Goal: Information Seeking & Learning: Find specific fact

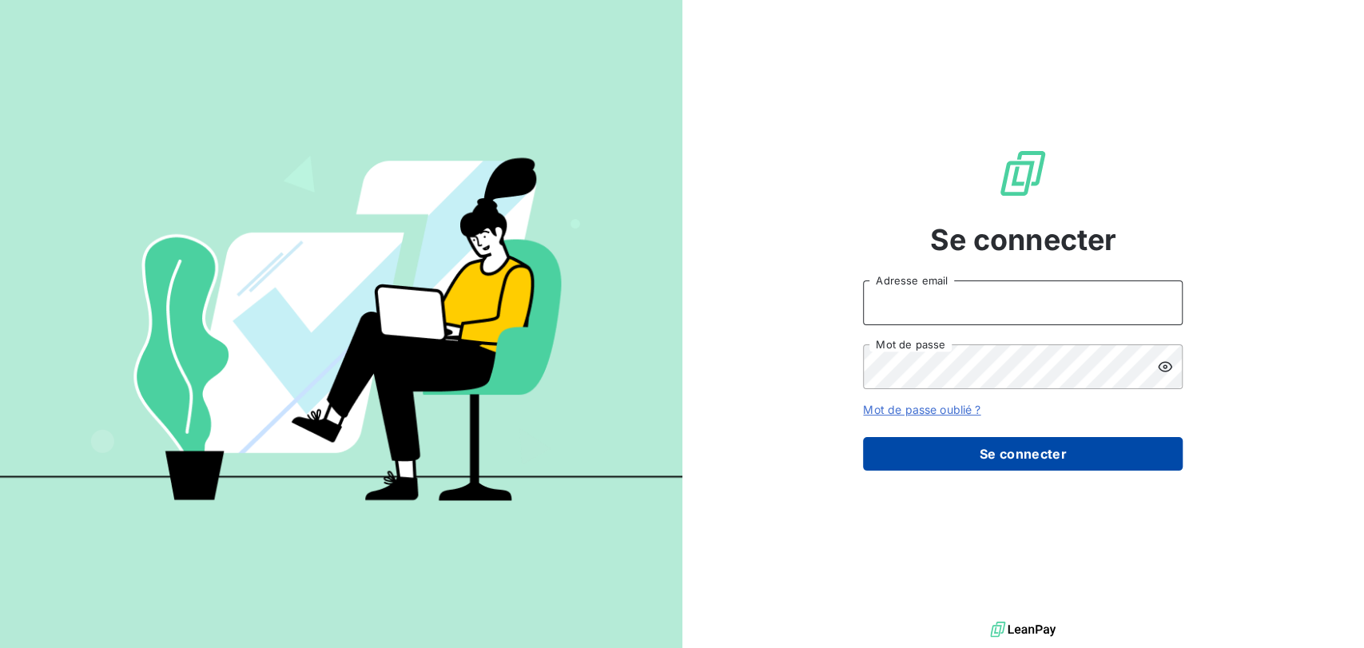
type input "[PERSON_NAME][EMAIL_ADDRESS][DOMAIN_NAME]"
click at [965, 455] on button "Se connecter" at bounding box center [1023, 454] width 320 height 34
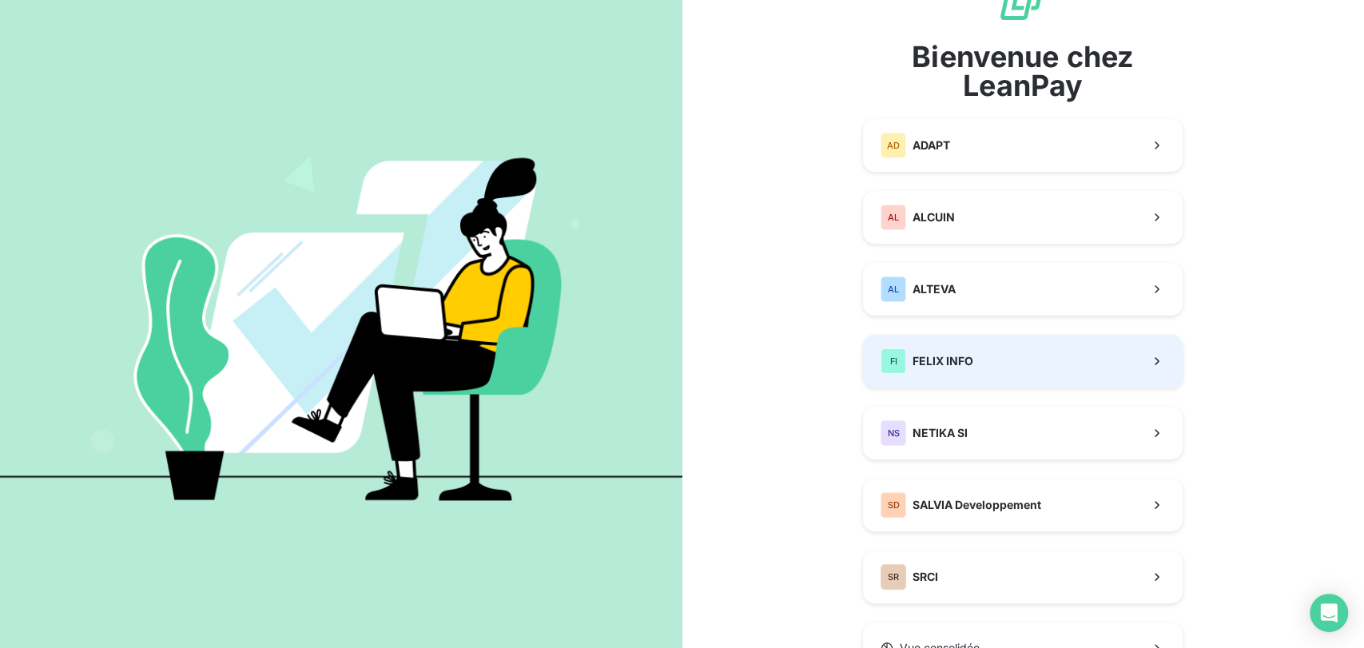
scroll to position [134, 0]
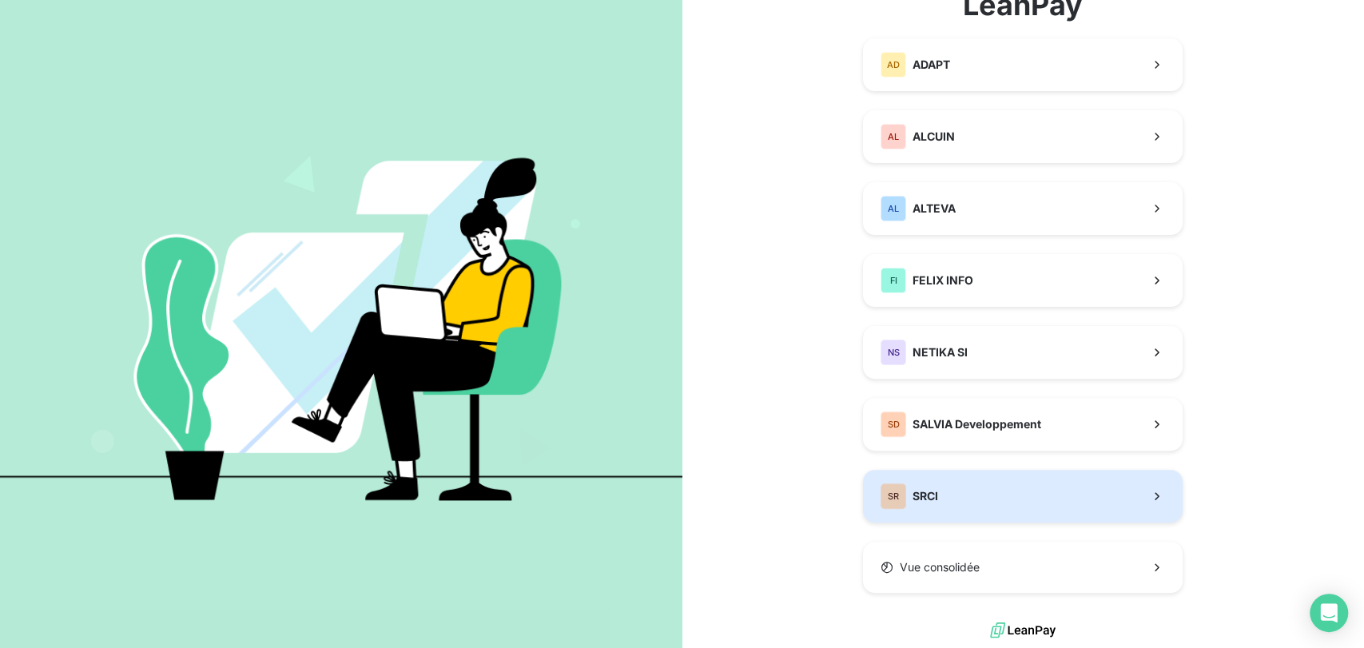
click at [922, 507] on div "SR SRCI" at bounding box center [910, 496] width 58 height 26
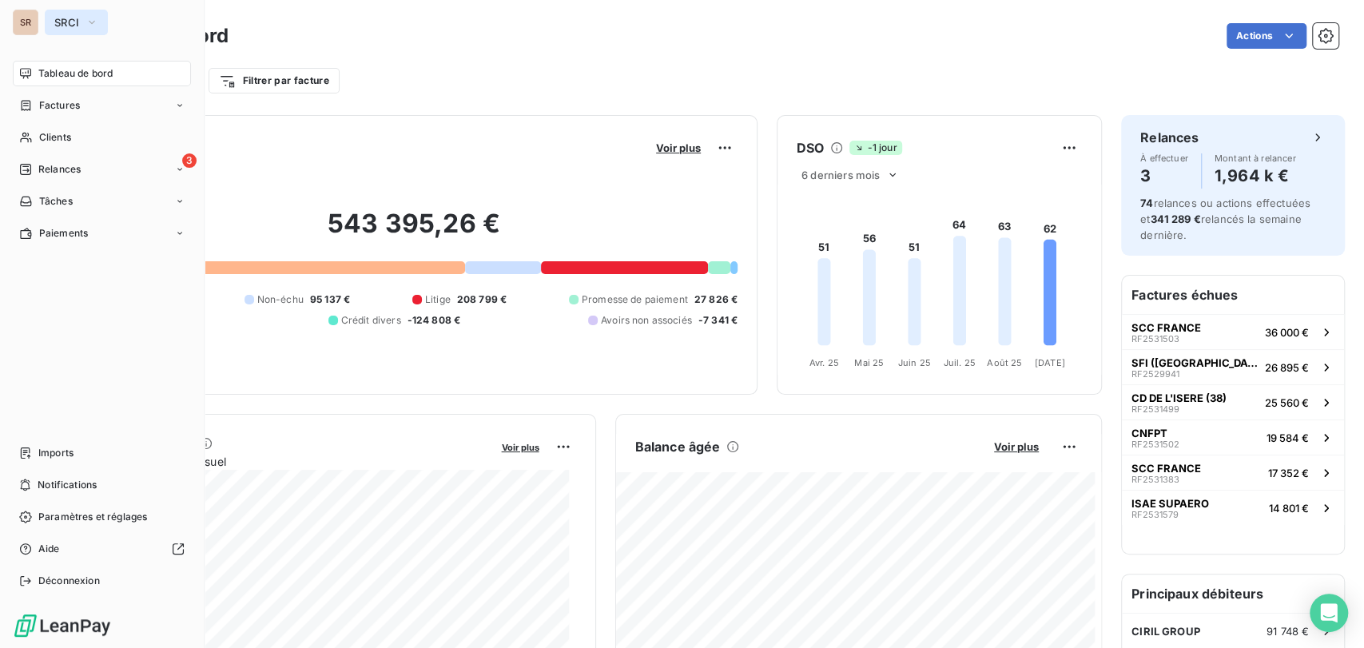
click at [95, 24] on icon "button" at bounding box center [92, 22] width 13 height 16
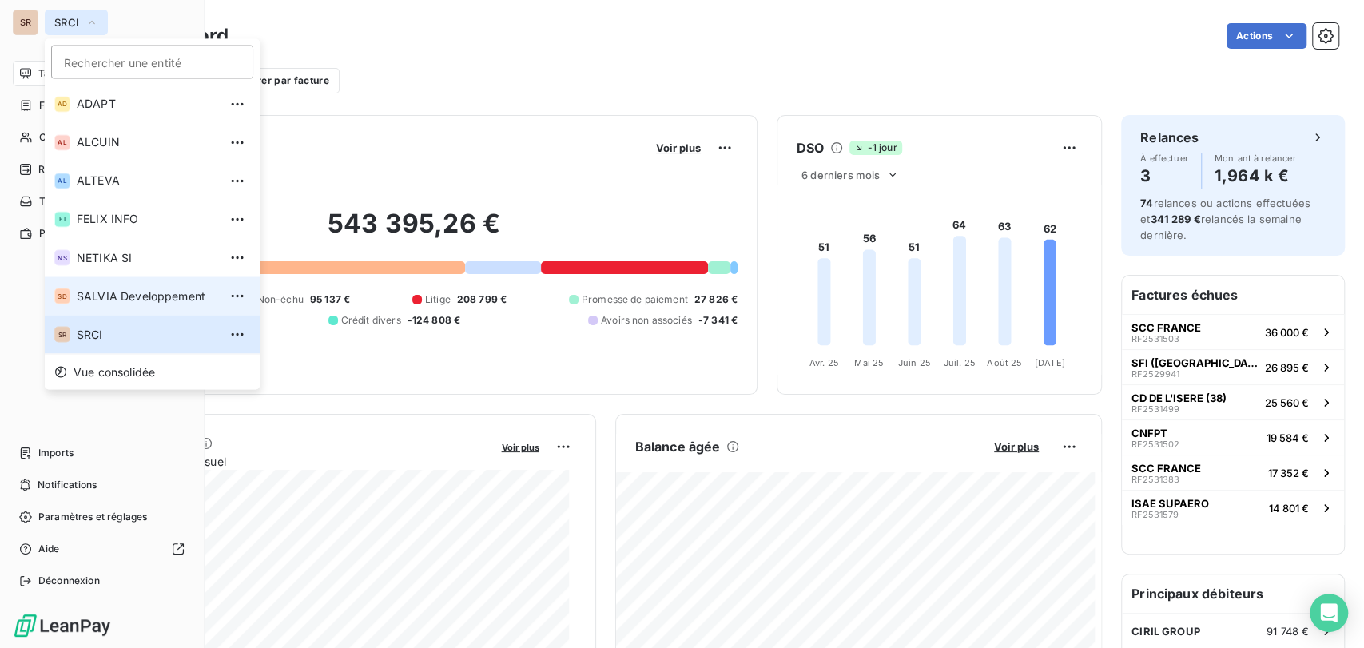
click at [102, 283] on li "SD SALVIA Developpement" at bounding box center [152, 295] width 215 height 38
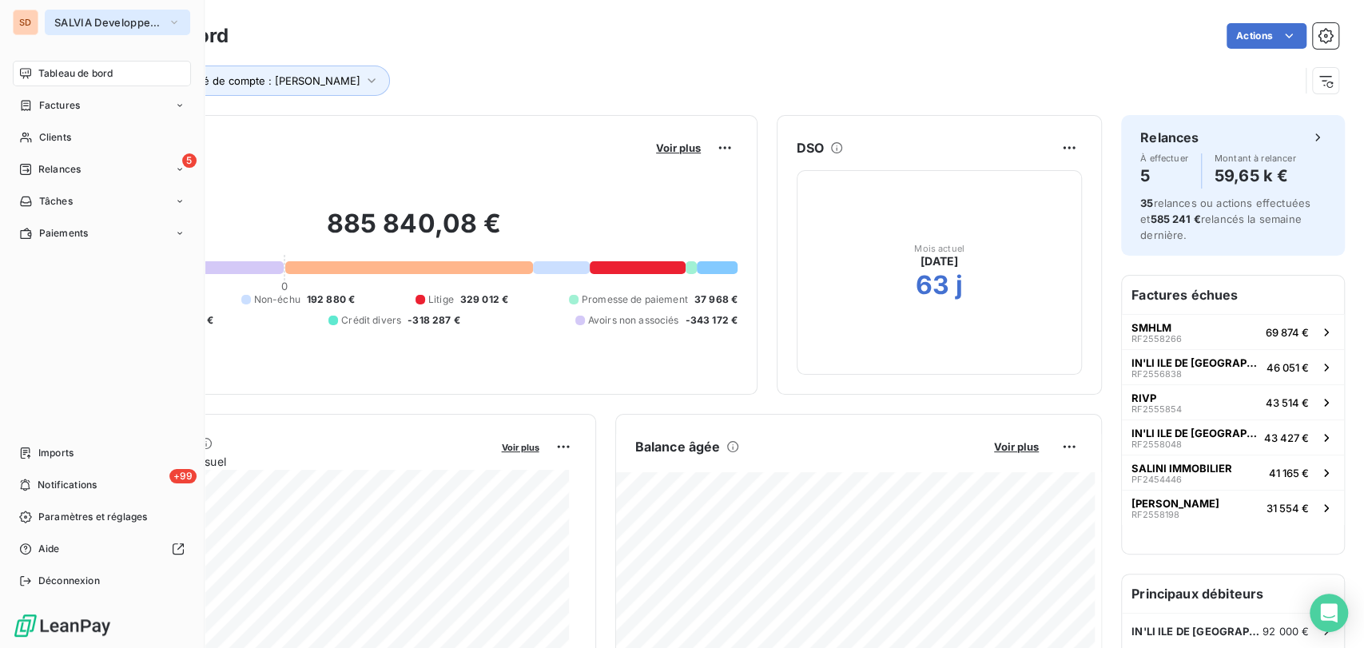
click at [176, 21] on icon "button" at bounding box center [174, 22] width 13 height 16
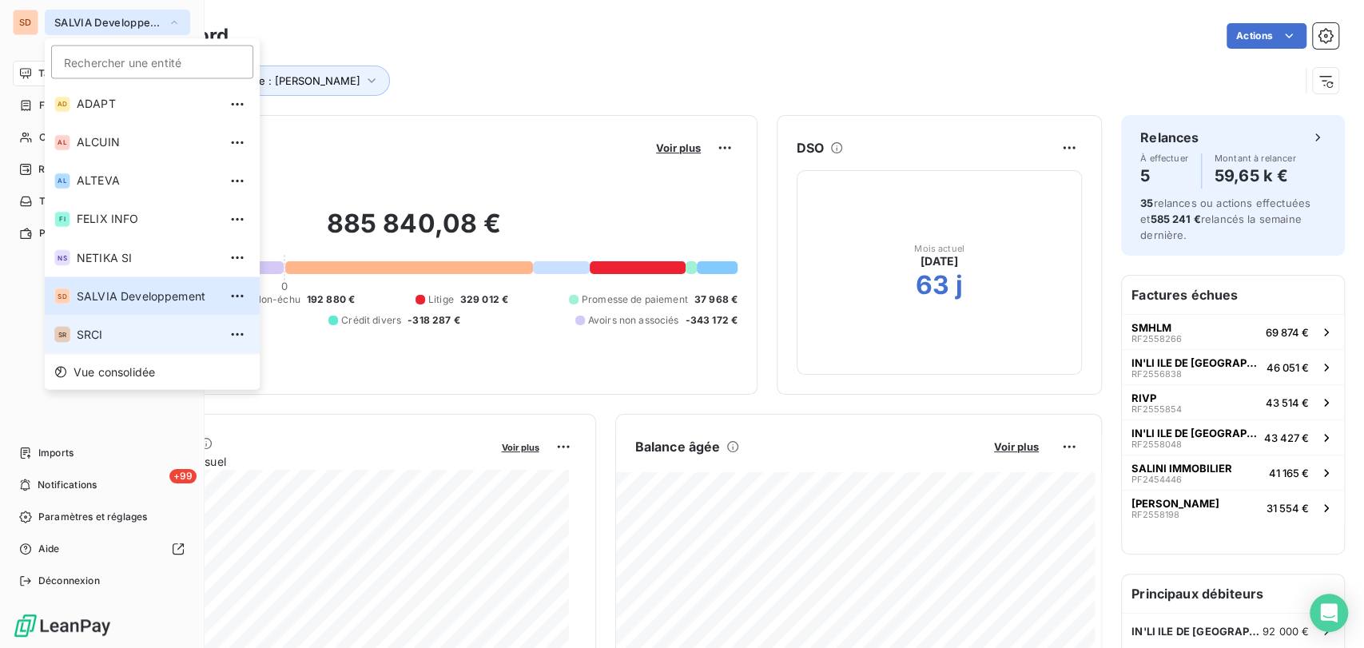
click at [101, 335] on span "SRCI" at bounding box center [147, 334] width 141 height 16
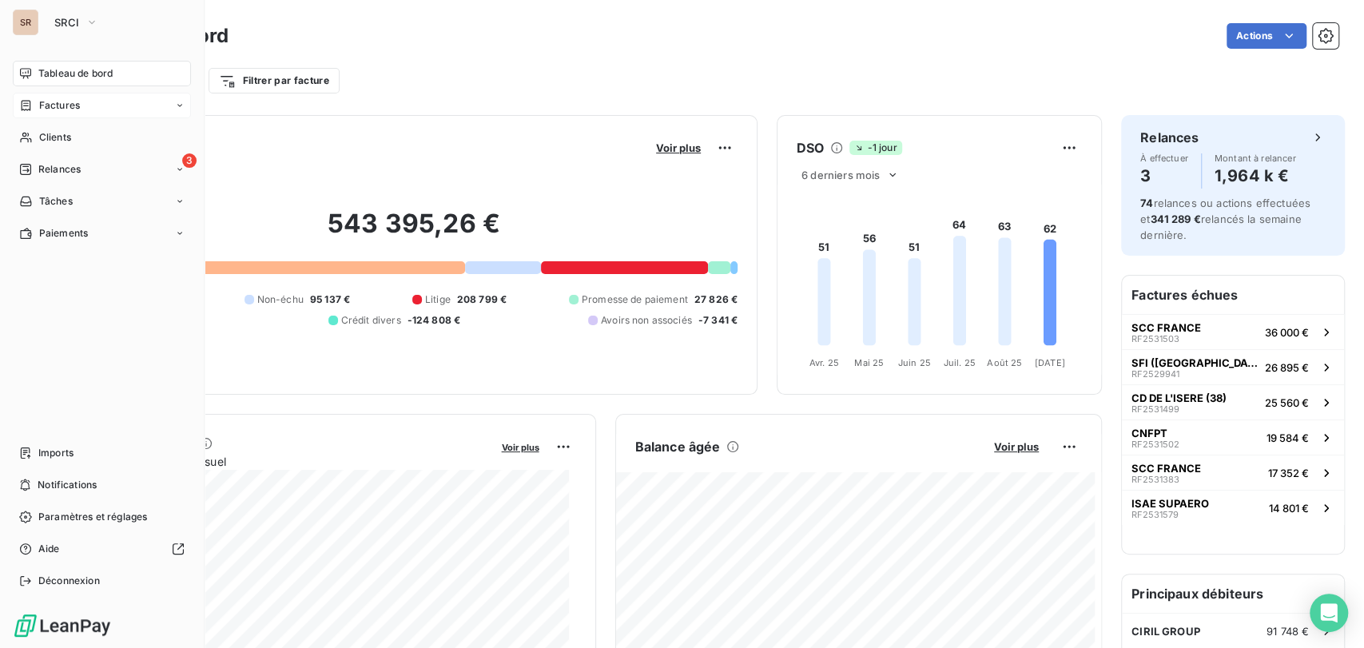
click at [66, 109] on span "Factures" at bounding box center [59, 105] width 41 height 14
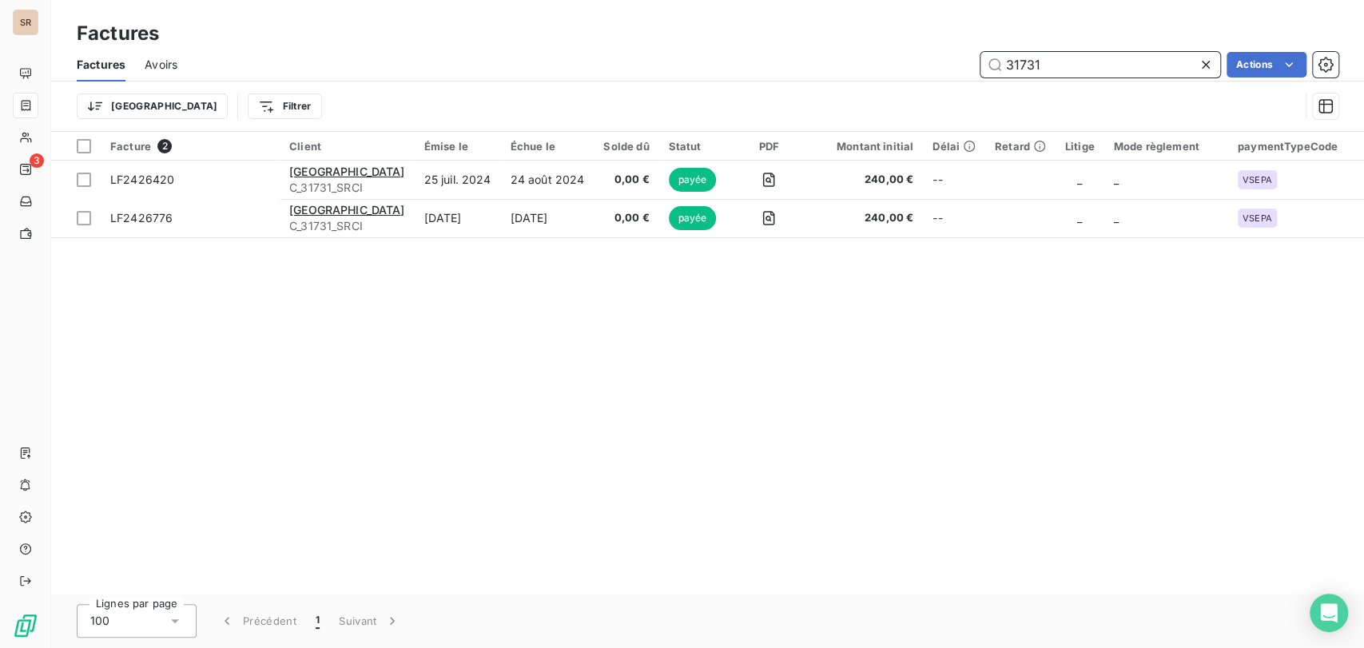
click at [1049, 65] on input "31731" at bounding box center [1100, 65] width 240 height 26
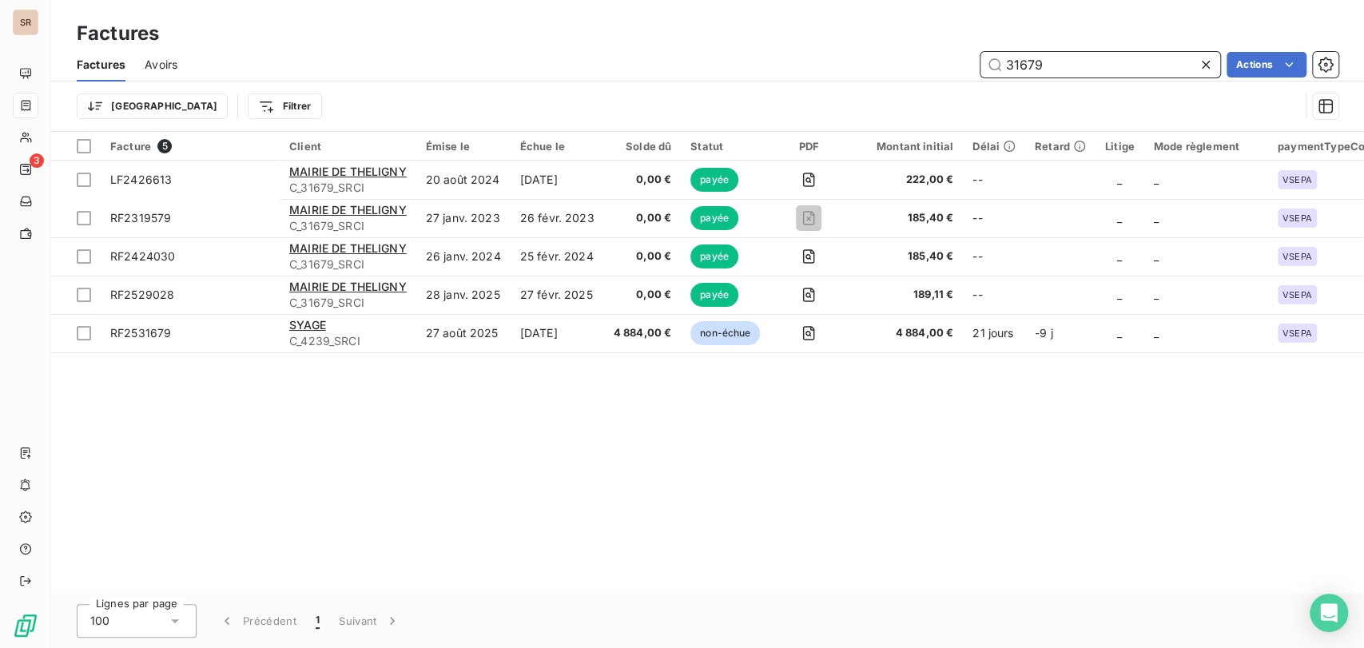
click at [1048, 66] on input "31679" at bounding box center [1100, 65] width 240 height 26
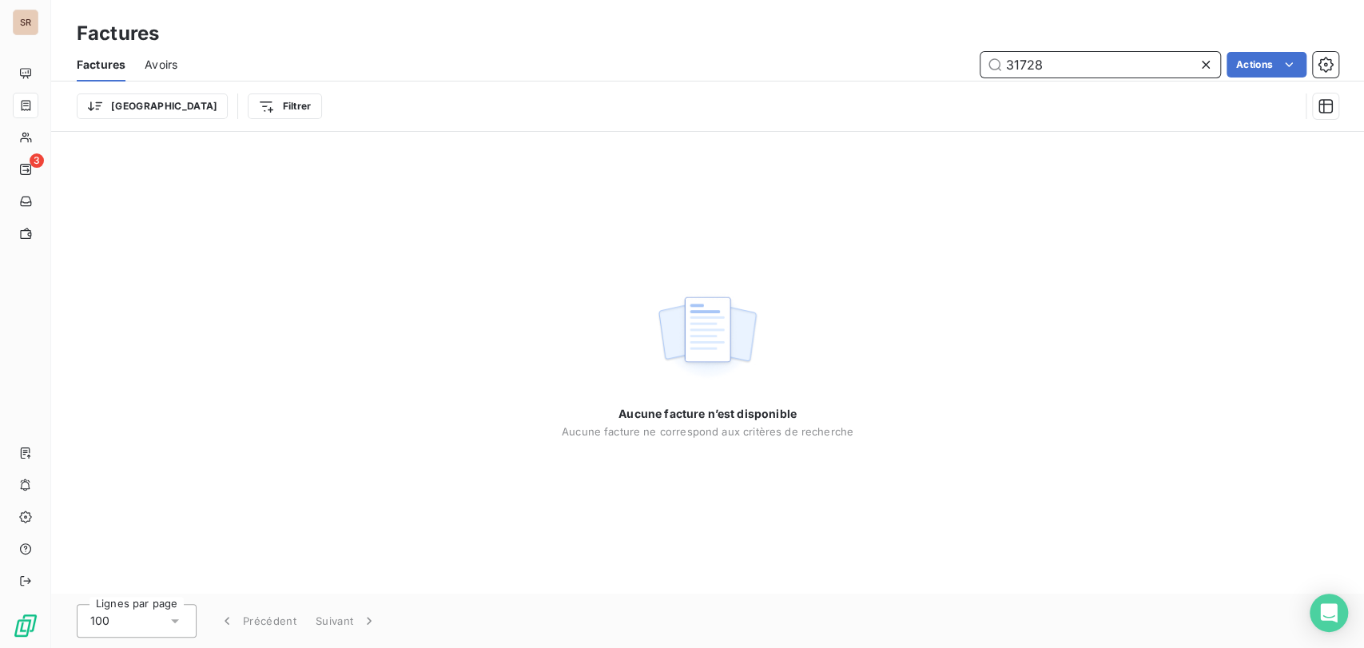
click at [1055, 66] on input "31728" at bounding box center [1100, 65] width 240 height 26
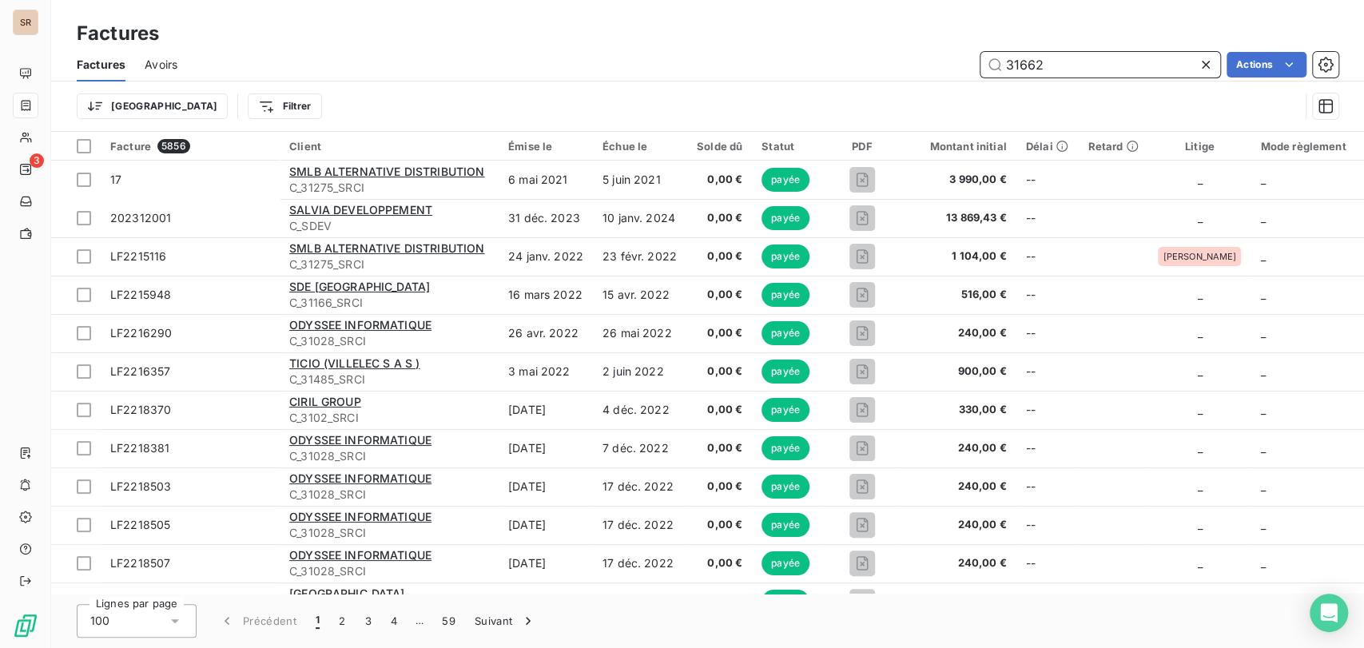
type input "31662"
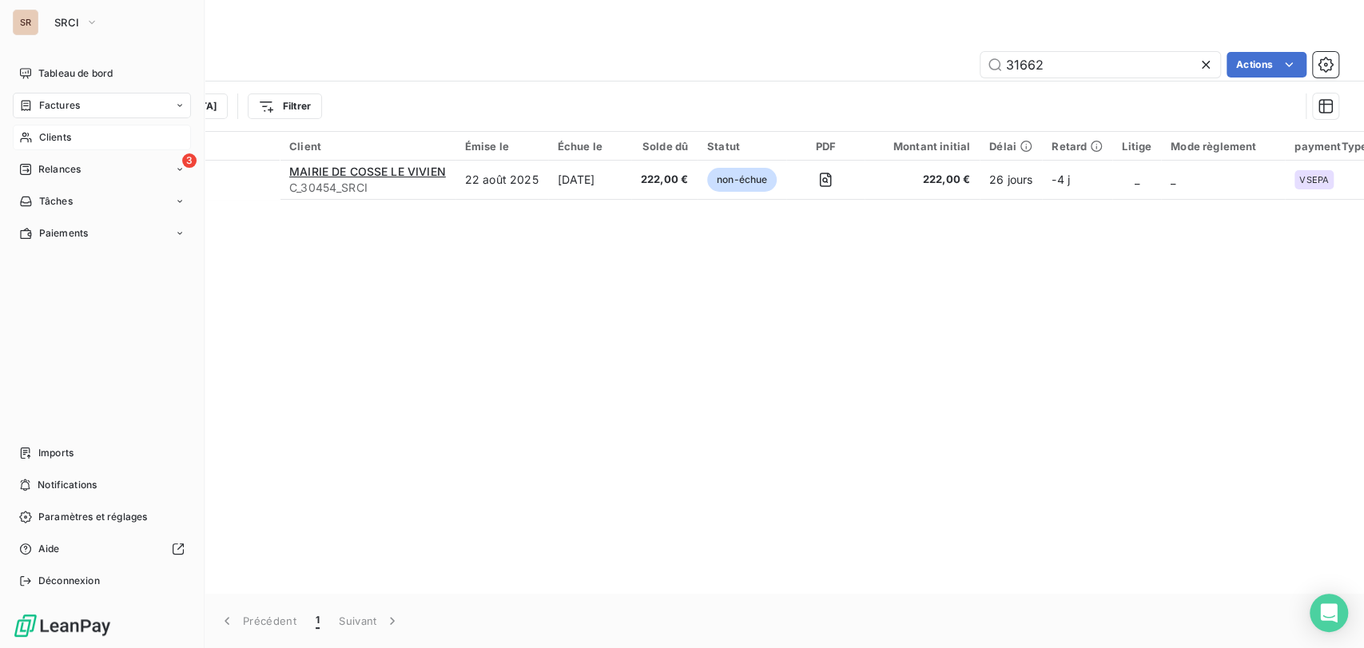
click at [51, 139] on span "Clients" at bounding box center [55, 137] width 32 height 14
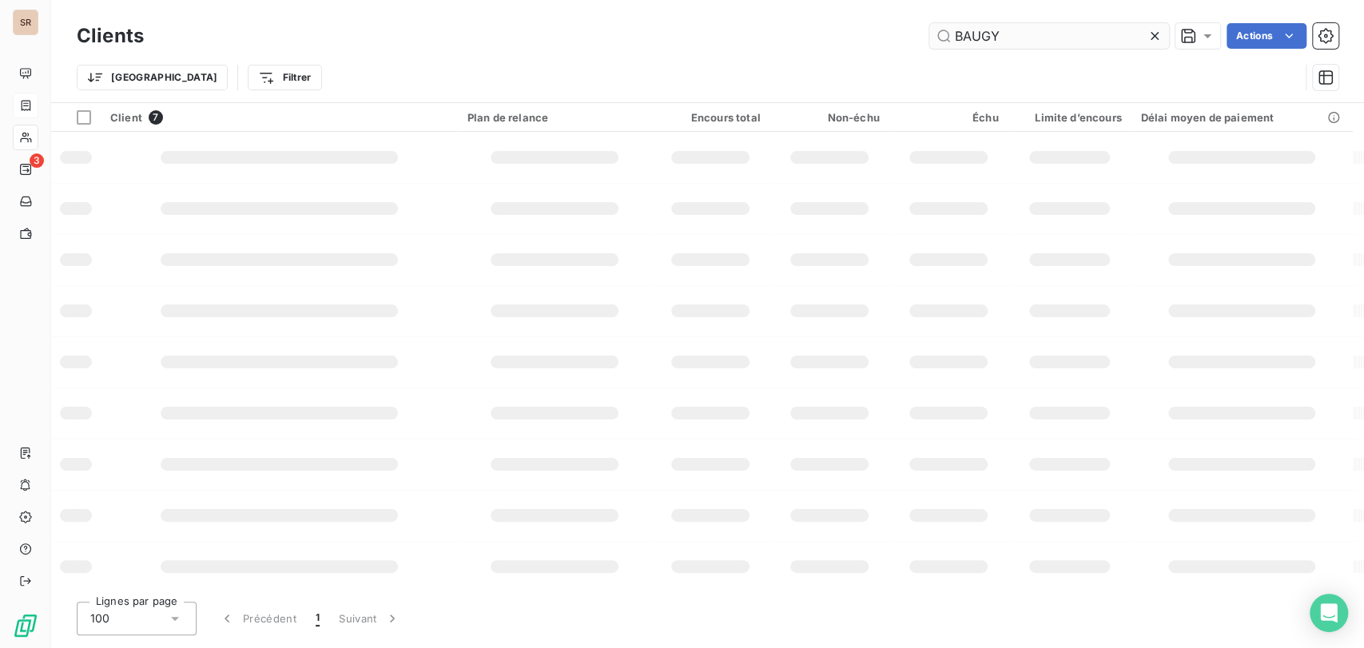
type input "BAUGY"
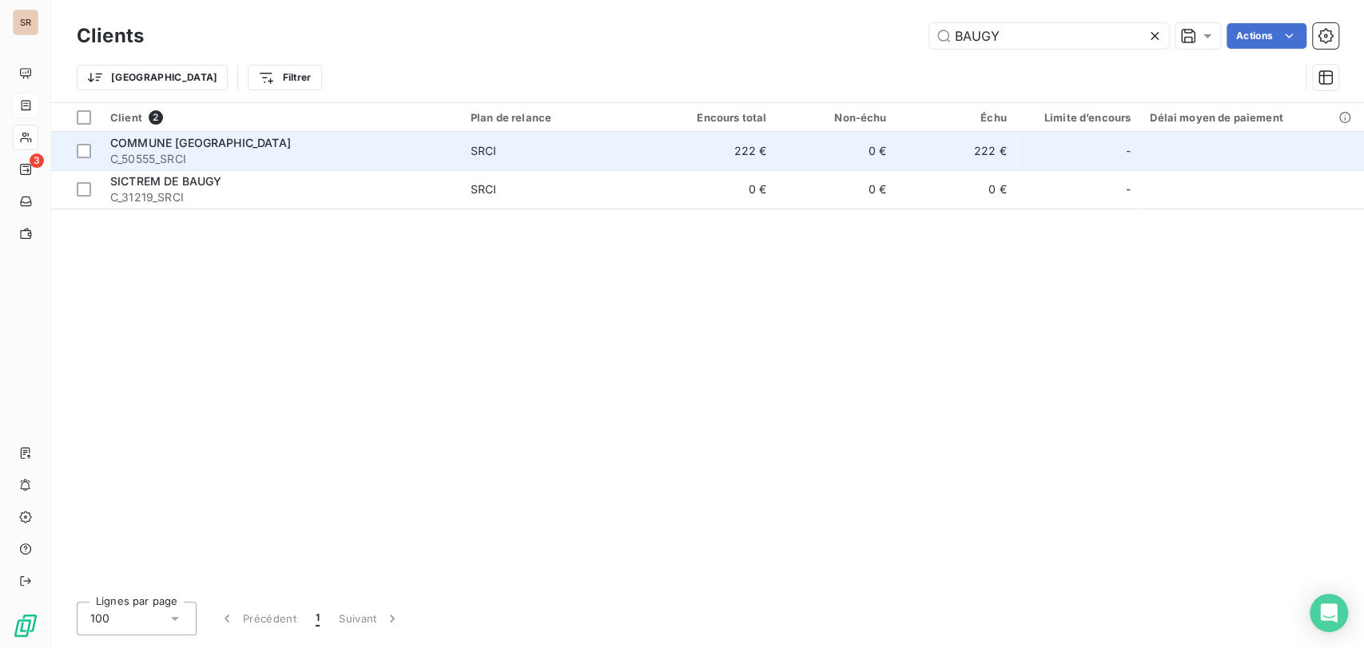
click at [224, 149] on div "COMMUNE [GEOGRAPHIC_DATA]" at bounding box center [280, 143] width 341 height 16
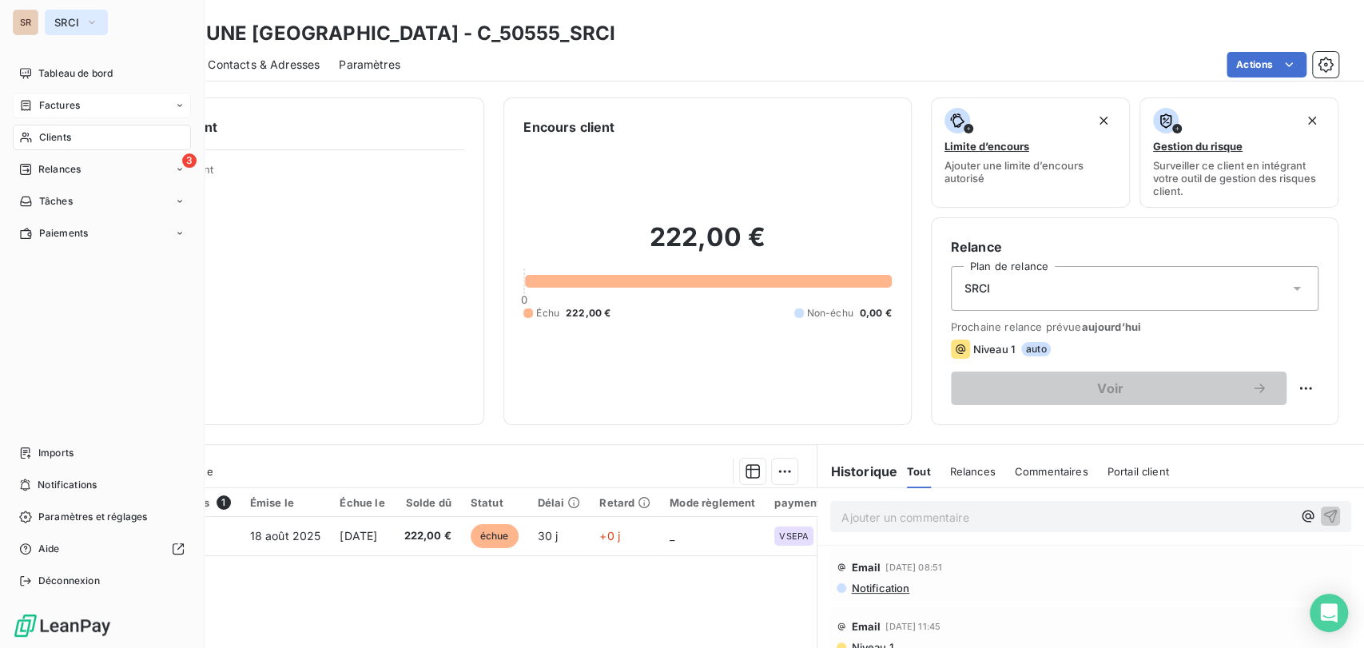
click at [89, 22] on icon "button" at bounding box center [92, 22] width 13 height 16
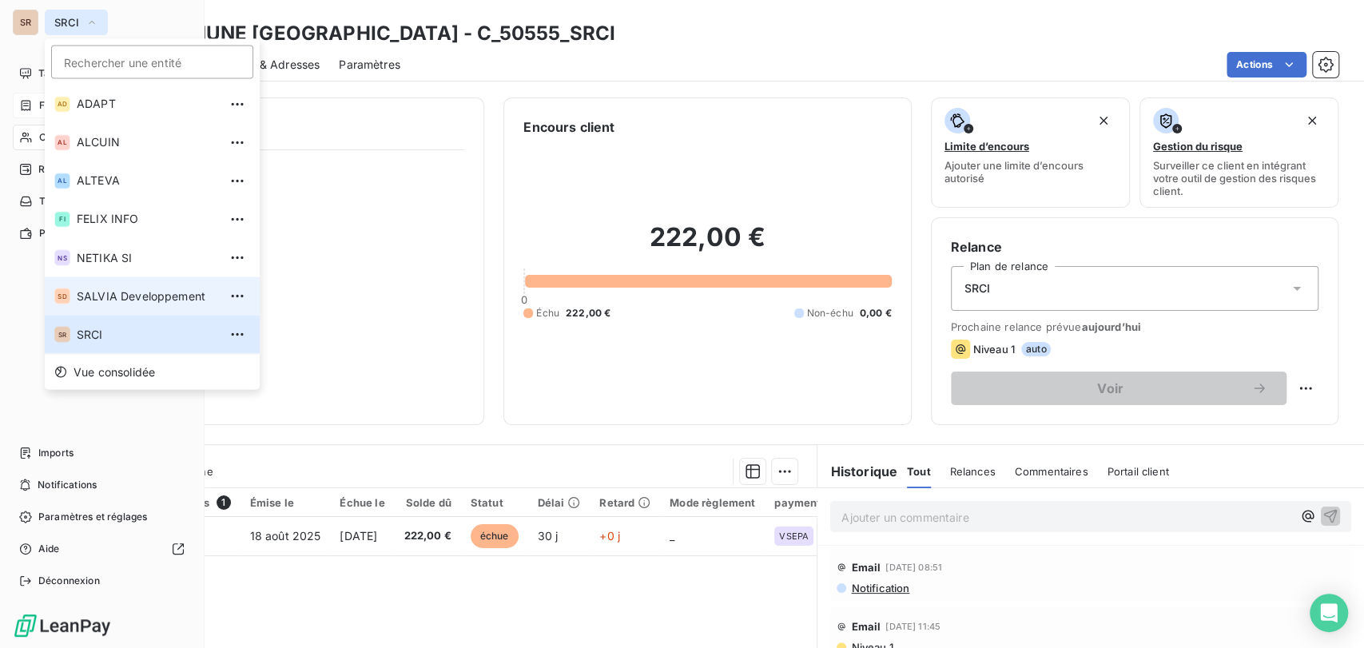
click at [113, 296] on span "SALVIA Developpement" at bounding box center [147, 296] width 141 height 16
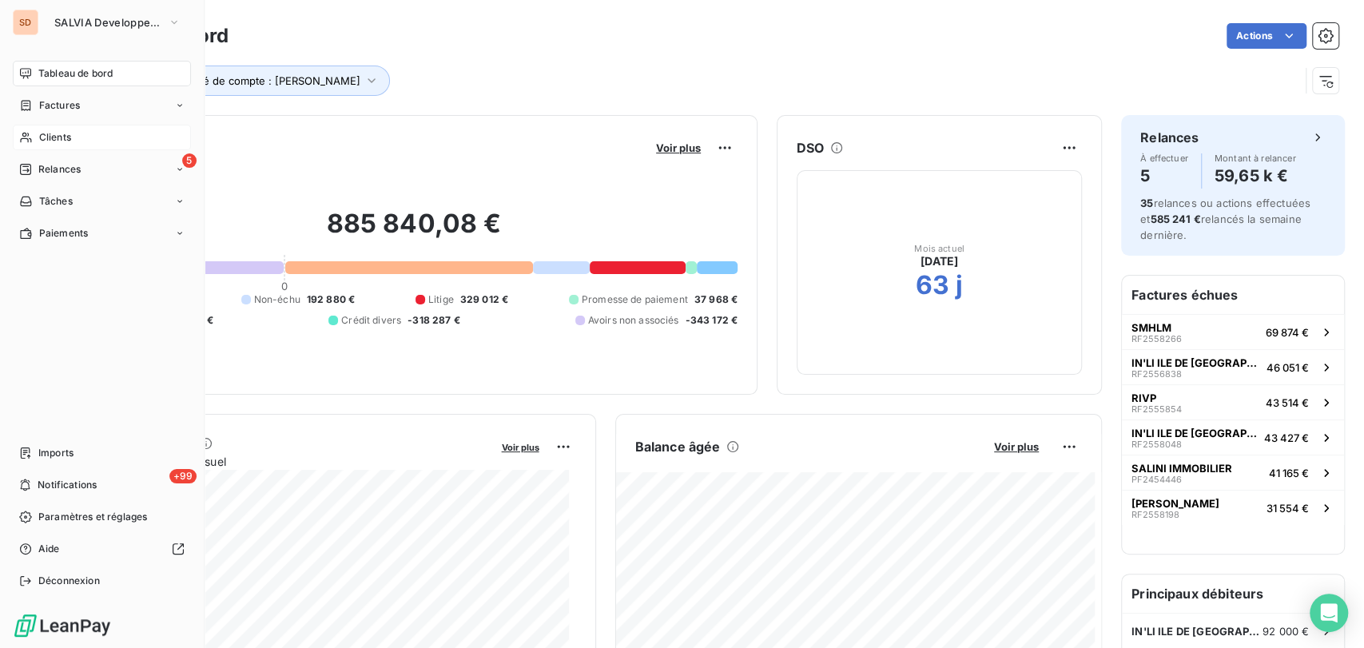
click at [54, 137] on span "Clients" at bounding box center [55, 137] width 32 height 14
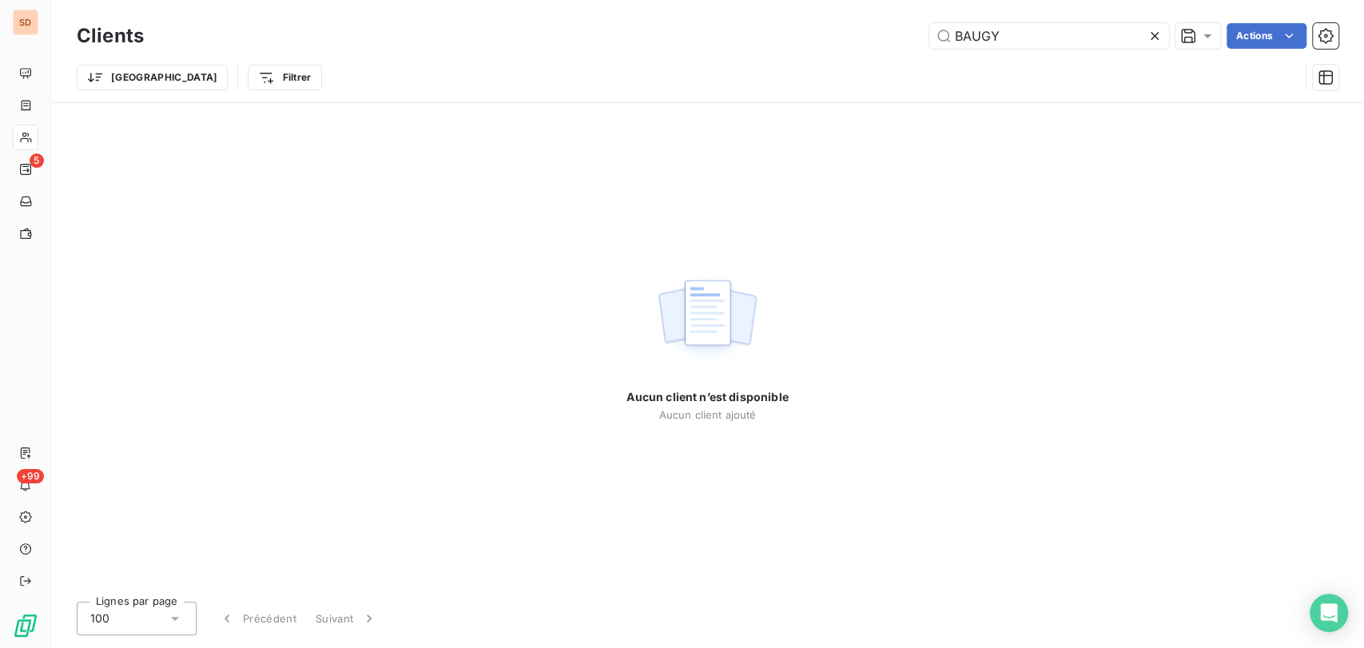
drag, startPoint x: 927, startPoint y: 34, endPoint x: 876, endPoint y: 38, distance: 51.4
click at [874, 39] on div "BAUGY Actions" at bounding box center [750, 36] width 1175 height 26
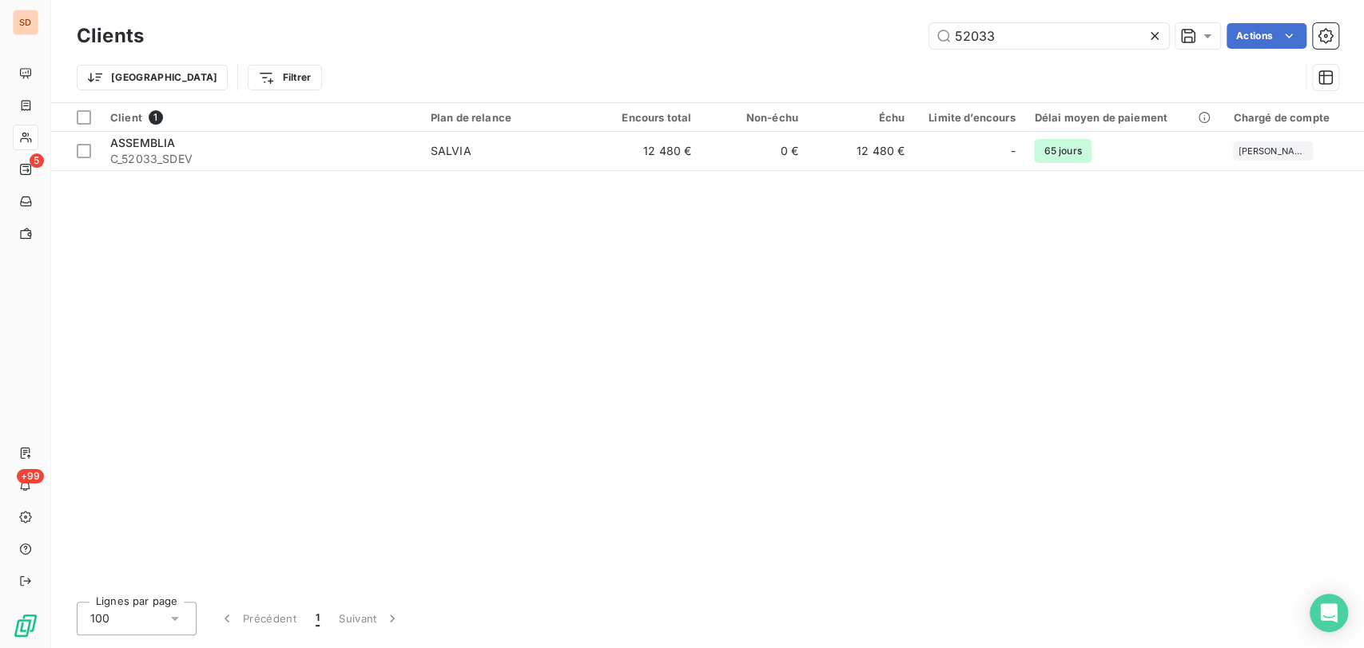
type input "52033"
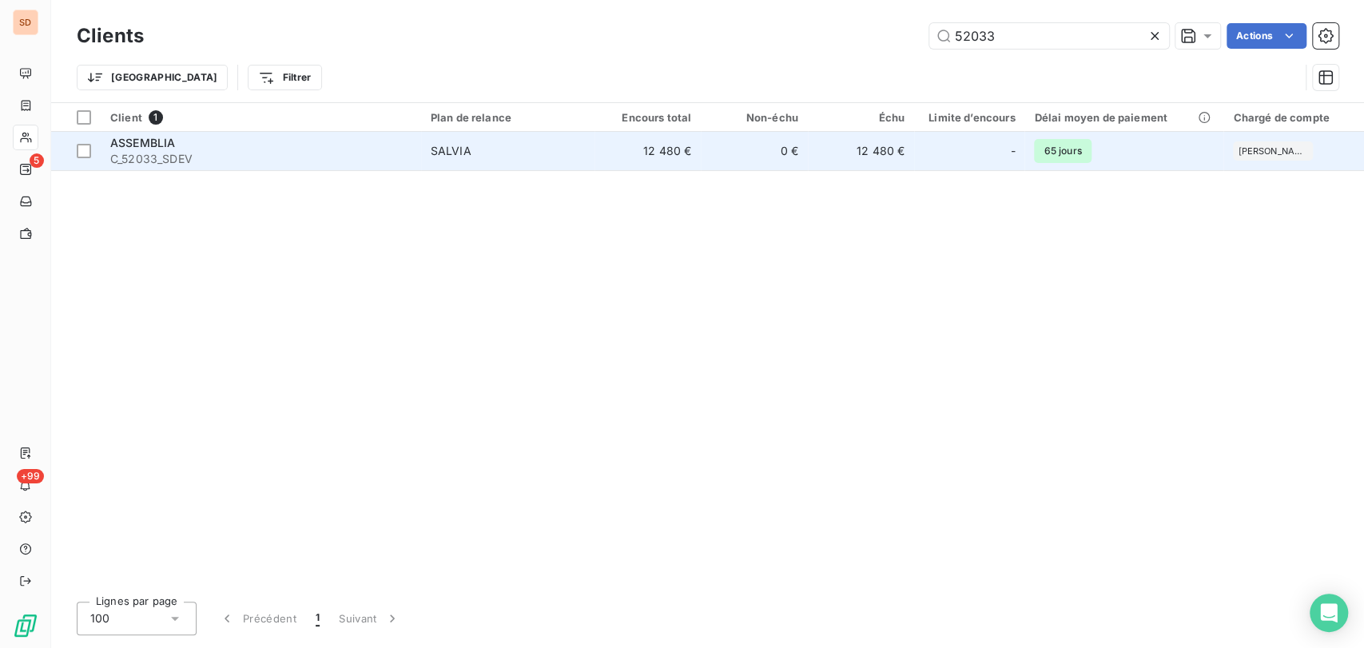
click at [147, 149] on span "ASSEMBLIA" at bounding box center [142, 143] width 65 height 14
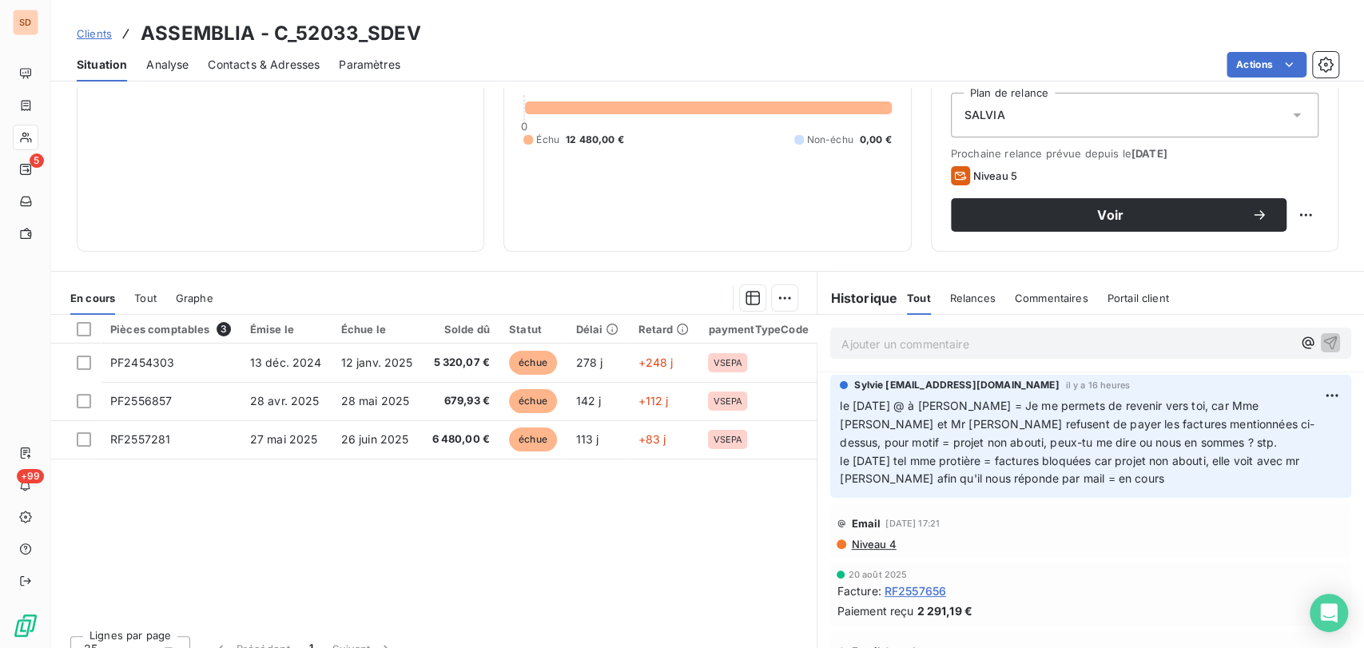
scroll to position [177, 0]
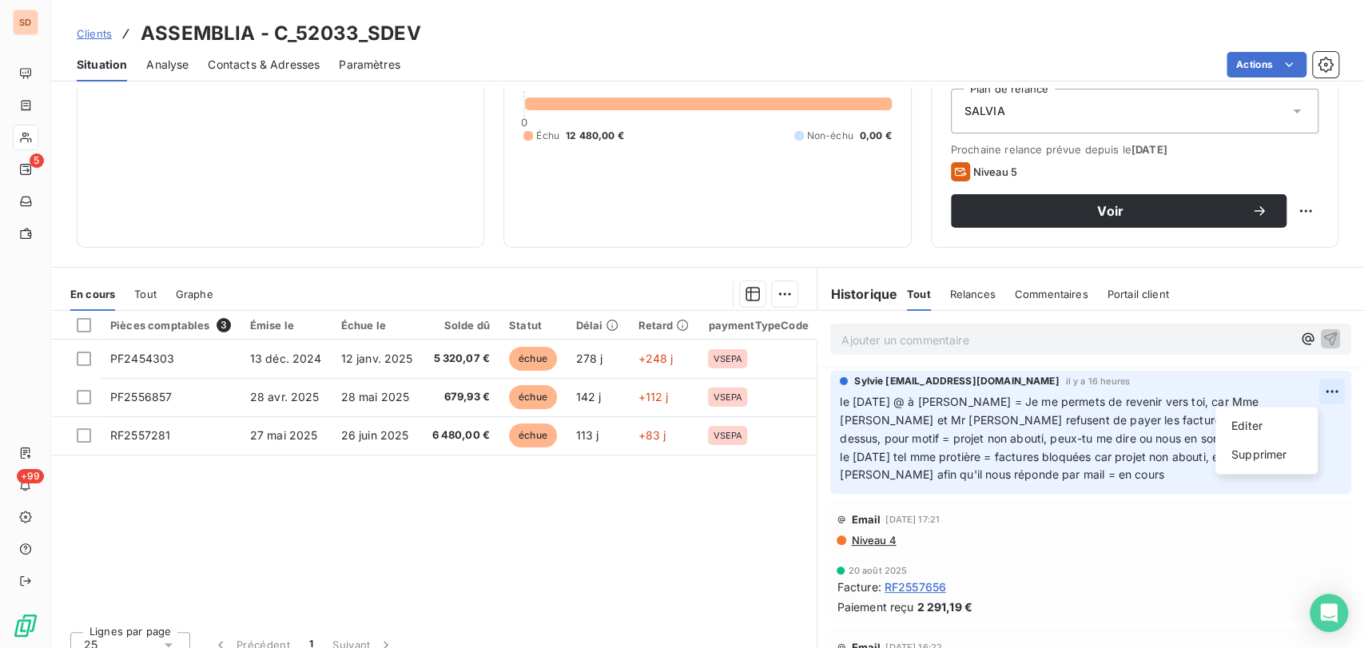
click at [1307, 390] on html "SD 5 +99 Clients ASSEMBLIA - C_52033_SDEV Situation Analyse Contacts & Adresses…" at bounding box center [682, 324] width 1364 height 648
click at [1247, 420] on div "Editer" at bounding box center [1266, 426] width 89 height 26
click at [840, 403] on span "le [DATE] @ à [PERSON_NAME] = Je me permets de revenir vers toi, car Mme [PERSO…" at bounding box center [1077, 438] width 475 height 87
click at [840, 405] on p "le [DATE] @ à [PERSON_NAME] = Je me permets de revenir vers toi, car Mme [PERSO…" at bounding box center [1081, 438] width 483 height 91
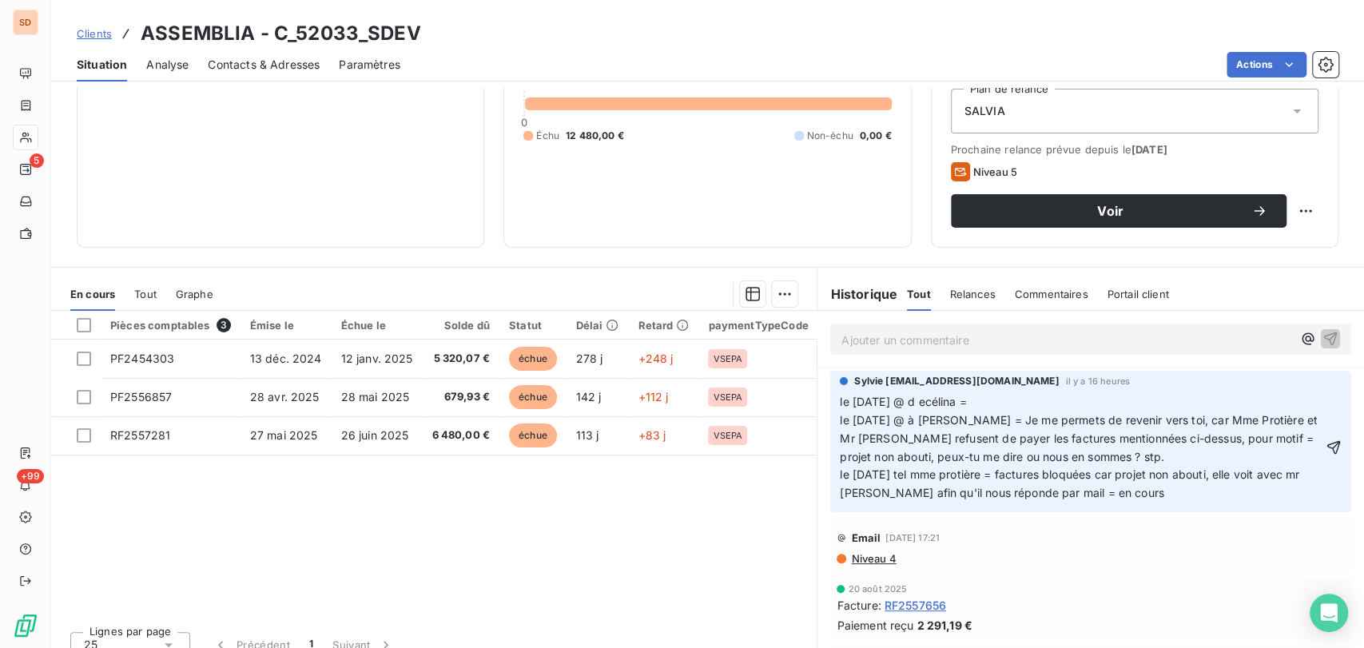
click at [927, 405] on span "le [DATE] @ d ecélina = le [DATE] @ à [PERSON_NAME] = Je me permets de revenir …" at bounding box center [1080, 447] width 481 height 105
click at [996, 408] on p "le [DATE] @ de [PERSON_NAME] = le [DATE] @ à [PERSON_NAME] = Je me permets de r…" at bounding box center [1081, 447] width 483 height 109
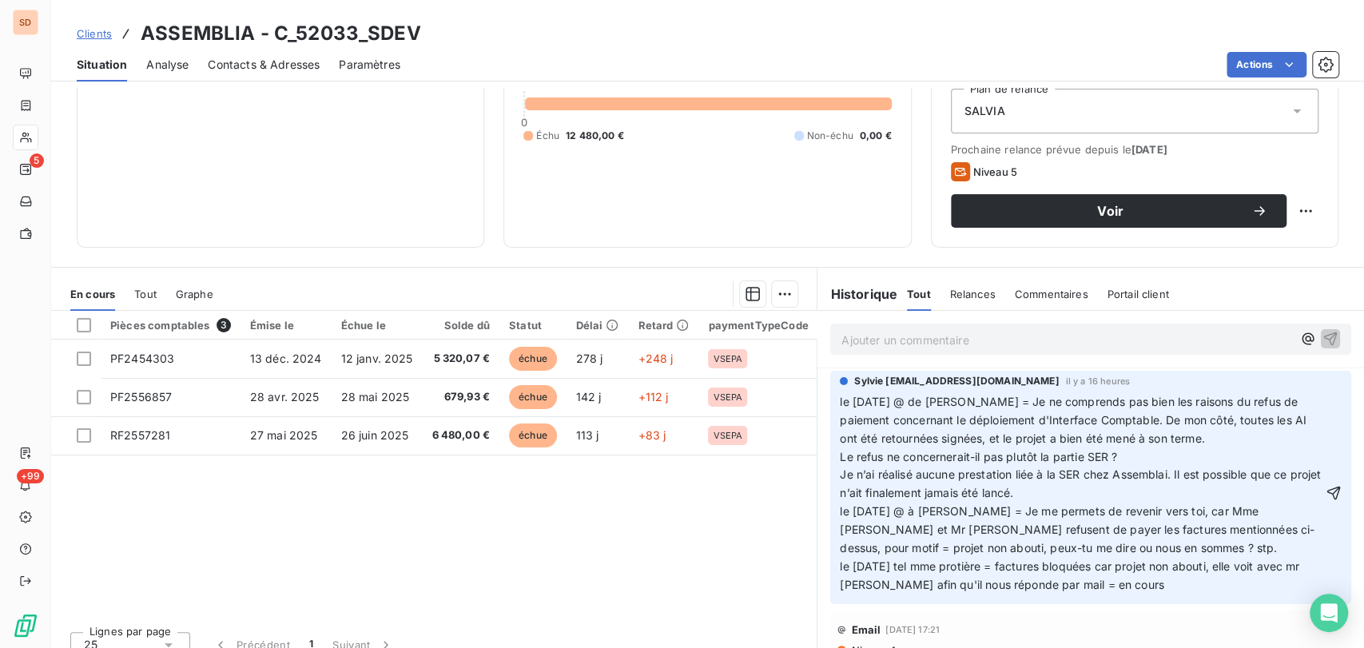
click at [840, 400] on span "le [DATE] @ de [PERSON_NAME] = Je ne comprends pas bien les raisons du refus de…" at bounding box center [1075, 420] width 470 height 50
click at [840, 400] on p "le [DATE] @ de [PERSON_NAME] = Je ne comprends pas bien les raisons du refus de…" at bounding box center [1081, 420] width 483 height 55
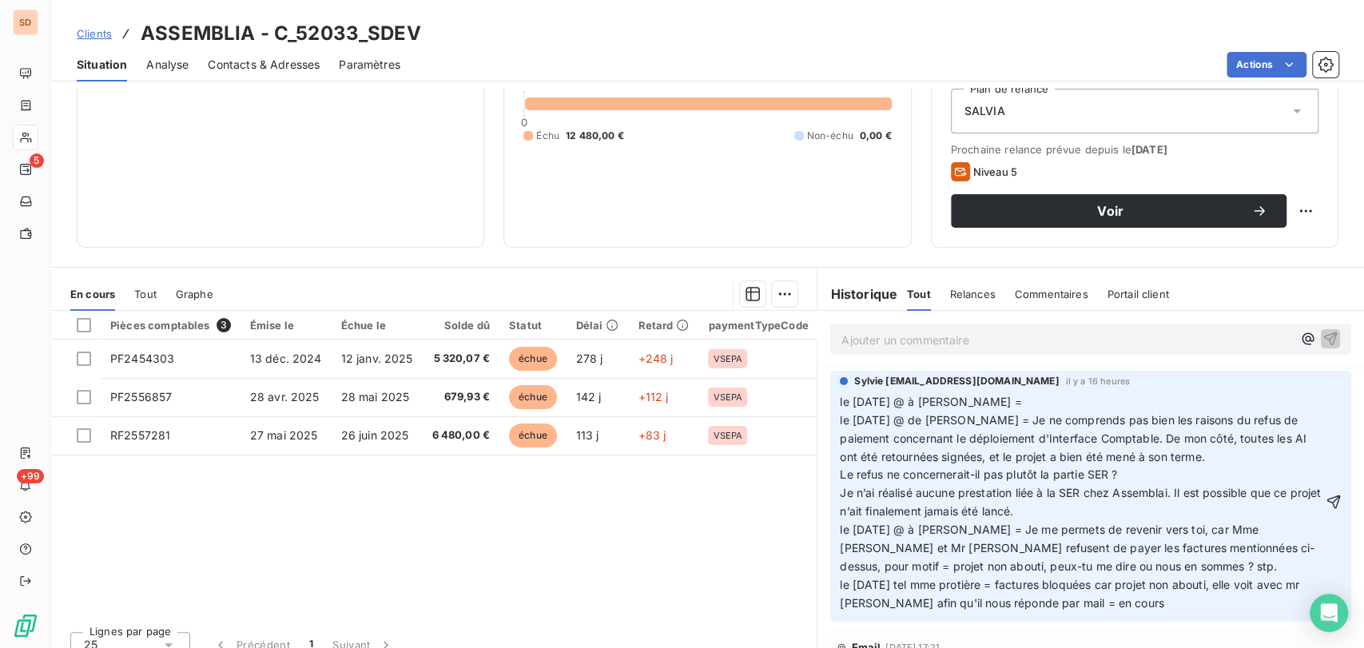
click at [972, 401] on p "le [DATE] @ à [PERSON_NAME] = le [DATE] @ de [PERSON_NAME] = Je ne comprends pa…" at bounding box center [1081, 430] width 483 height 74
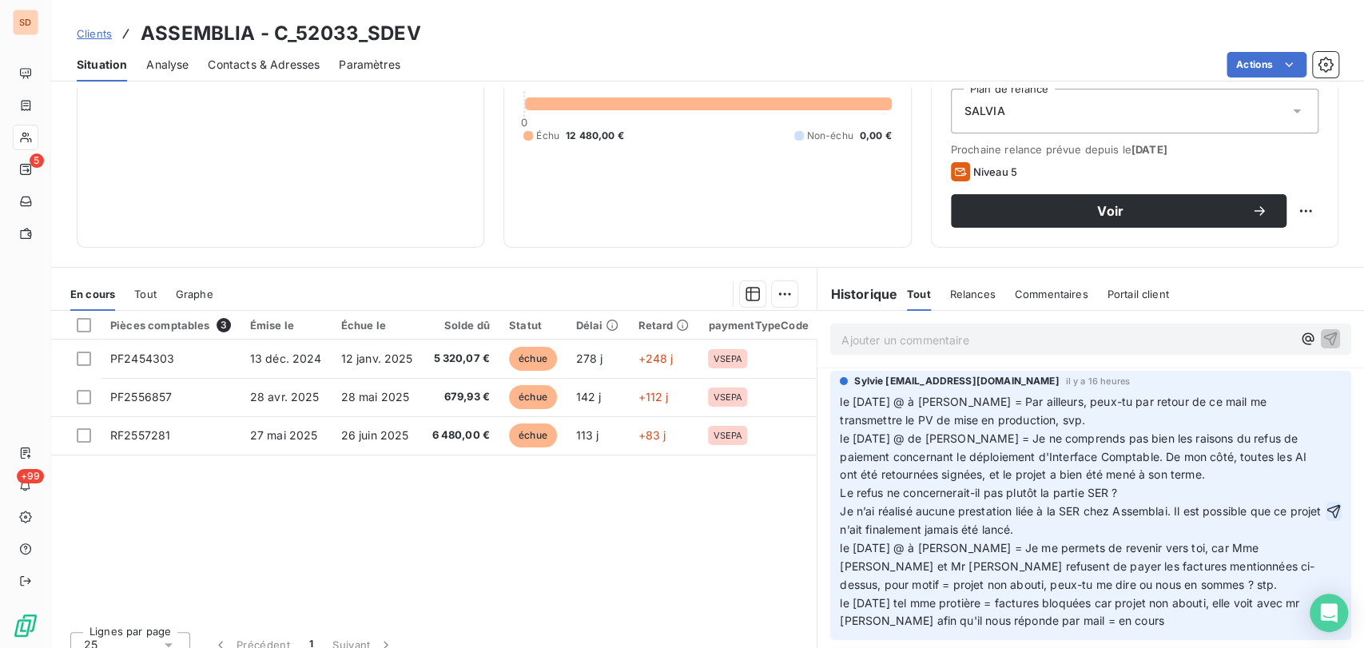
click at [1326, 513] on icon "button" at bounding box center [1334, 511] width 16 height 16
click at [882, 341] on p "Ajouter un commentaire ﻿" at bounding box center [1066, 340] width 451 height 20
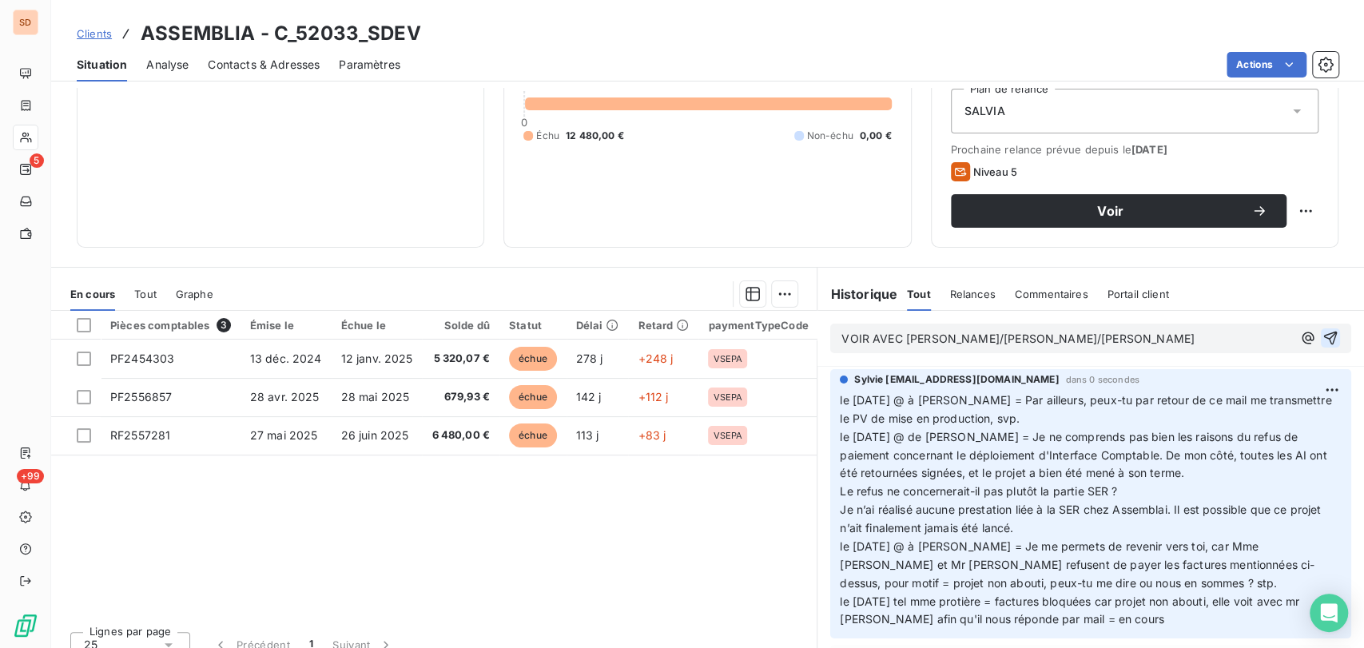
click at [1324, 339] on icon "button" at bounding box center [1331, 339] width 14 height 14
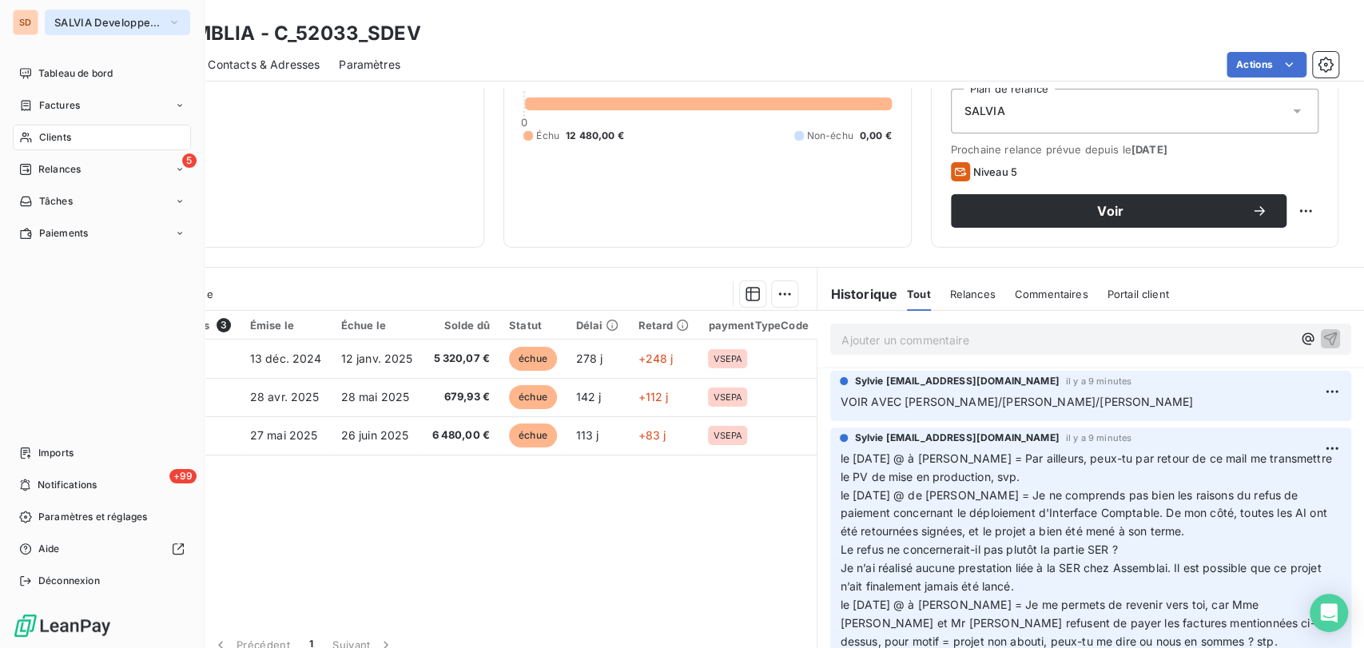
click at [179, 20] on icon "button" at bounding box center [174, 22] width 13 height 16
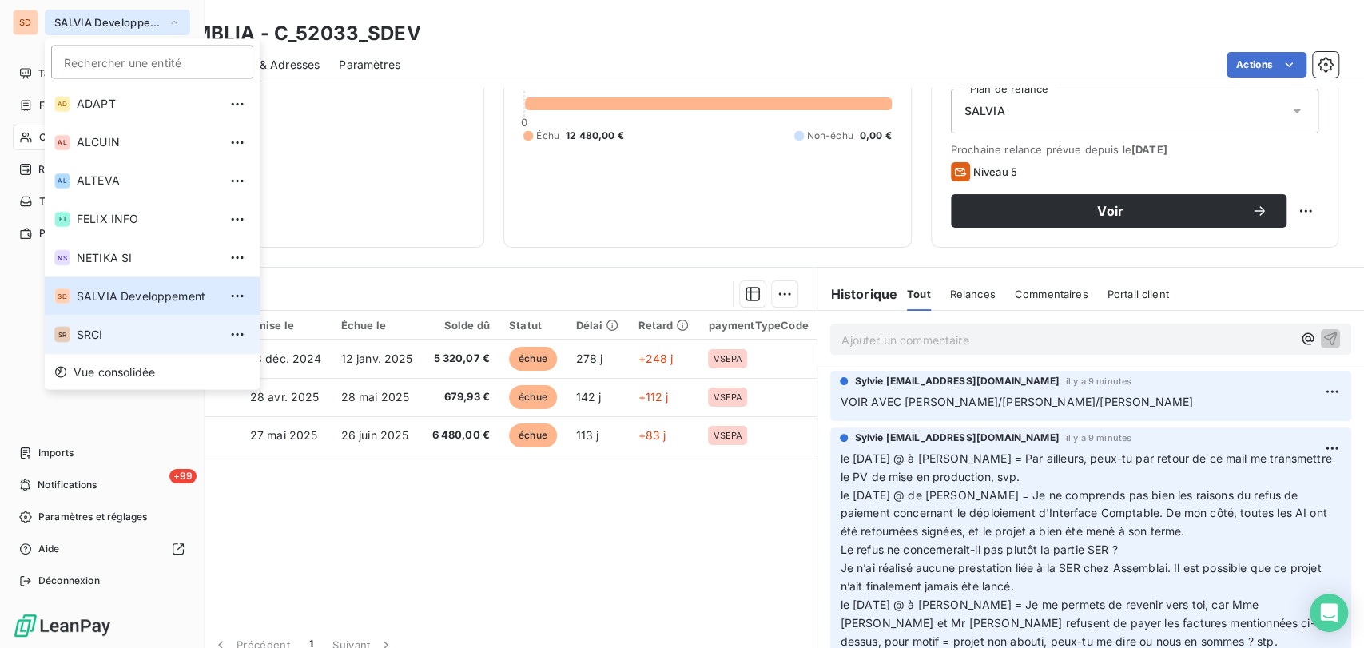
click at [89, 333] on span "SRCI" at bounding box center [147, 334] width 141 height 16
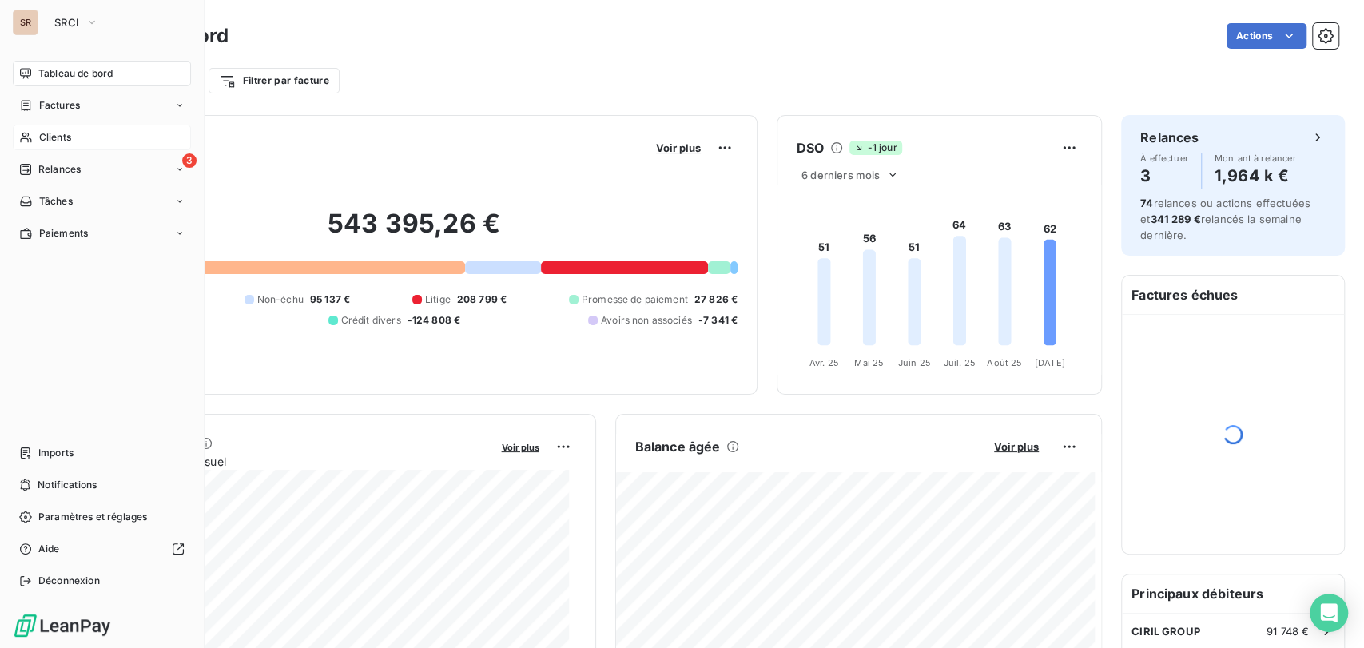
click at [55, 137] on span "Clients" at bounding box center [55, 137] width 32 height 14
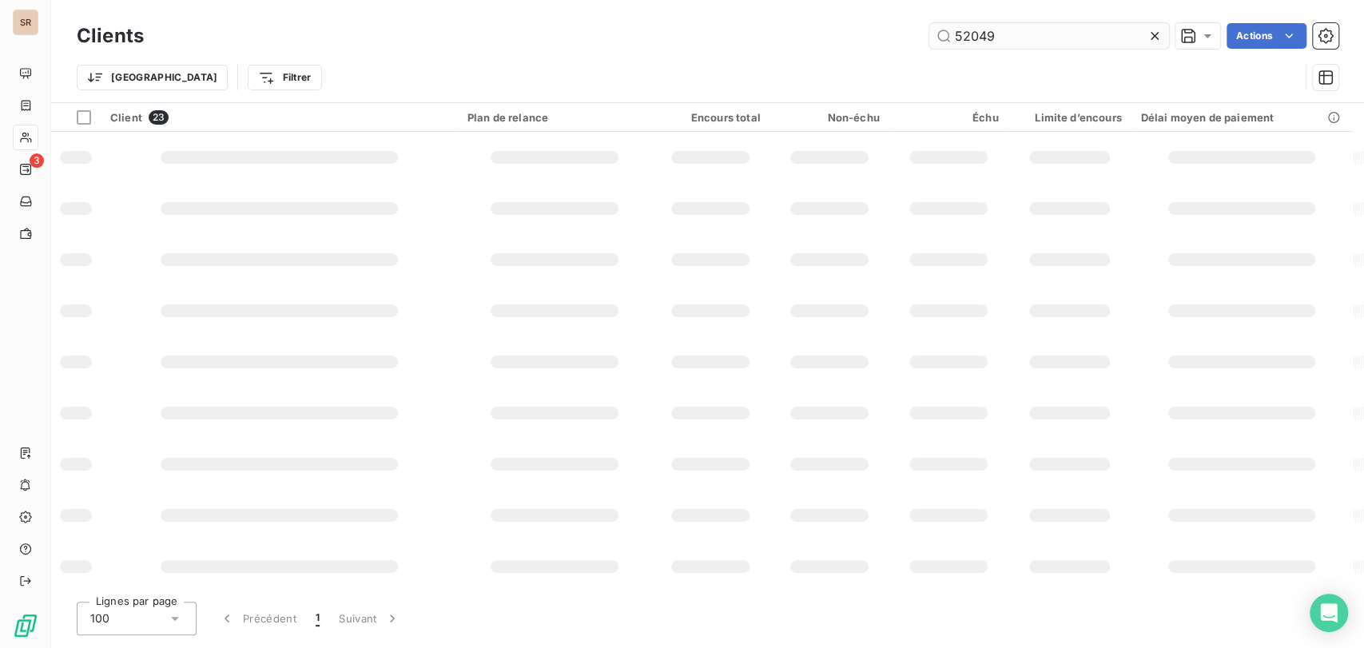
type input "52049"
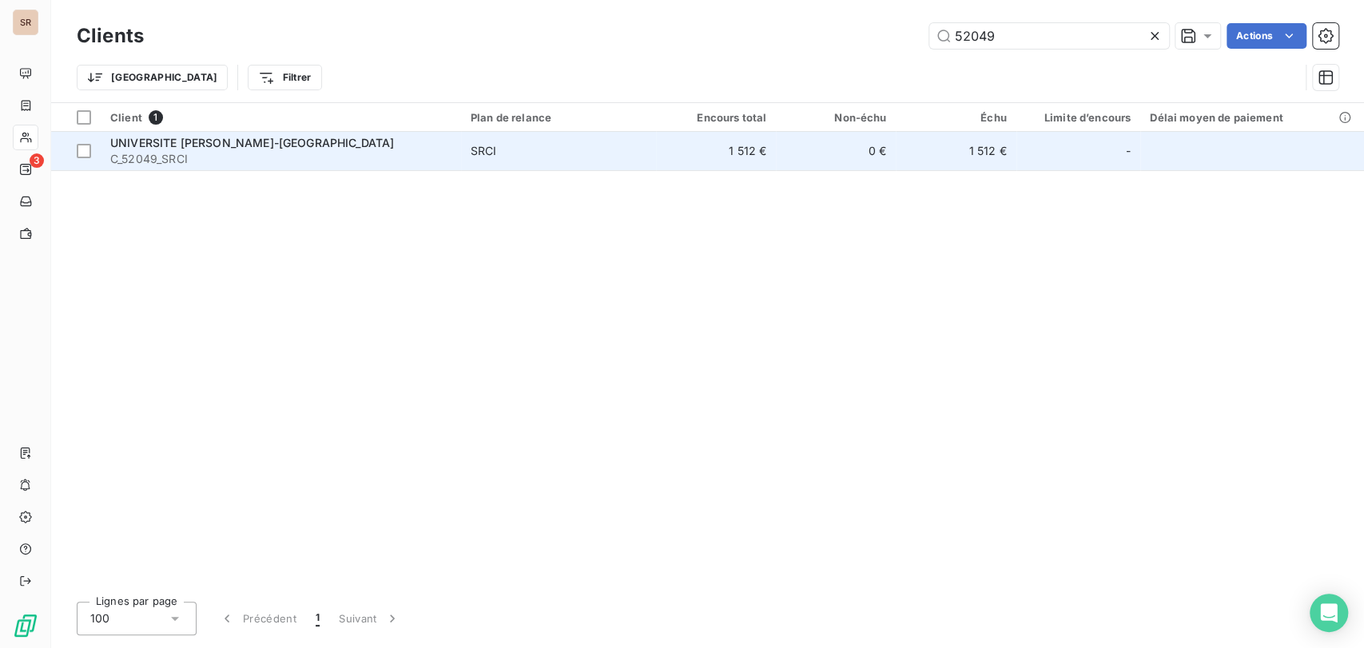
click at [159, 141] on span "UNIVERSITE [PERSON_NAME]-[GEOGRAPHIC_DATA]" at bounding box center [252, 143] width 284 height 14
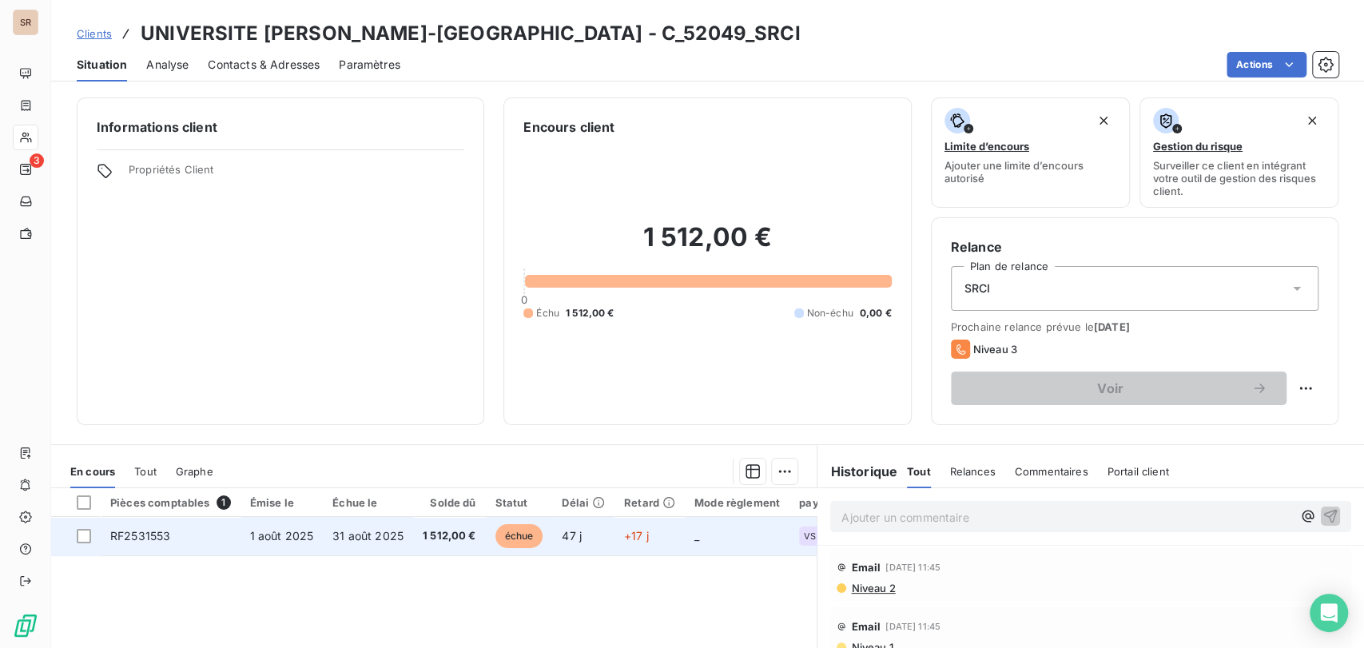
click at [147, 531] on span "RF2531553" at bounding box center [140, 536] width 60 height 14
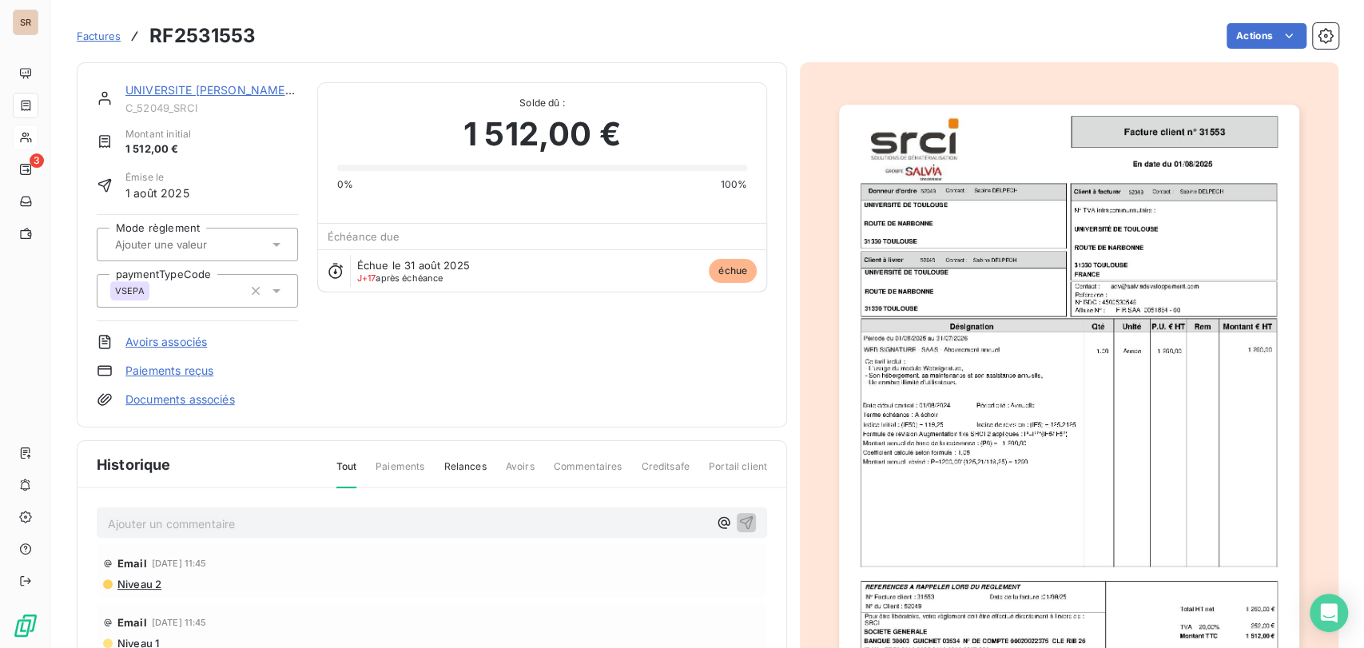
click at [152, 516] on p "Ajouter un commentaire ﻿" at bounding box center [408, 524] width 600 height 20
click at [268, 519] on p "le [DATE] @ de mr [PERSON_NAME] =" at bounding box center [408, 523] width 600 height 18
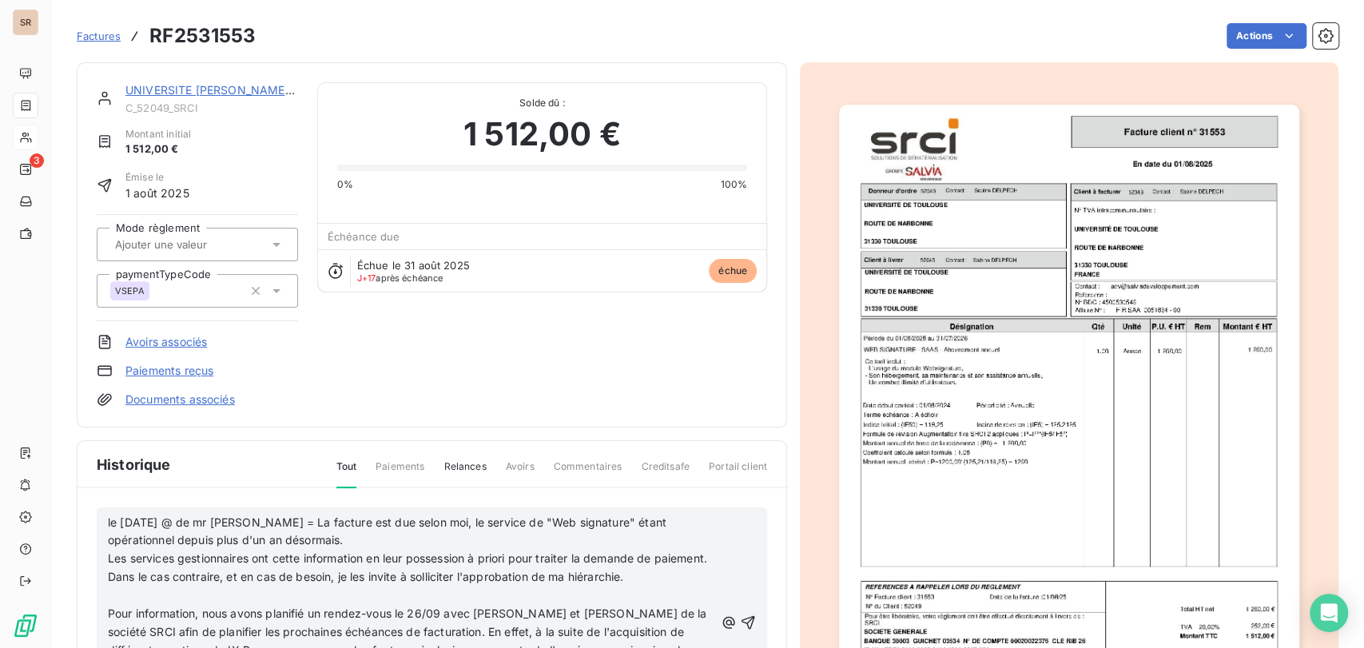
click at [164, 589] on p "﻿" at bounding box center [411, 596] width 607 height 18
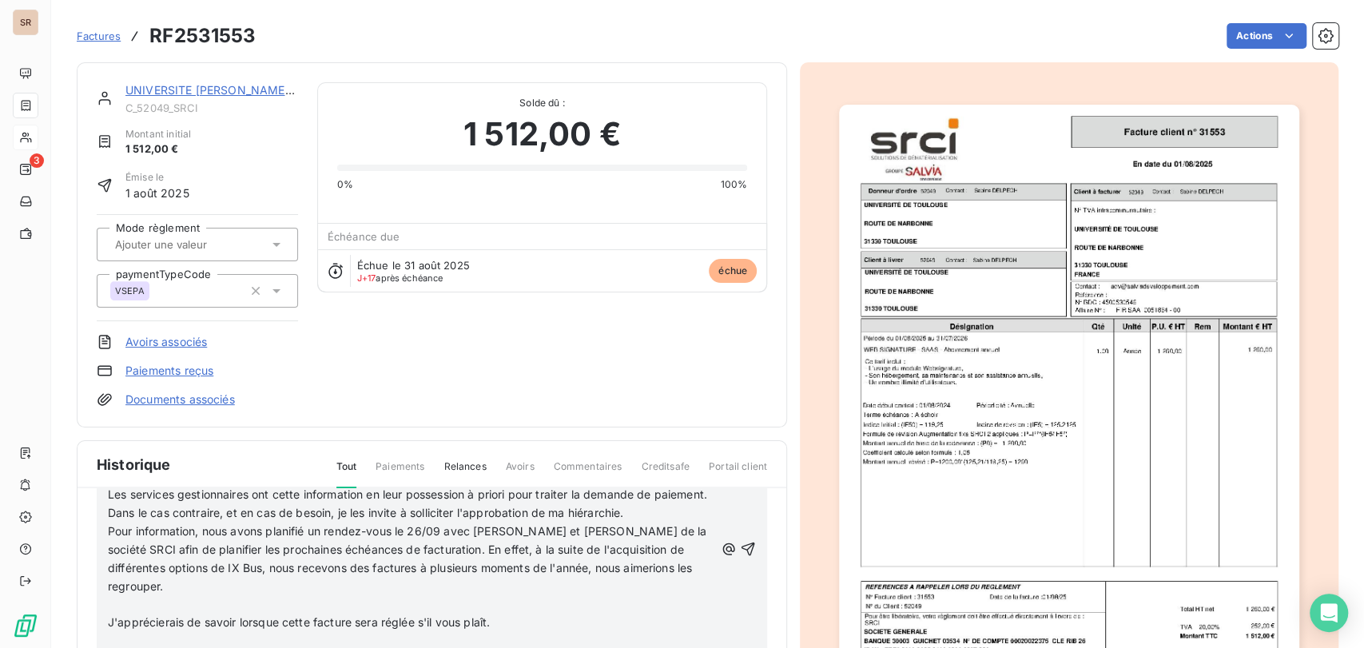
scroll to position [141, 0]
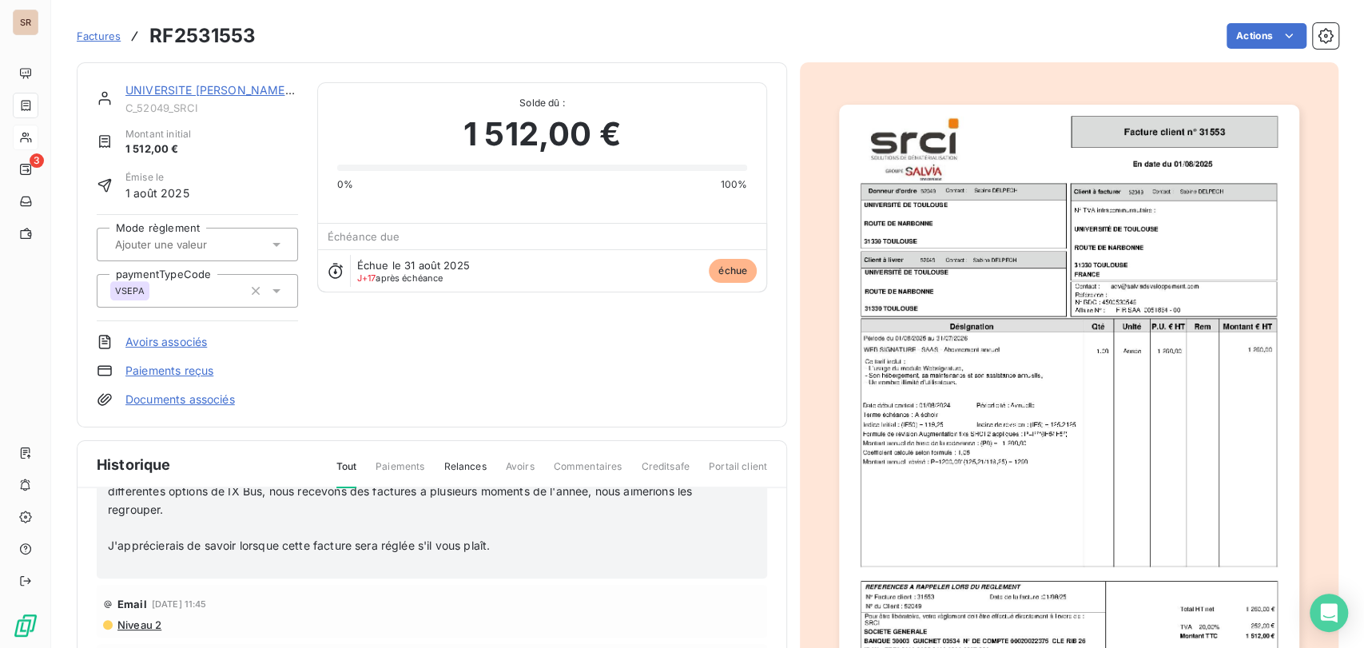
click at [121, 570] on p "﻿" at bounding box center [411, 564] width 607 height 18
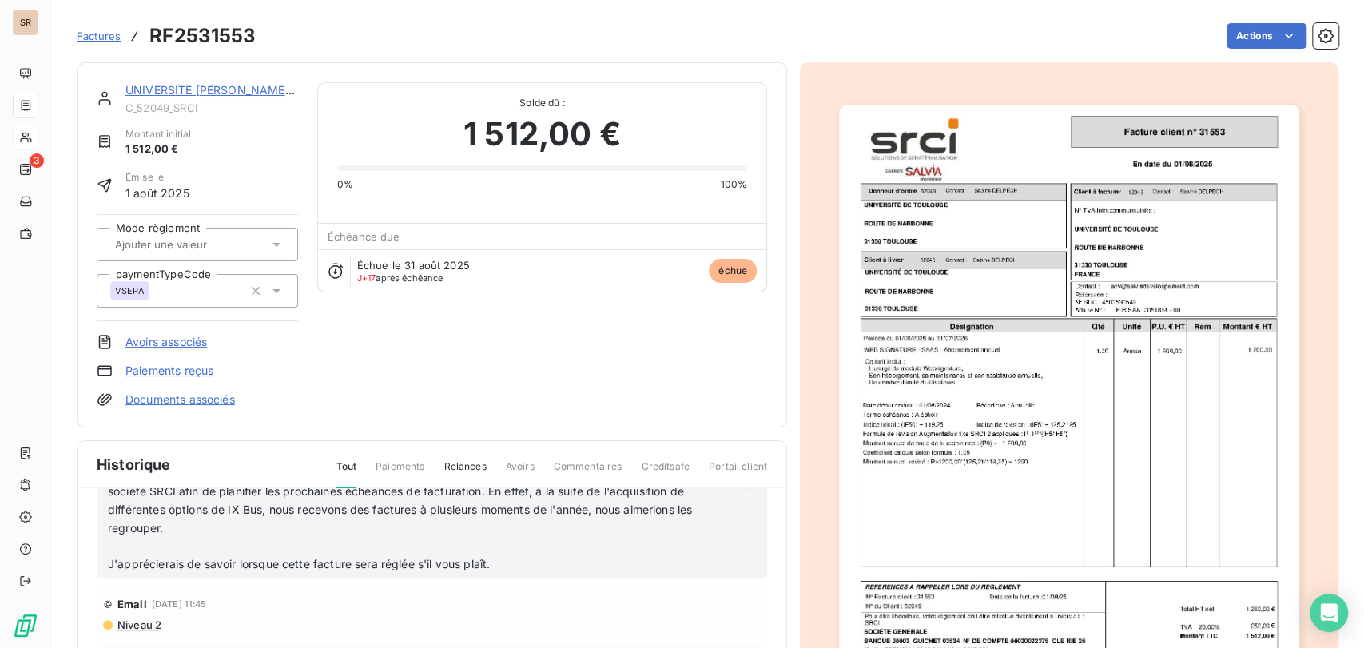
click at [117, 539] on p "﻿" at bounding box center [411, 547] width 607 height 18
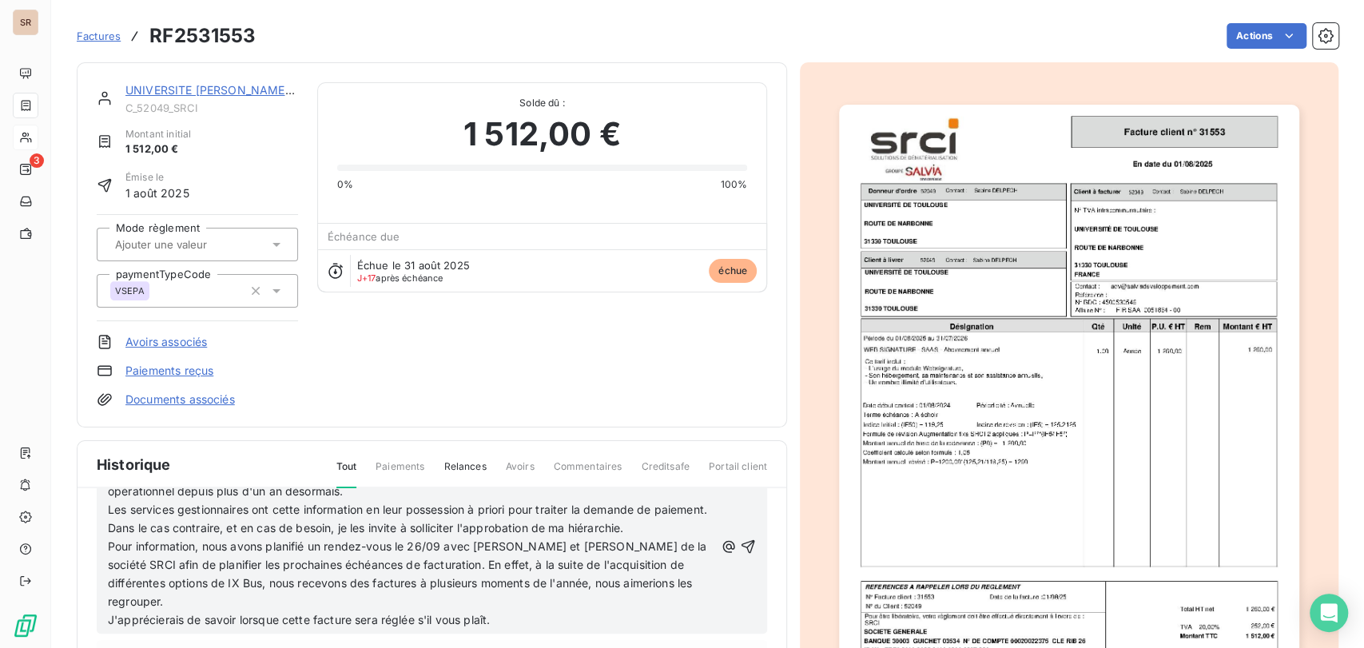
scroll to position [0, 0]
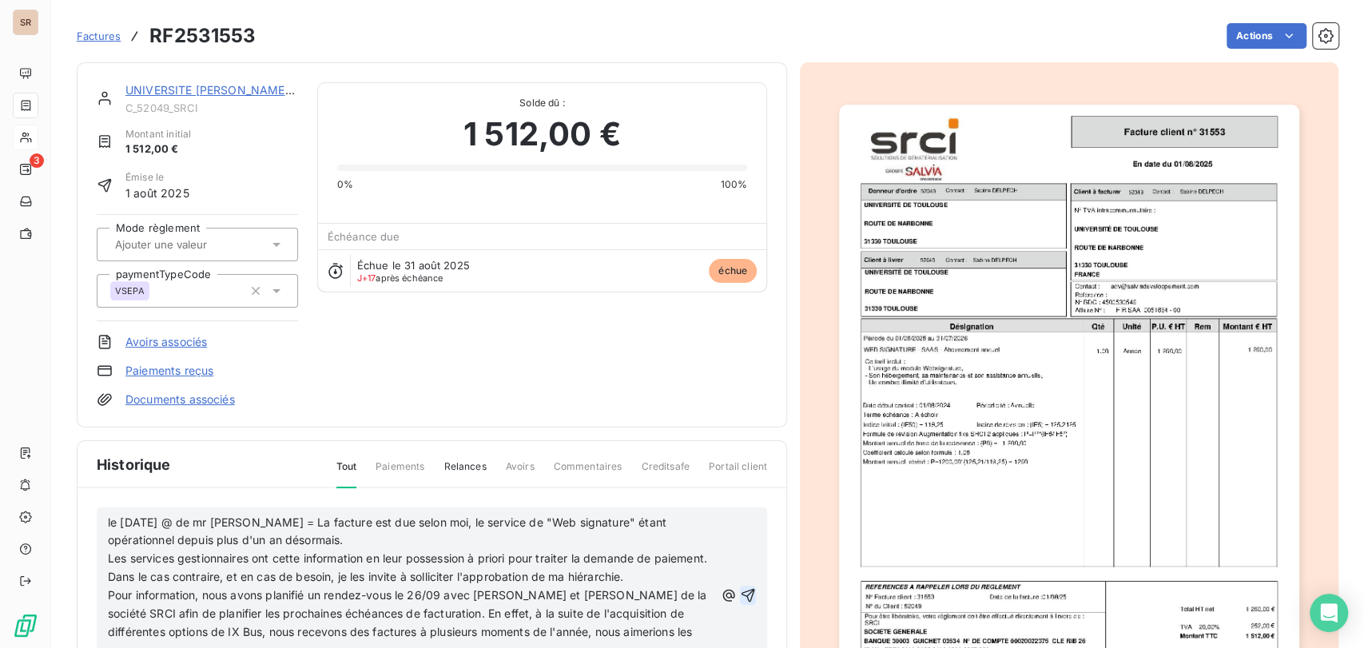
click at [740, 594] on icon "button" at bounding box center [748, 595] width 16 height 16
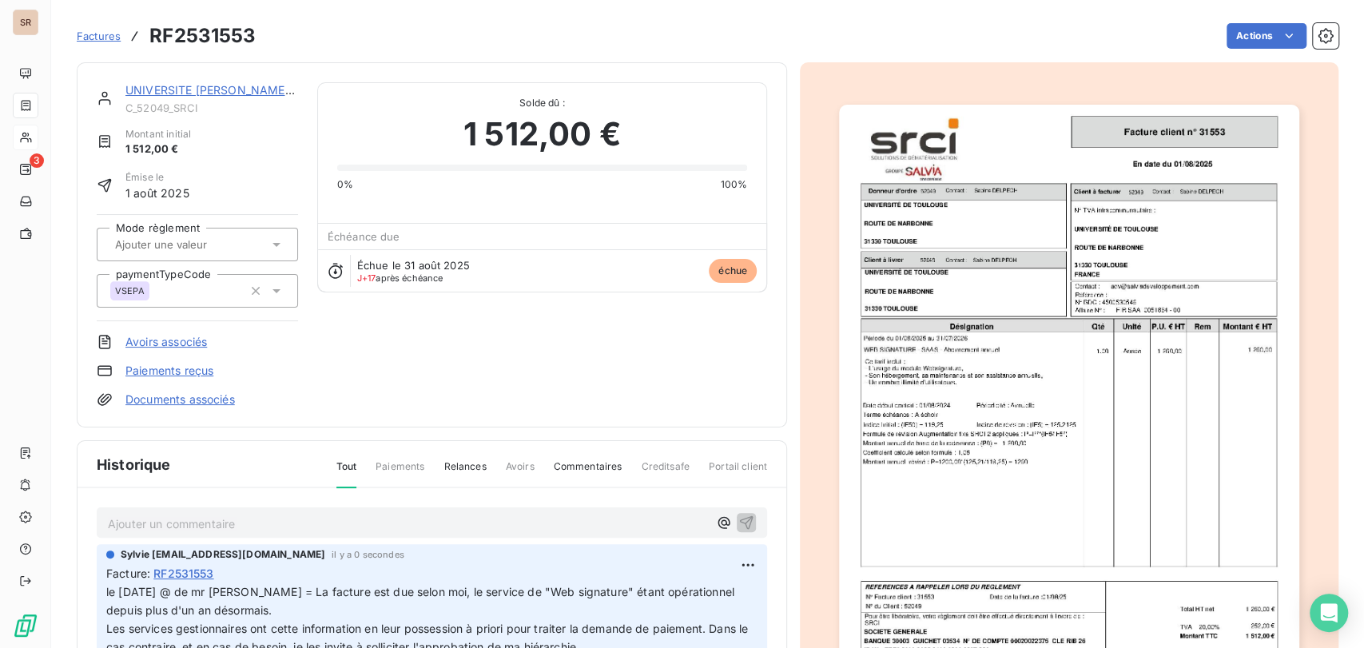
click at [127, 523] on p "Ajouter un commentaire ﻿" at bounding box center [408, 524] width 600 height 20
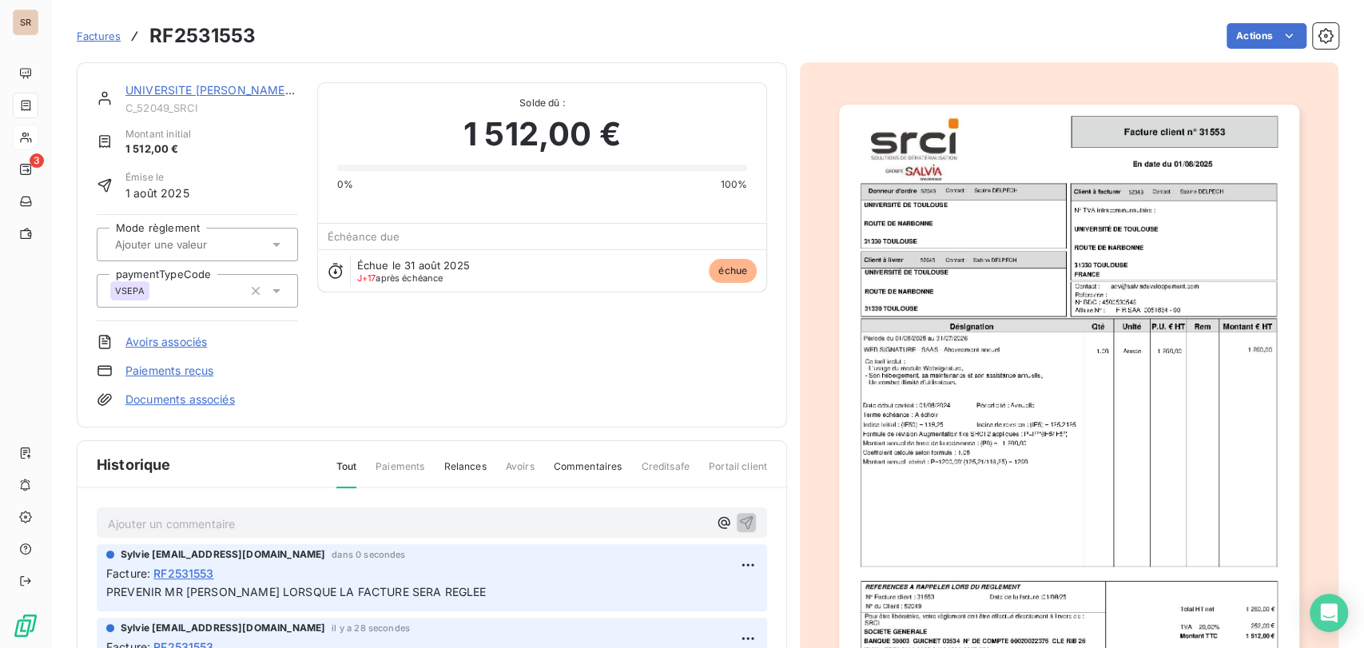
click at [192, 91] on link "UNIVERSITE [PERSON_NAME]-[GEOGRAPHIC_DATA]" at bounding box center [267, 90] width 284 height 14
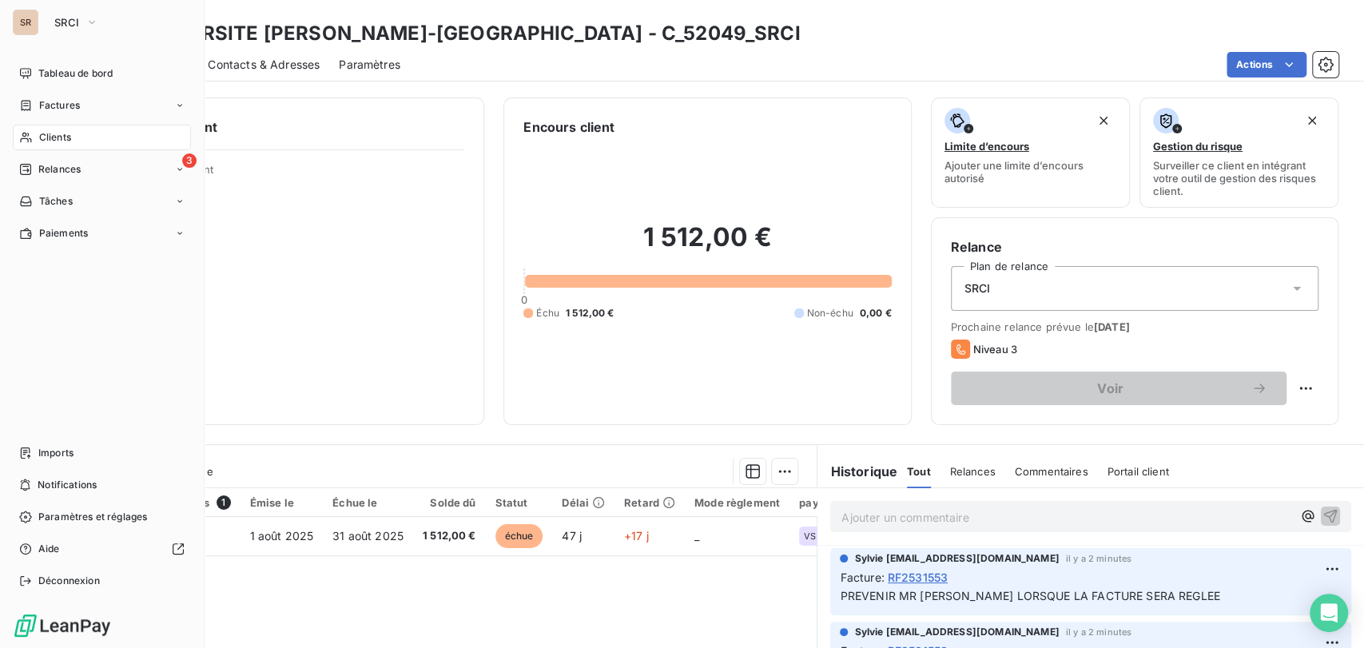
click at [43, 136] on span "Clients" at bounding box center [55, 137] width 32 height 14
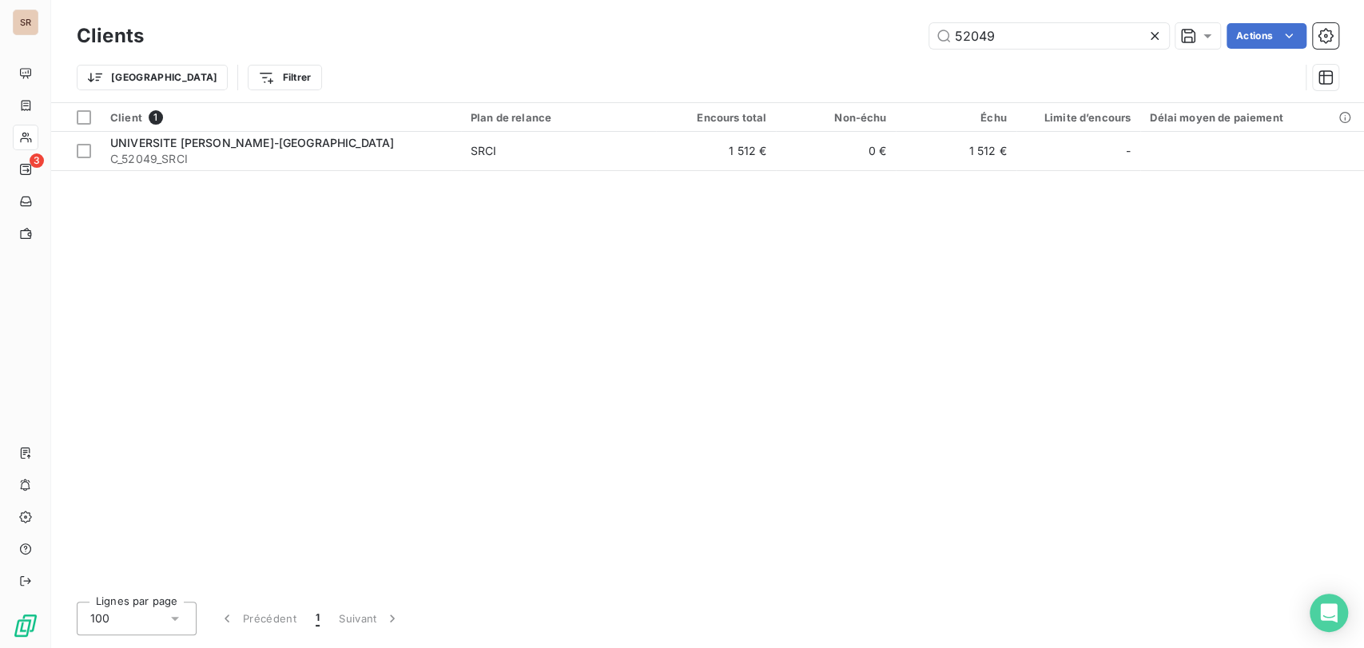
drag, startPoint x: 1002, startPoint y: 37, endPoint x: 853, endPoint y: 39, distance: 149.4
click at [858, 46] on div "52049 Actions" at bounding box center [750, 36] width 1175 height 26
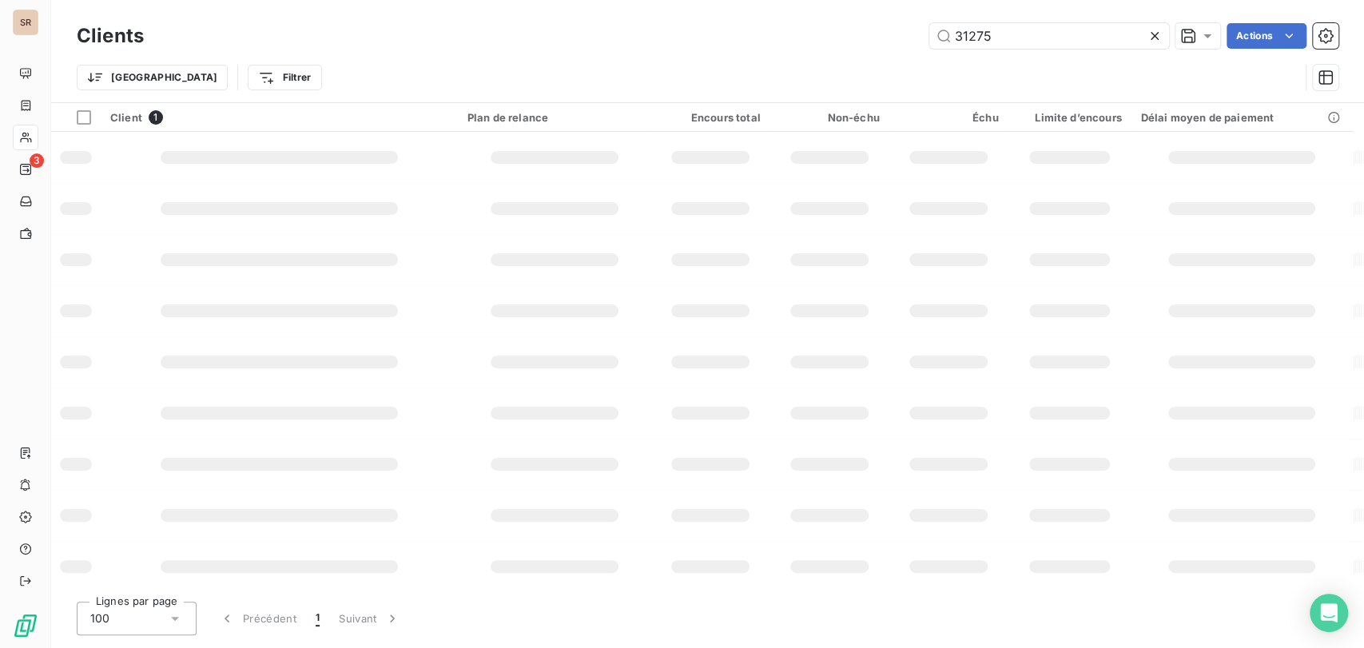
type input "31275"
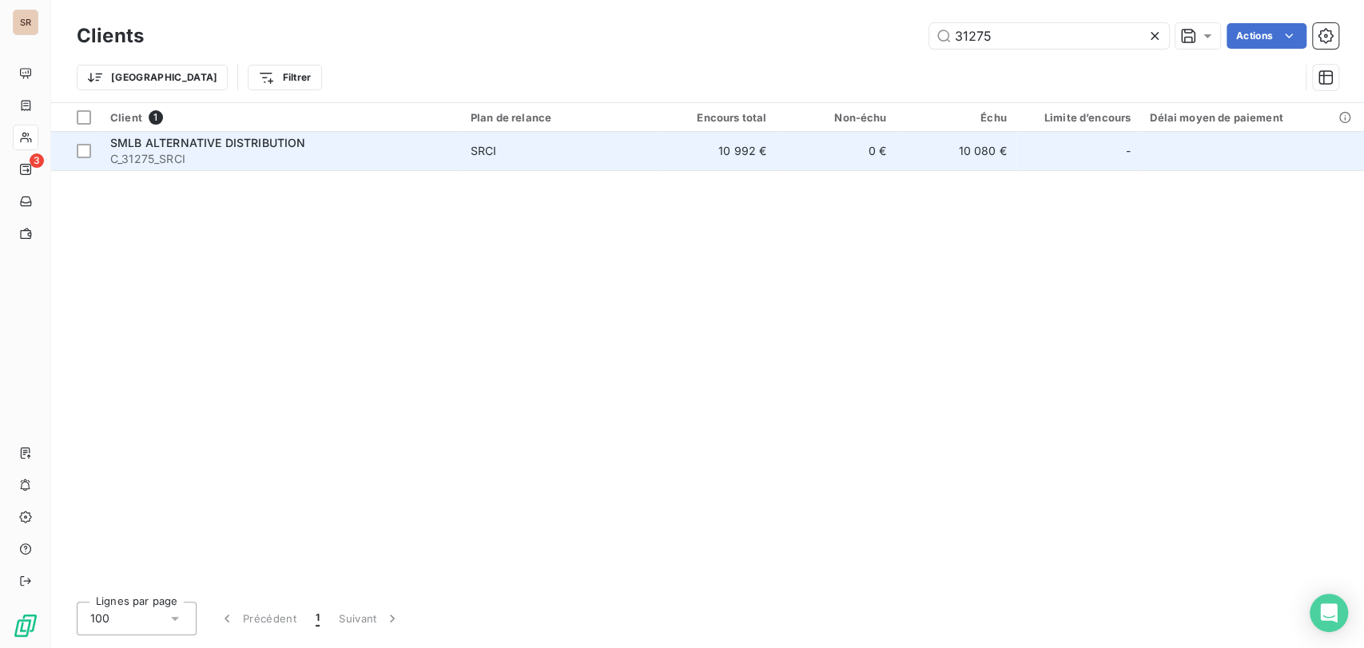
click at [166, 149] on div "SMLB ALTERNATIVE DISTRIBUTION" at bounding box center [280, 143] width 341 height 16
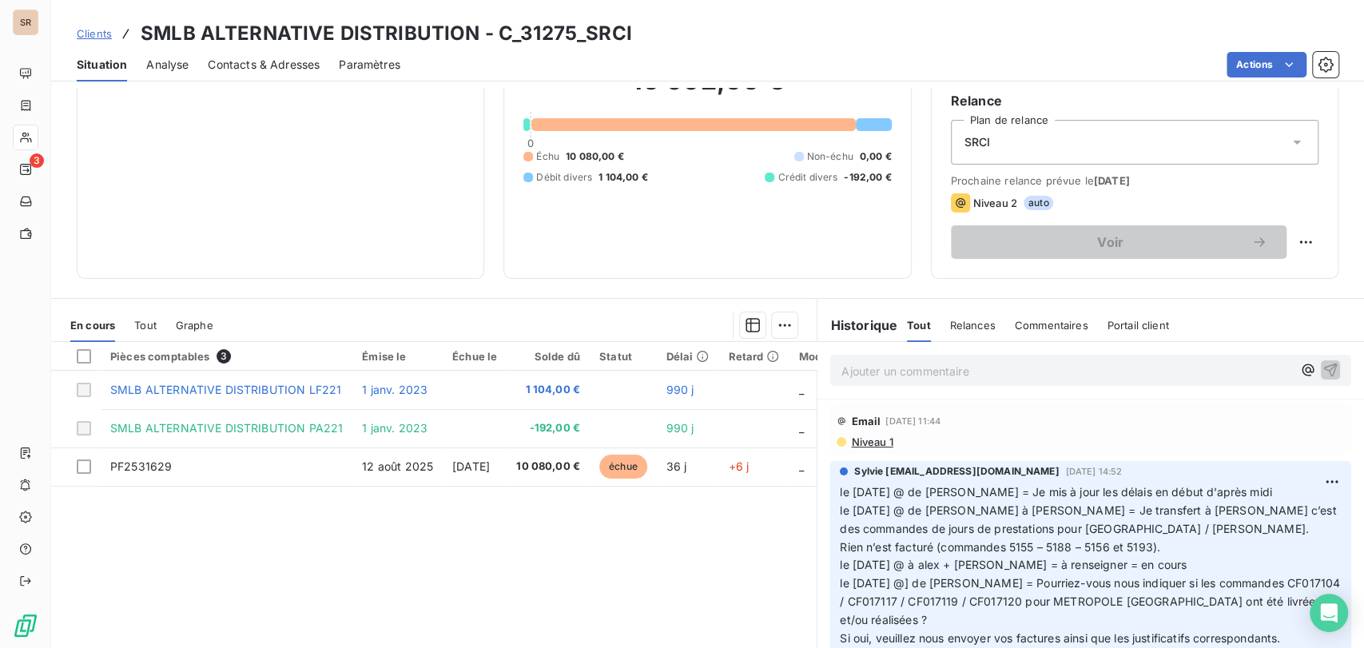
scroll to position [177, 0]
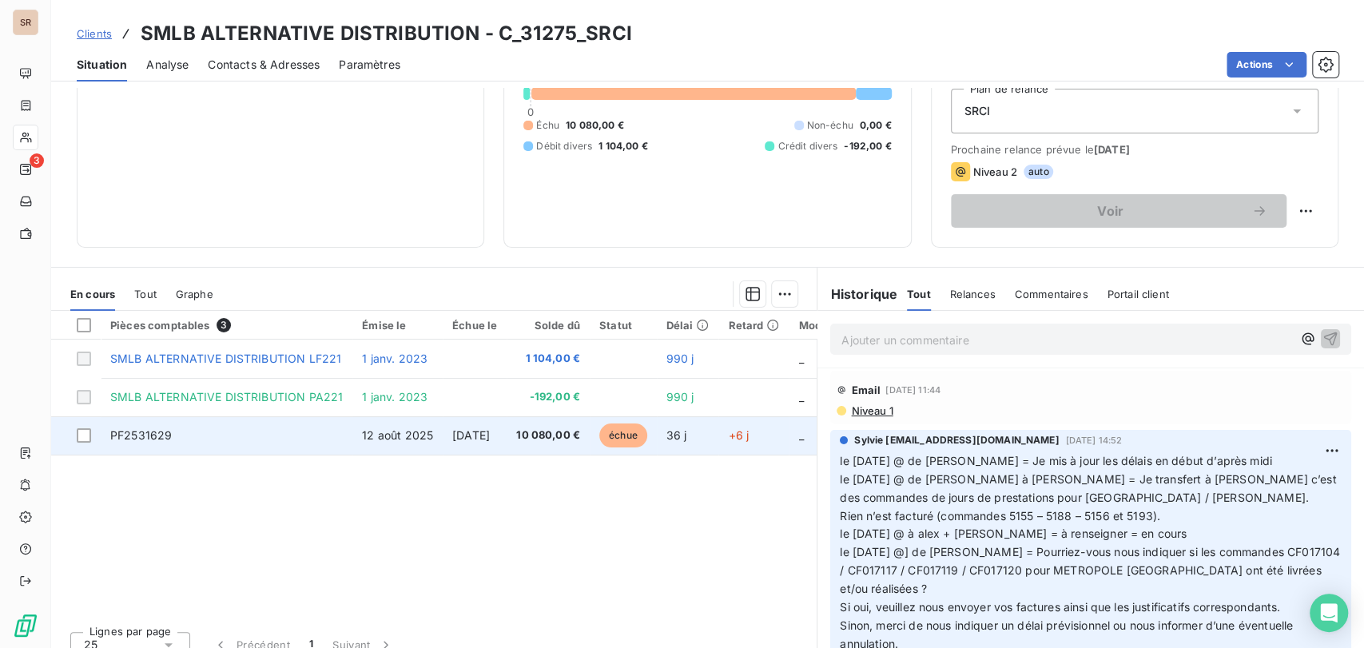
click at [161, 438] on span "PF2531629" at bounding box center [141, 435] width 62 height 14
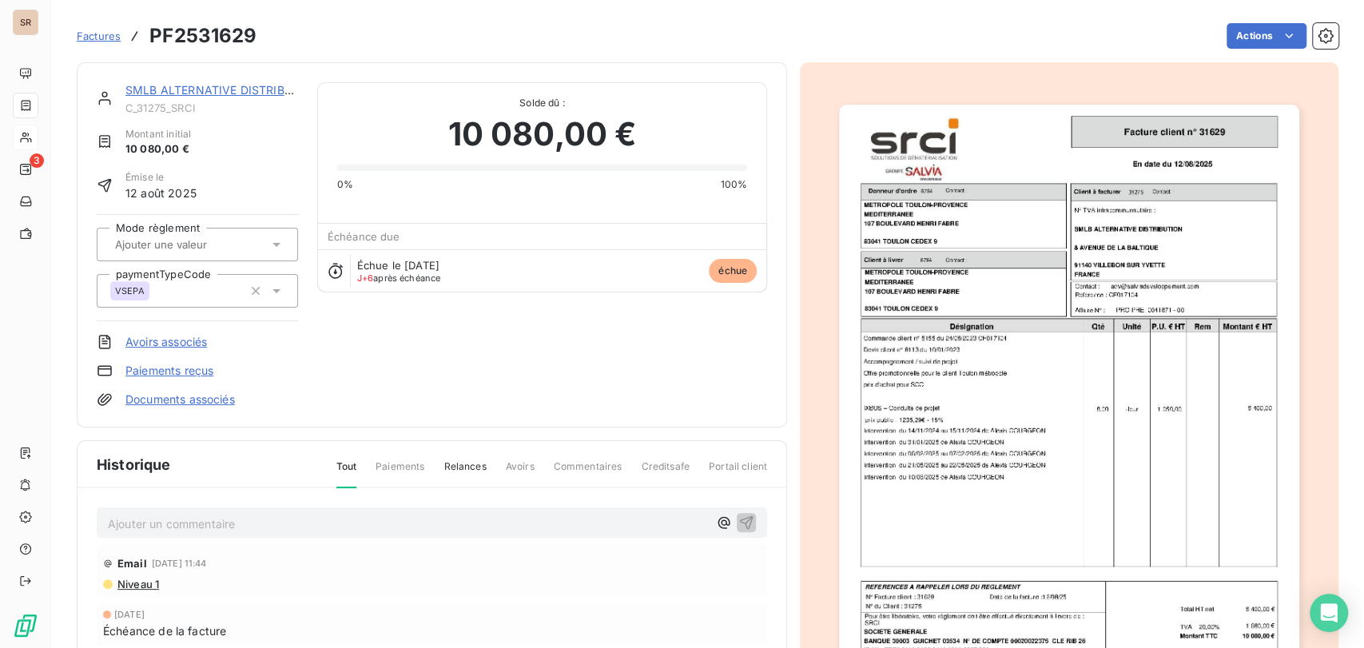
drag, startPoint x: 164, startPoint y: 525, endPoint x: 156, endPoint y: 523, distance: 8.1
click at [163, 523] on p "Ajouter un commentaire ﻿" at bounding box center [408, 524] width 600 height 20
click at [355, 521] on p "le [DATE] @ de [PERSON_NAME] =" at bounding box center [408, 523] width 600 height 18
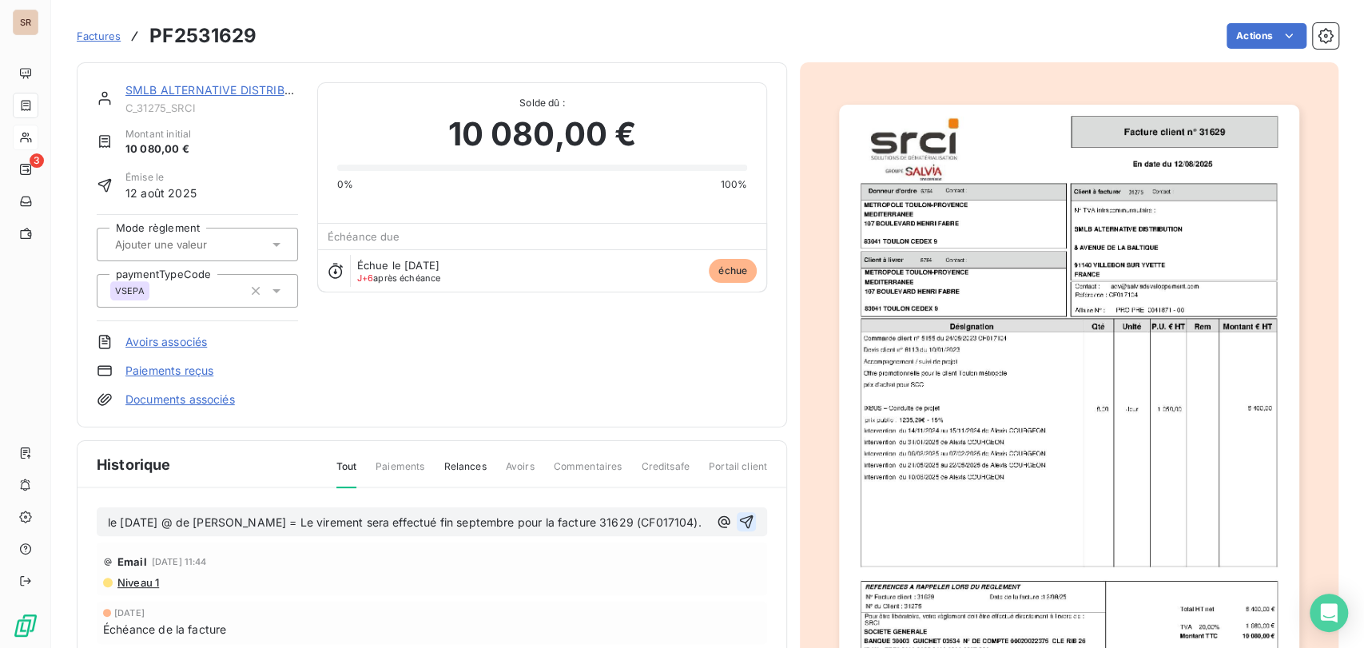
click at [742, 517] on icon "button" at bounding box center [746, 522] width 16 height 16
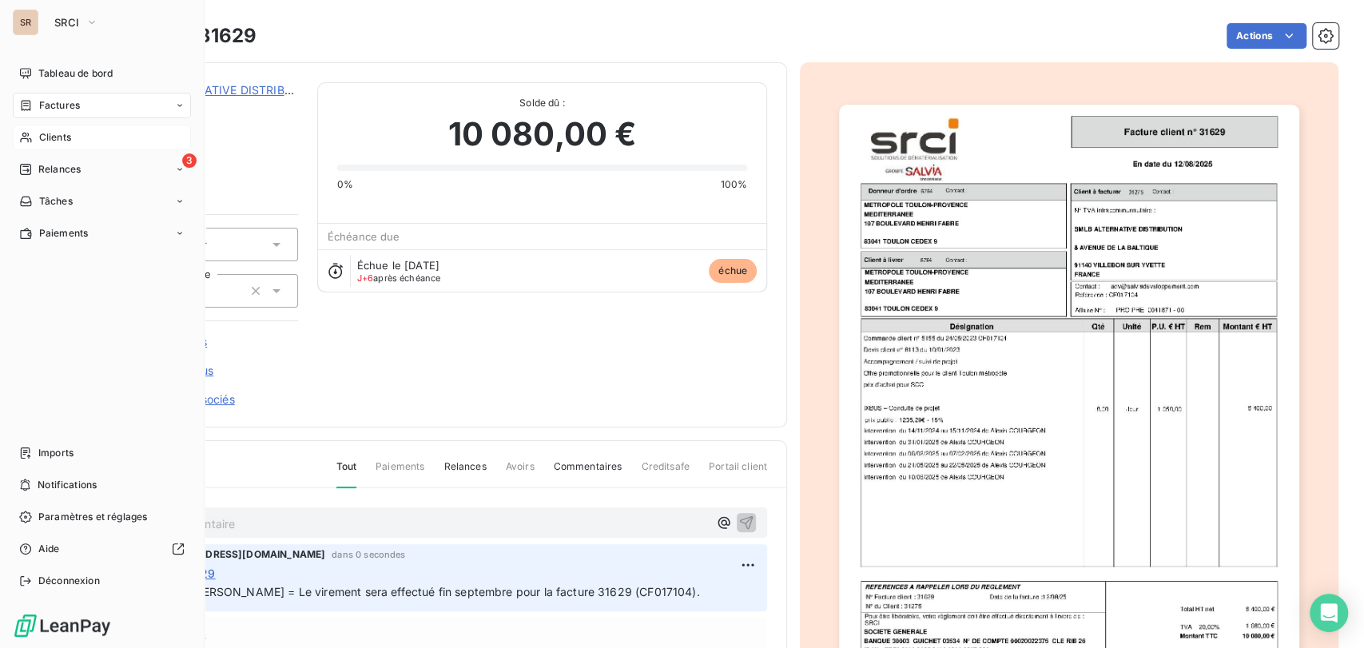
click at [58, 136] on span "Clients" at bounding box center [55, 137] width 32 height 14
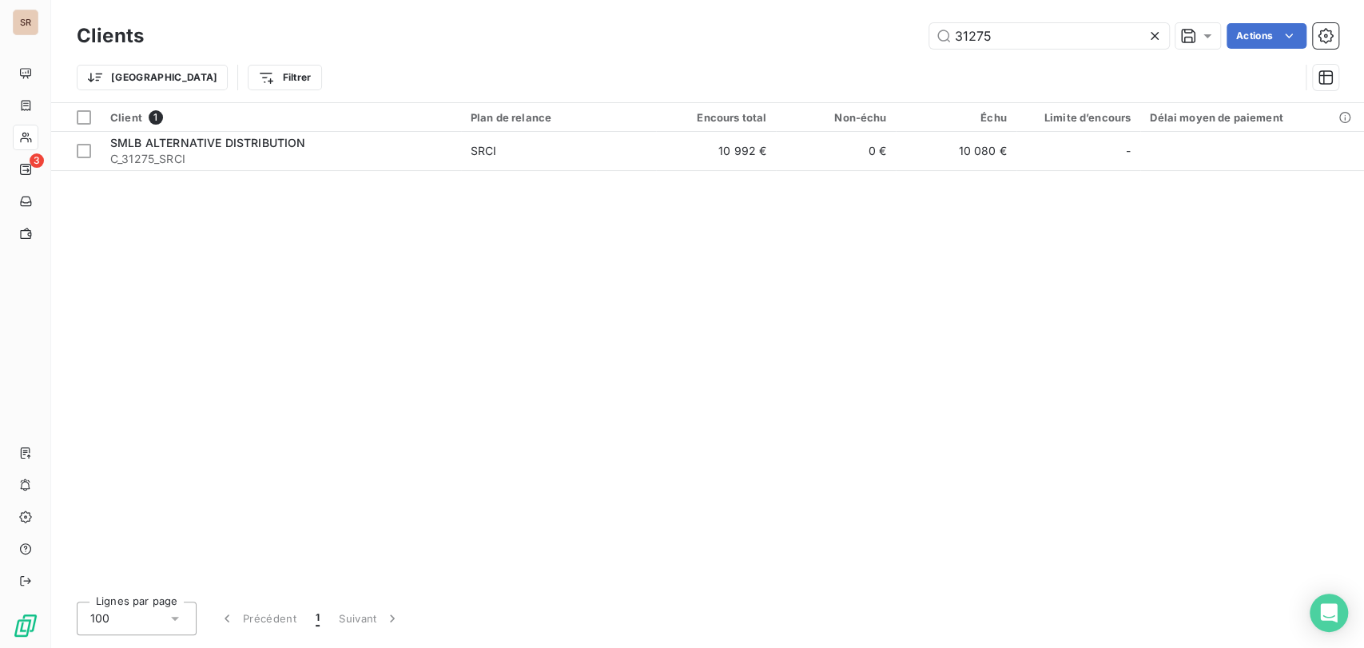
drag, startPoint x: 942, startPoint y: 40, endPoint x: 726, endPoint y: 62, distance: 217.6
click at [726, 62] on div "Clients 31275 Actions Trier Filtrer" at bounding box center [708, 60] width 1262 height 83
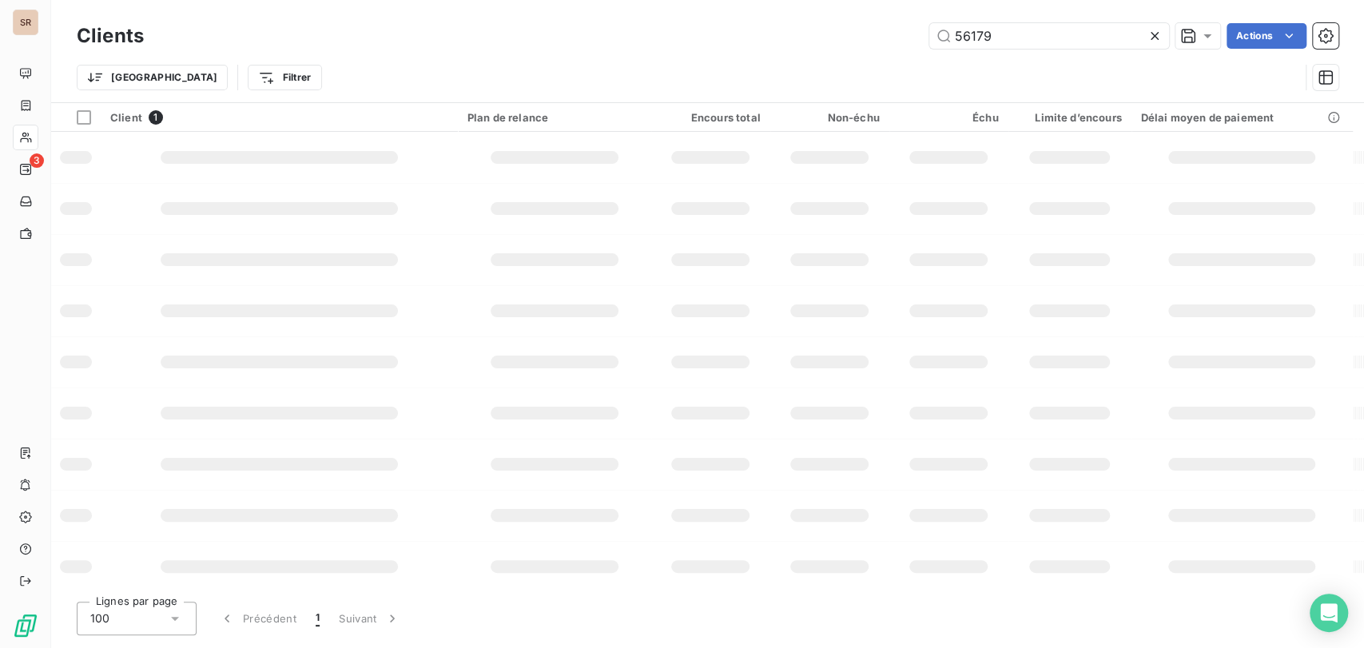
type input "56179"
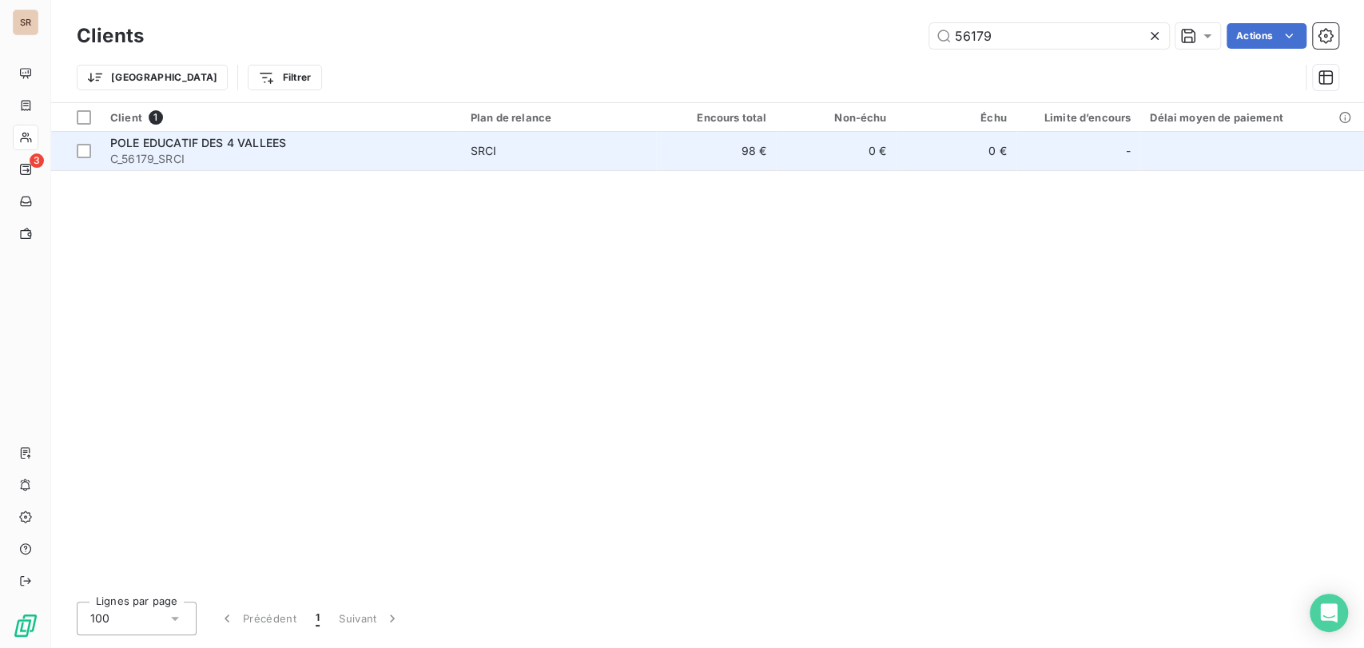
click at [148, 163] on span "C_56179_SRCI" at bounding box center [280, 159] width 341 height 16
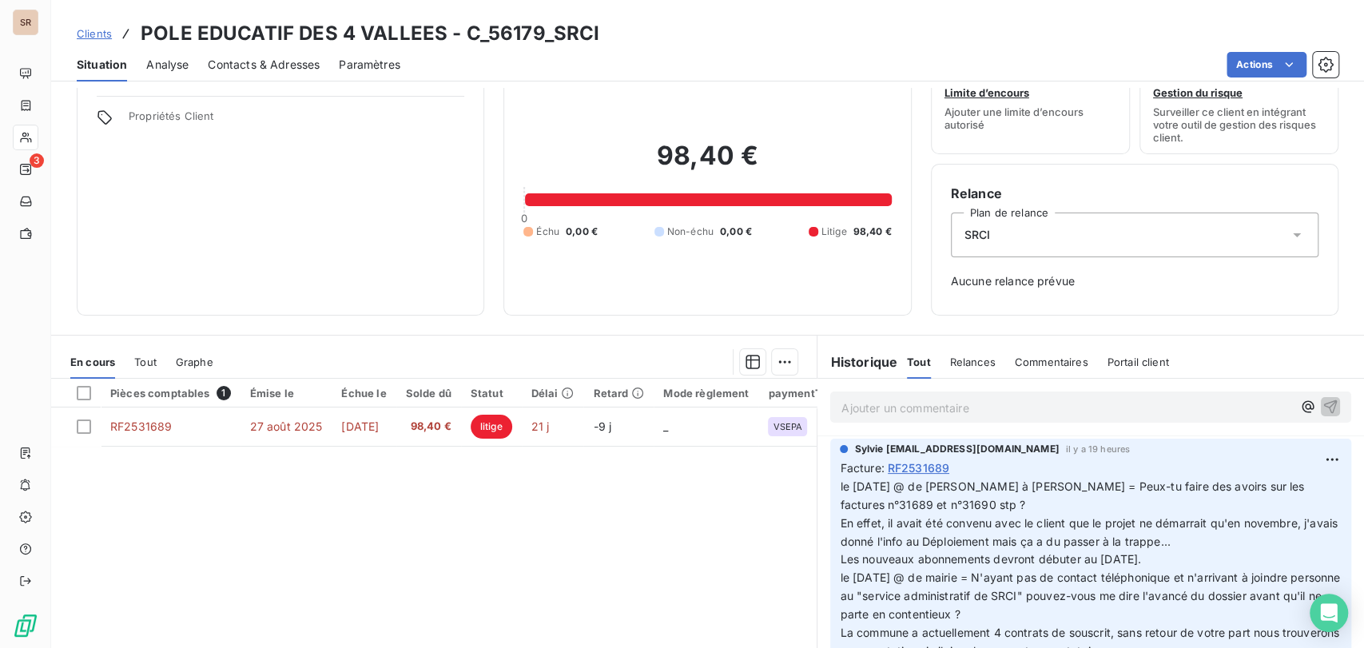
scroll to position [140, 0]
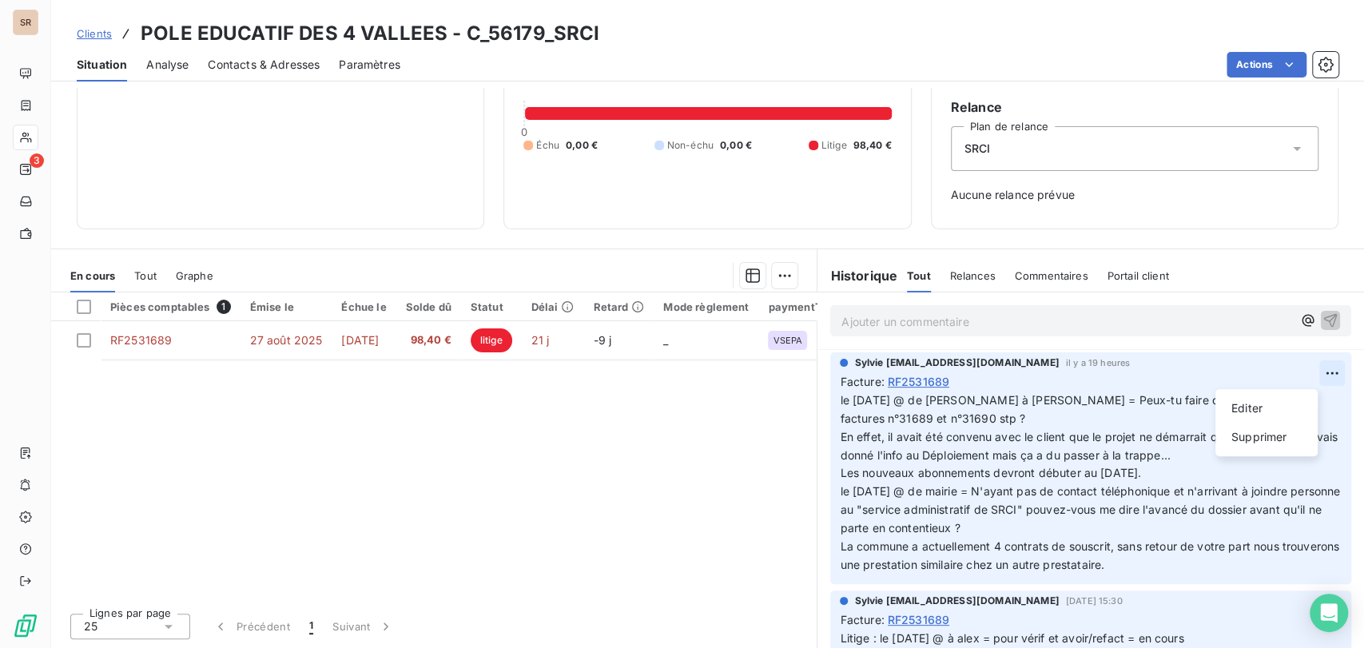
click at [1295, 374] on html "SR 3 Clients POLE EDUCATIF DES 4 VALLEES - C_56179_SRCI Situation Analyse Conta…" at bounding box center [682, 324] width 1364 height 648
drag, startPoint x: 1259, startPoint y: 407, endPoint x: 1140, endPoint y: 412, distance: 120.0
click at [1212, 405] on html "SR 3 Clients POLE EDUCATIF DES 4 VALLEES - C_56179_SRCI Situation Analyse Conta…" at bounding box center [682, 324] width 1364 height 648
click at [837, 402] on html "SR 3 Clients POLE EDUCATIF DES 4 VALLEES - C_56179_SRCI Situation Analyse Conta…" at bounding box center [682, 324] width 1364 height 648
click at [840, 400] on span "le [DATE] @ de [PERSON_NAME] à [PERSON_NAME] = Peux-tu faire des avoirs sur les…" at bounding box center [1073, 409] width 467 height 32
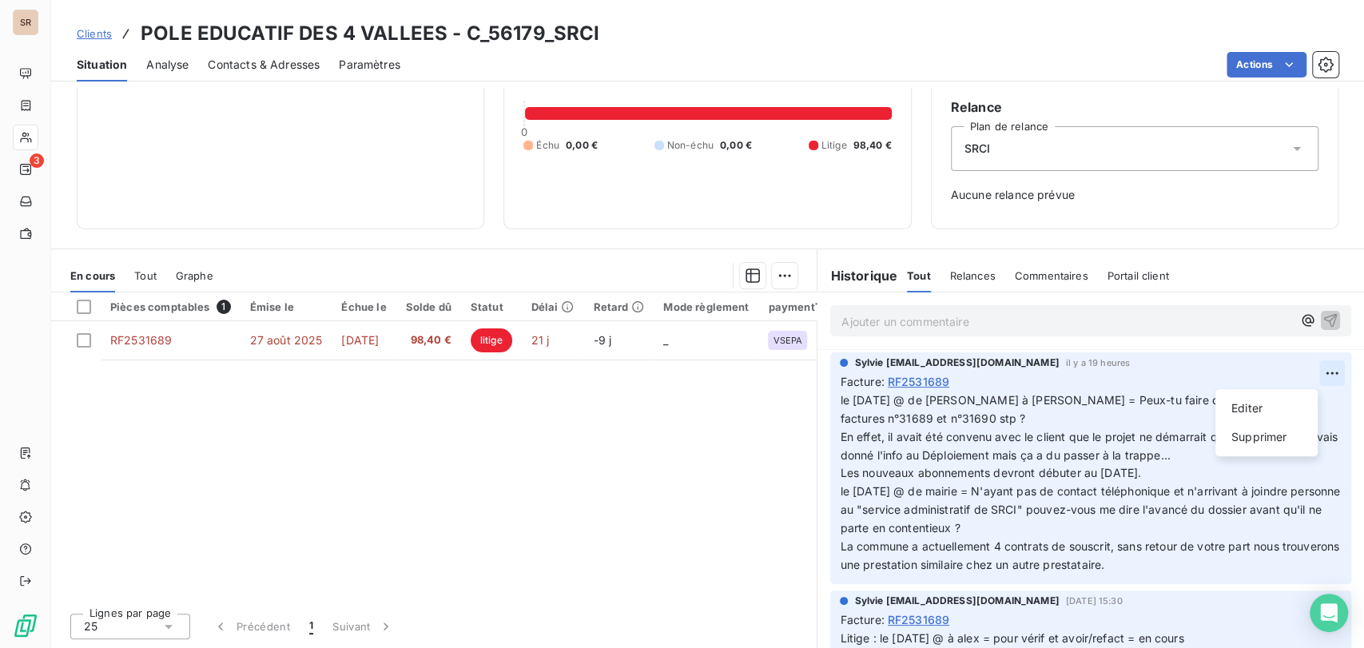
click at [1305, 372] on html "SR 3 Clients POLE EDUCATIF DES 4 VALLEES - C_56179_SRCI Situation Analyse Conta…" at bounding box center [682, 324] width 1364 height 648
click at [1258, 404] on div "Editer" at bounding box center [1266, 409] width 89 height 26
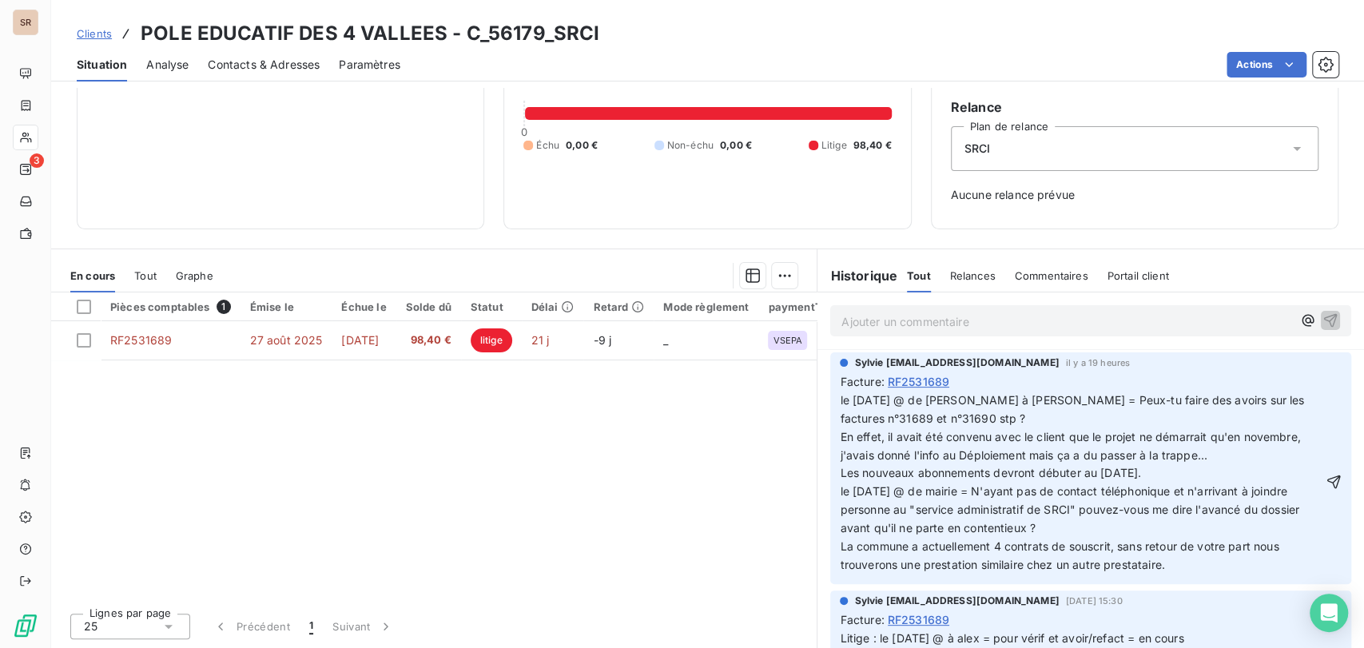
click at [840, 398] on span "le [DATE] @ de [PERSON_NAME] à [PERSON_NAME] = Peux-tu faire des avoirs sur les…" at bounding box center [1073, 409] width 467 height 32
click at [840, 398] on p "le [DATE] @ de [PERSON_NAME] à [PERSON_NAME] = Peux-tu faire des avoirs sur les…" at bounding box center [1081, 483] width 483 height 183
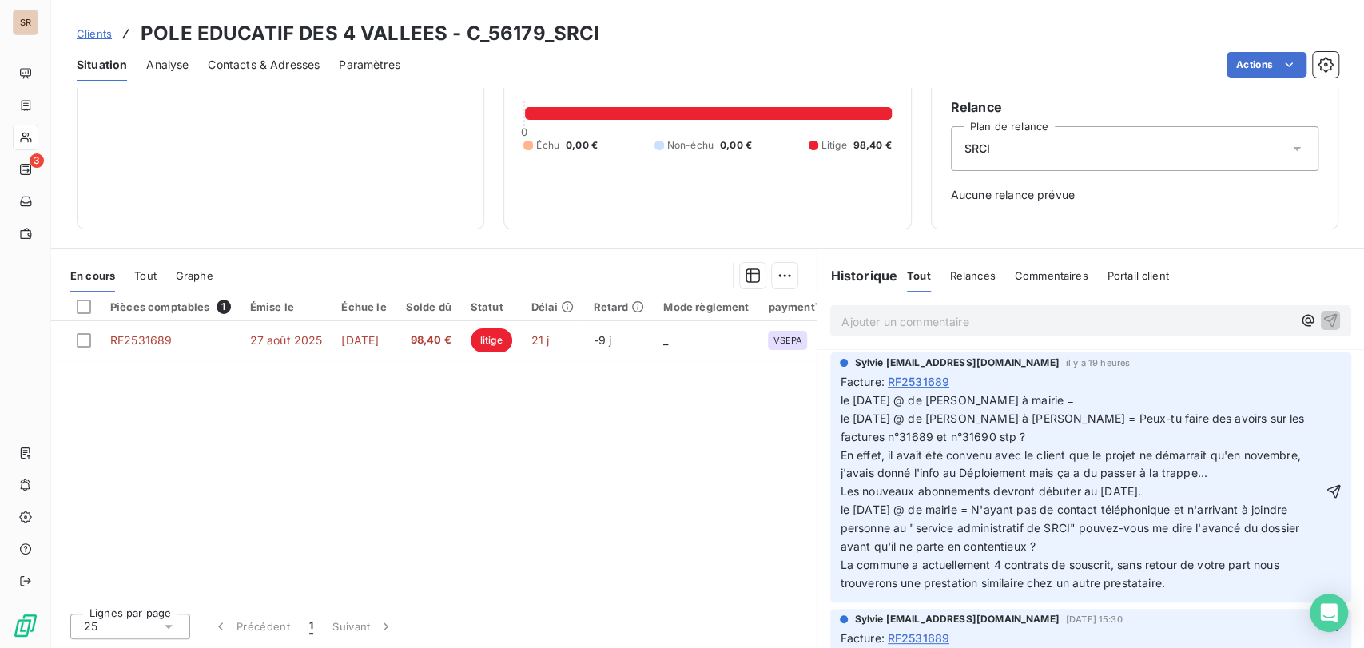
click at [1048, 392] on p "le [DATE] @ de [PERSON_NAME] à mairie = le [DATE] @ de [PERSON_NAME] à [PERSON_…" at bounding box center [1081, 492] width 483 height 201
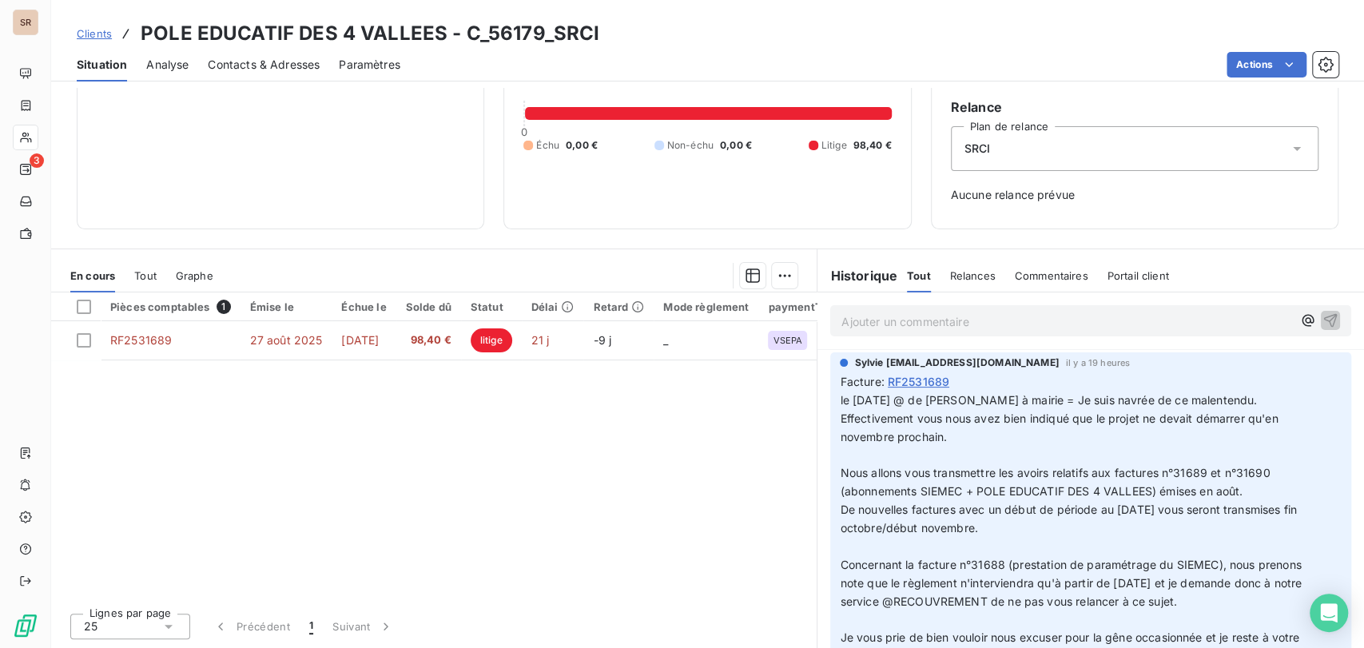
click at [880, 451] on p "﻿" at bounding box center [1081, 456] width 483 height 18
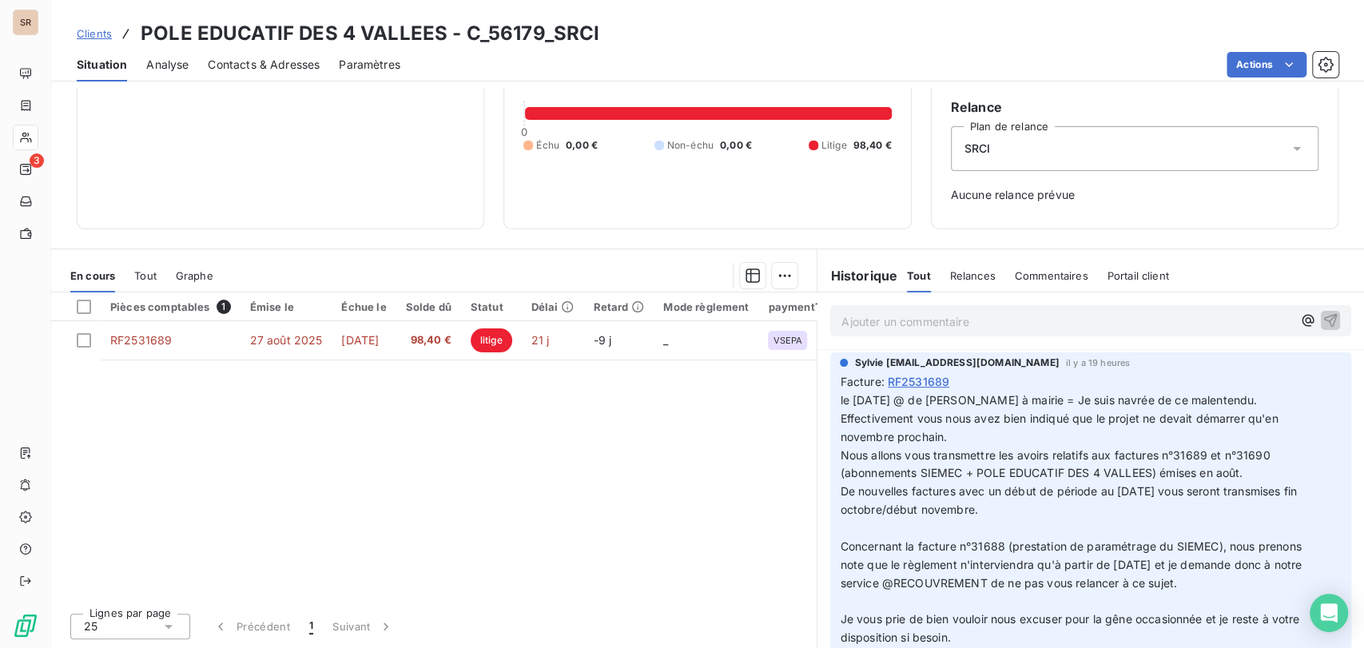
click at [846, 531] on p "﻿" at bounding box center [1081, 528] width 483 height 18
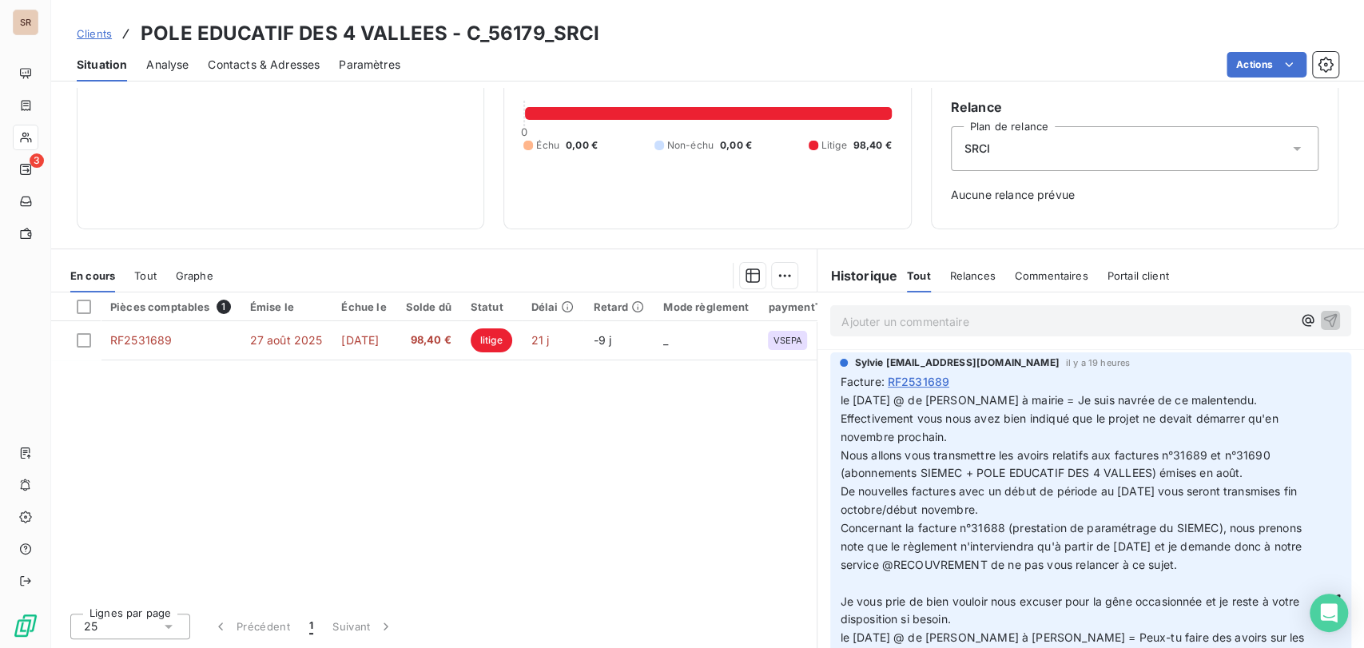
click at [851, 593] on p "﻿" at bounding box center [1081, 584] width 483 height 18
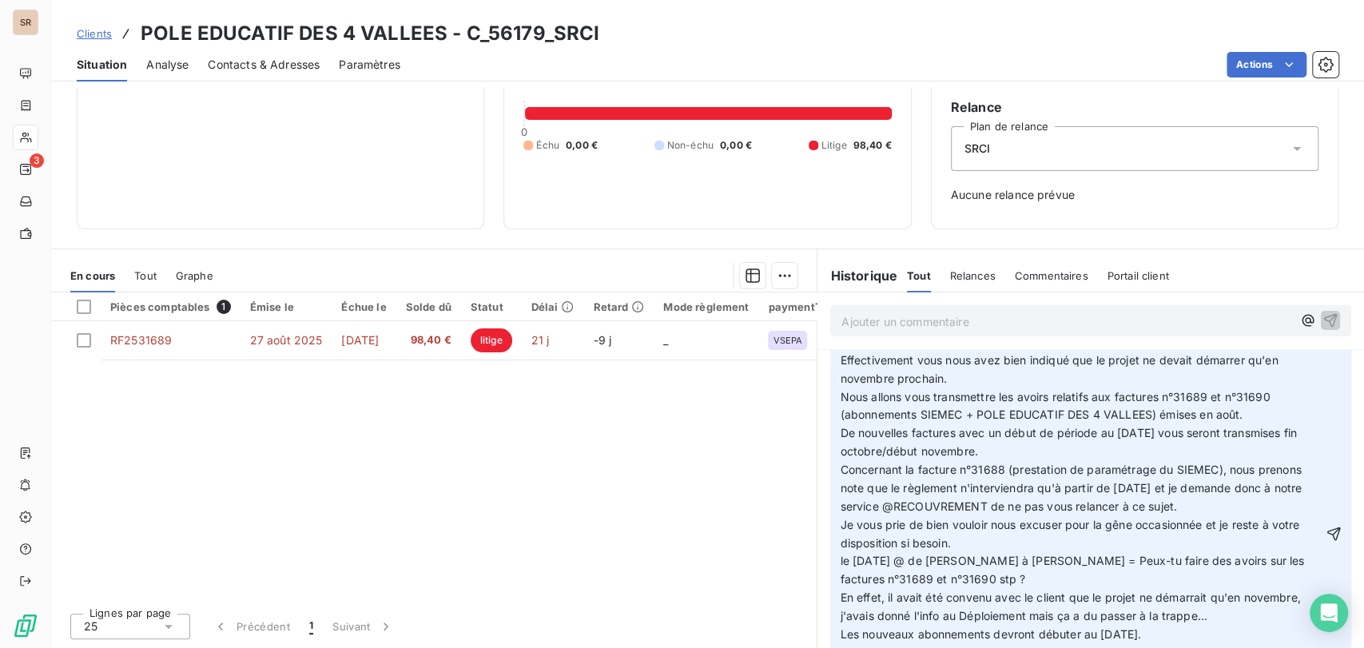
scroll to position [89, 0]
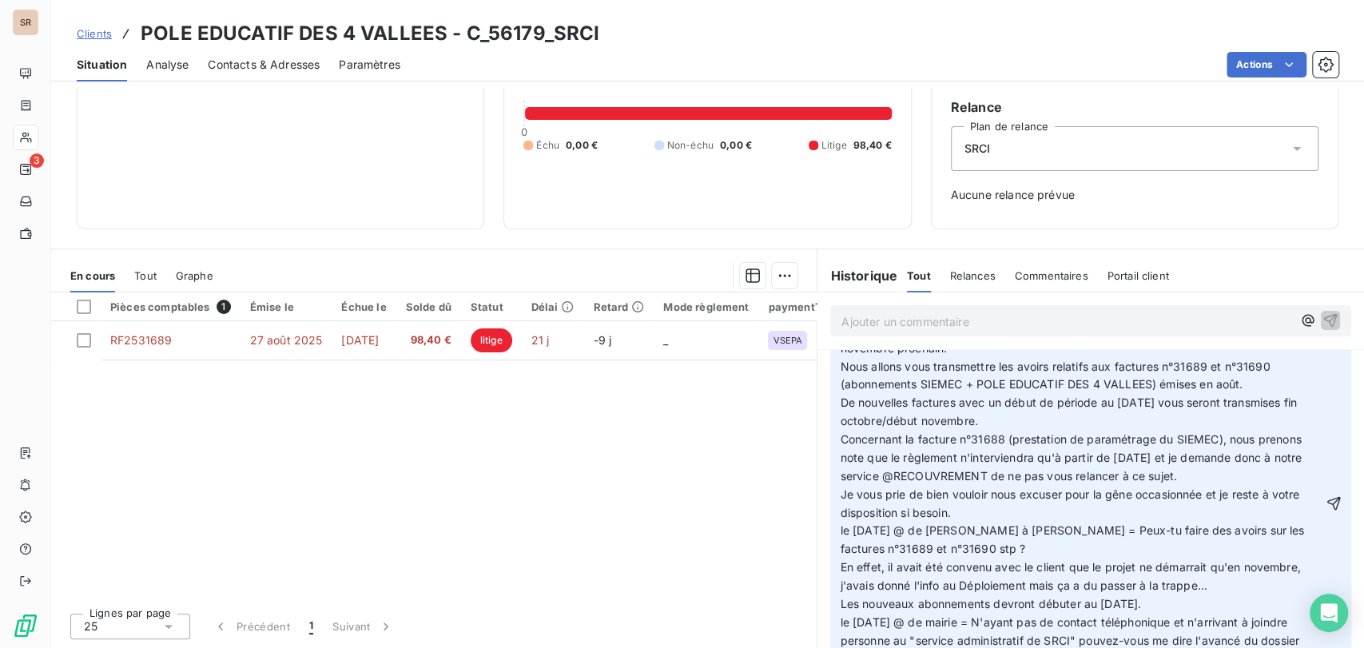
click at [869, 551] on p "le [DATE] @ de [PERSON_NAME] à [PERSON_NAME] = Peux-tu faire des avoirs sur les…" at bounding box center [1081, 613] width 483 height 183
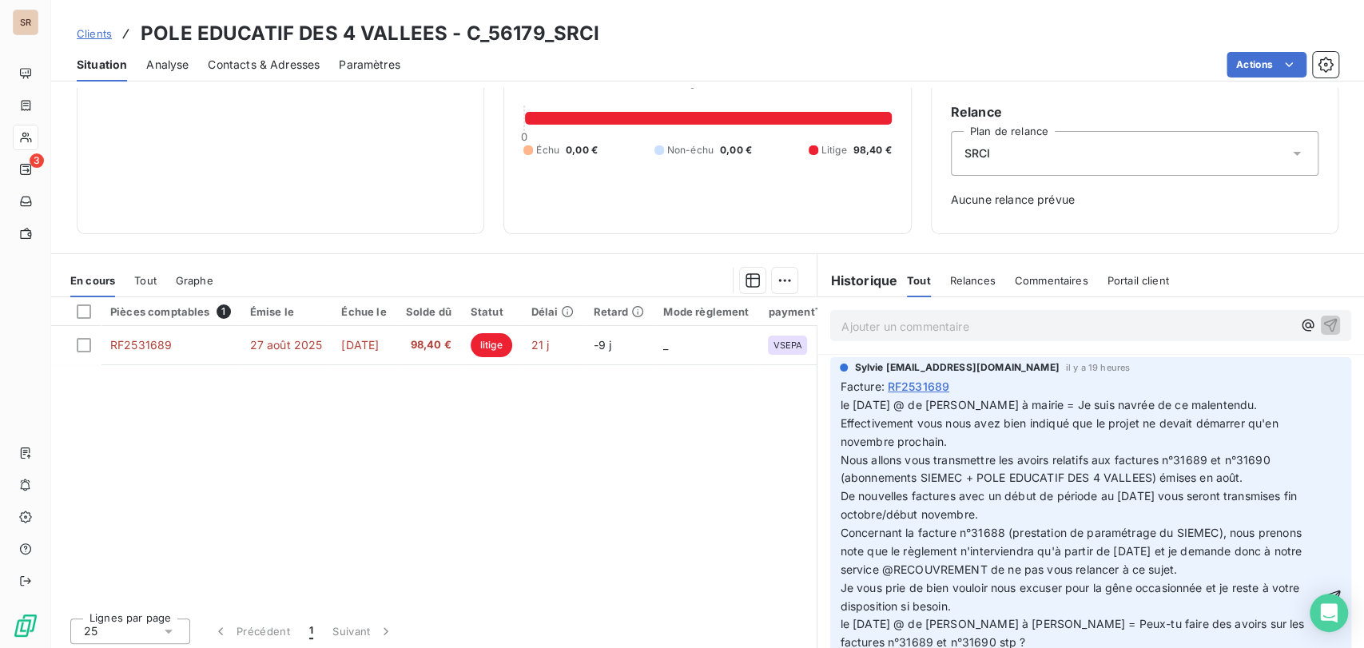
scroll to position [140, 0]
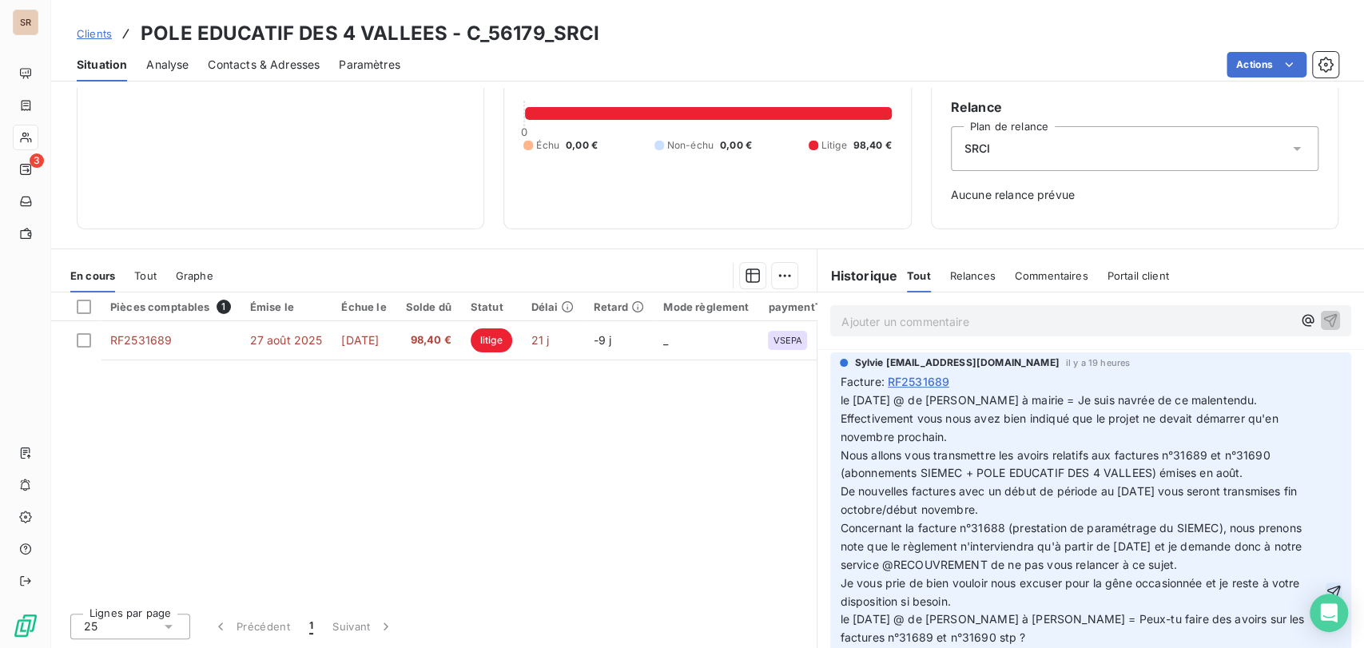
click at [1327, 596] on icon "button" at bounding box center [1334, 592] width 14 height 14
click at [101, 61] on span "Situation" at bounding box center [102, 65] width 50 height 16
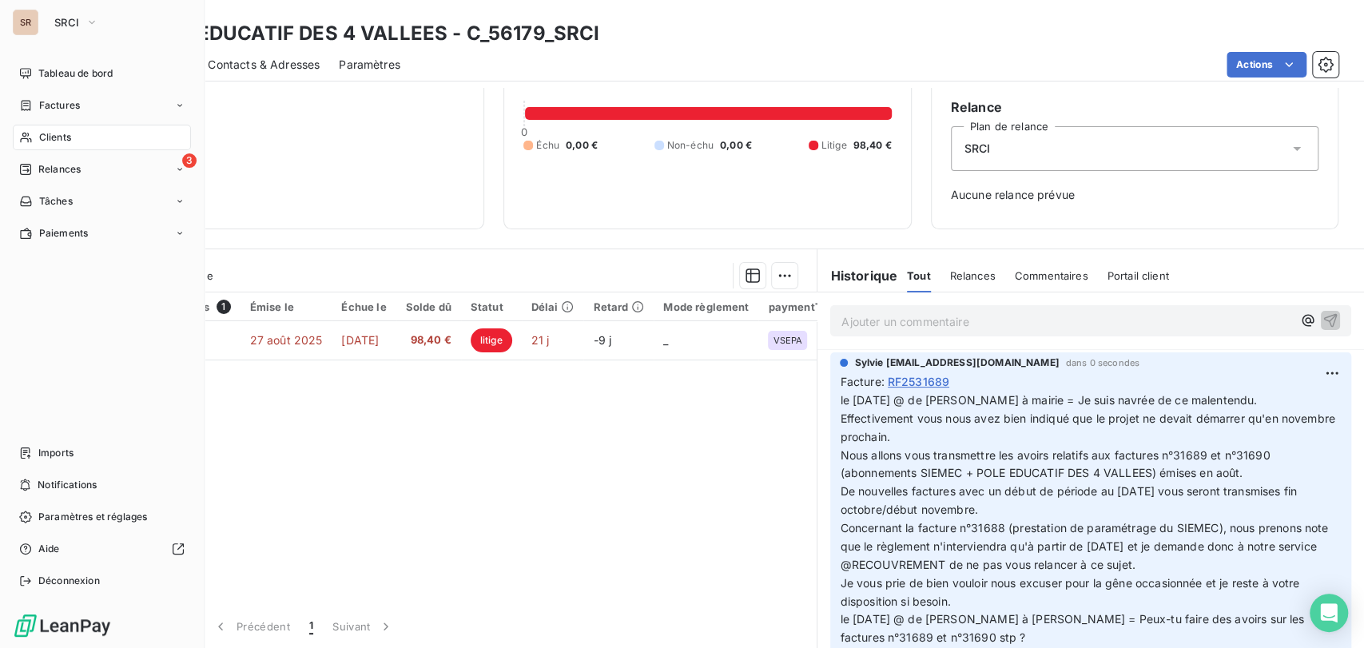
click at [53, 137] on span "Clients" at bounding box center [55, 137] width 32 height 14
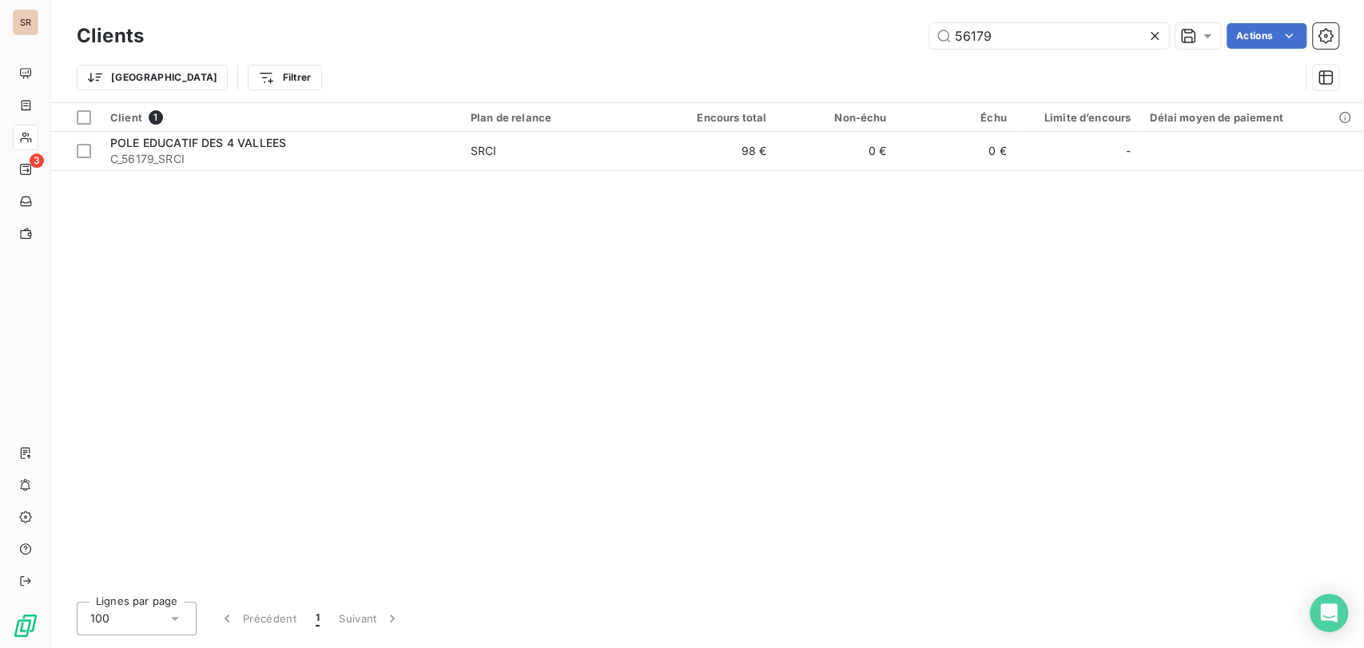
drag, startPoint x: 1003, startPoint y: 34, endPoint x: 903, endPoint y: 50, distance: 101.3
click at [909, 50] on div "Clients 56179 Actions" at bounding box center [708, 36] width 1262 height 34
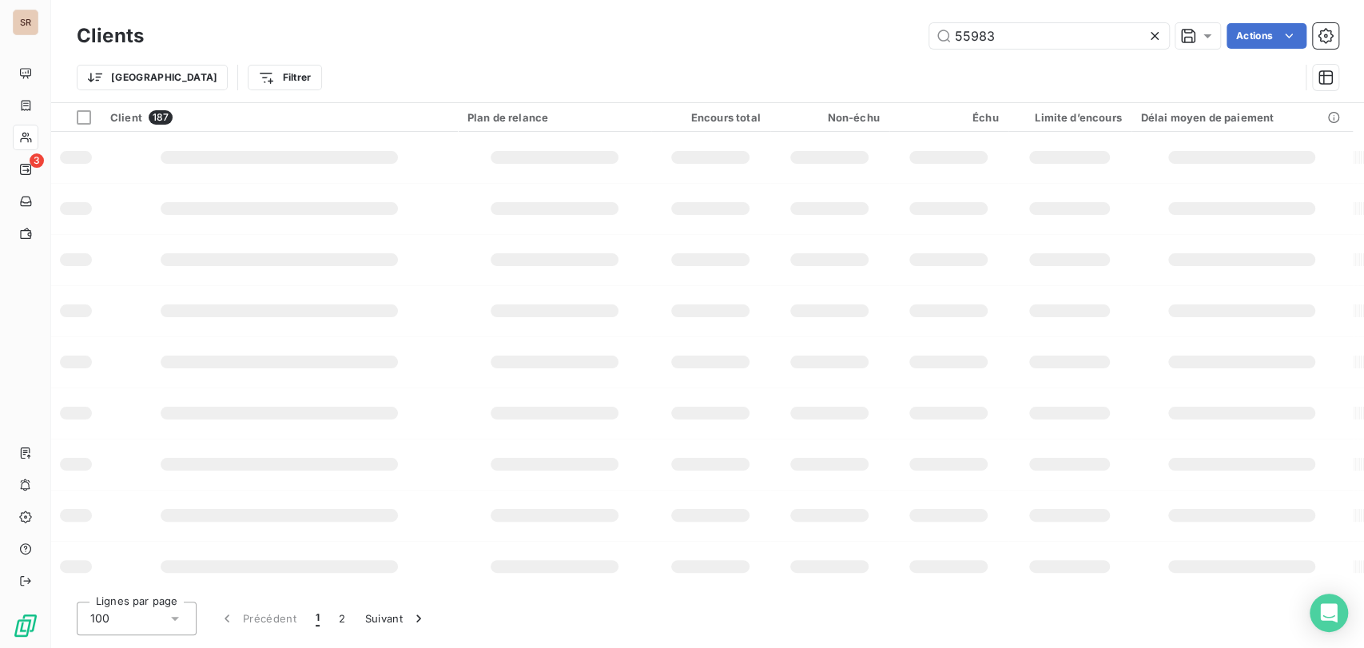
type input "55983"
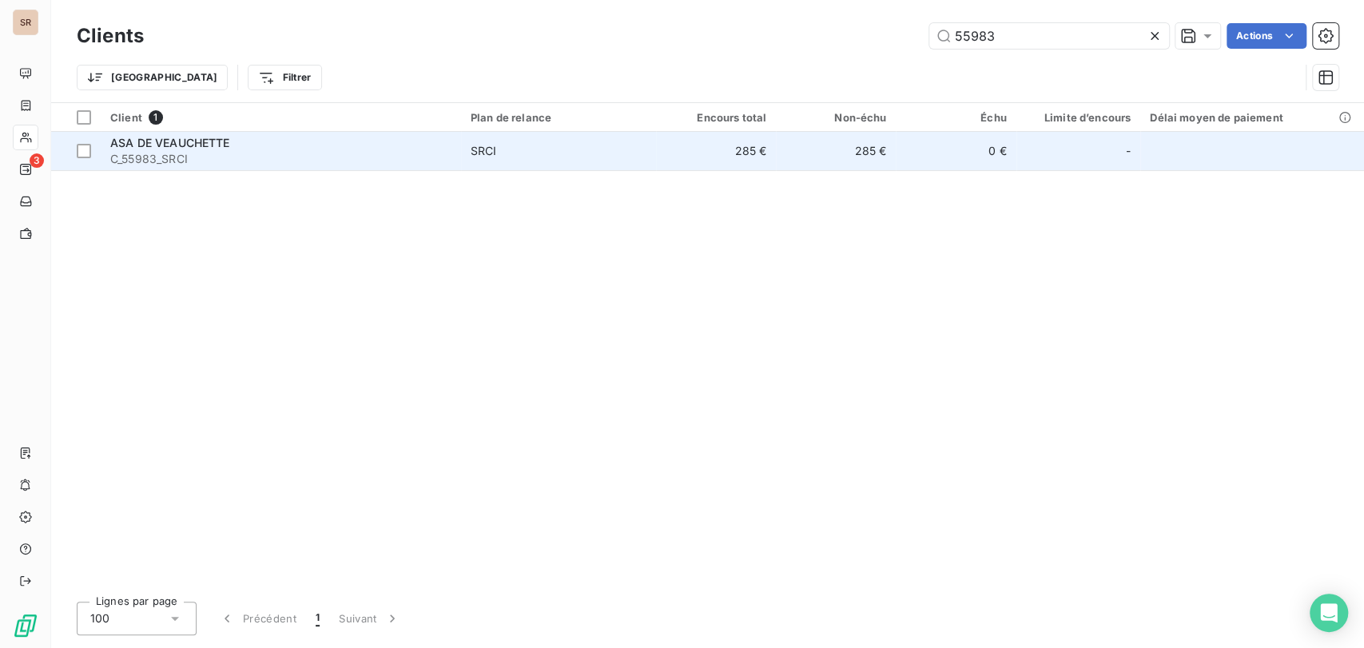
click at [161, 152] on span "C_55983_SRCI" at bounding box center [280, 159] width 341 height 16
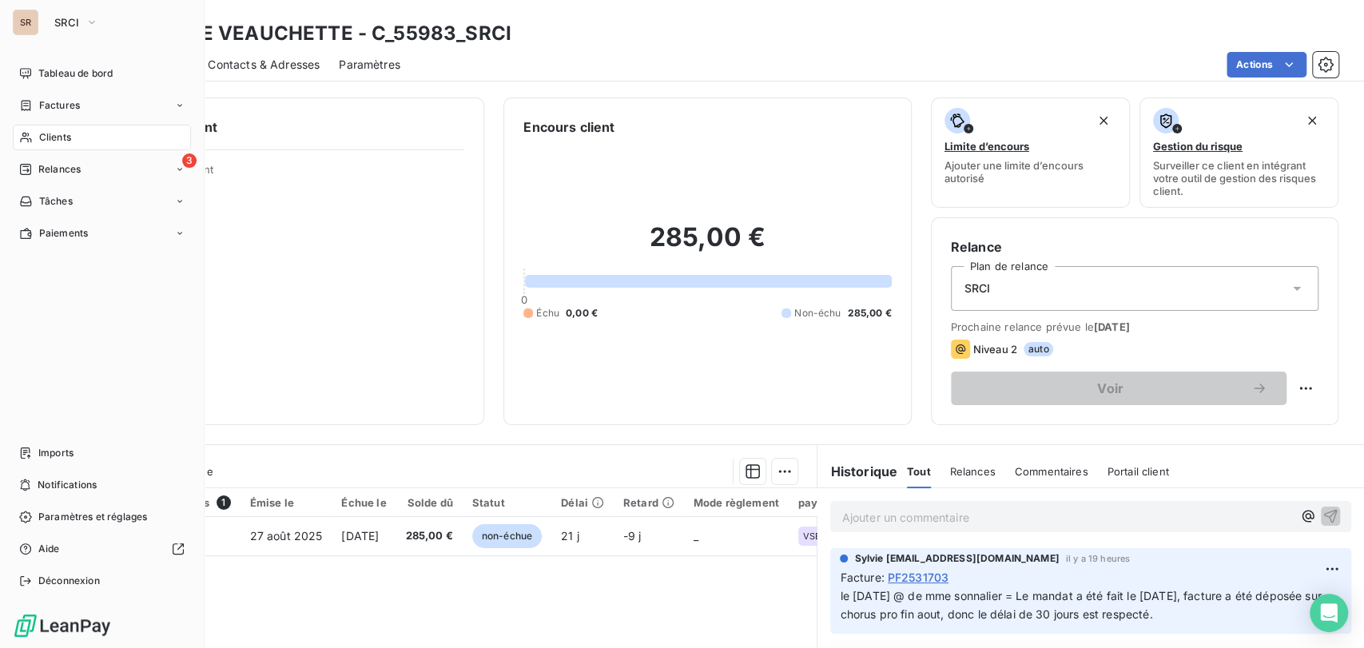
drag, startPoint x: 47, startPoint y: 140, endPoint x: 70, endPoint y: 133, distance: 24.0
click at [48, 139] on span "Clients" at bounding box center [55, 137] width 32 height 14
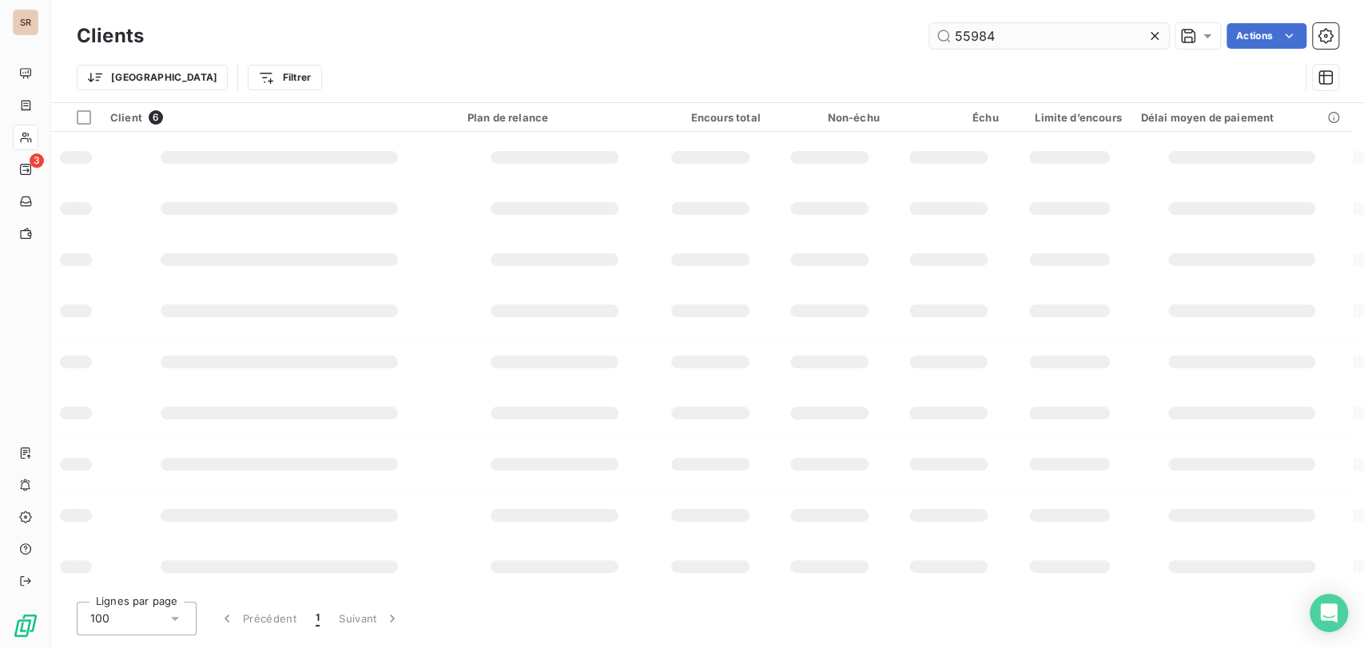
type input "55984"
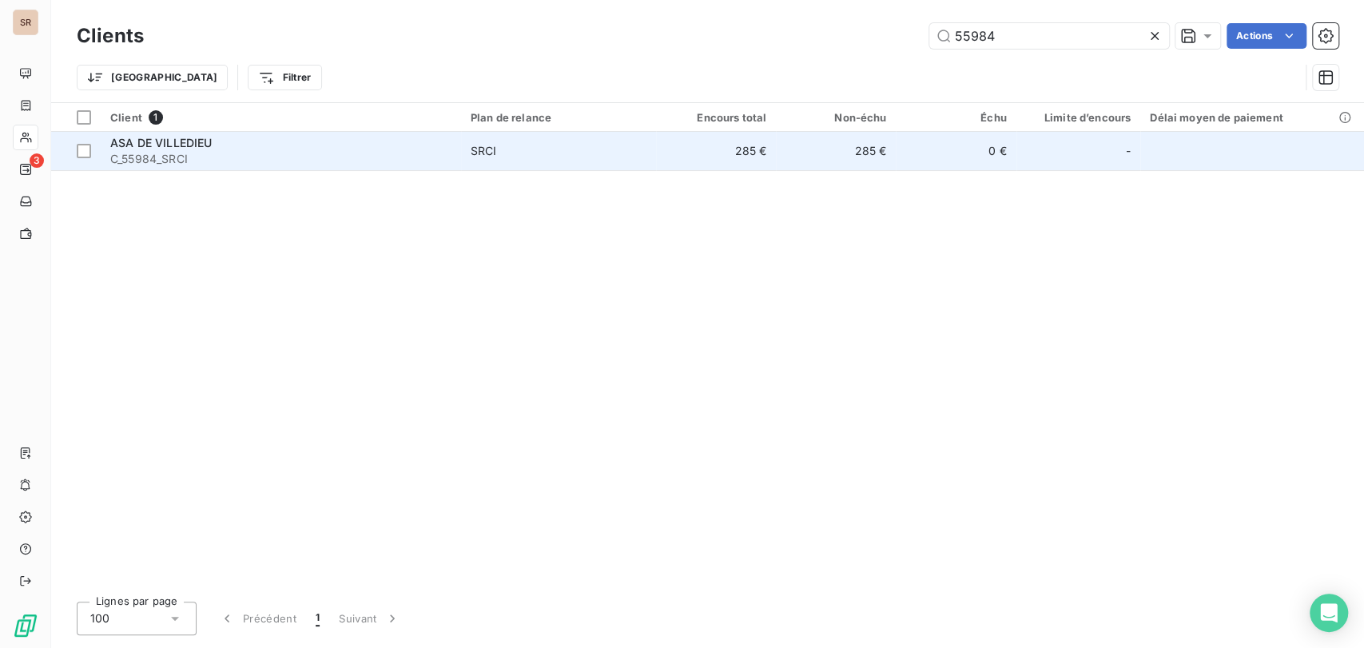
click at [175, 145] on span "ASA DE VILLEDIEU" at bounding box center [160, 143] width 101 height 14
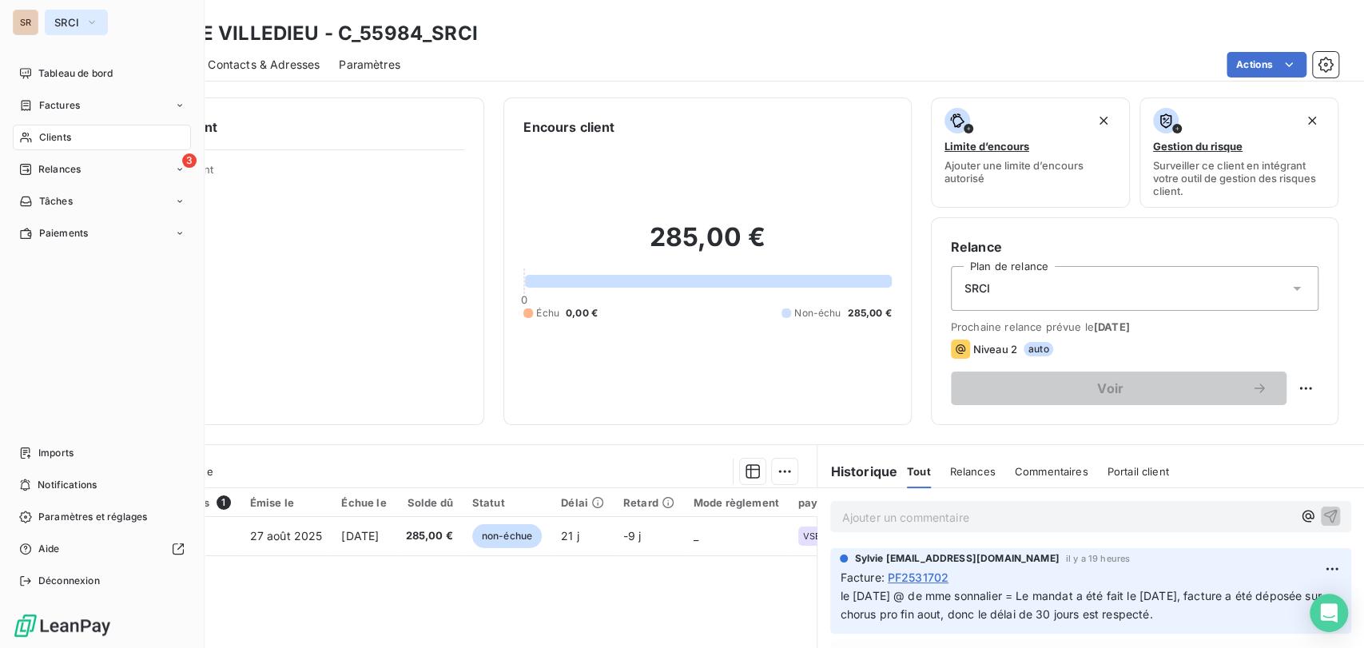
click at [95, 22] on icon "button" at bounding box center [92, 22] width 13 height 16
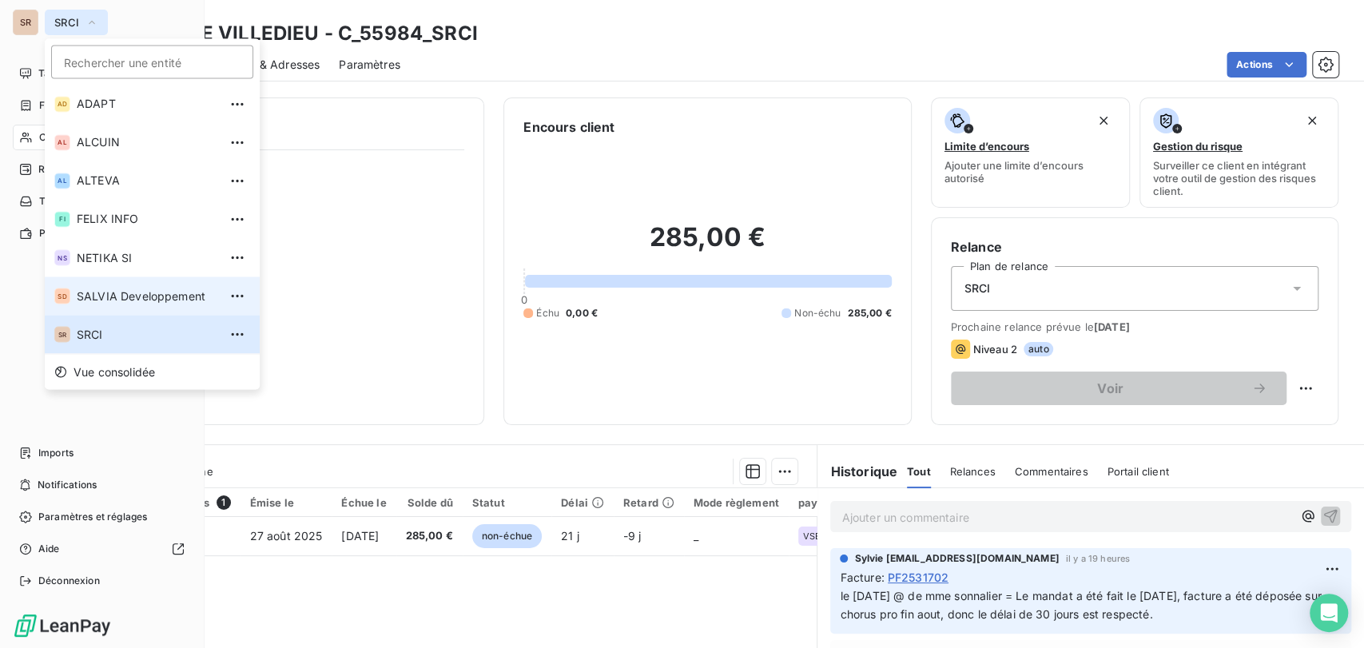
click at [91, 301] on span "SALVIA Developpement" at bounding box center [147, 296] width 141 height 16
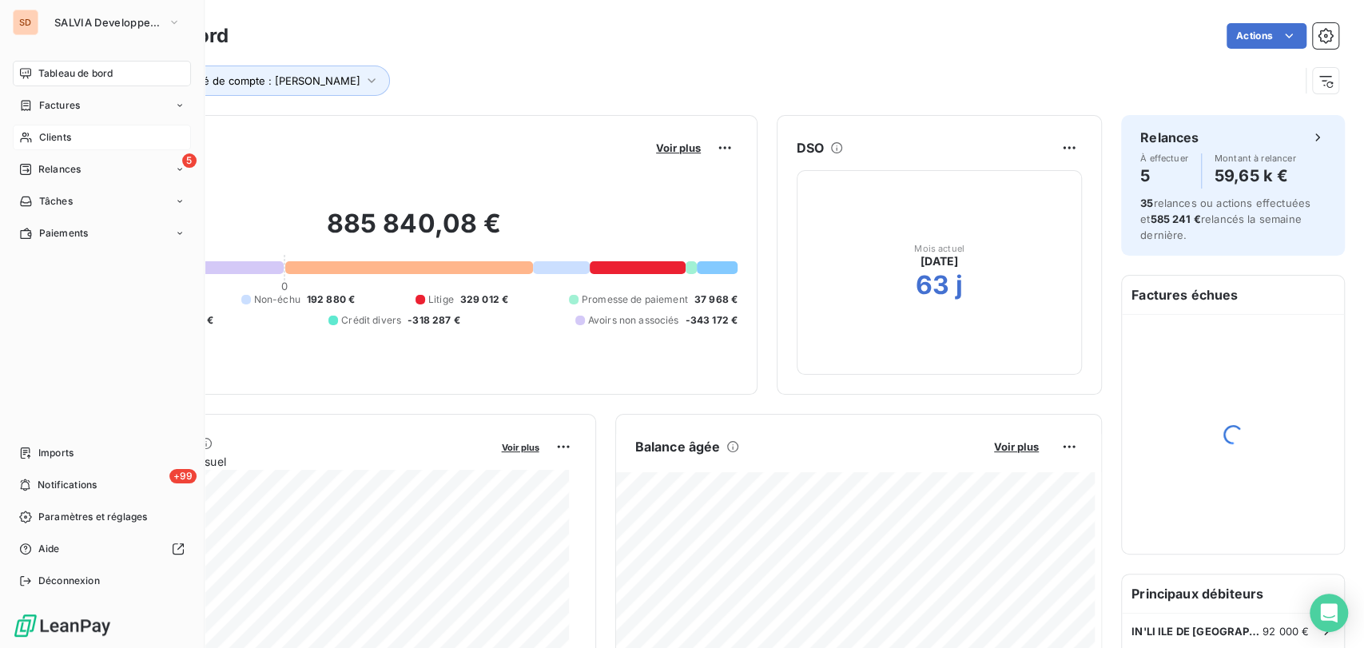
click at [58, 141] on span "Clients" at bounding box center [55, 137] width 32 height 14
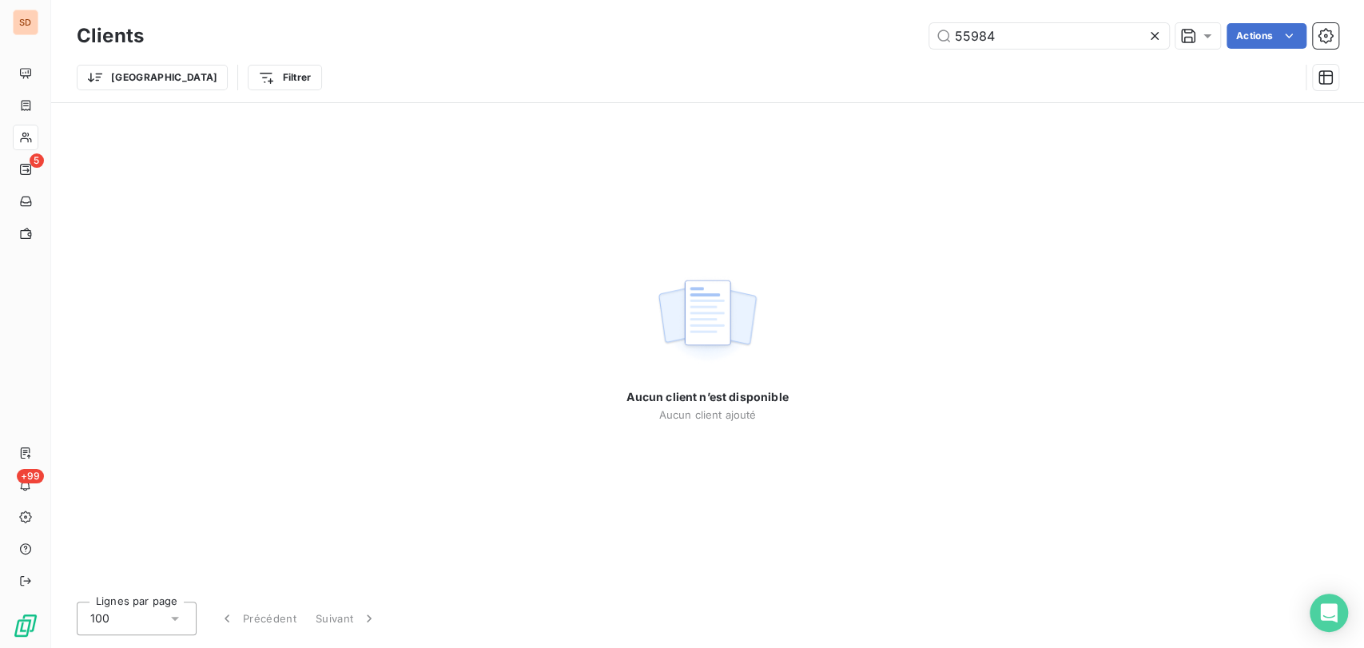
drag, startPoint x: 1002, startPoint y: 35, endPoint x: 852, endPoint y: 57, distance: 151.8
click at [852, 57] on div "Clients 55984 Actions Trier Filtrer" at bounding box center [708, 60] width 1262 height 83
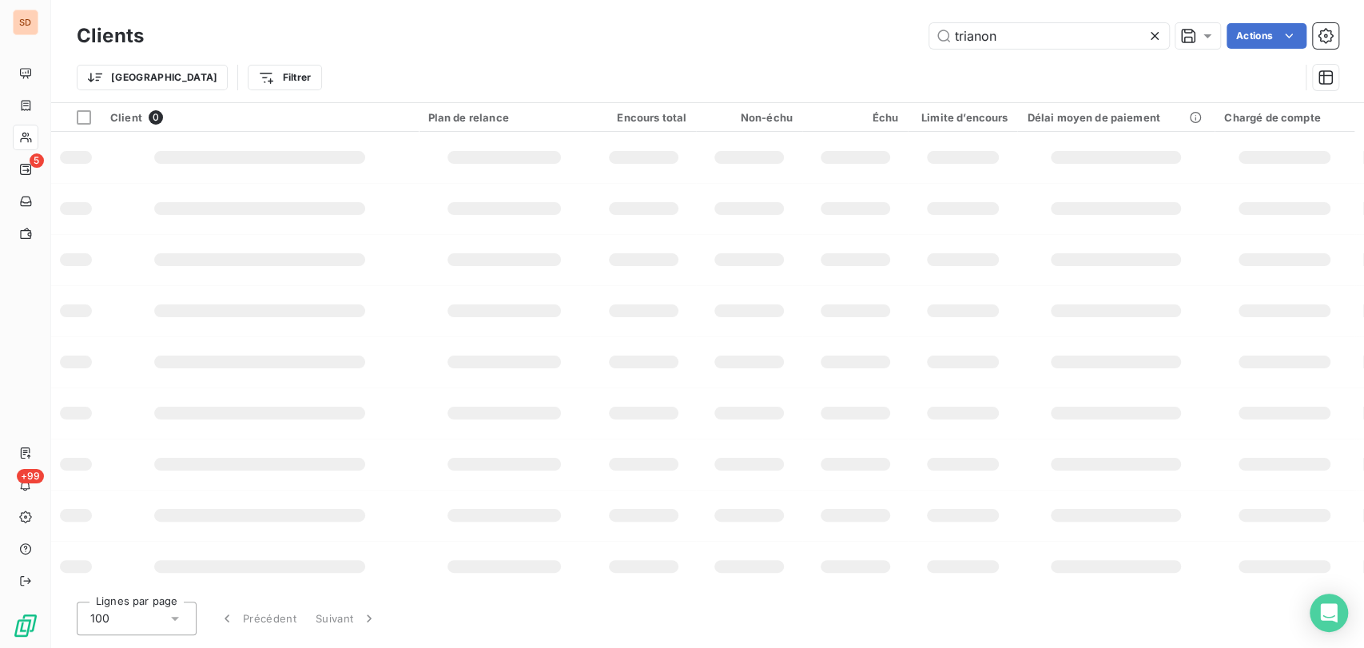
type input "trianon"
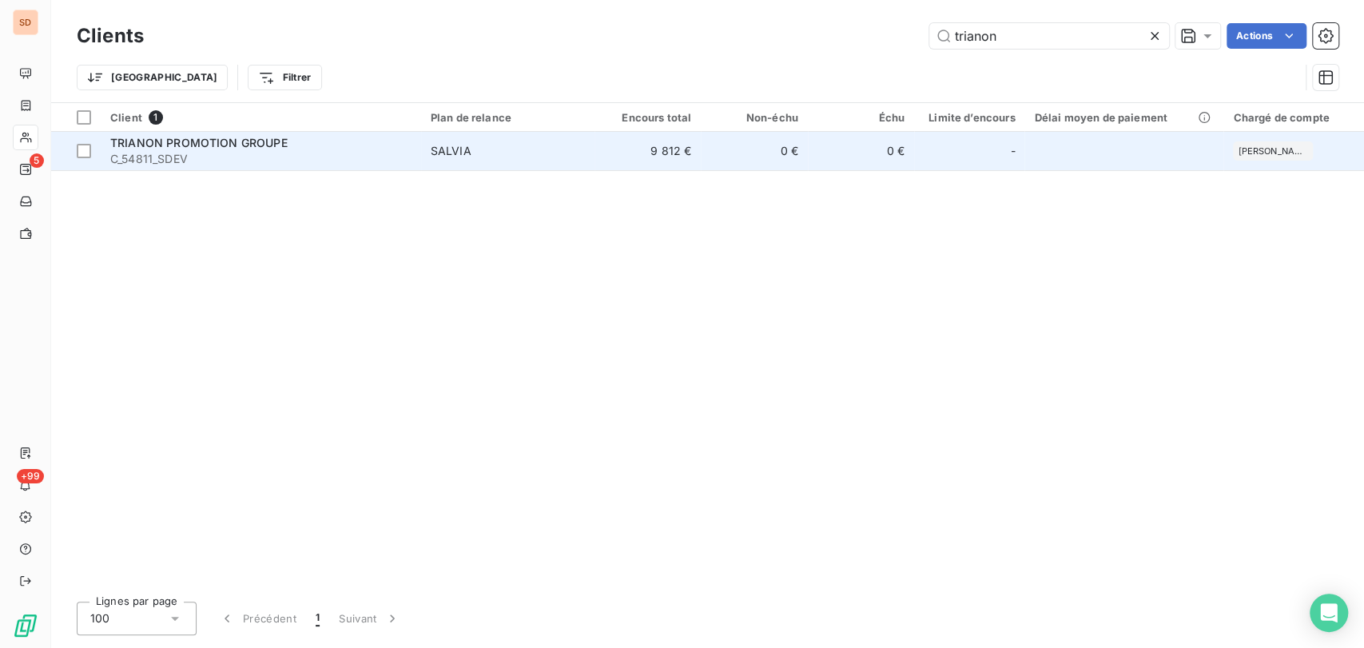
click at [203, 146] on span "TRIANON PROMOTION GROUPE" at bounding box center [198, 143] width 177 height 14
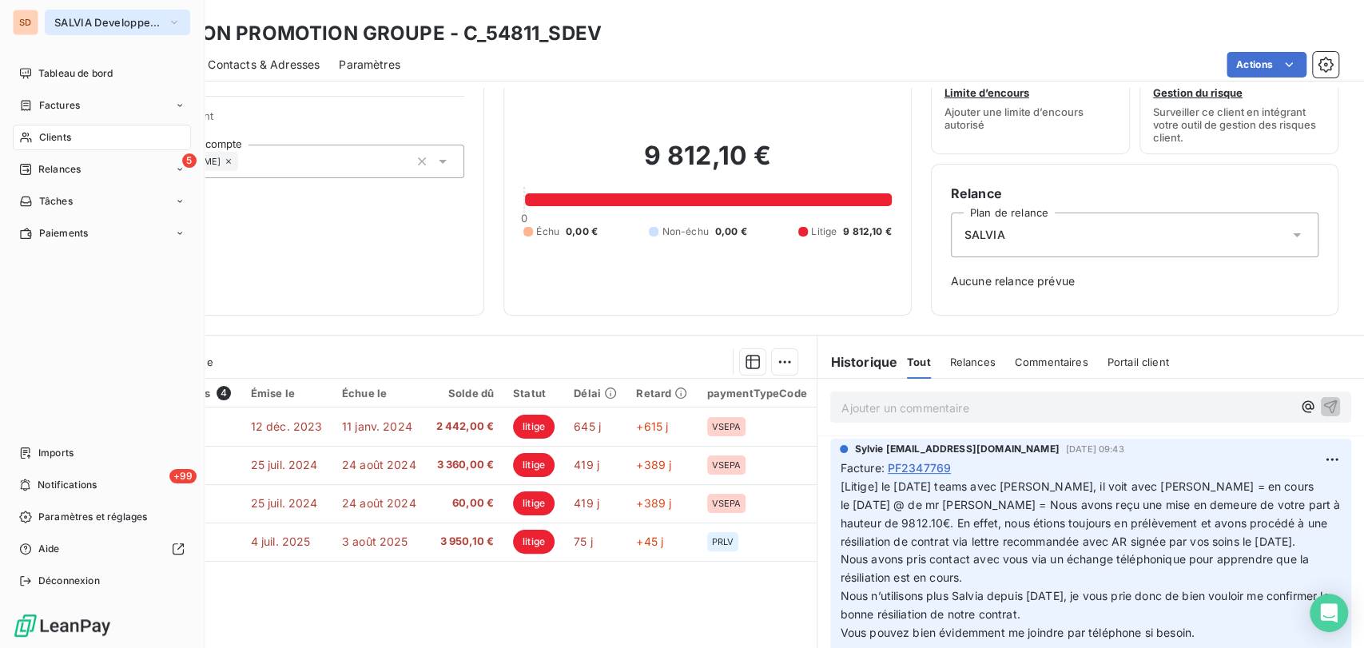
click at [170, 21] on icon "button" at bounding box center [174, 22] width 13 height 16
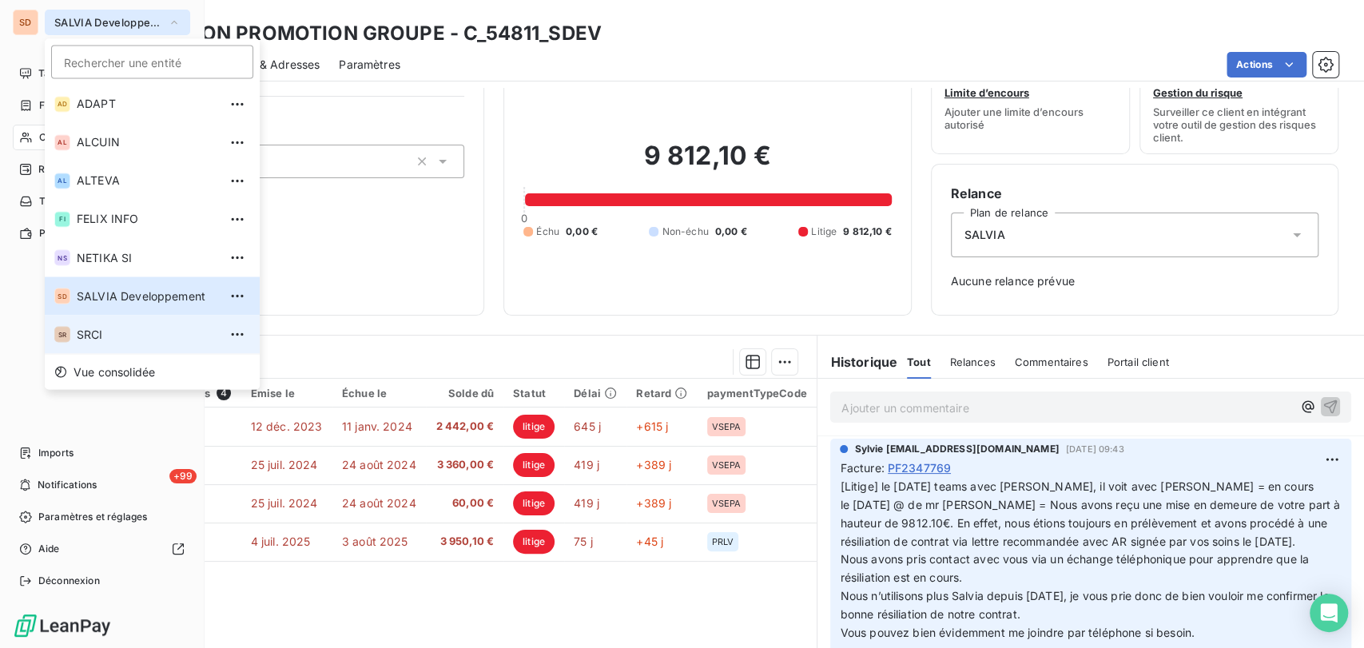
click at [64, 337] on div "SR" at bounding box center [62, 334] width 16 height 16
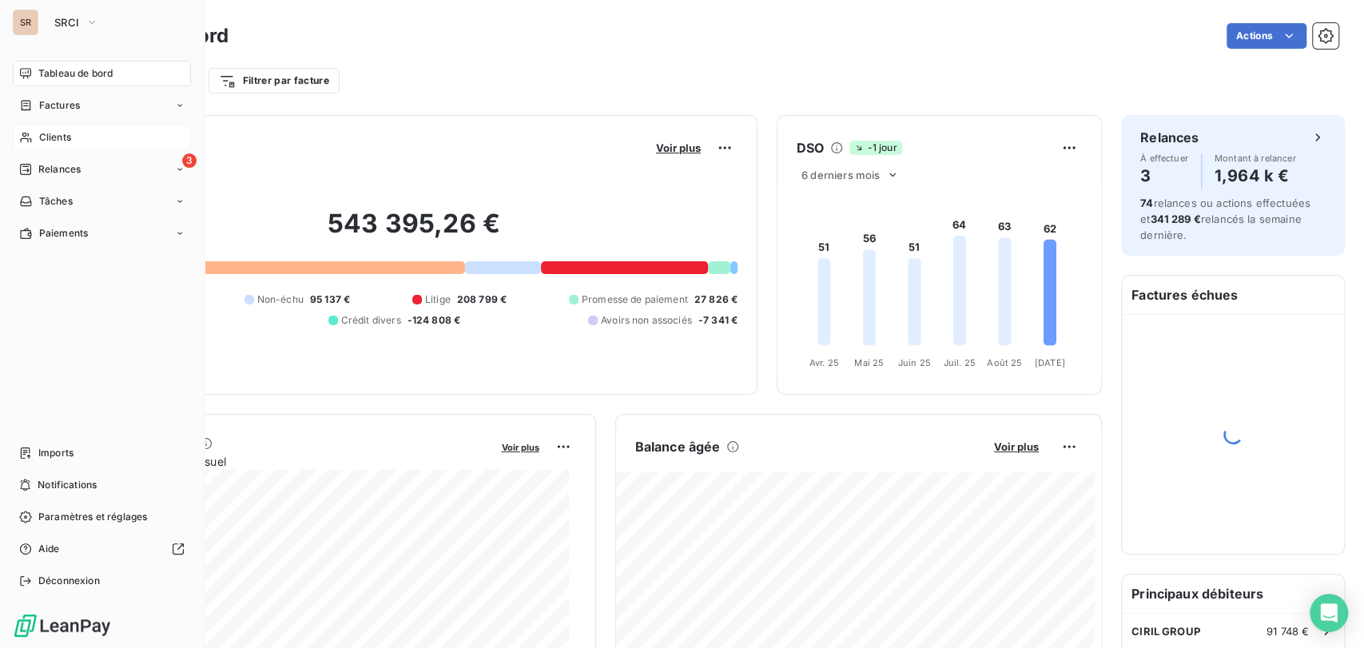
click at [55, 139] on span "Clients" at bounding box center [55, 137] width 32 height 14
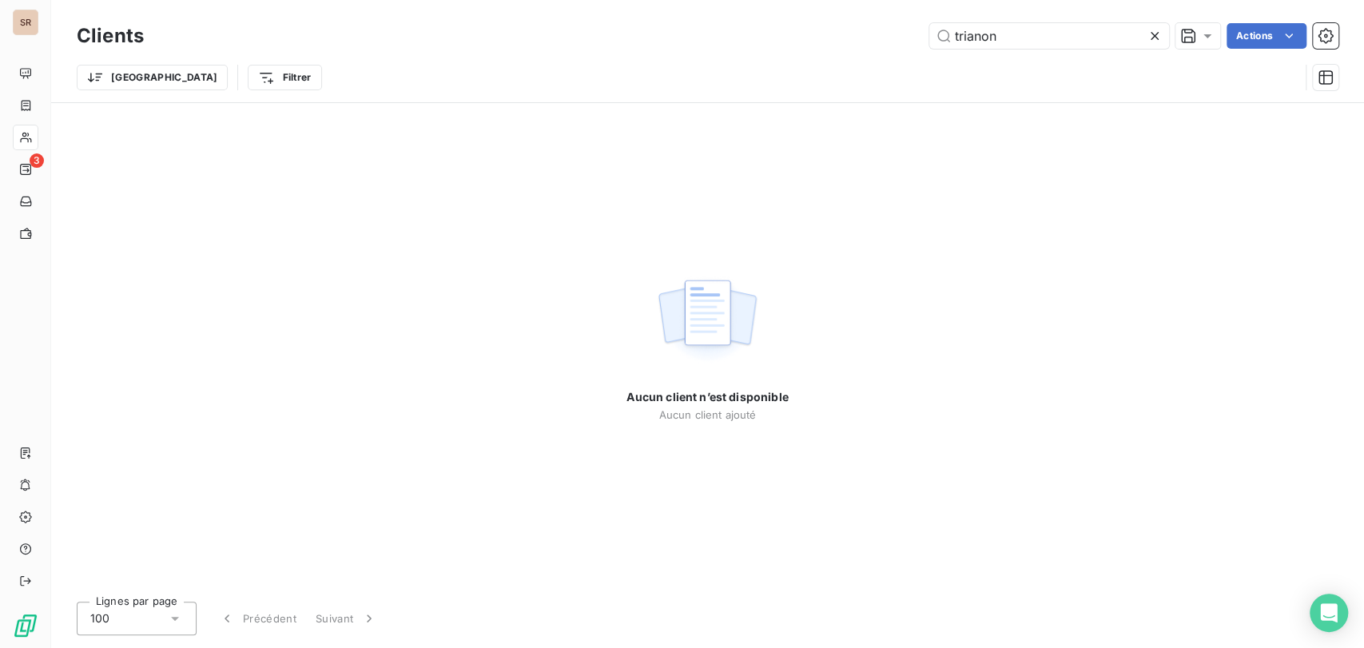
drag, startPoint x: 1024, startPoint y: 38, endPoint x: 881, endPoint y: 44, distance: 142.3
click at [881, 44] on div "trianon Actions" at bounding box center [750, 36] width 1175 height 26
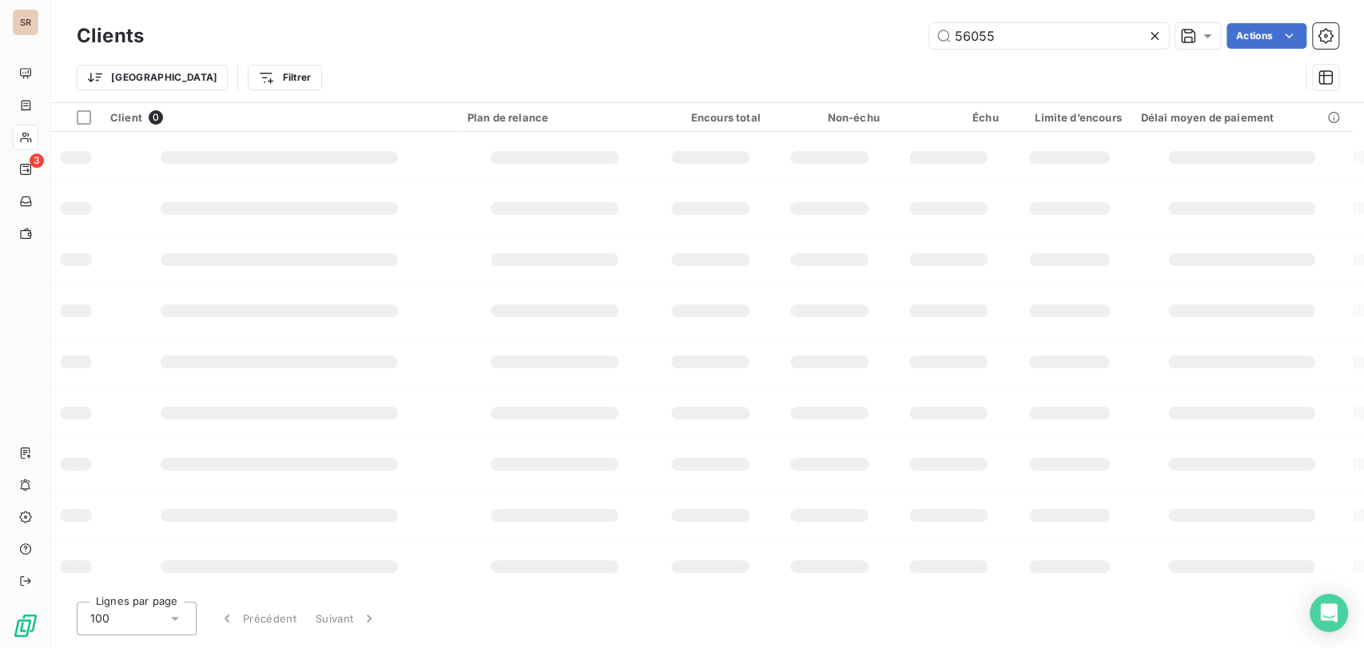
type input "56055"
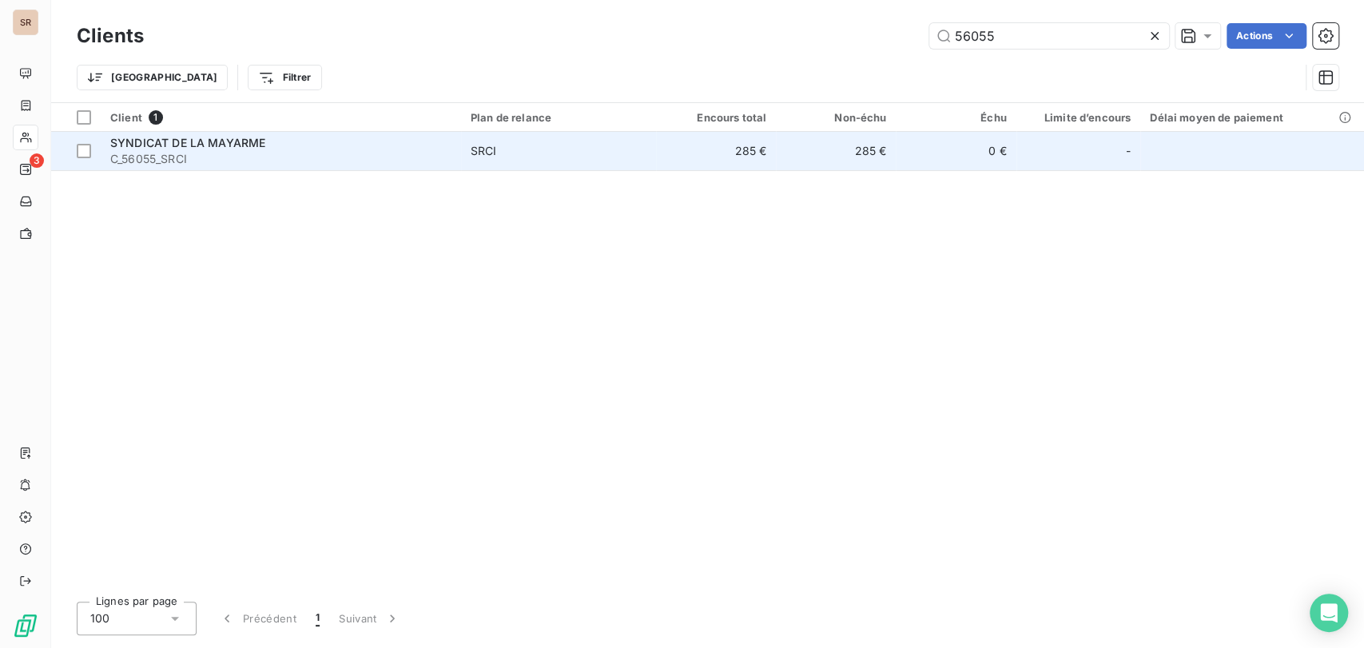
click at [147, 158] on span "C_56055_SRCI" at bounding box center [280, 159] width 341 height 16
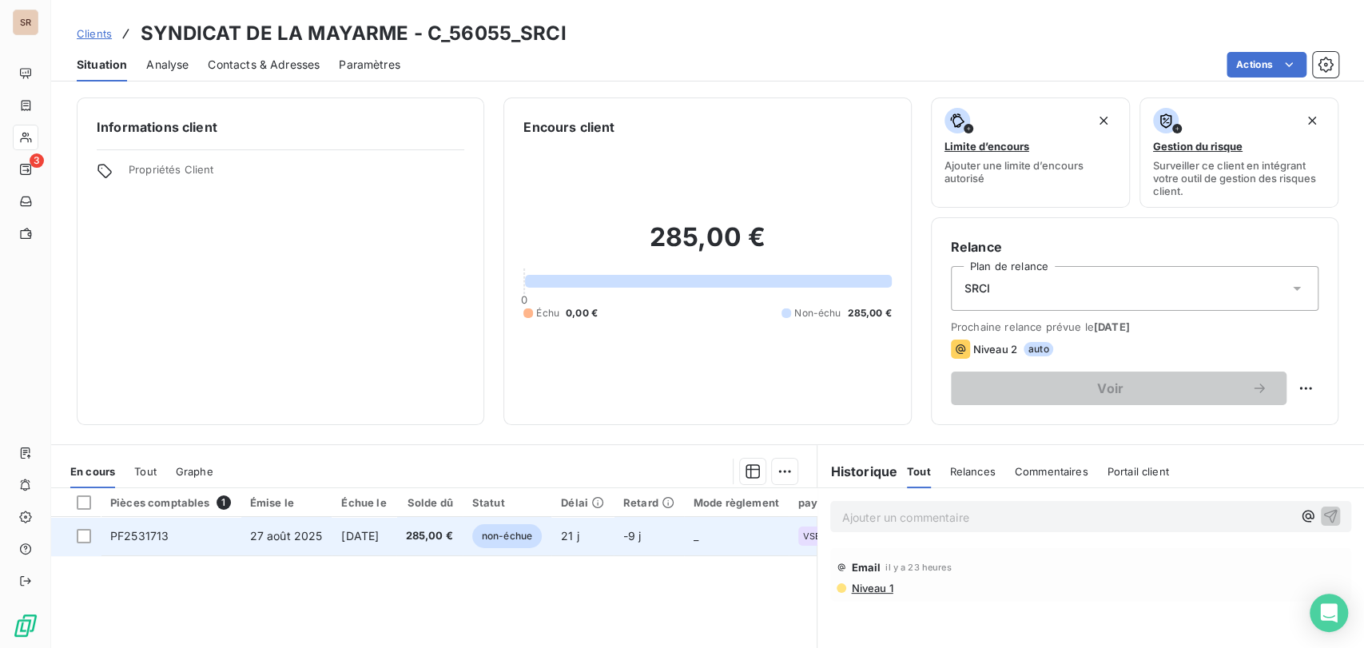
click at [137, 532] on span "PF2531713" at bounding box center [139, 536] width 58 height 14
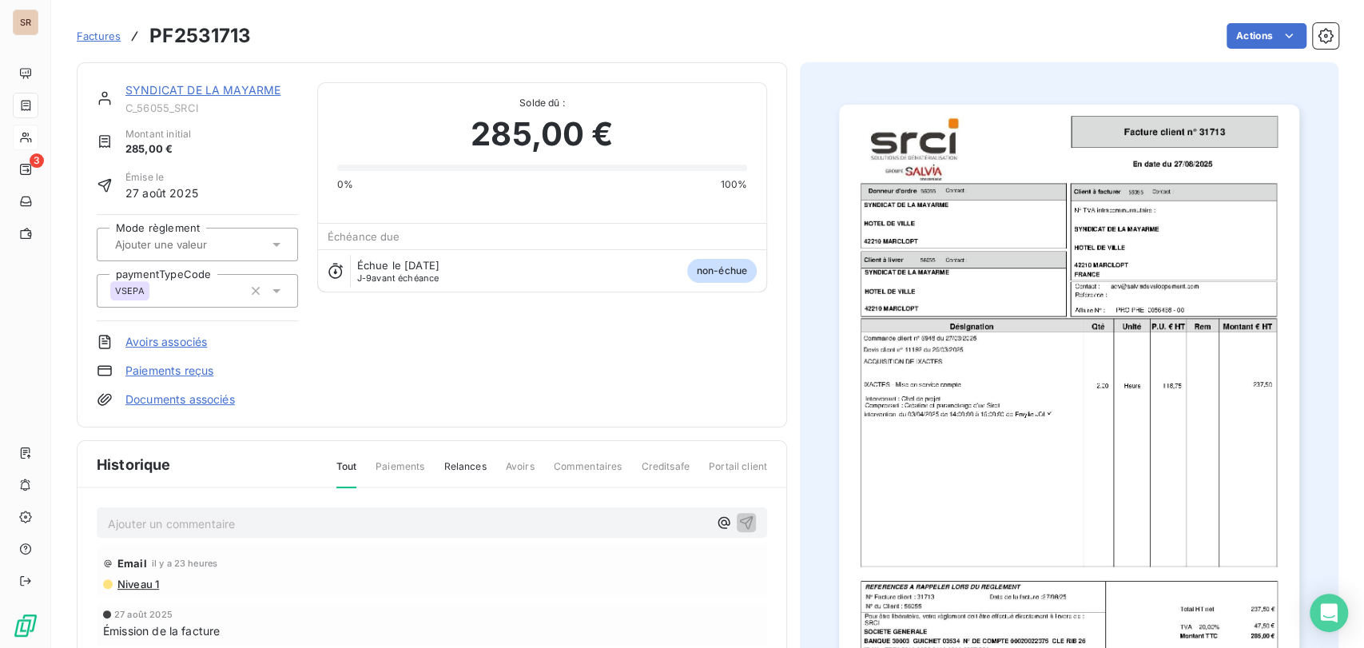
click at [158, 524] on p "Ajouter un commentaire ﻿" at bounding box center [408, 524] width 600 height 20
click at [276, 531] on div "le [DATE] @ de mairie =" at bounding box center [432, 522] width 670 height 30
click at [277, 517] on p "le [DATE] @ de mairie =" at bounding box center [408, 523] width 600 height 18
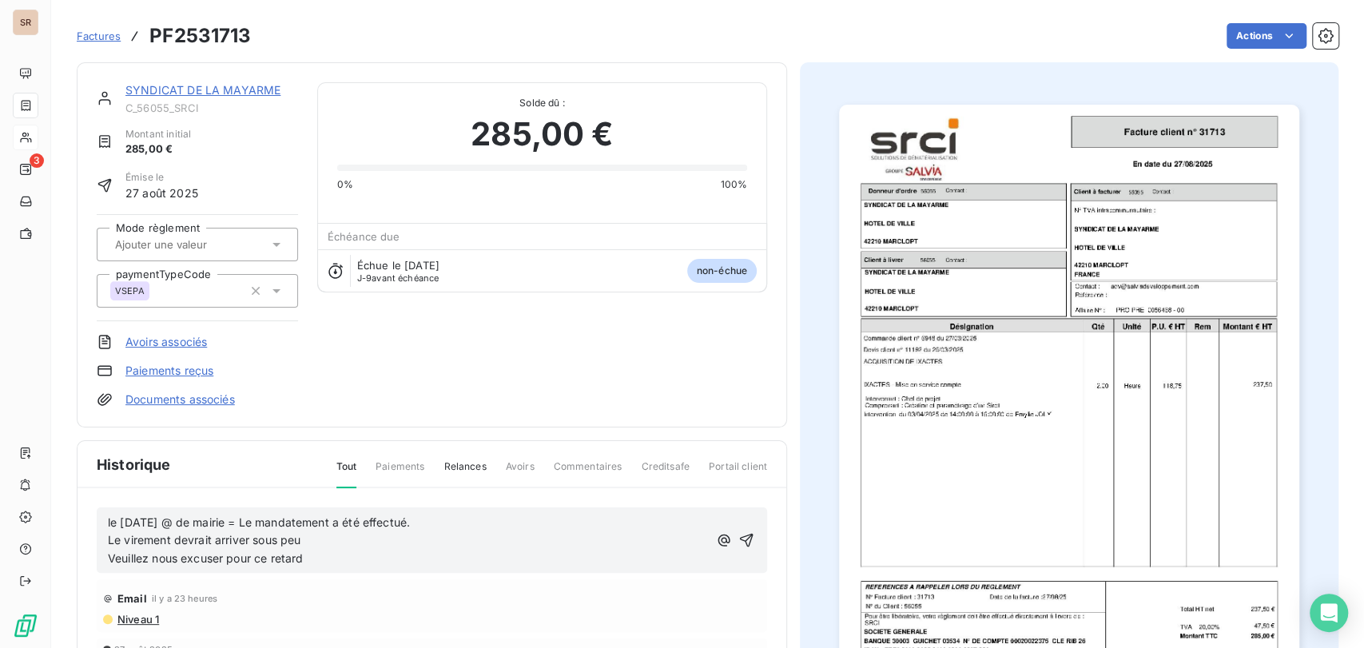
click at [106, 540] on div "le [DATE] @ de mairie = Le mandatement a été effectué. Le virement devrait arri…" at bounding box center [432, 540] width 670 height 66
click at [108, 539] on span "Le virement devrait arriver sous peu" at bounding box center [204, 540] width 193 height 14
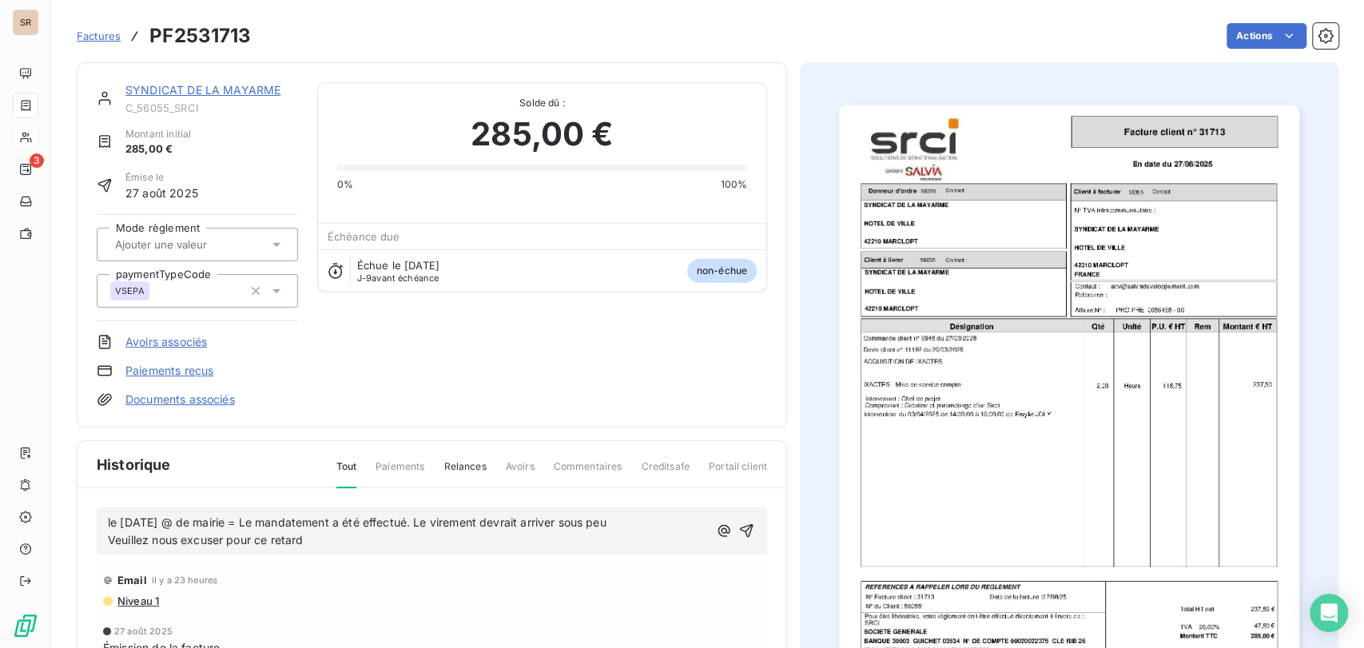
click at [607, 527] on span "le [DATE] @ de mairie = Le mandatement a été effectué. Le virement devrait arri…" at bounding box center [357, 522] width 499 height 14
click at [105, 539] on div "le [DATE] @ de mairie = Le mandatement a été effectué. Le virement devrait arri…" at bounding box center [432, 531] width 670 height 48
click at [108, 537] on span "Veuillez nous excuser pour ce retard" at bounding box center [205, 540] width 195 height 14
click at [740, 532] on icon "button" at bounding box center [748, 531] width 16 height 16
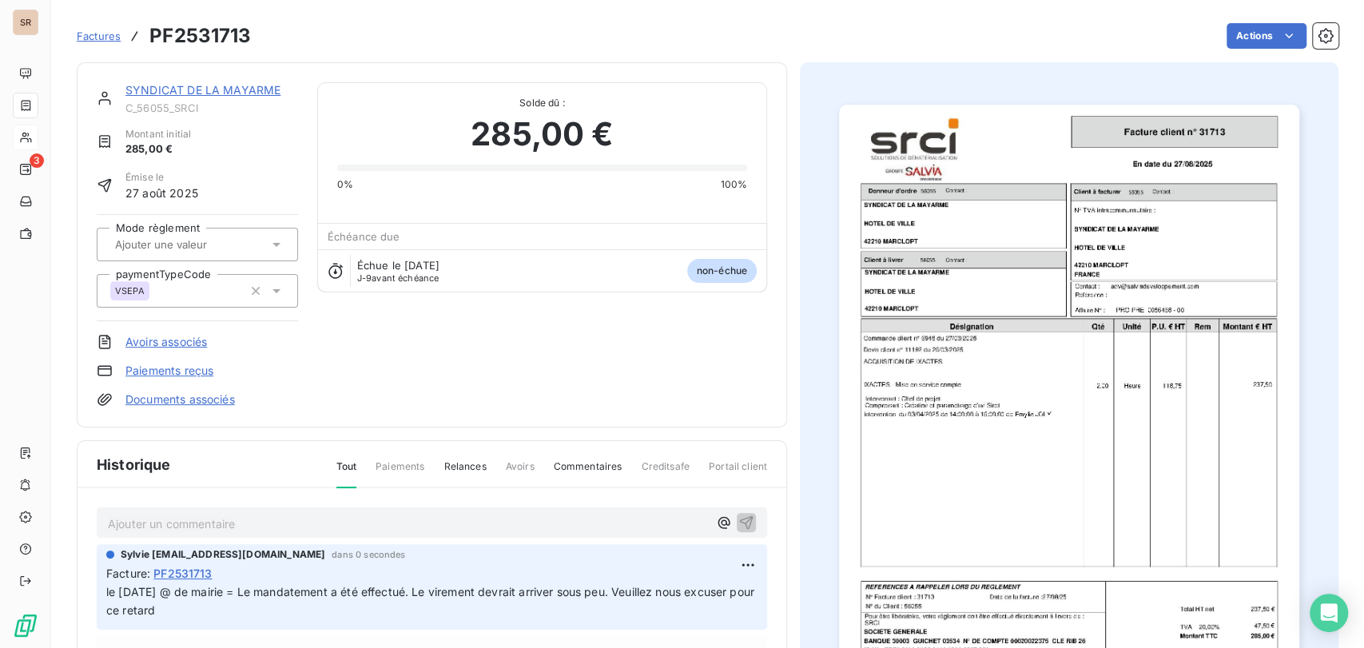
click at [209, 93] on link "SYNDICAT DE LA MAYARME" at bounding box center [202, 90] width 155 height 14
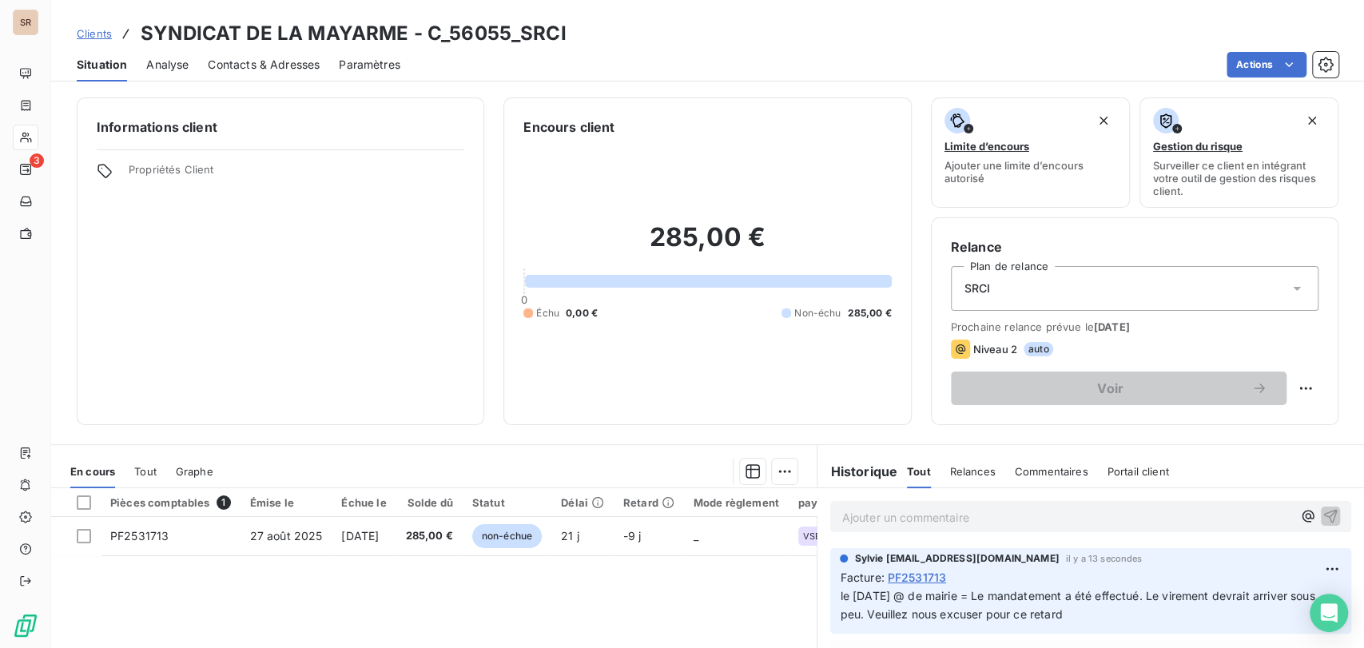
click at [246, 69] on span "Contacts & Adresses" at bounding box center [264, 65] width 112 height 16
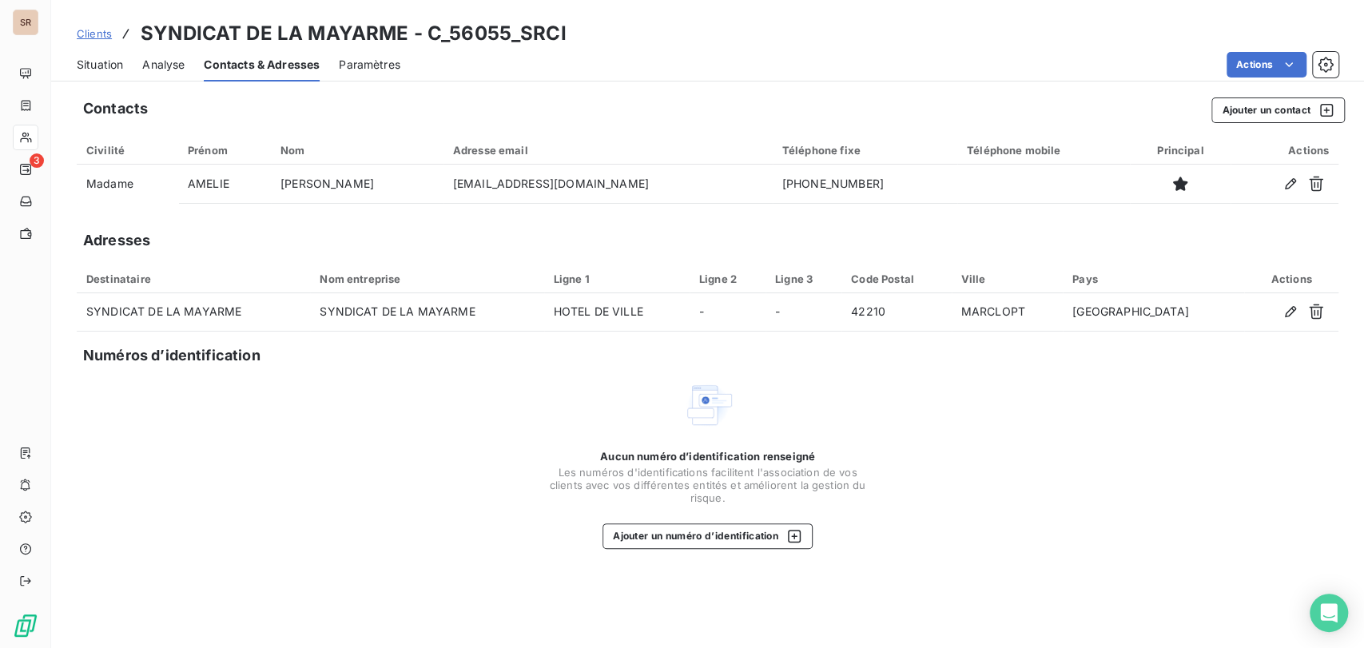
click at [101, 55] on div "Situation" at bounding box center [100, 65] width 46 height 34
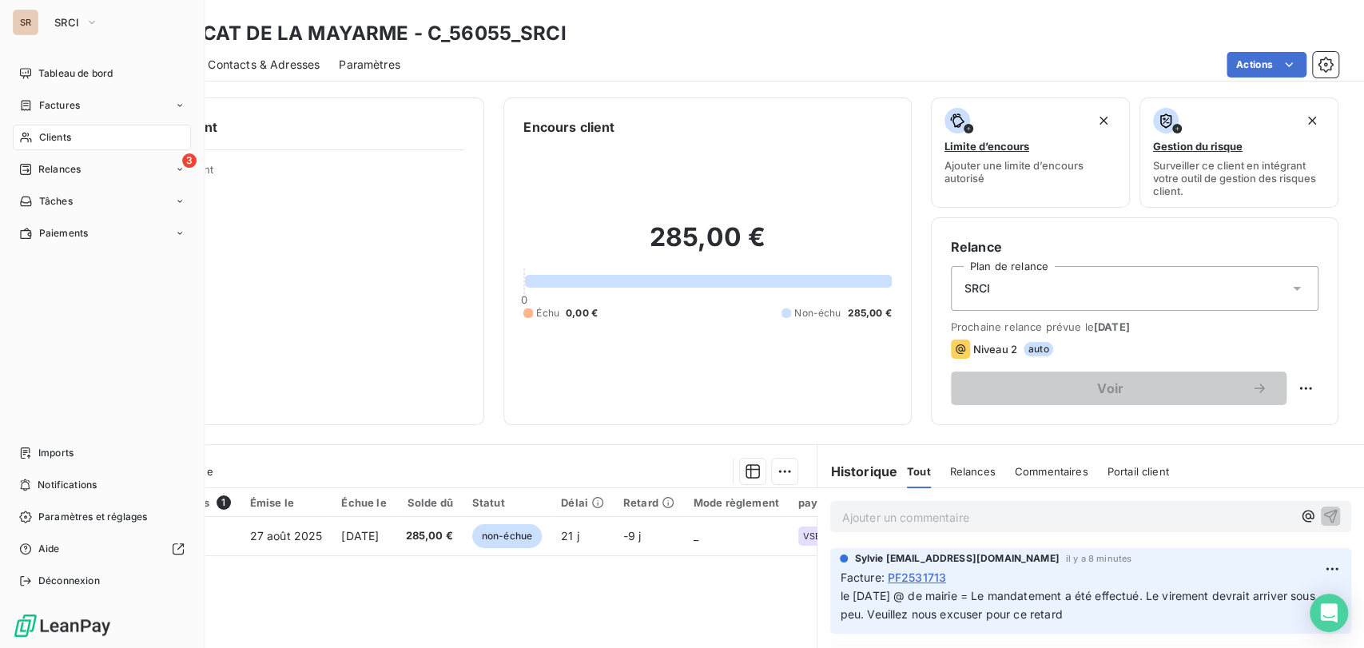
click at [62, 140] on span "Clients" at bounding box center [55, 137] width 32 height 14
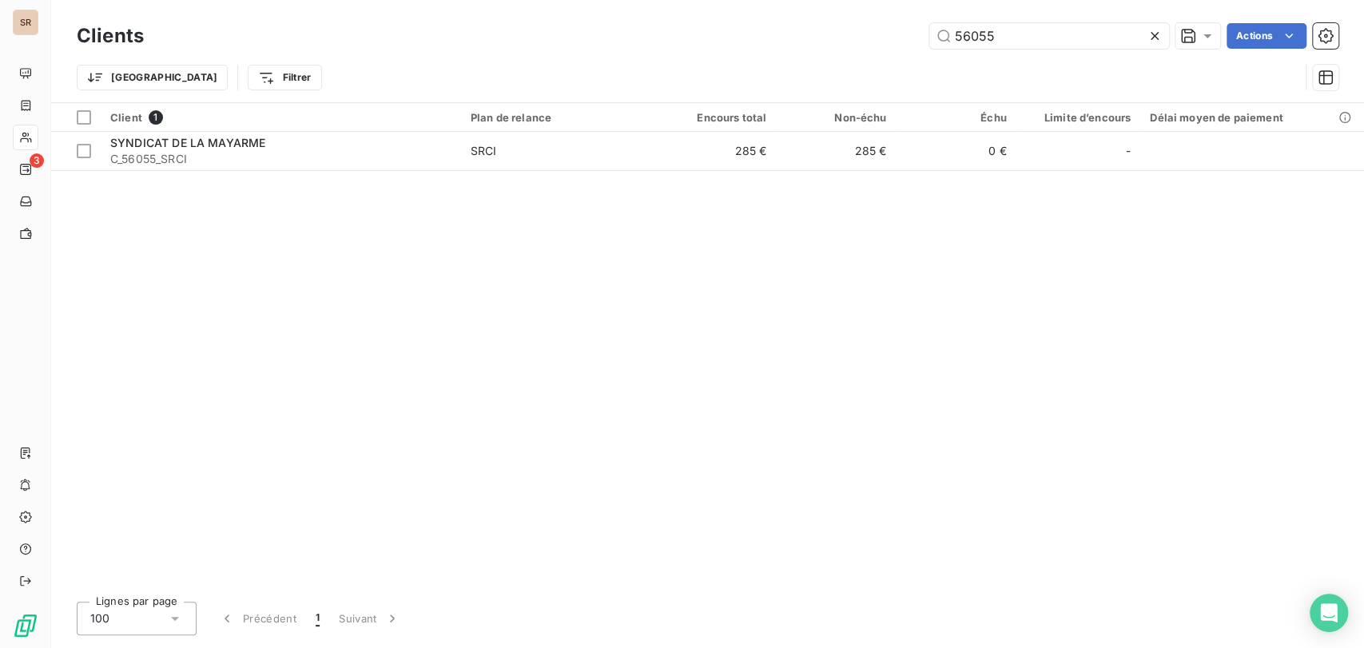
drag, startPoint x: 947, startPoint y: 46, endPoint x: 857, endPoint y: 37, distance: 90.7
click at [867, 53] on div "Clients 56055 Actions Trier Filtrer" at bounding box center [708, 60] width 1262 height 83
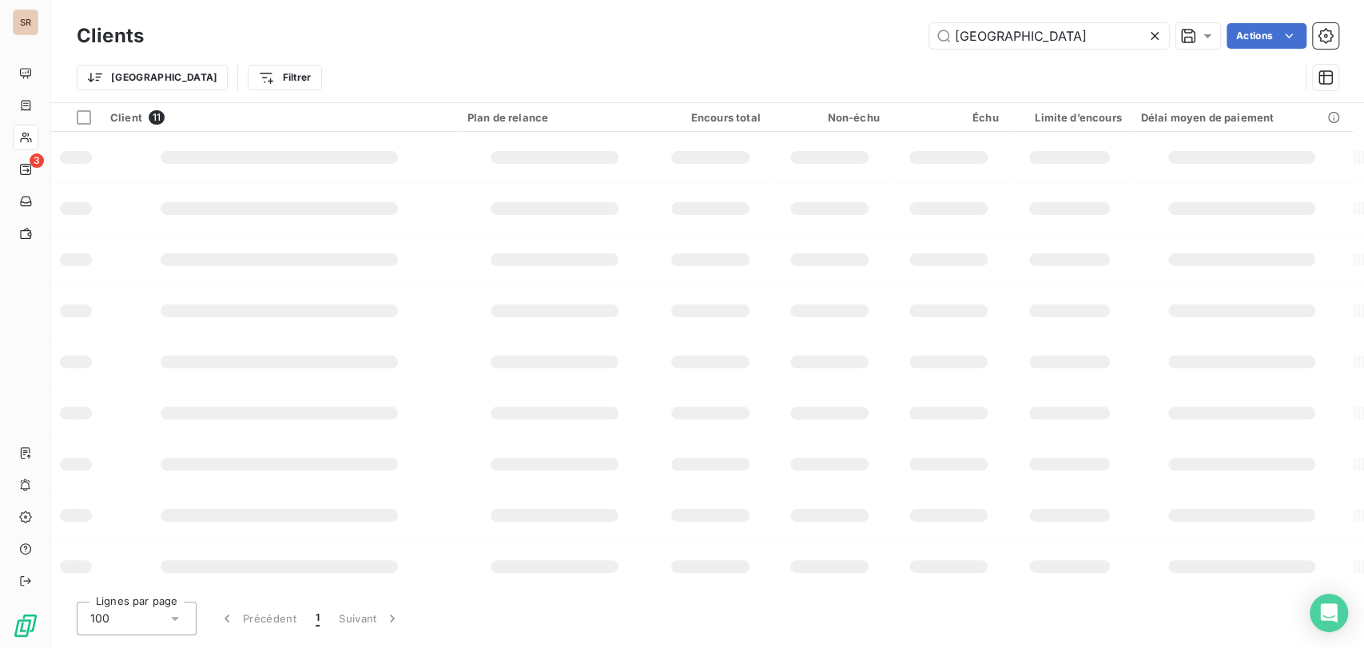
type input "[GEOGRAPHIC_DATA]"
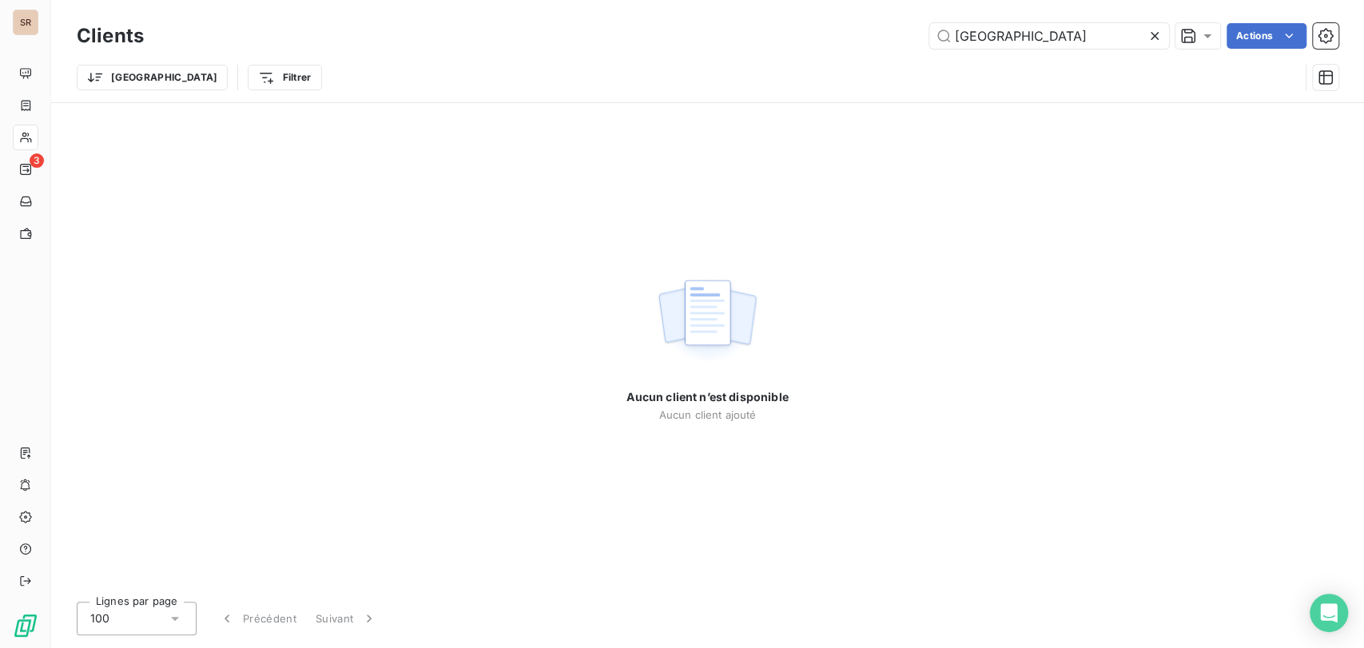
drag, startPoint x: 1053, startPoint y: 41, endPoint x: 865, endPoint y: 61, distance: 188.8
click at [865, 61] on div "Clients morbihan Actions [GEOGRAPHIC_DATA] Filtrer" at bounding box center [708, 60] width 1262 height 83
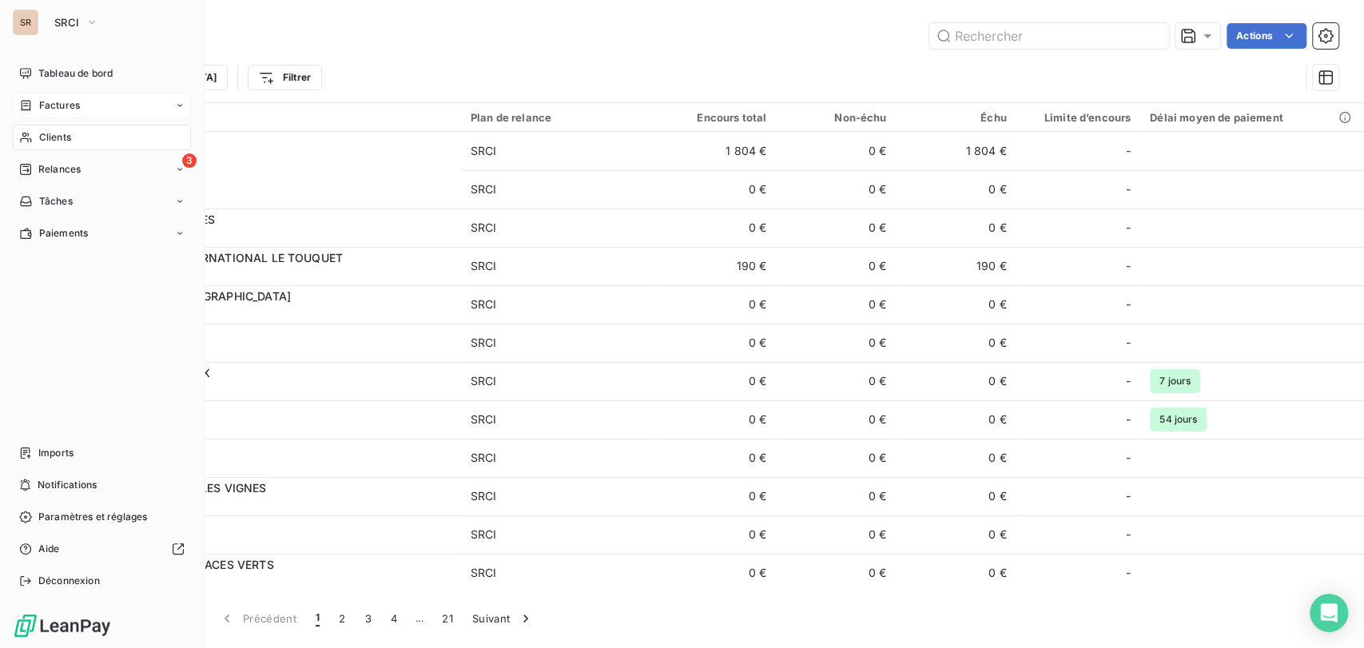
click at [26, 104] on icon at bounding box center [26, 105] width 14 height 13
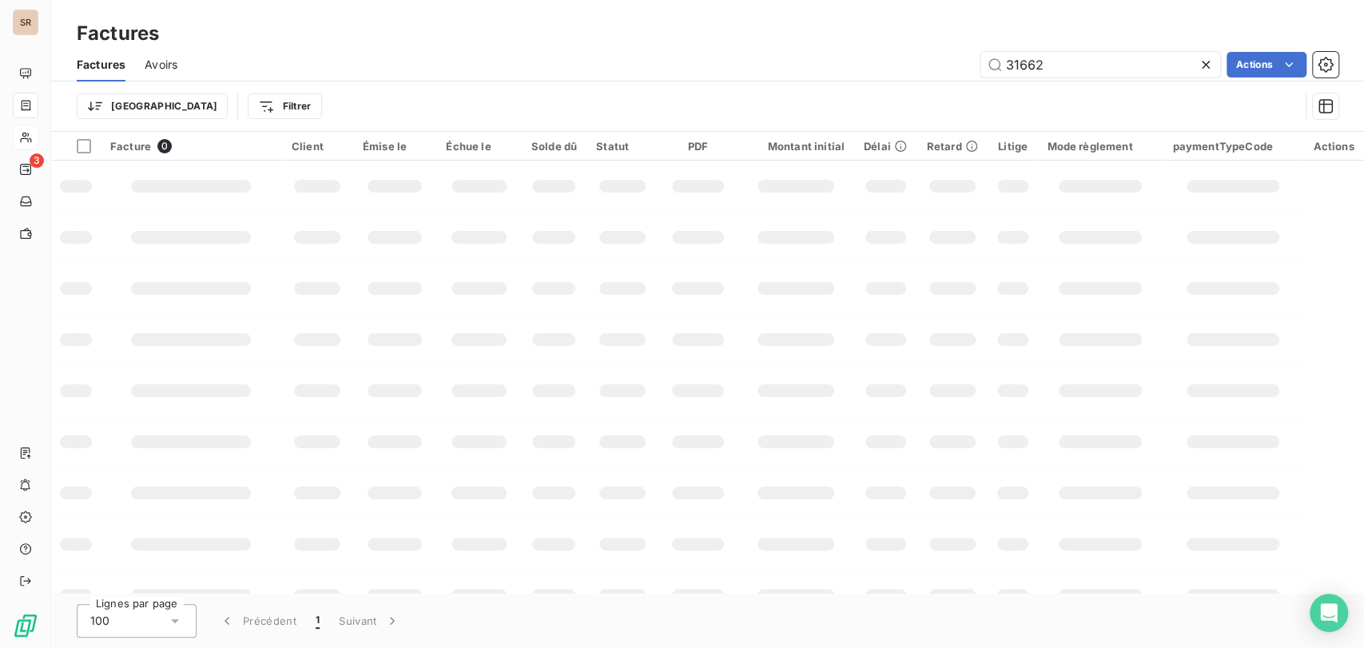
drag, startPoint x: 972, startPoint y: 60, endPoint x: 961, endPoint y: 59, distance: 10.4
click at [967, 60] on div "31662 Actions" at bounding box center [768, 65] width 1142 height 26
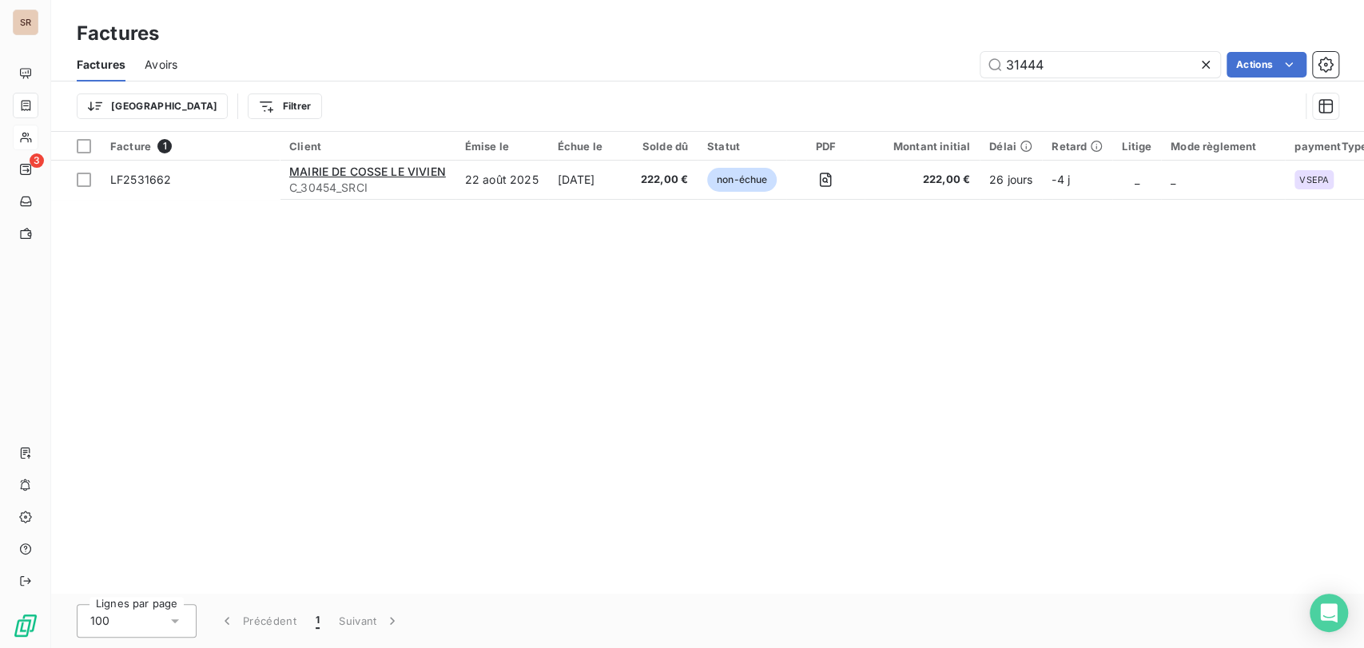
type input "31444"
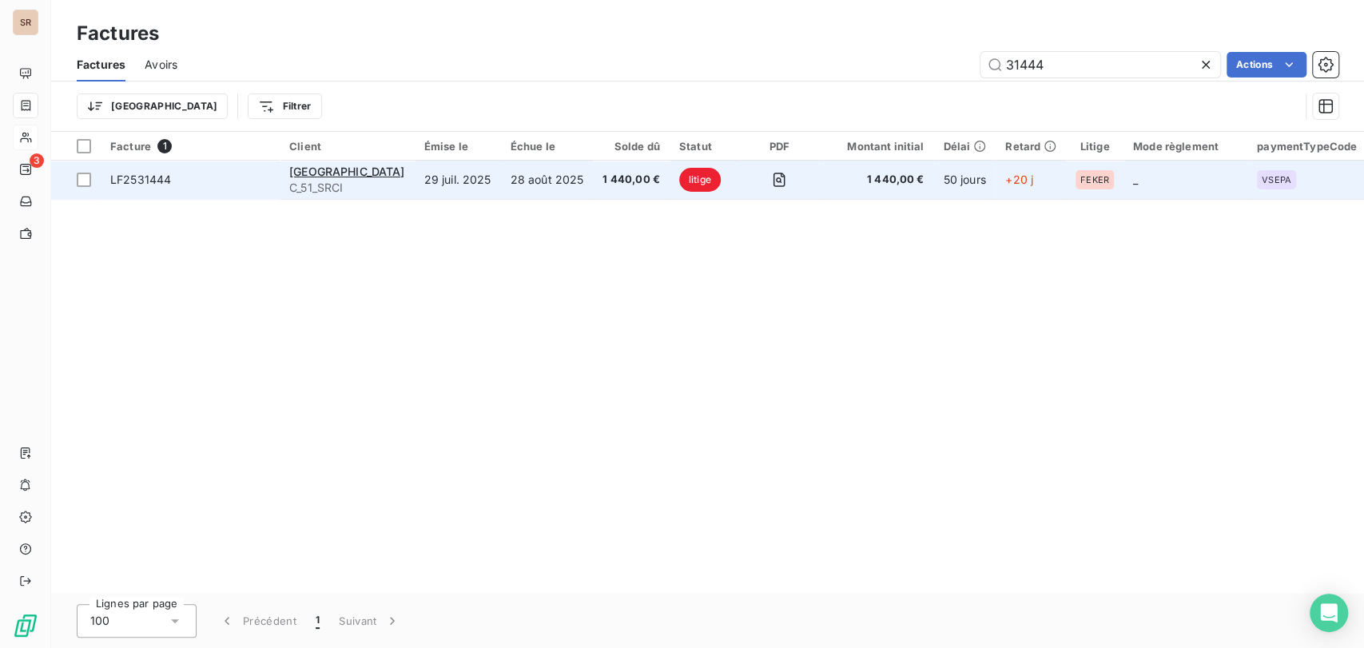
click at [146, 181] on span "LF2531444" at bounding box center [140, 180] width 61 height 14
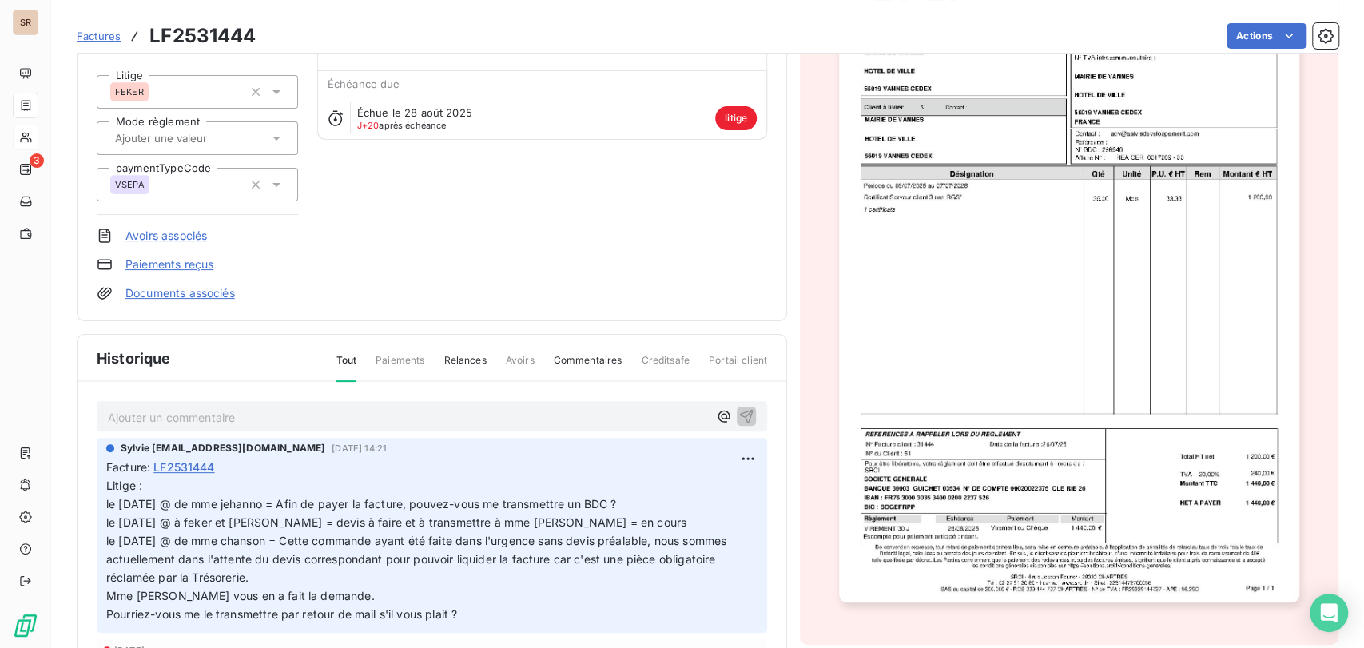
scroll to position [179, 0]
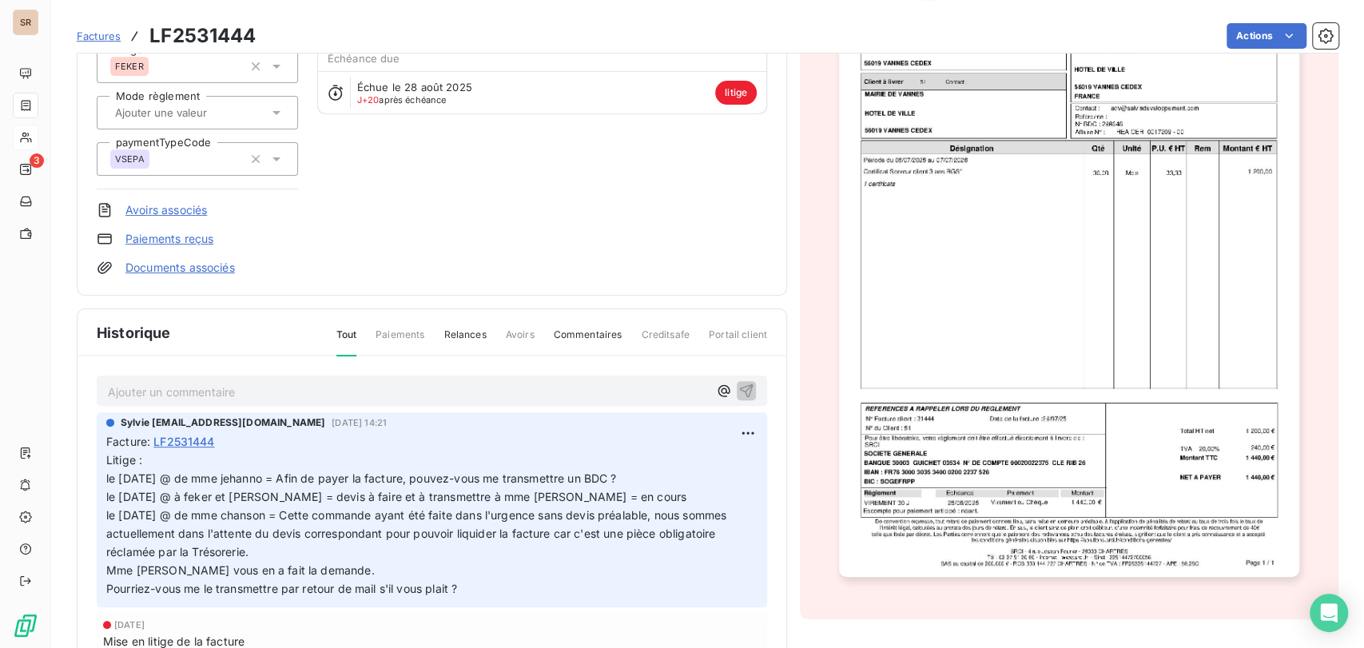
click at [272, 67] on icon at bounding box center [276, 66] width 16 height 16
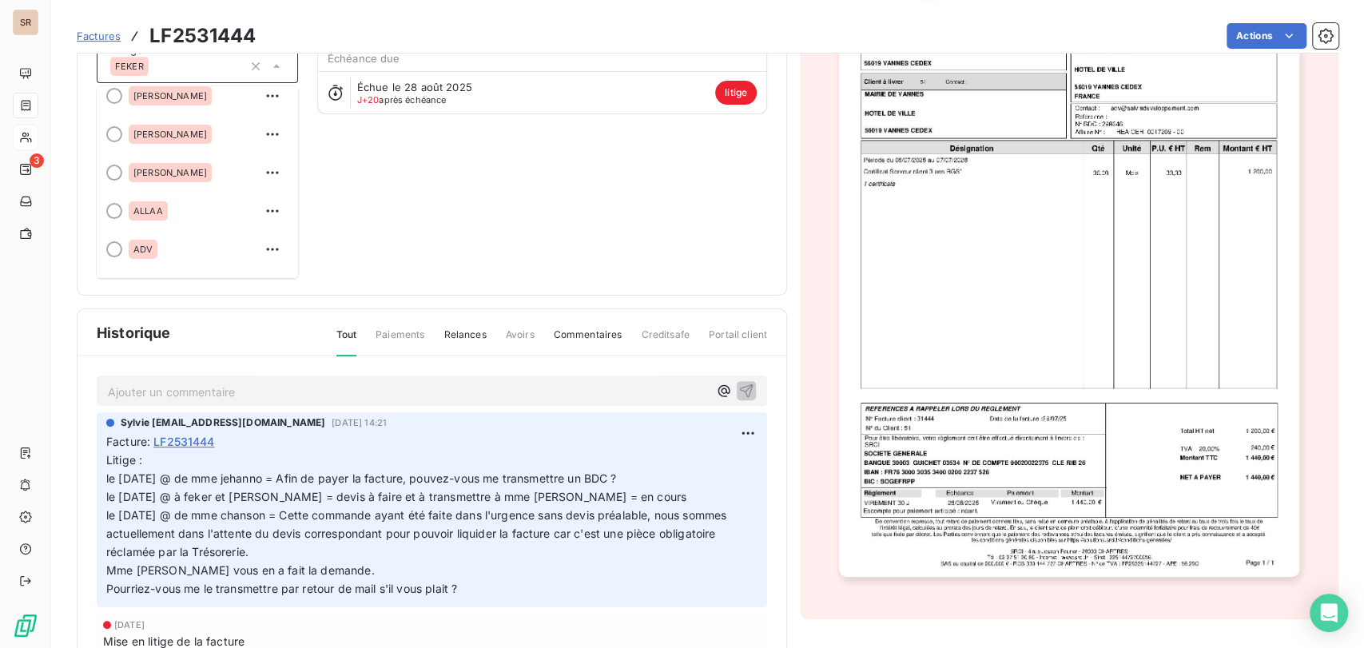
scroll to position [177, 0]
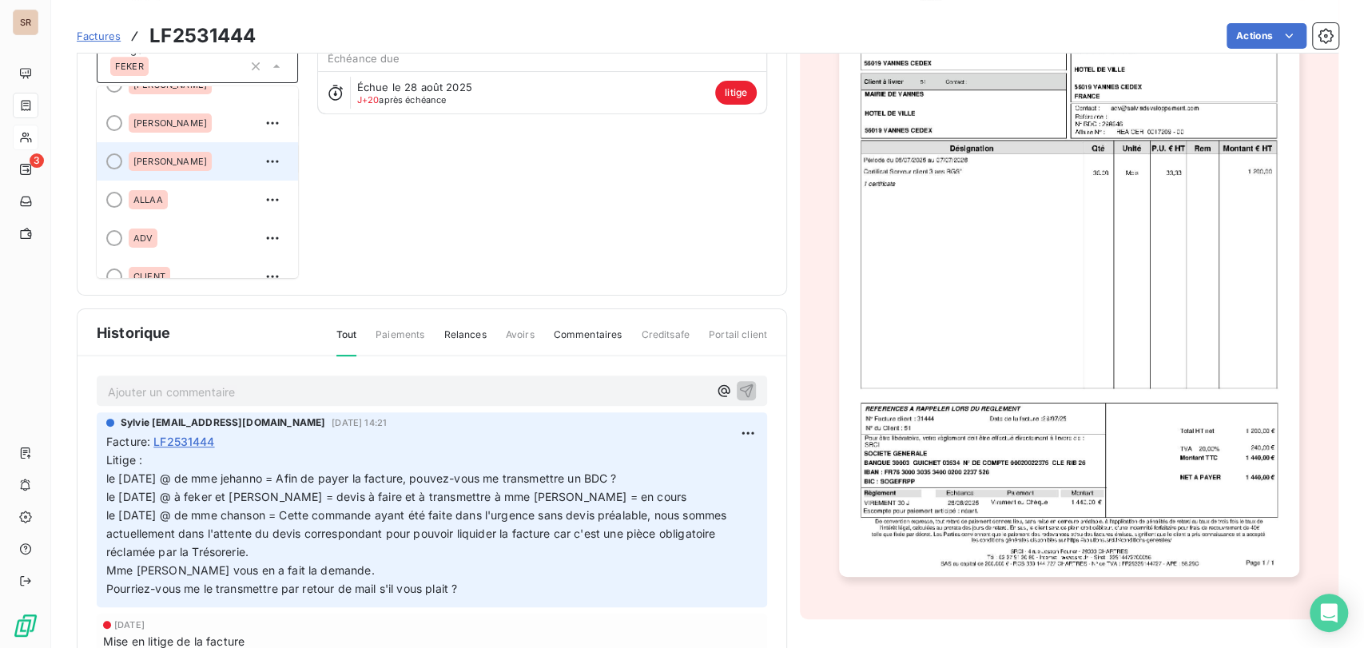
click at [109, 160] on div at bounding box center [114, 161] width 16 height 16
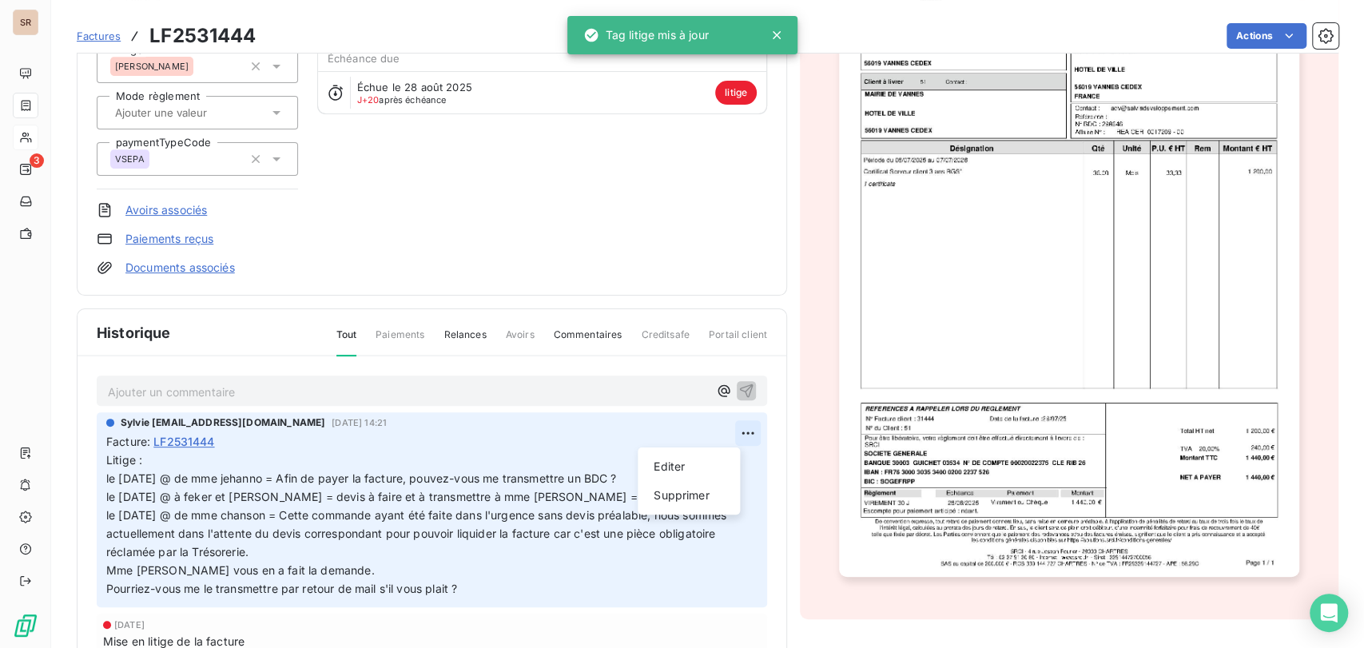
click at [720, 432] on html "SR 3 Factures LF2531444 Actions MAIRIE DE VANNES C_51_SRCI Montant initial 1 44…" at bounding box center [682, 324] width 1364 height 648
click at [661, 468] on div "Editer" at bounding box center [688, 467] width 89 height 26
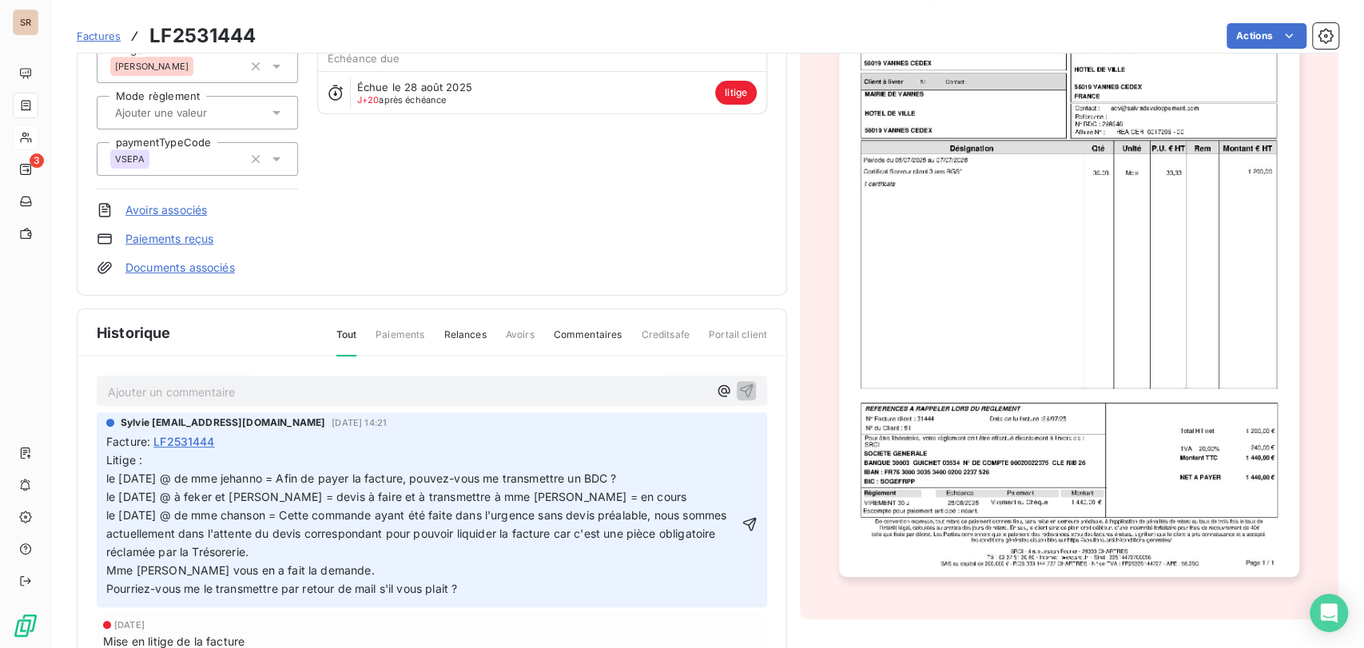
click at [289, 499] on span "Litige : le [DATE] @ de mme jehanno = Afin de payer la facture, pouvez-vous me …" at bounding box center [417, 523] width 623 height 141
click at [743, 523] on icon "button" at bounding box center [750, 525] width 14 height 14
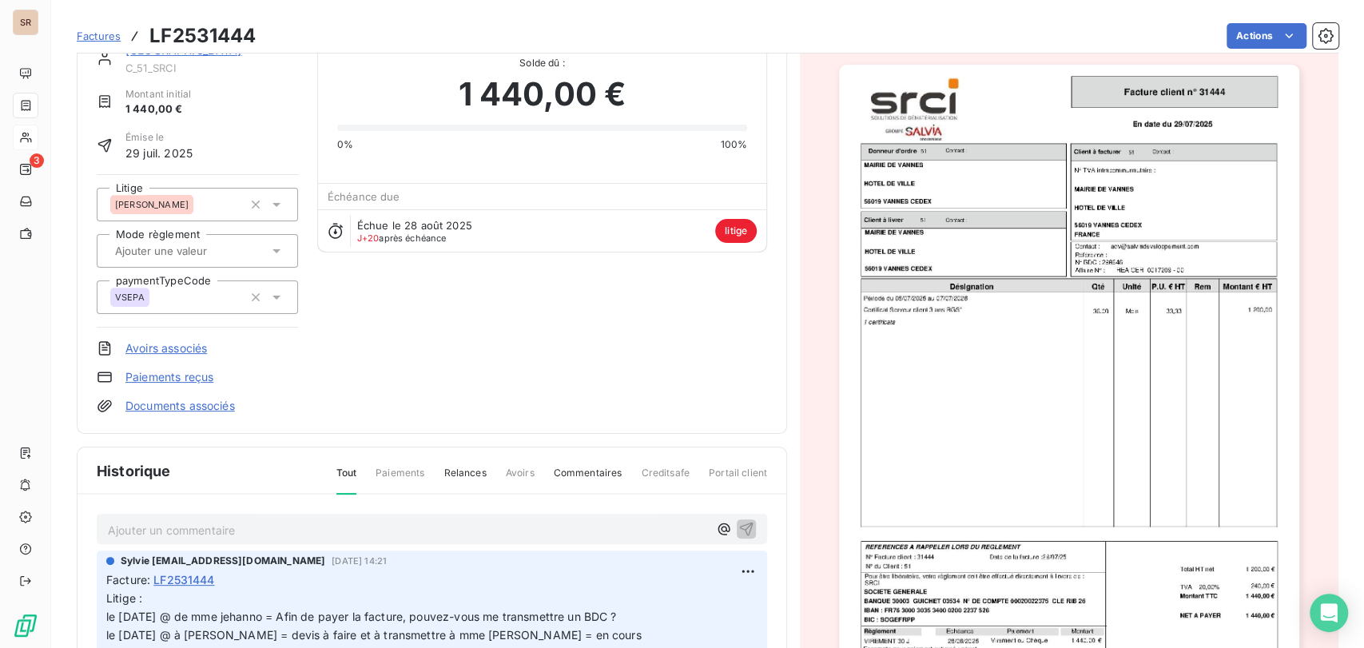
scroll to position [96, 0]
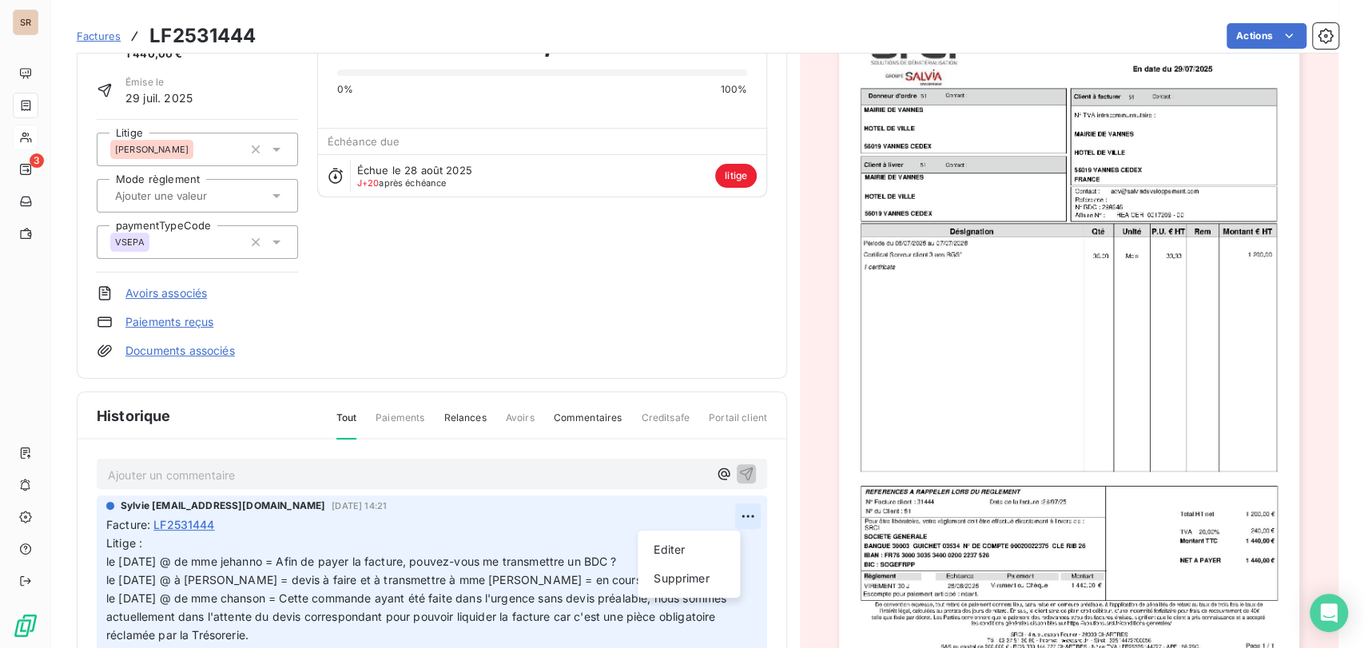
click at [722, 517] on html "SR 3 Factures LF2531444 Actions MAIRIE DE VANNES C_51_SRCI Montant initial 1 44…" at bounding box center [682, 324] width 1364 height 648
drag, startPoint x: 676, startPoint y: 545, endPoint x: 549, endPoint y: 537, distance: 127.3
click at [659, 545] on div "Editer" at bounding box center [688, 550] width 89 height 26
click at [106, 557] on span "Litige : le [DATE] @ de mme jehanno = Afin de payer la facture, pouvez-vous me …" at bounding box center [417, 606] width 623 height 141
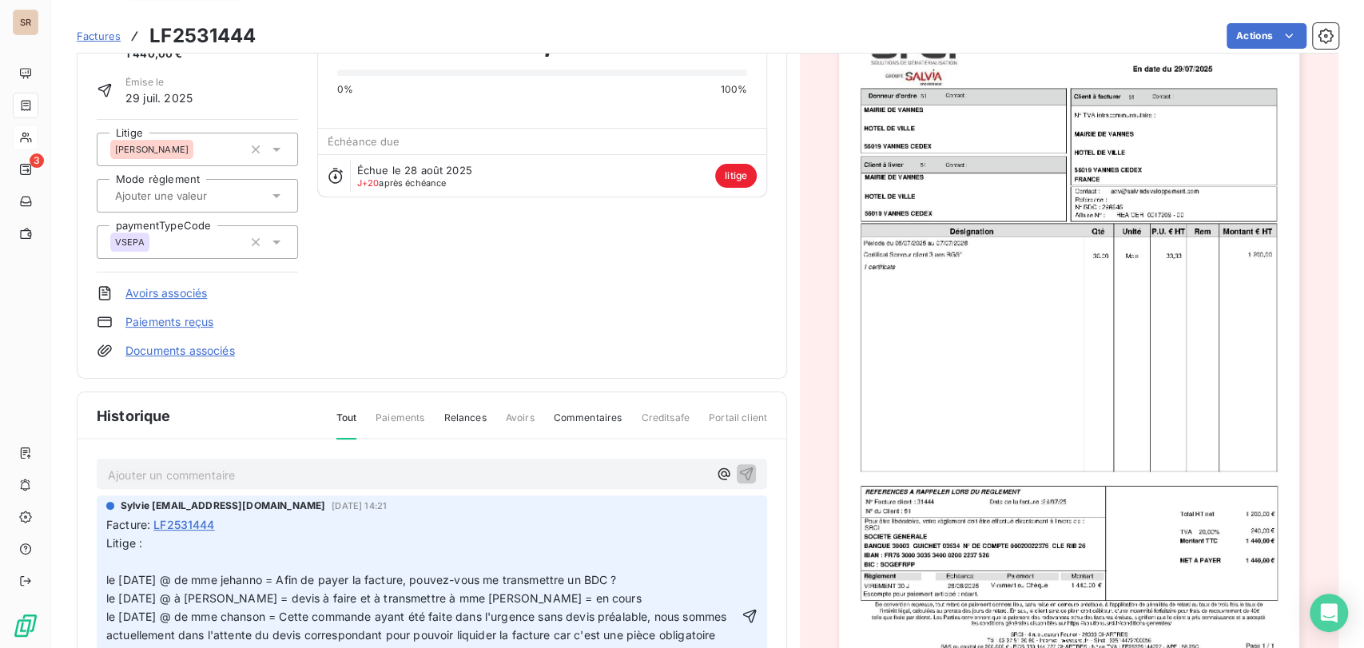
click at [120, 569] on p "Litige : le [DATE] @ de mme jehanno = Afin de payer la facture, pouvez-vous me …" at bounding box center [422, 617] width 632 height 165
click at [333, 563] on p "Litige : le [DATE] @ de mme chanson = le [DATE] @ de mme jehanno = Afin de paye…" at bounding box center [422, 617] width 632 height 165
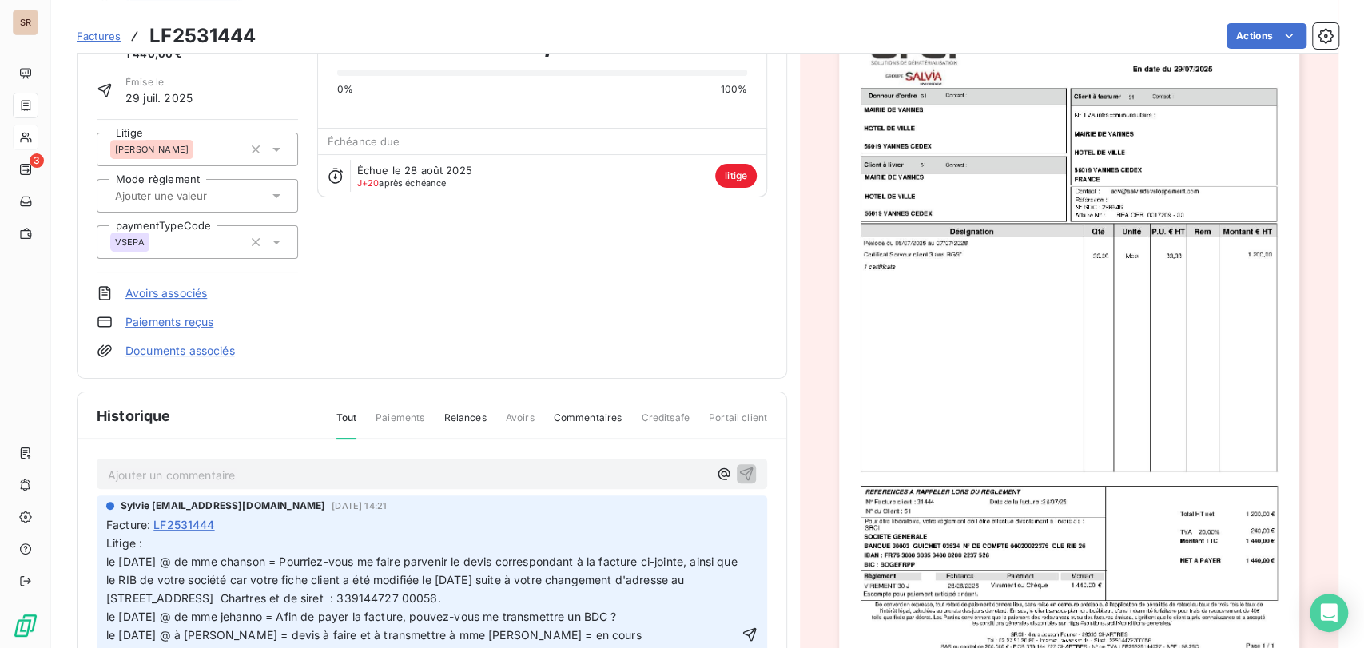
click at [104, 558] on div "Sylvie [EMAIL_ADDRESS][DOMAIN_NAME] [DATE] 14:21 Facture : LF2531444 Litige : l…" at bounding box center [432, 620] width 670 height 250
click at [110, 559] on span "Litige : le [DATE] @ de mme chanson = Pourriez-vous me faire parvenir le devis …" at bounding box center [423, 634] width 634 height 197
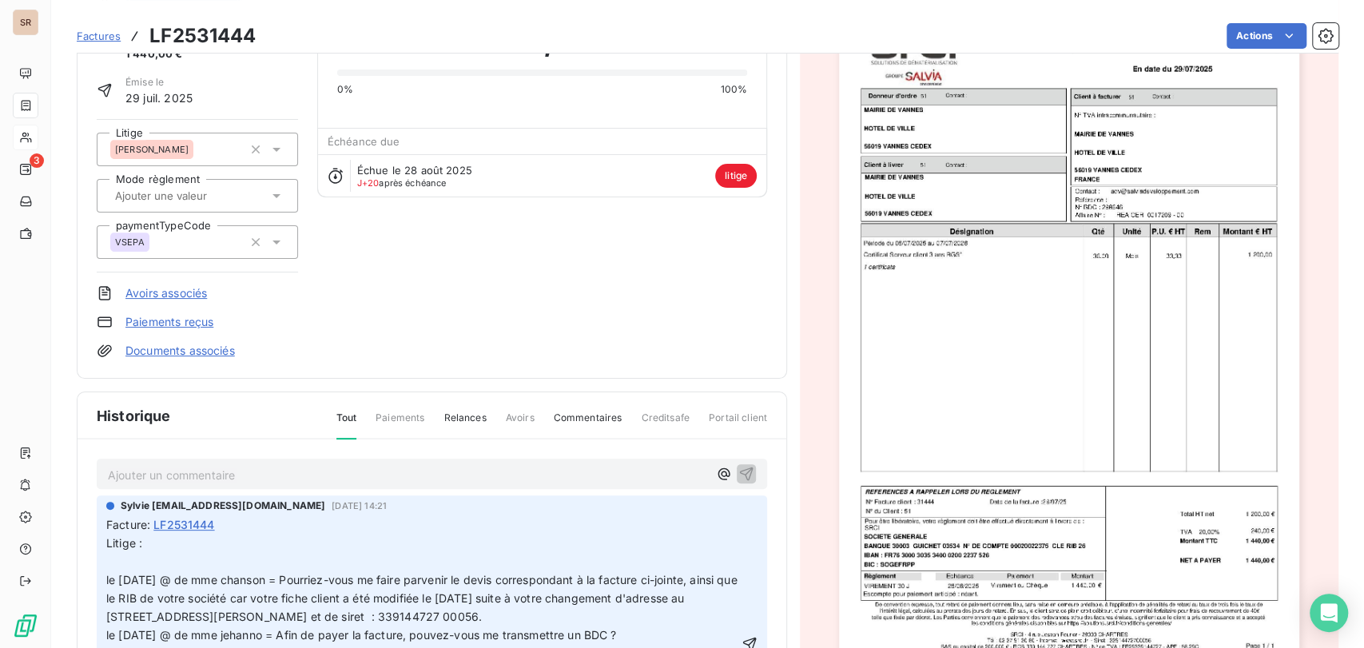
click at [110, 559] on p "Litige : le [DATE] @ de mme chanson = Pourriez-vous me faire parvenir le devis …" at bounding box center [422, 645] width 632 height 220
click at [742, 638] on icon "button" at bounding box center [750, 644] width 16 height 16
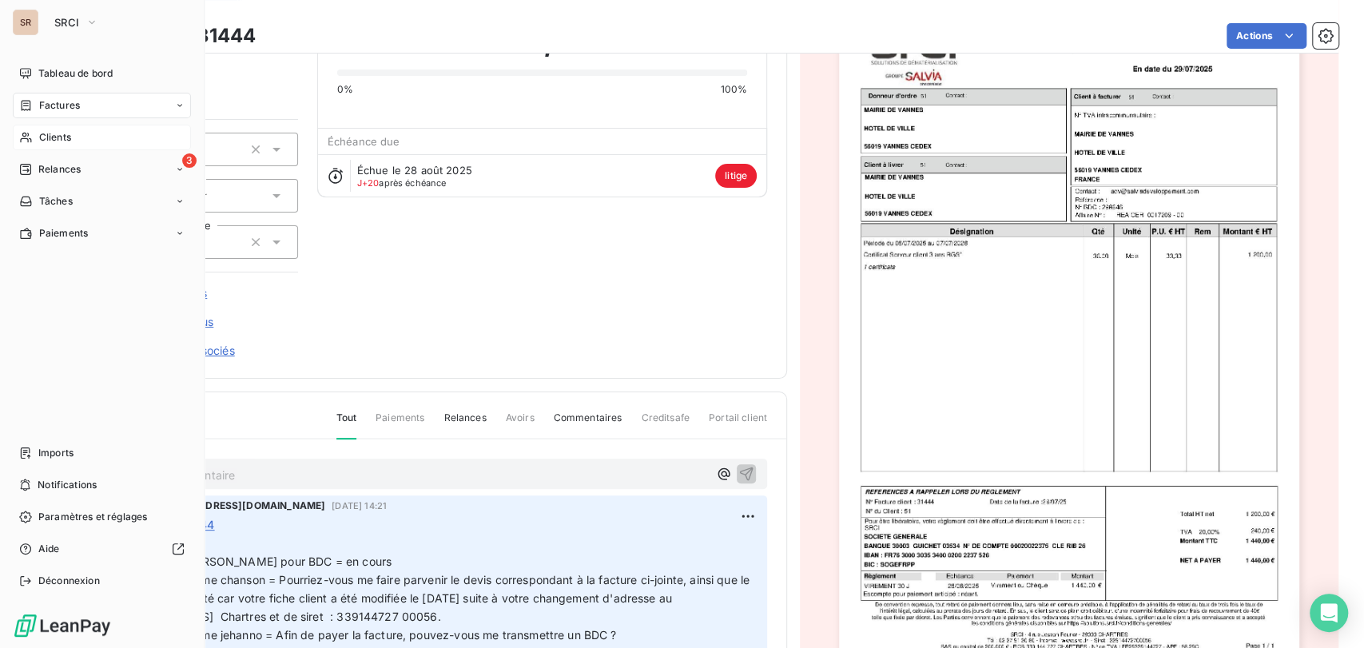
click at [45, 136] on span "Clients" at bounding box center [55, 137] width 32 height 14
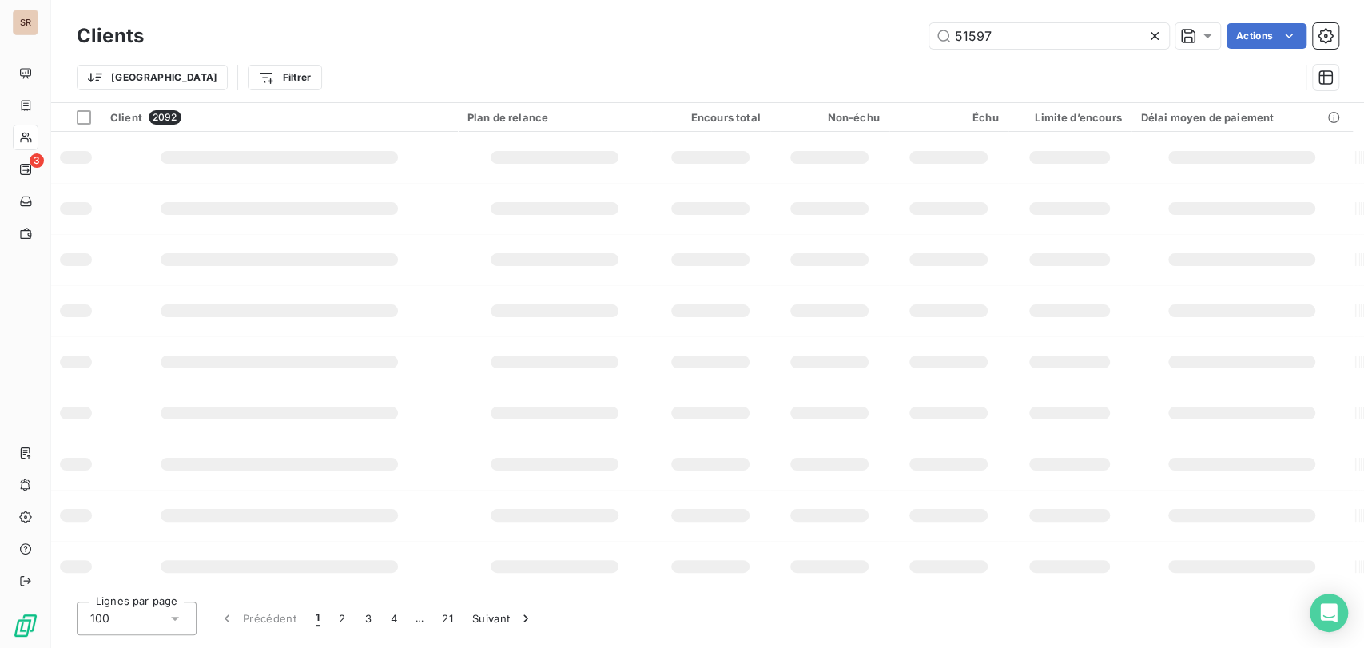
type input "51597"
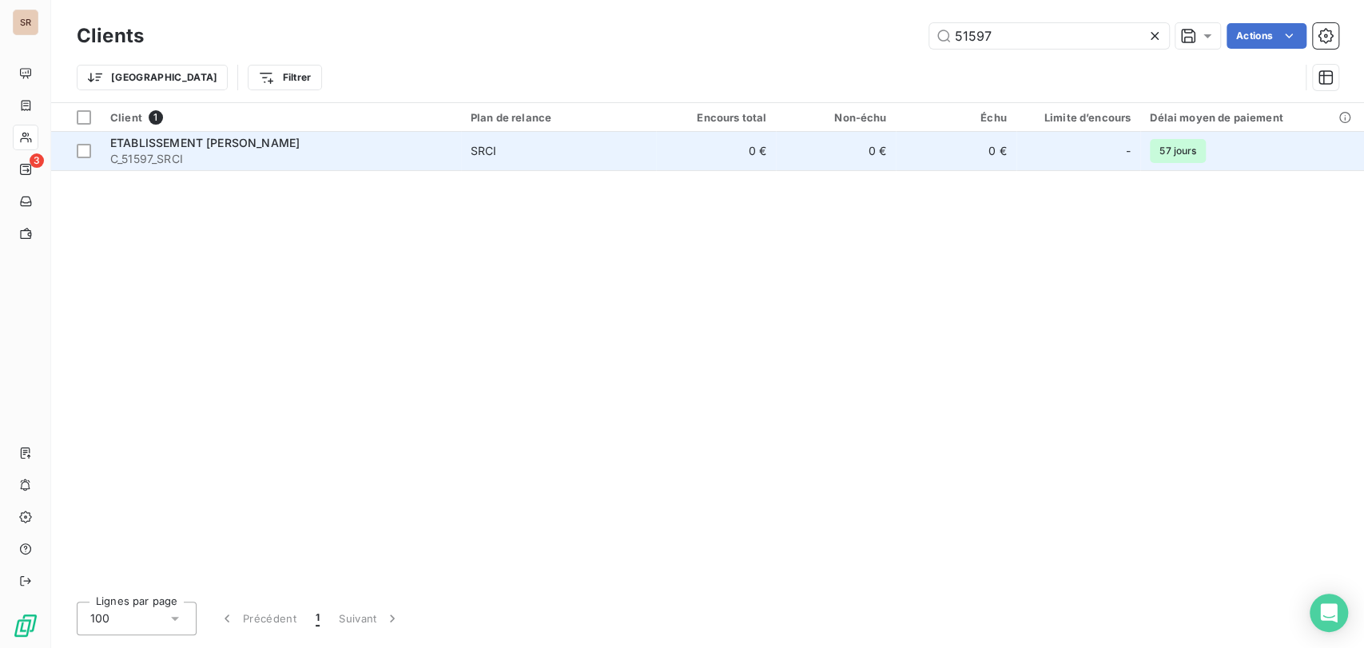
click at [162, 149] on span "ETABLISSEMENT [PERSON_NAME]" at bounding box center [204, 143] width 189 height 14
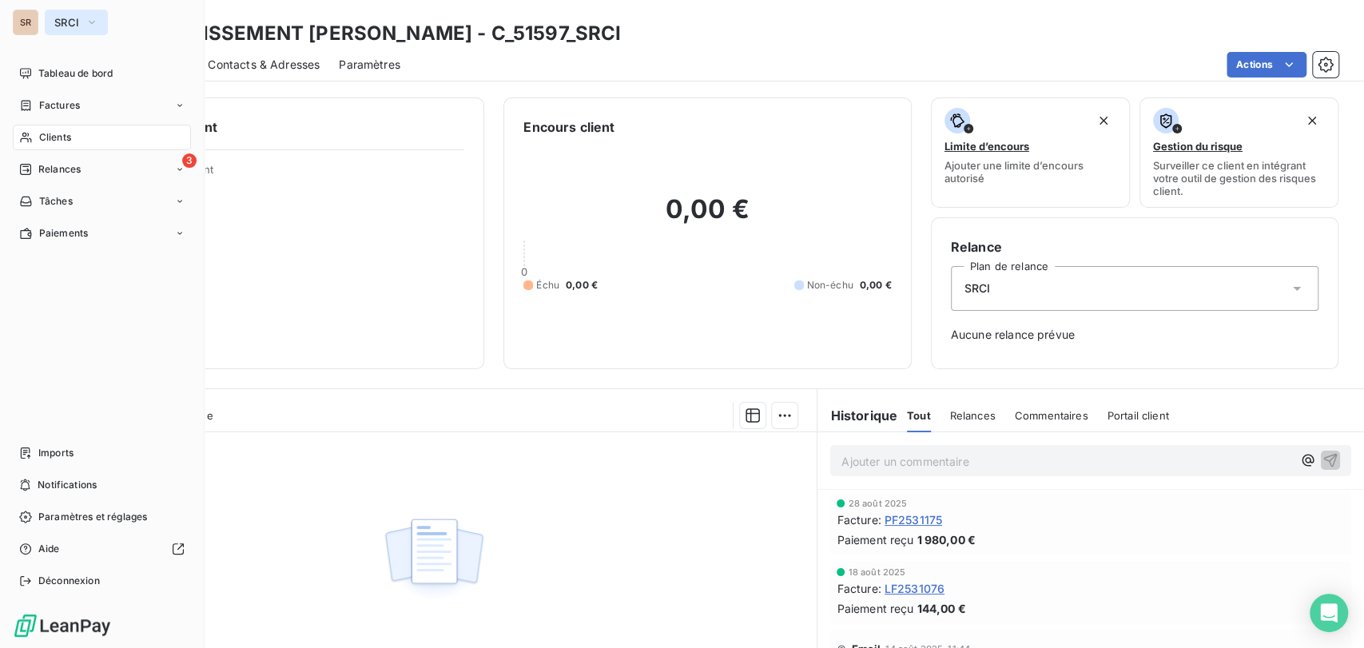
click at [95, 24] on icon "button" at bounding box center [92, 22] width 13 height 16
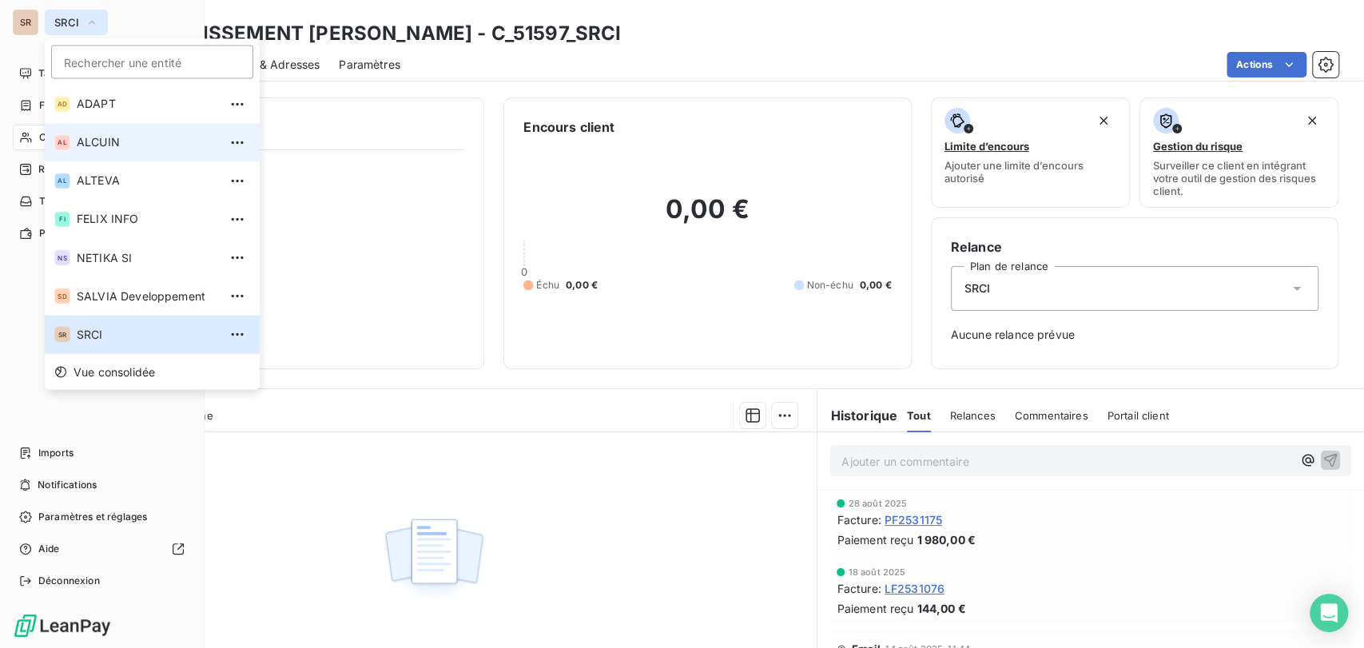
click at [104, 149] on span "ALCUIN" at bounding box center [147, 142] width 141 height 16
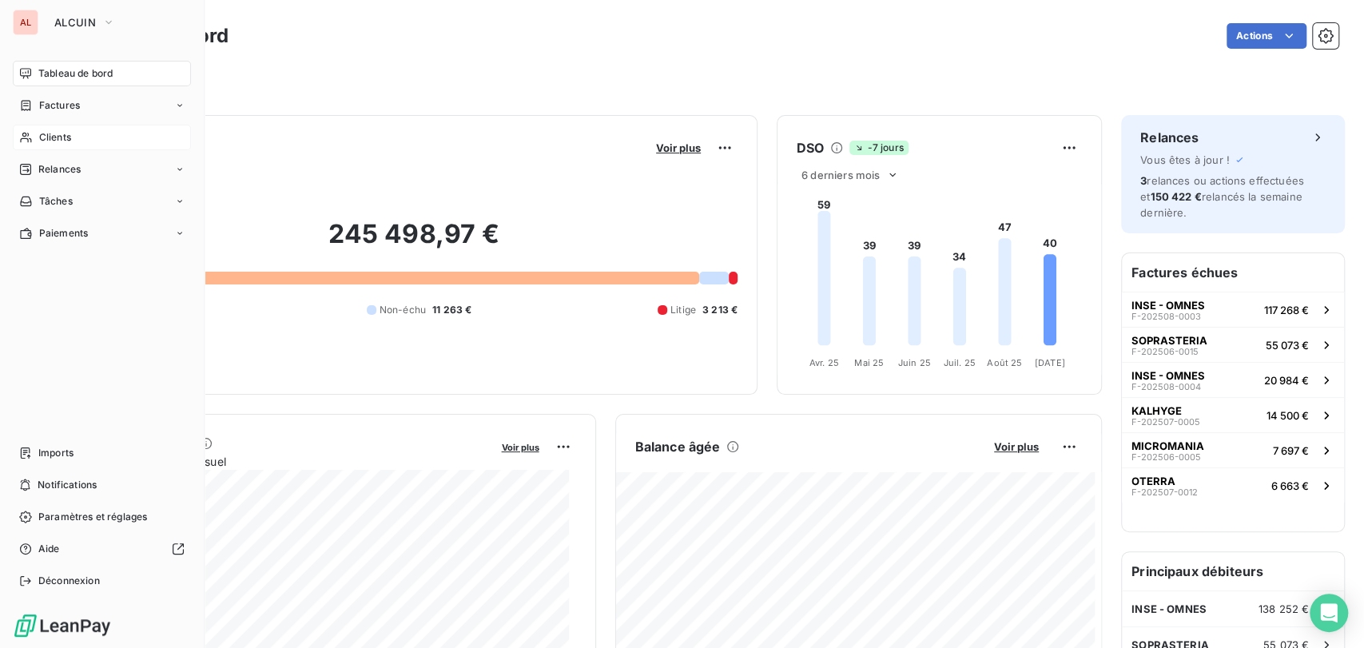
click at [55, 138] on span "Clients" at bounding box center [55, 137] width 32 height 14
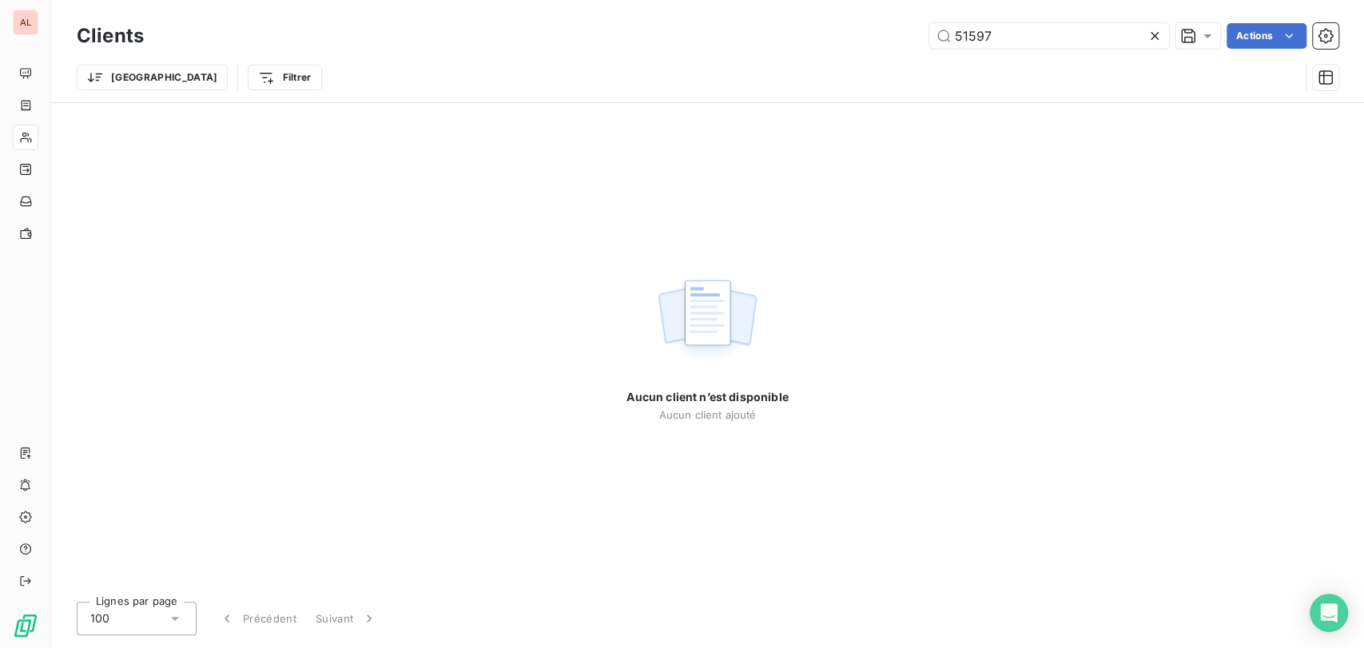
drag, startPoint x: 995, startPoint y: 36, endPoint x: 830, endPoint y: 43, distance: 164.8
click at [839, 43] on div "51597 Actions" at bounding box center [750, 36] width 1175 height 26
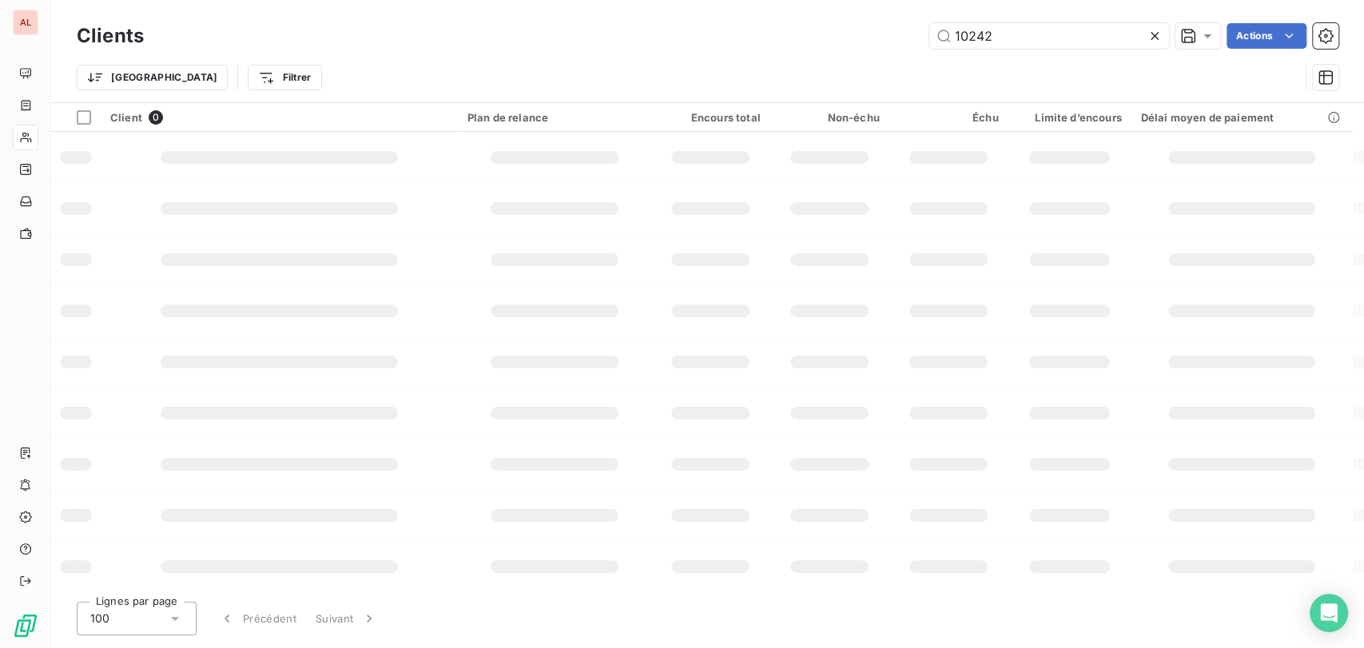
type input "10242"
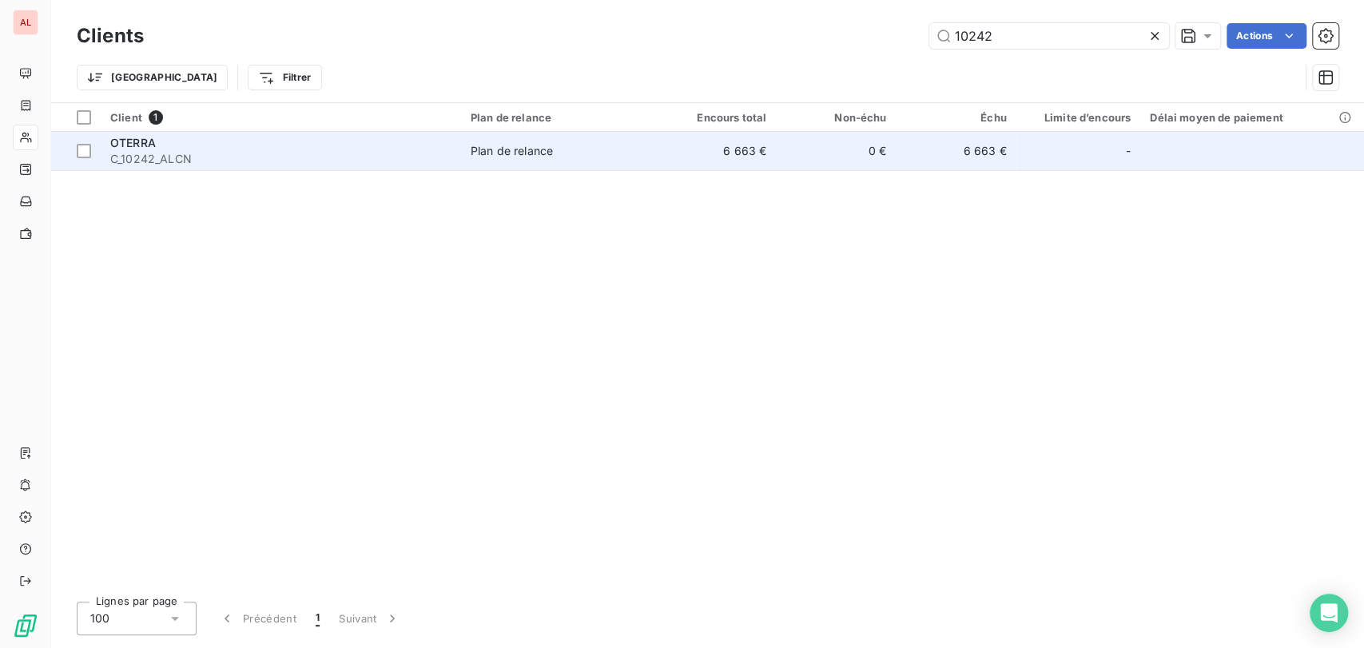
click at [143, 145] on span "OTERRA" at bounding box center [133, 143] width 46 height 14
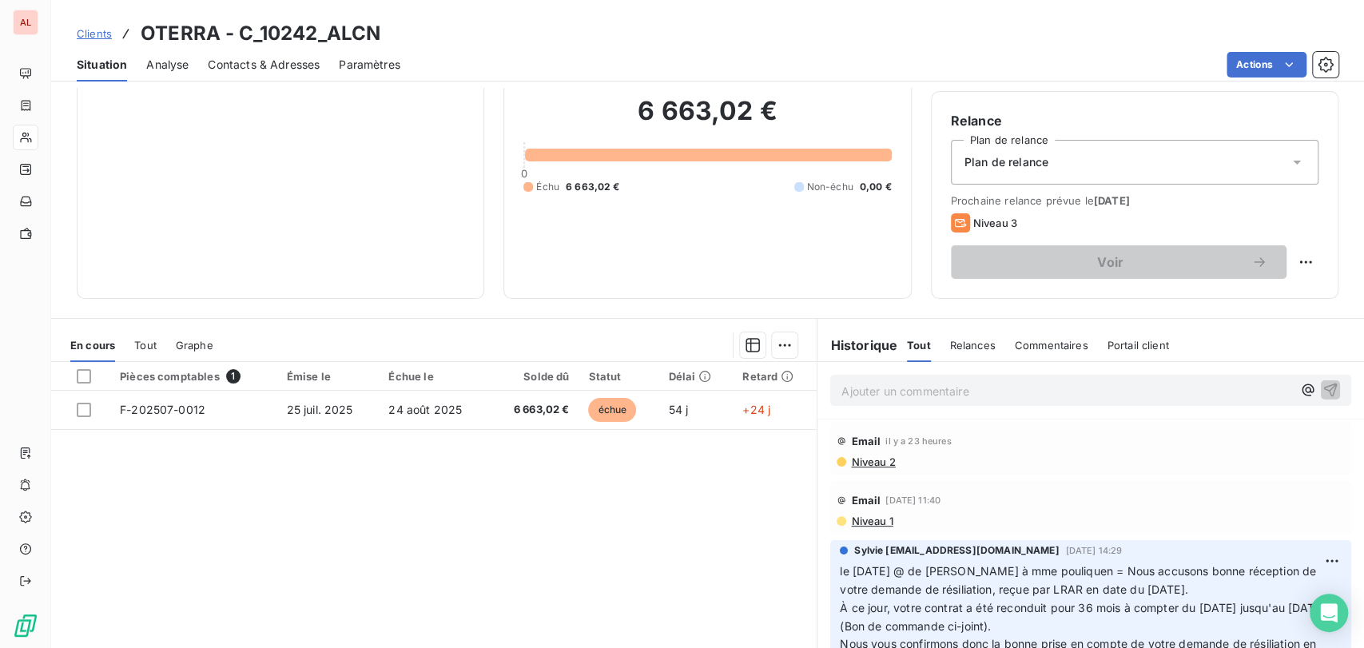
scroll to position [196, 0]
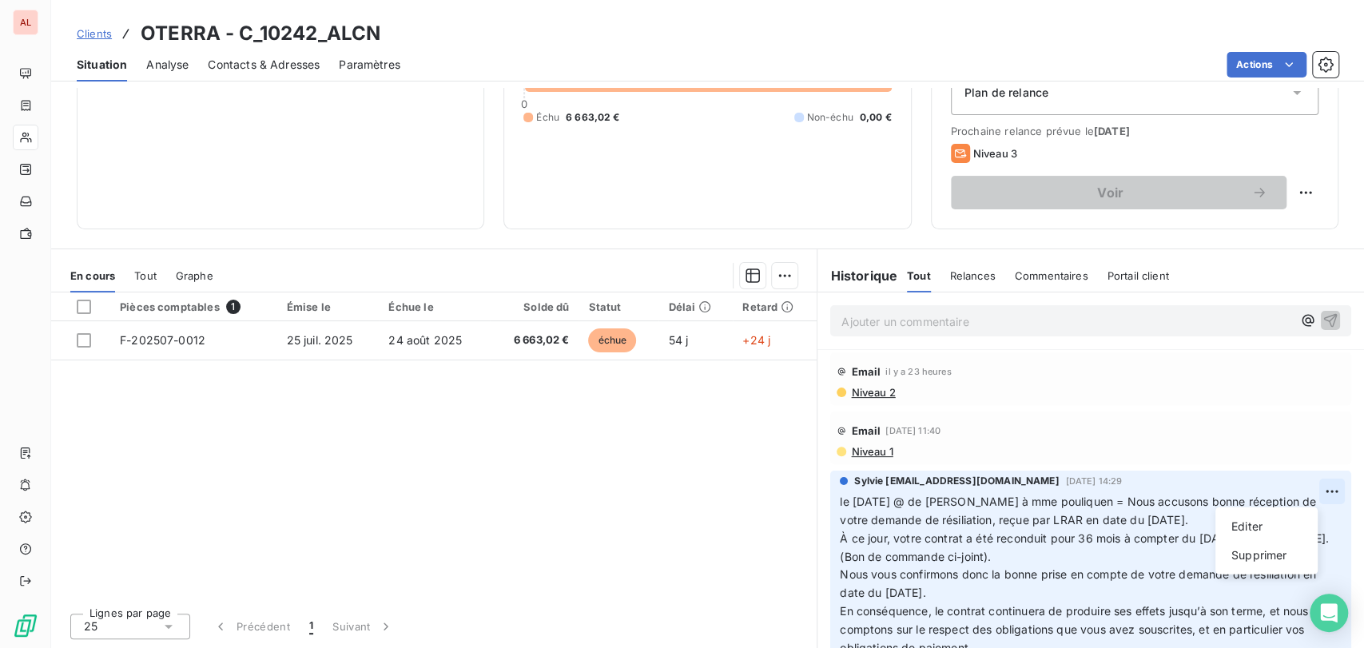
click at [1303, 491] on html "AL Clients OTERRA - C_10242_ALCN Situation Analyse Contacts & Adresses Paramètr…" at bounding box center [682, 324] width 1364 height 648
drag, startPoint x: 1263, startPoint y: 519, endPoint x: 1235, endPoint y: 521, distance: 28.9
click at [1262, 519] on div "Editer" at bounding box center [1266, 527] width 89 height 26
click at [840, 500] on span "le [DATE] @ de [PERSON_NAME] à mme pouliquen = Nous accusons bonne réception de…" at bounding box center [1079, 511] width 479 height 32
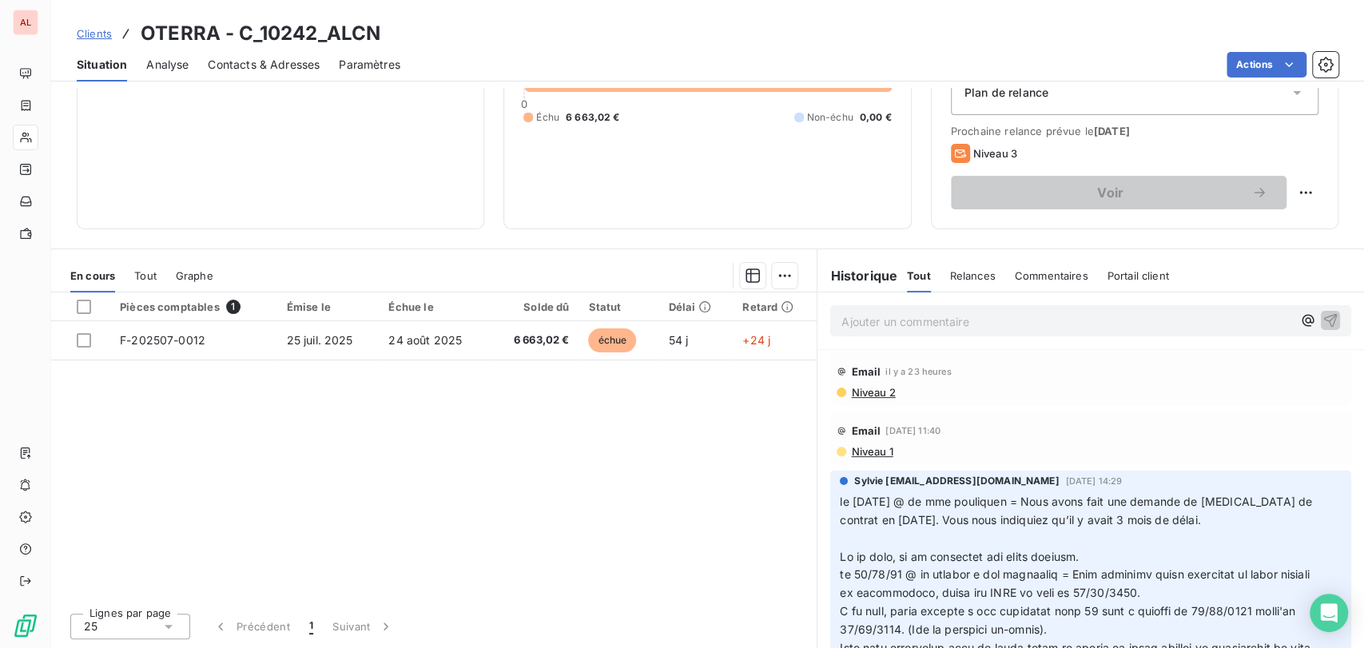
click at [861, 532] on p at bounding box center [1081, 539] width 483 height 18
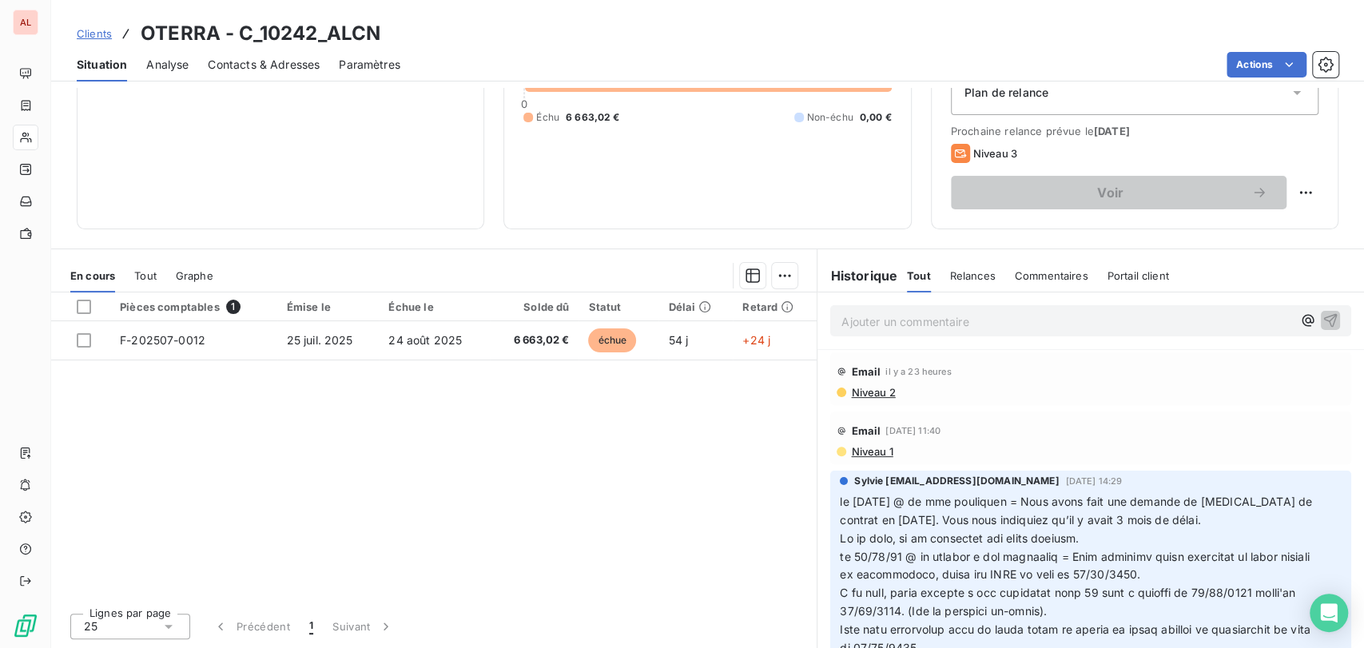
click at [840, 501] on span "le [DATE] @ de mme pouliquen = Nous avons fait une demande de [MEDICAL_DATA] de…" at bounding box center [1077, 511] width 475 height 32
click at [840, 501] on p "le [DATE] @ de mme pouliquen = Nous avons fait une demande de [MEDICAL_DATA] de…" at bounding box center [1081, 511] width 483 height 37
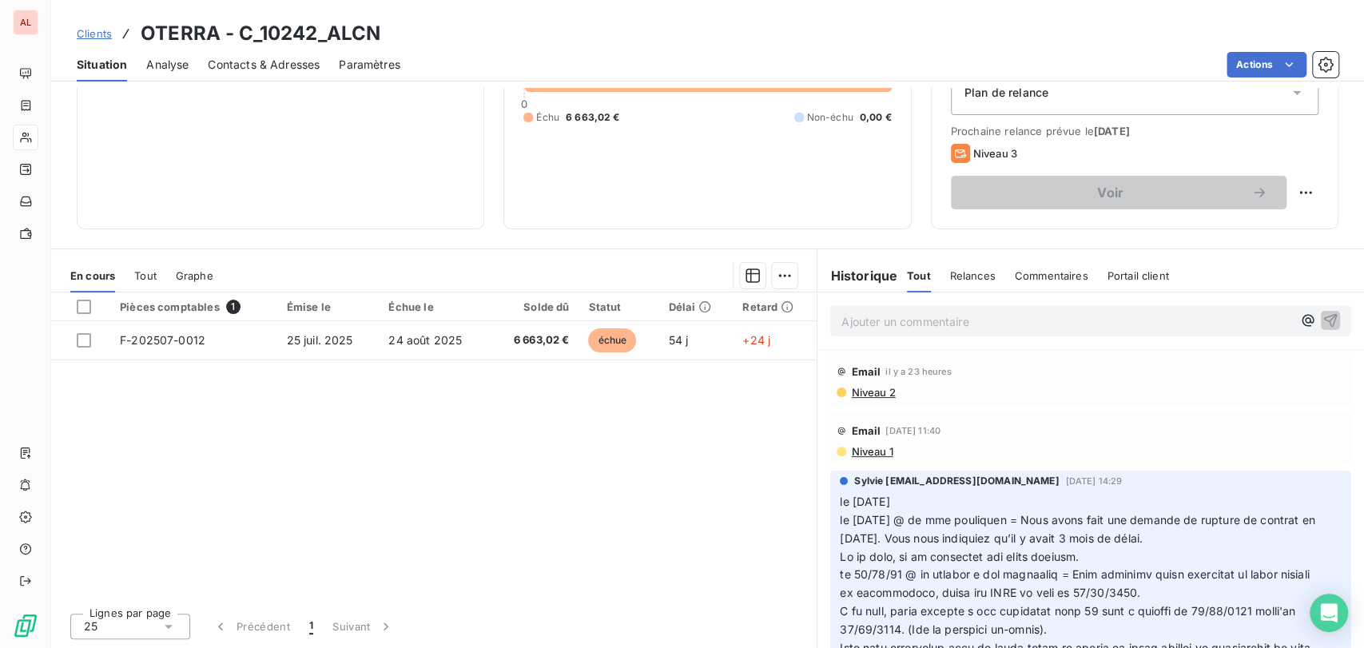
drag, startPoint x: 1350, startPoint y: 291, endPoint x: 916, endPoint y: 504, distance: 484.2
click at [916, 504] on p "le [DATE] le [DATE] @ de mme pouliquen = Nous avons fait une demande de rupture…" at bounding box center [1081, 520] width 483 height 55
click at [1087, 499] on p "le [DATE] @ de [PERSON_NAME] à mme pouliquen = le [DATE] @ de mme pouliquen = N…" at bounding box center [1081, 520] width 483 height 55
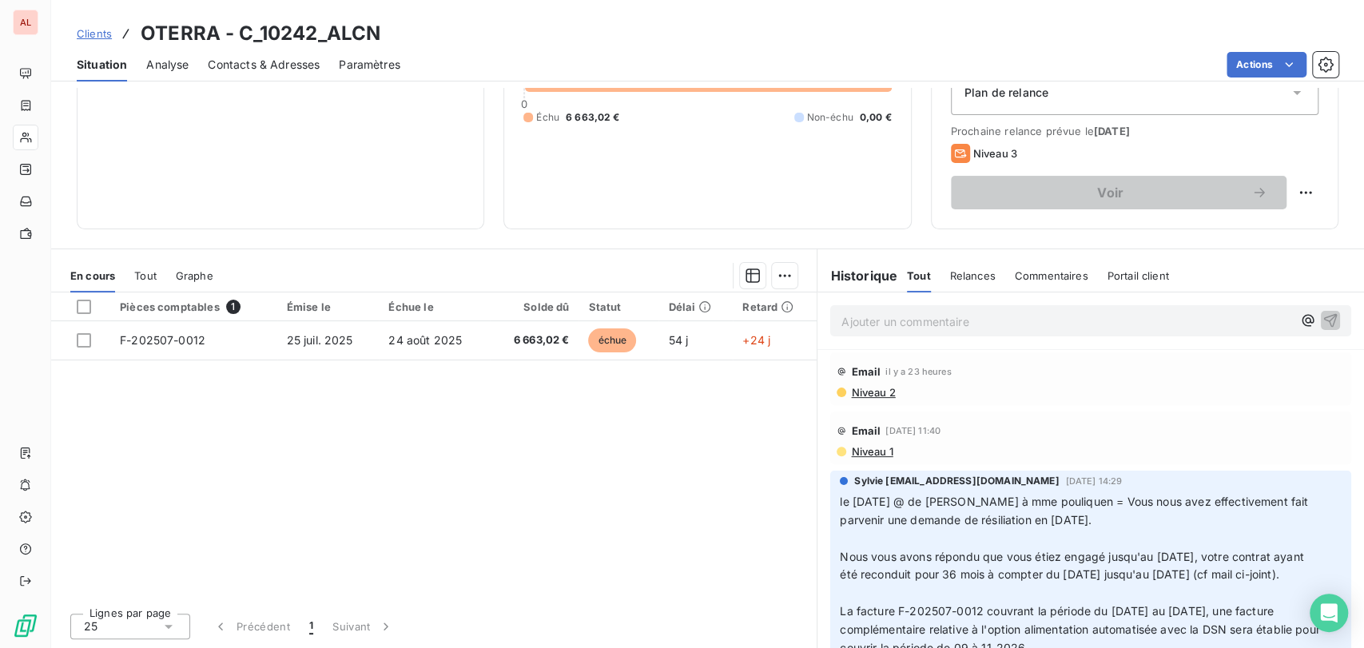
click at [857, 530] on p "﻿" at bounding box center [1081, 539] width 483 height 18
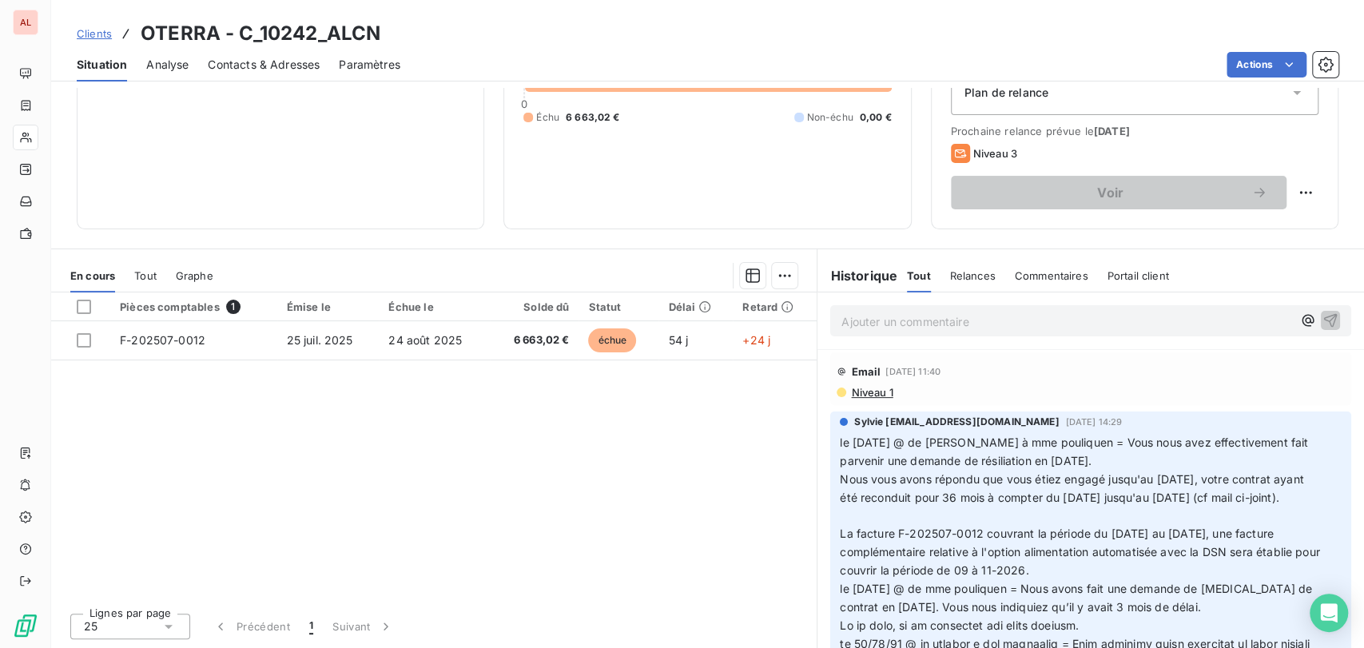
scroll to position [177, 0]
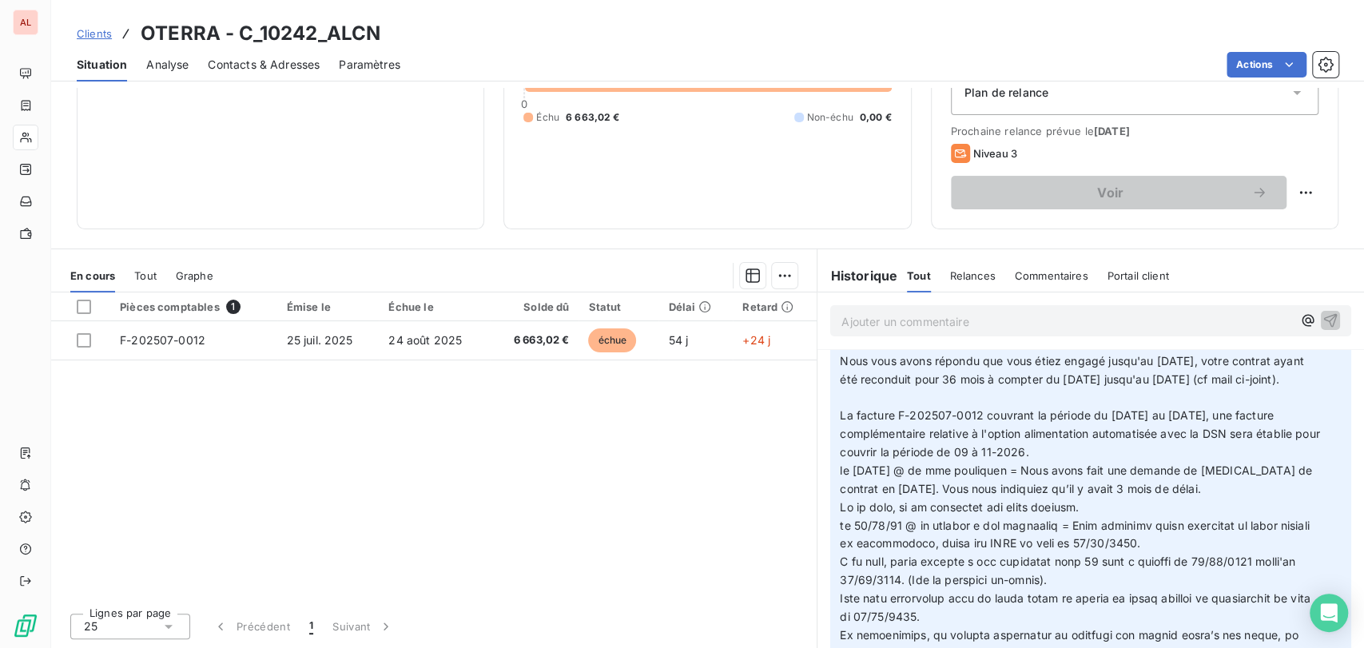
click at [853, 484] on p "le [DATE] @ de mme pouliquen = Nous avons fait une demande de [MEDICAL_DATA] de…" at bounding box center [1081, 480] width 483 height 37
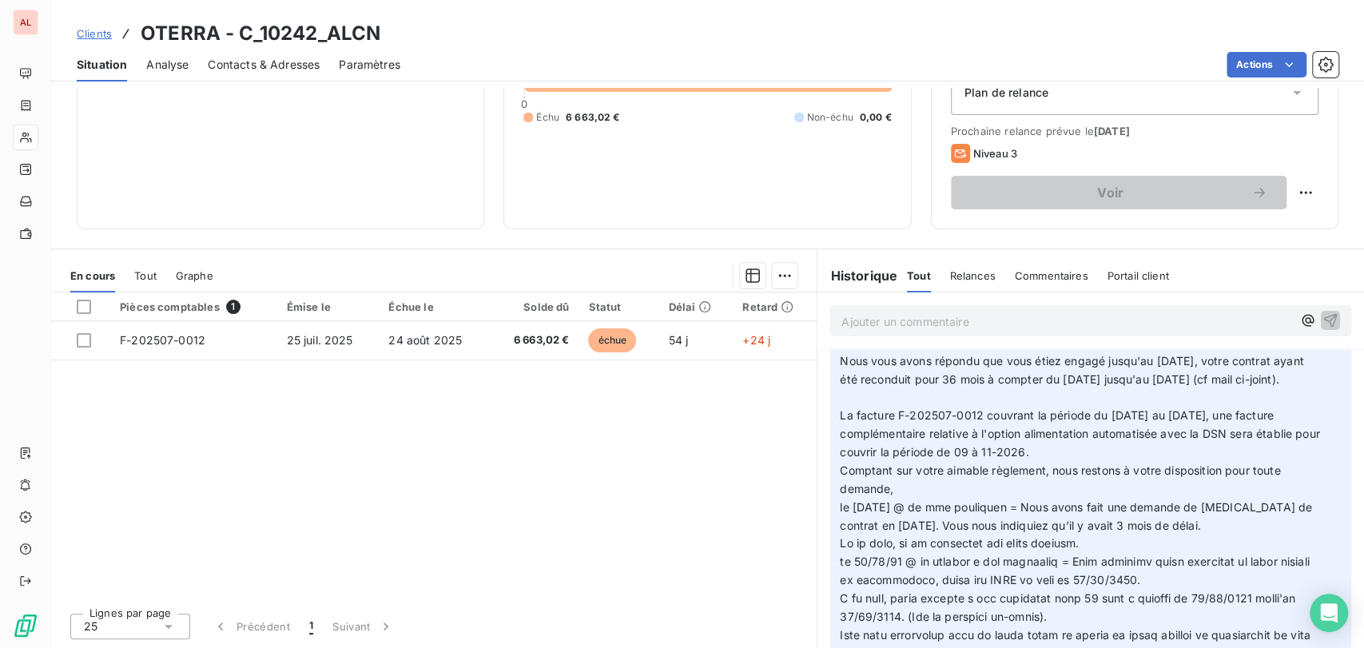
click at [844, 407] on p "﻿" at bounding box center [1081, 397] width 483 height 18
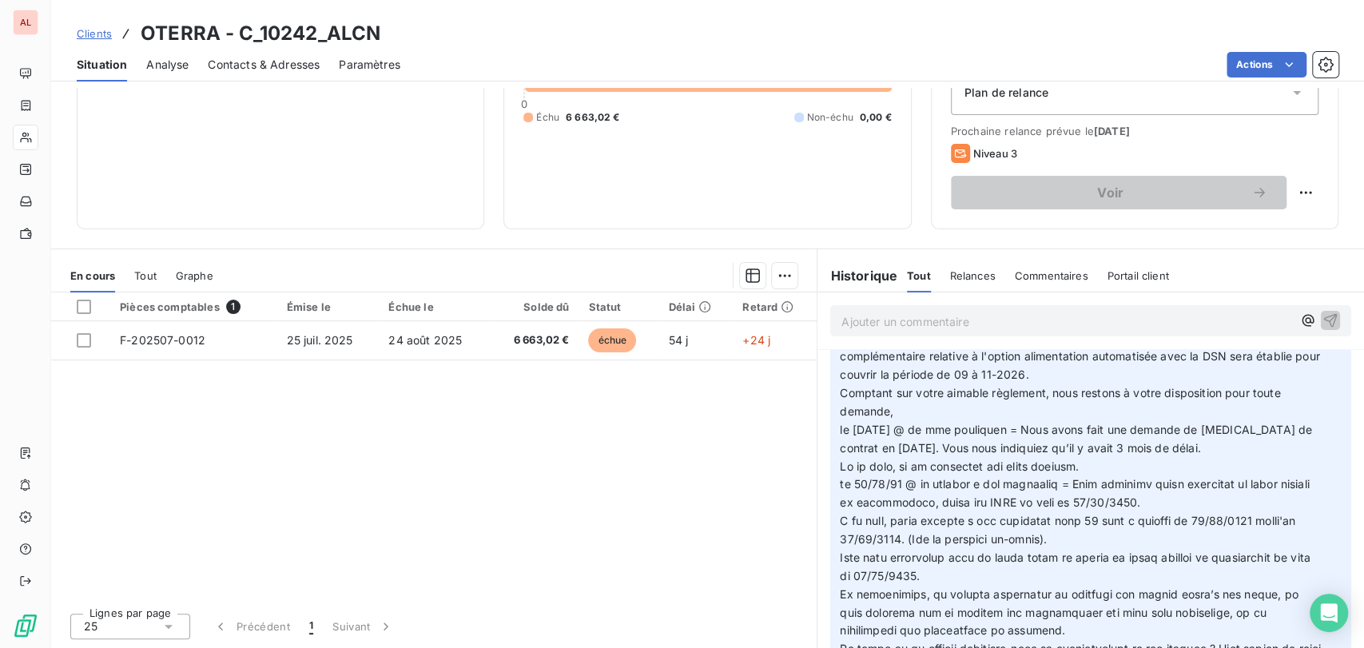
scroll to position [355, 0]
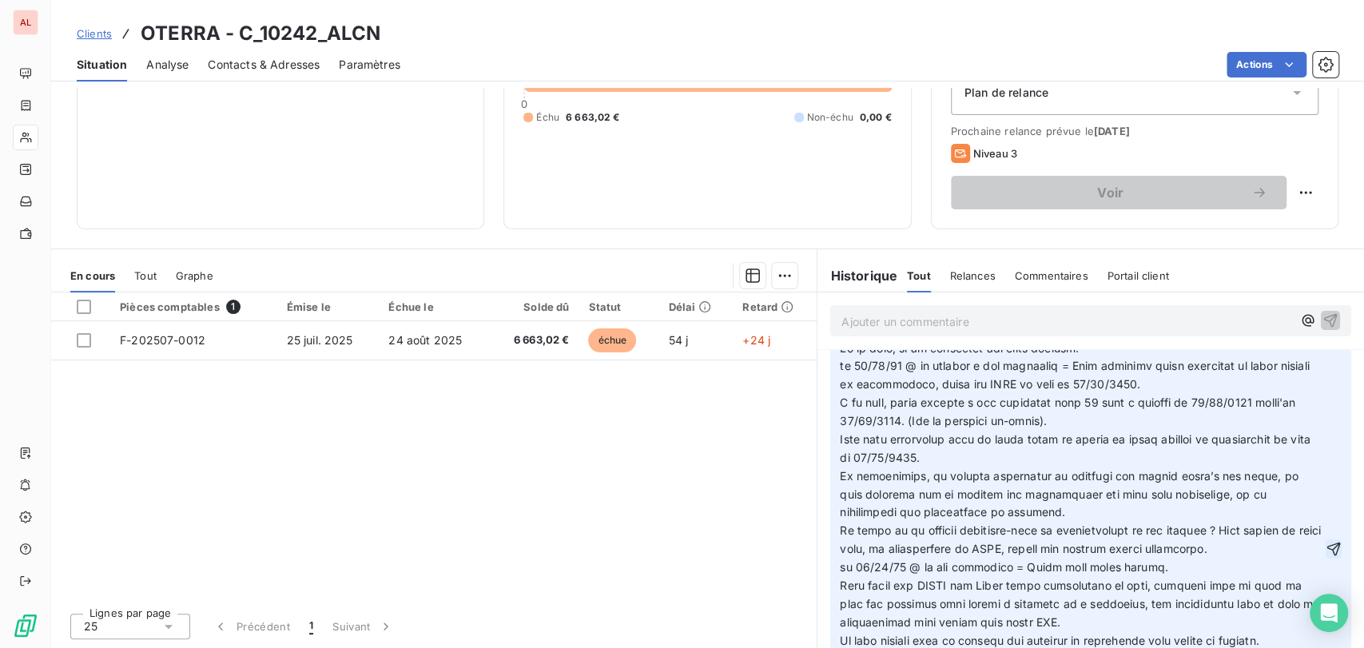
click at [1326, 557] on icon "button" at bounding box center [1334, 549] width 16 height 16
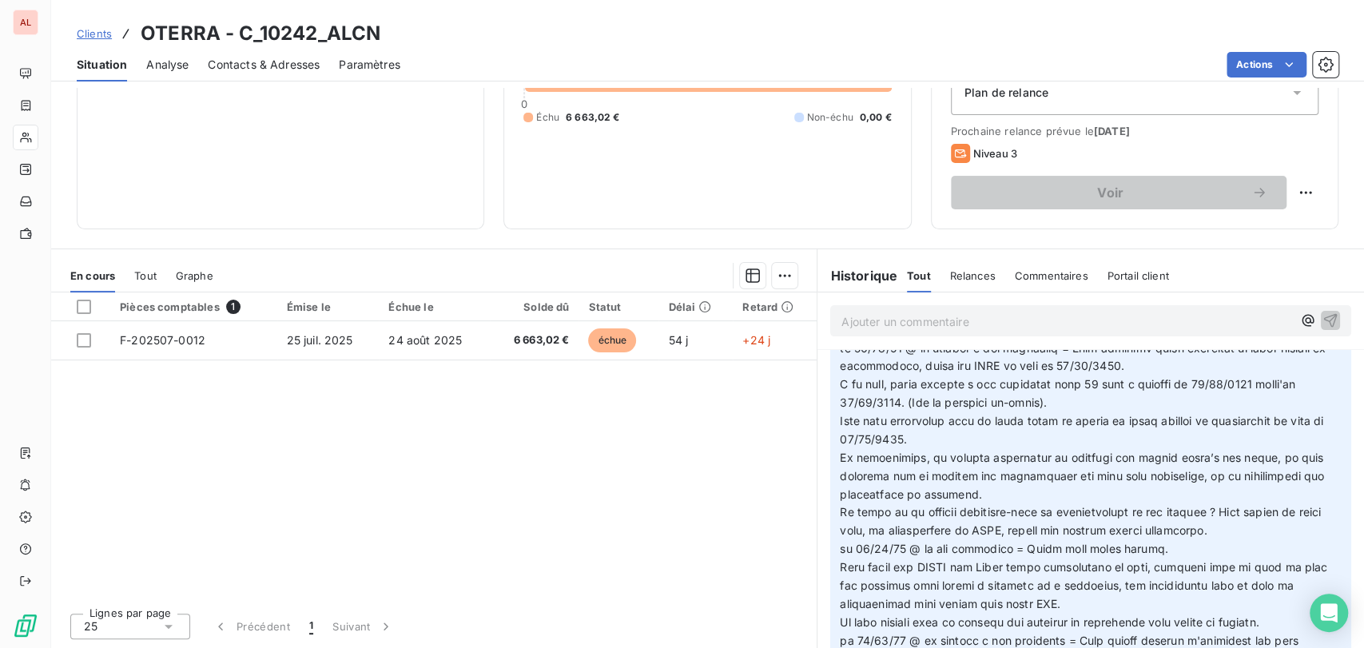
scroll to position [237, 0]
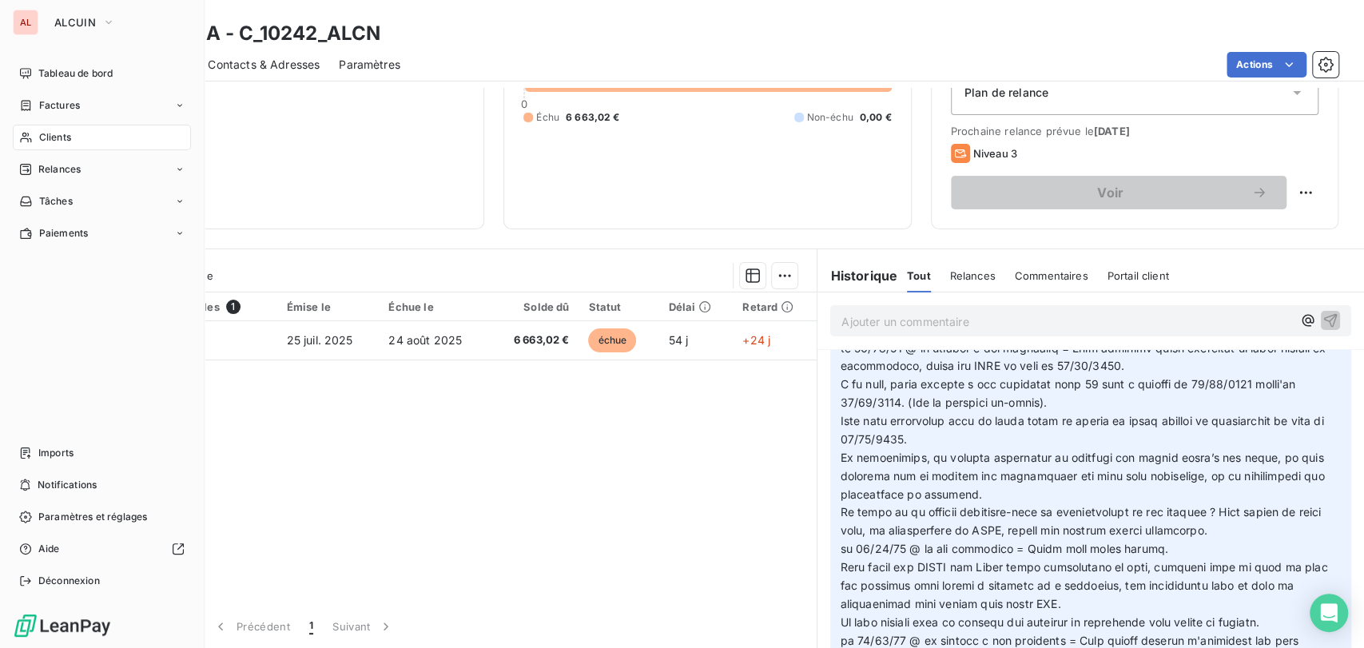
click at [53, 141] on span "Clients" at bounding box center [55, 137] width 32 height 14
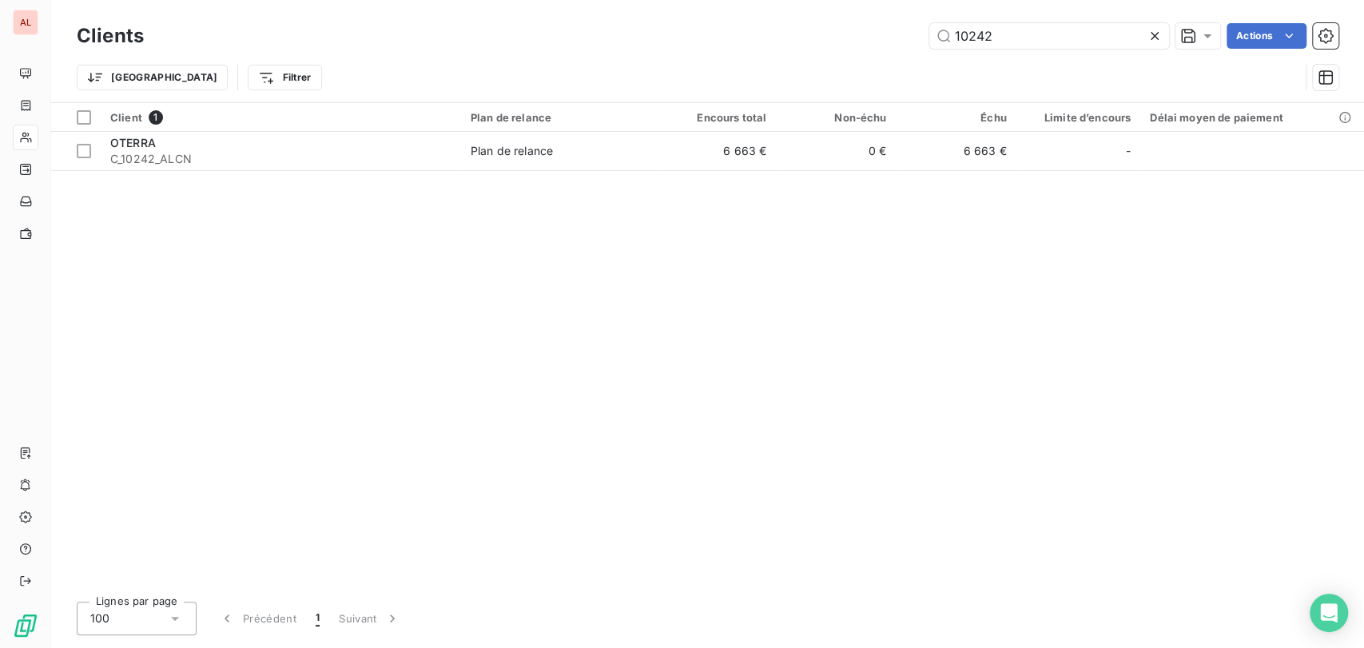
drag, startPoint x: 1000, startPoint y: 34, endPoint x: 901, endPoint y: 38, distance: 99.2
click at [904, 38] on div "10242 Actions" at bounding box center [750, 36] width 1175 height 26
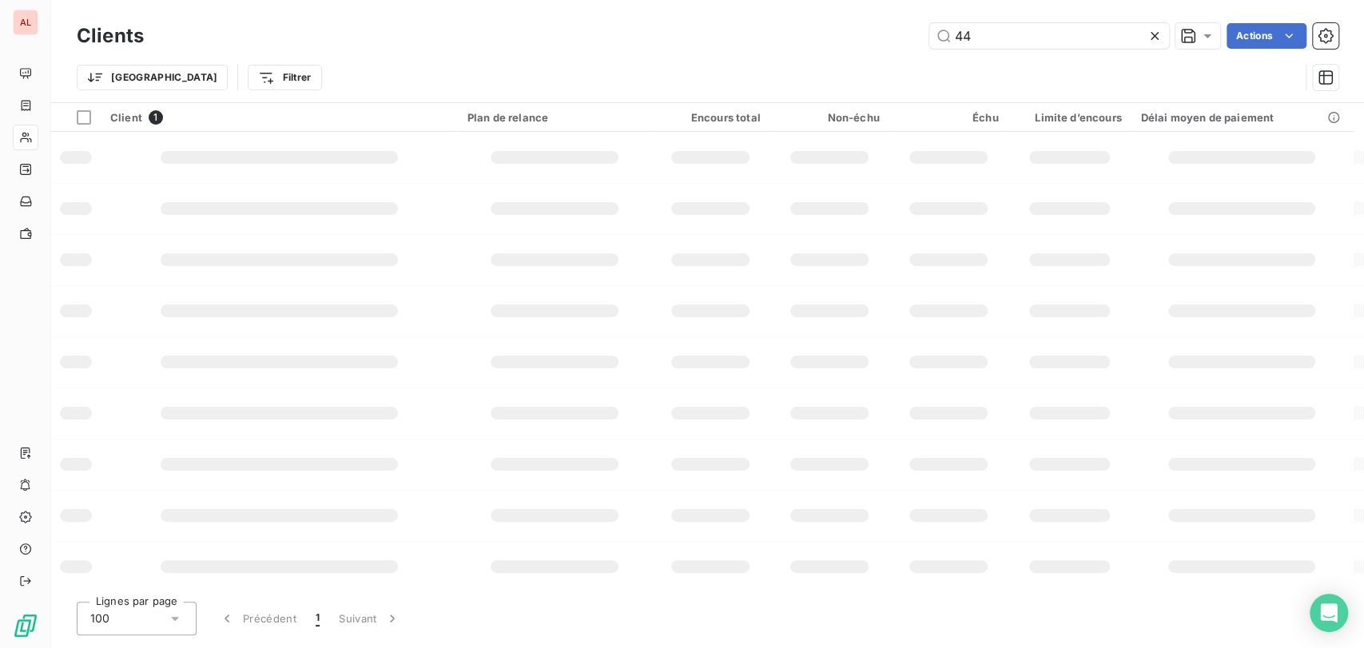
type input "444"
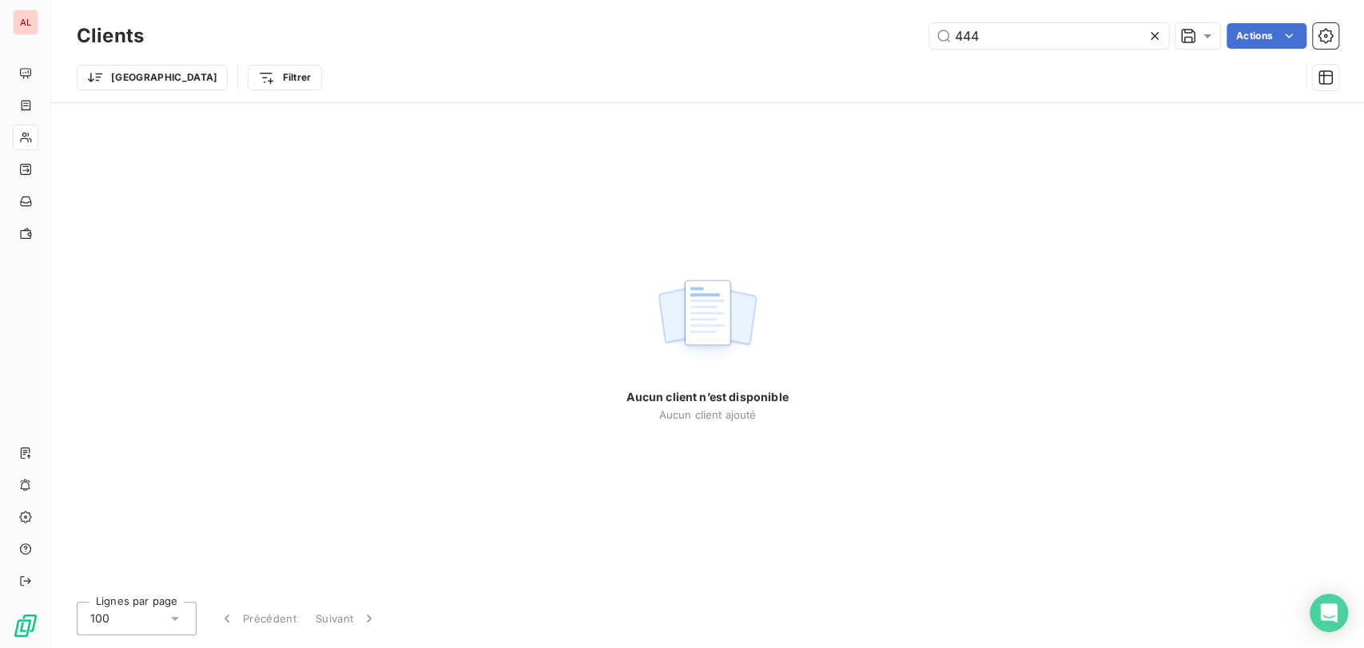
drag, startPoint x: 1001, startPoint y: 26, endPoint x: 867, endPoint y: 35, distance: 134.5
click at [882, 39] on div "444 Actions" at bounding box center [750, 36] width 1175 height 26
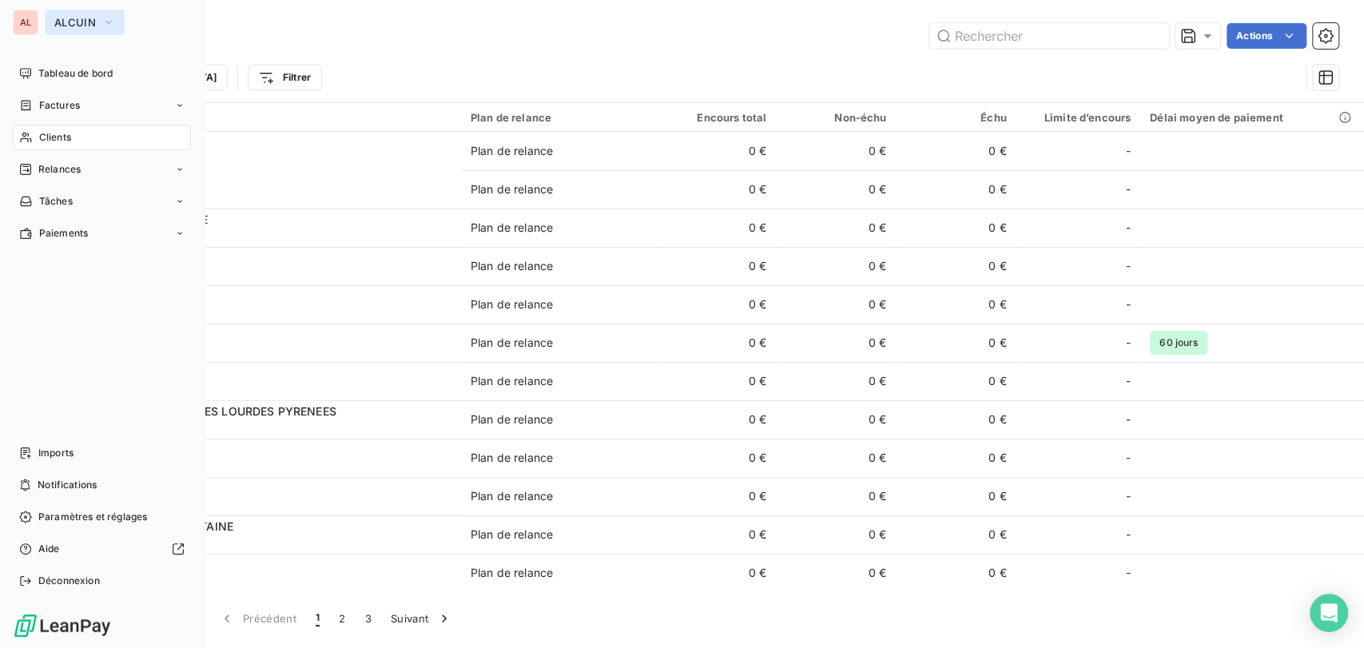
click at [104, 25] on icon "button" at bounding box center [108, 22] width 13 height 16
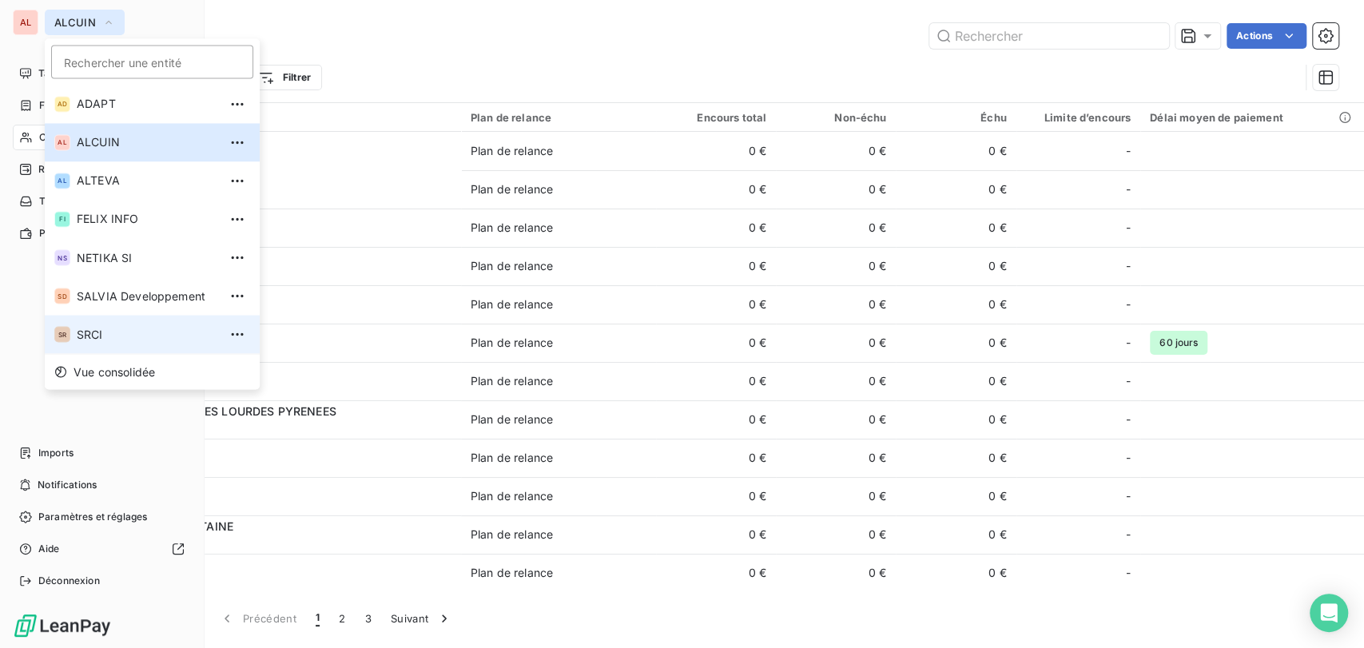
click at [94, 334] on span "SRCI" at bounding box center [147, 334] width 141 height 16
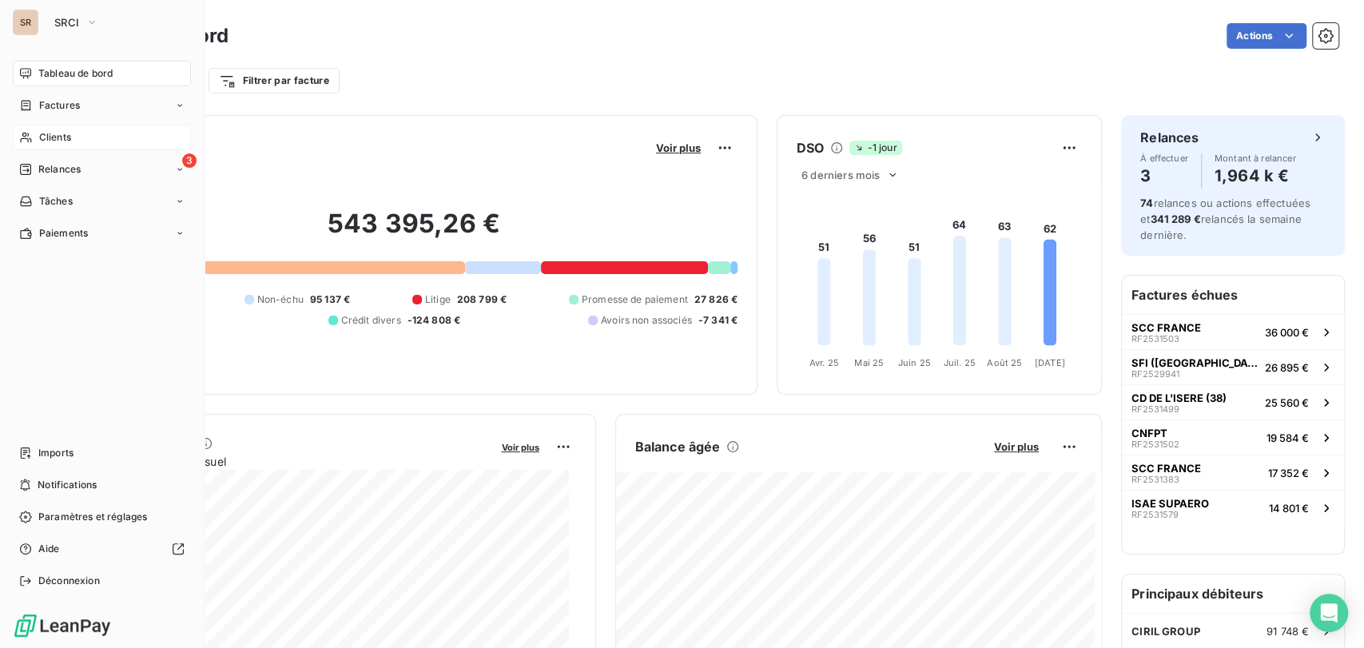
click at [38, 137] on div "Clients" at bounding box center [102, 138] width 178 height 26
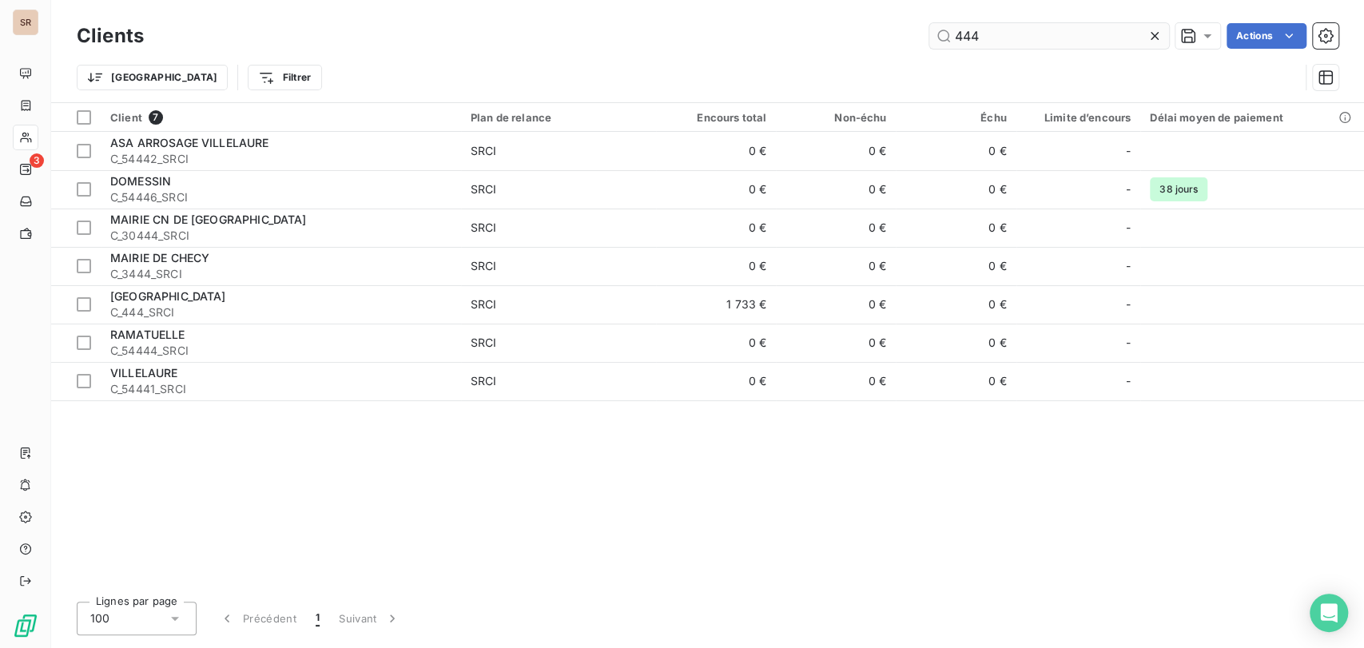
type input "444"
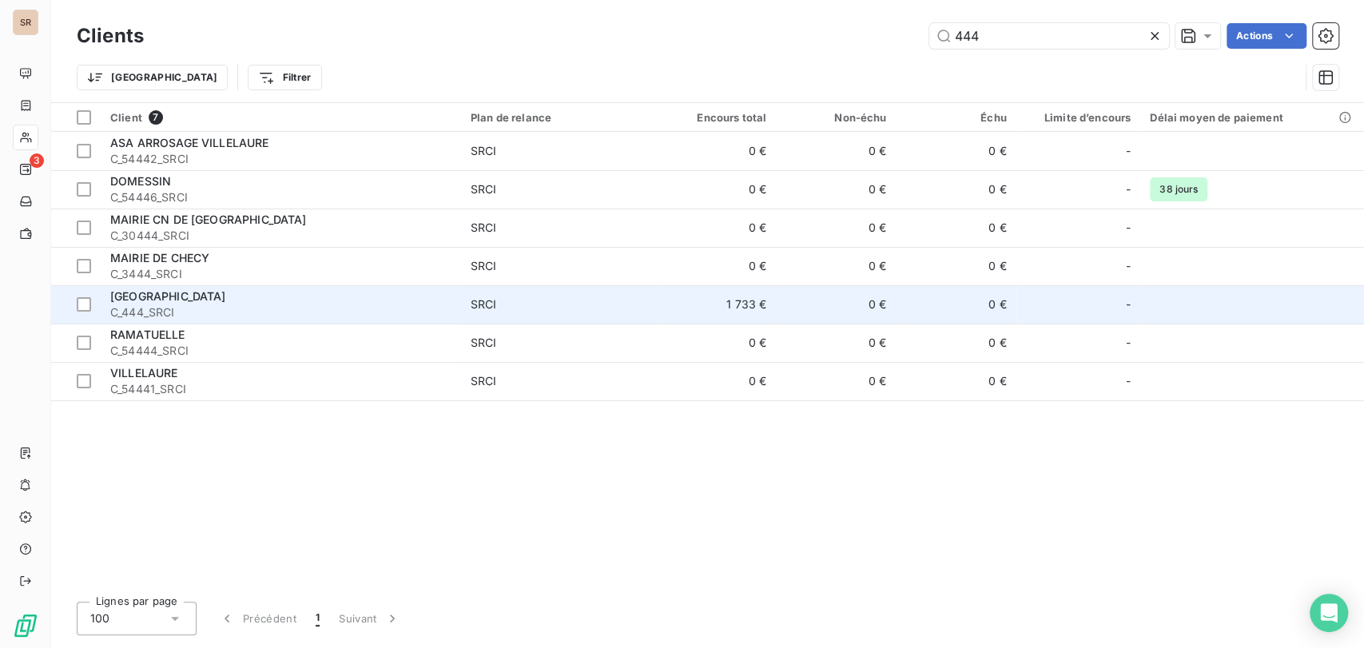
click at [145, 303] on div "[GEOGRAPHIC_DATA]" at bounding box center [280, 296] width 341 height 16
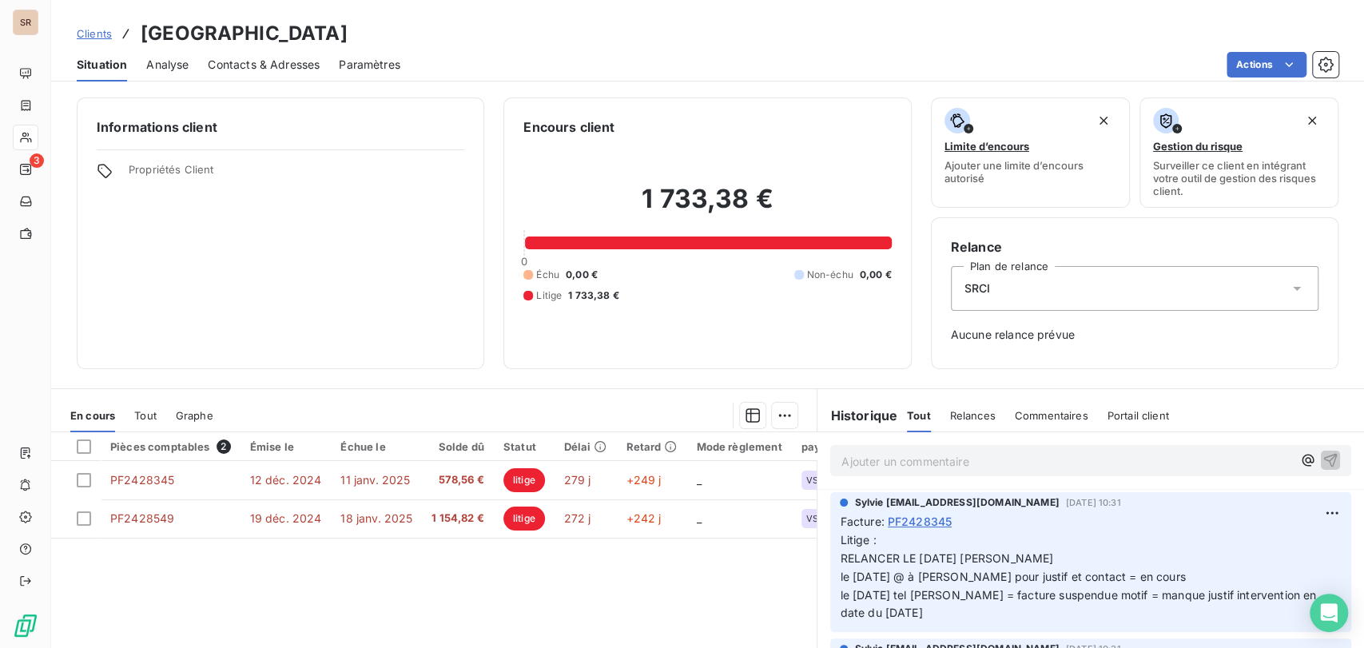
drag, startPoint x: 1084, startPoint y: 613, endPoint x: 1095, endPoint y: 603, distance: 15.3
click at [1088, 608] on p "Litige : RELANCER LE [DATE] [PERSON_NAME] le [DATE] @ à [PERSON_NAME] pour just…" at bounding box center [1091, 576] width 502 height 91
click at [1303, 512] on html "SR 3 Clients MAIRIE DE [GEOGRAPHIC_DATA] - C_444_SRCI Situation Analyse Contact…" at bounding box center [682, 324] width 1364 height 648
drag, startPoint x: 1244, startPoint y: 551, endPoint x: 1175, endPoint y: 547, distance: 68.9
click at [1242, 551] on div "Editer" at bounding box center [1266, 548] width 89 height 26
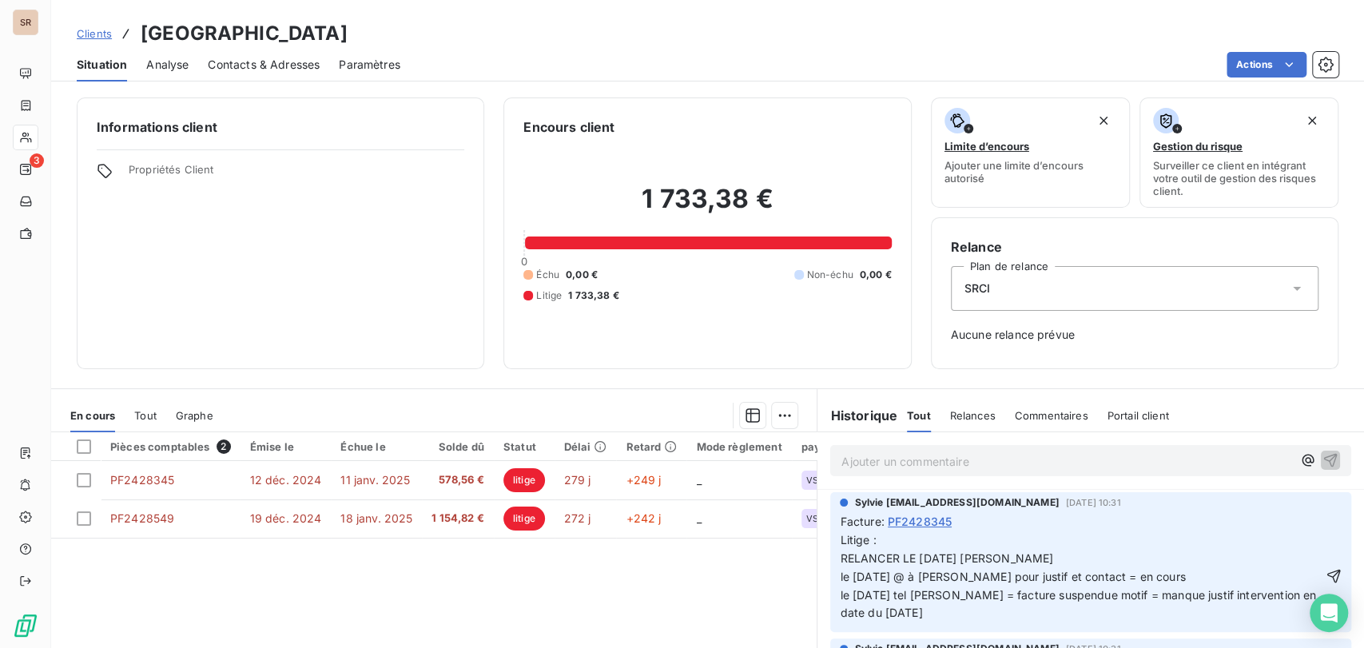
click at [840, 574] on span "Litige : RELANCER LE [DATE] [PERSON_NAME] le [DATE] @ à [PERSON_NAME] pour just…" at bounding box center [1079, 576] width 479 height 87
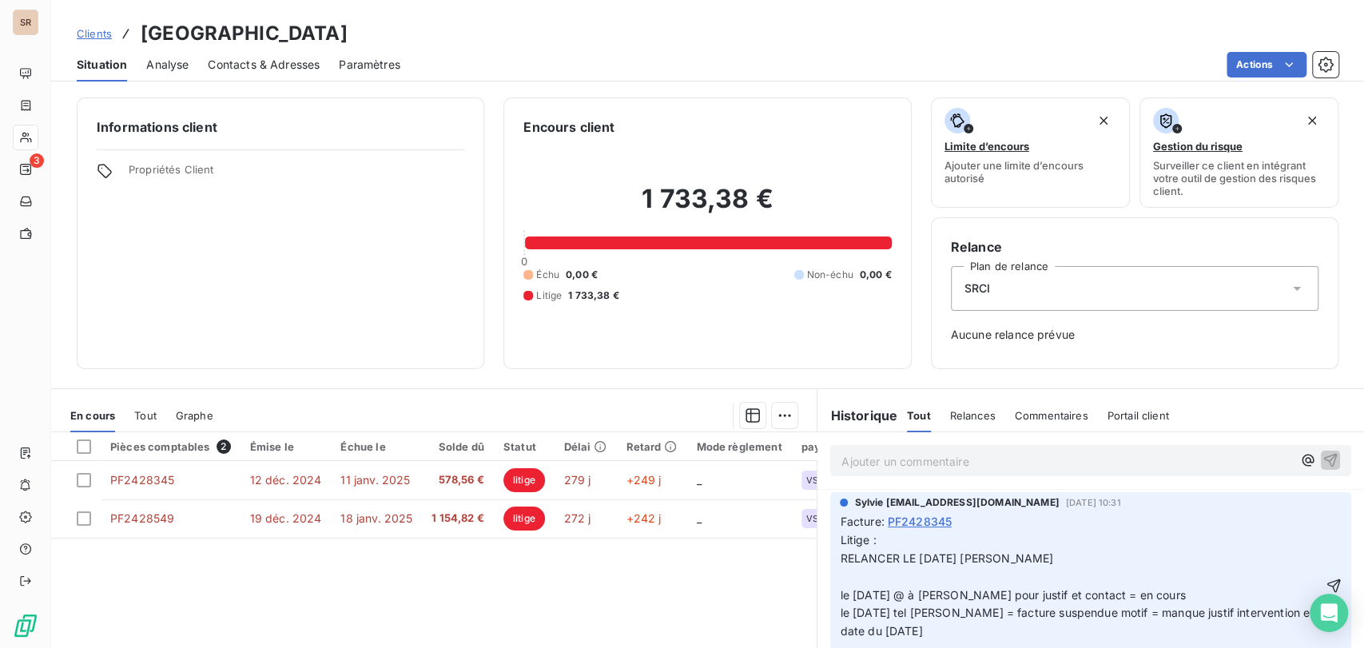
click at [841, 576] on p "Litige : RELANCER LE [DATE] [PERSON_NAME] le [DATE] @ à [PERSON_NAME] pour just…" at bounding box center [1081, 585] width 482 height 109
click at [1031, 577] on p "Litige : RELANCER LE [DATE] [PERSON_NAME] le [DATE] @ de [PERSON_NAME] = le [DA…" at bounding box center [1081, 585] width 482 height 109
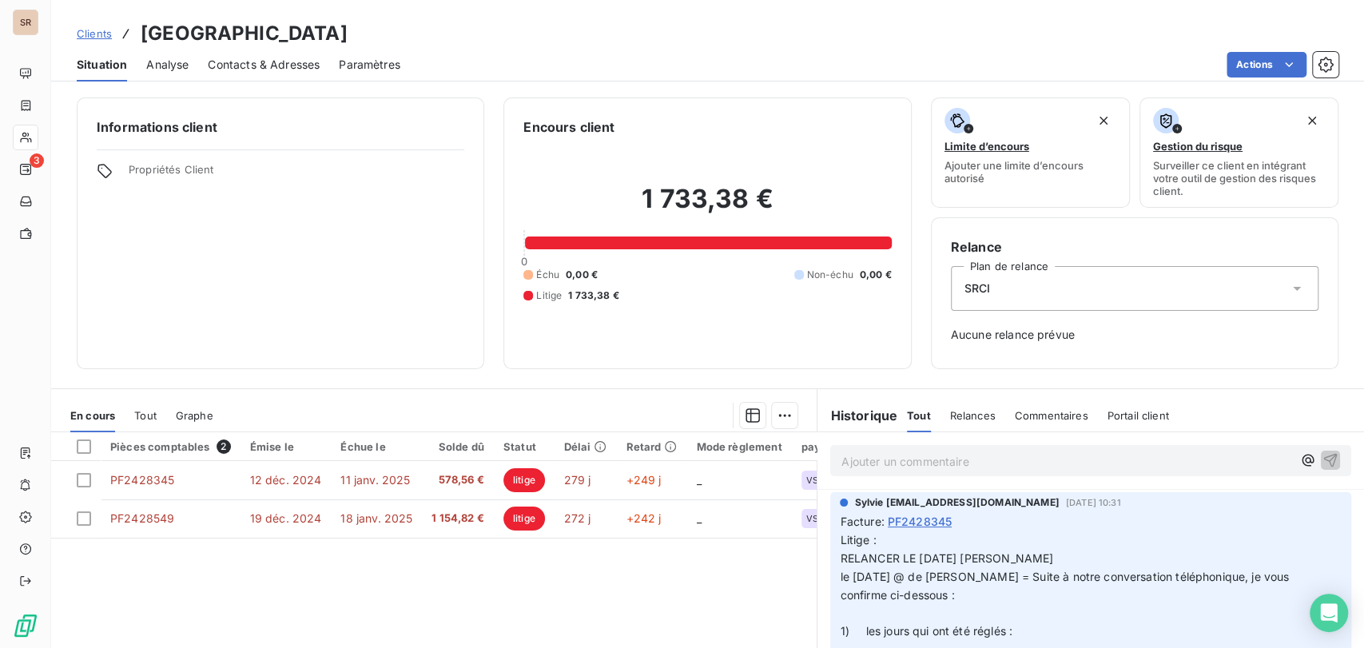
click at [893, 615] on p "﻿" at bounding box center [1081, 613] width 482 height 18
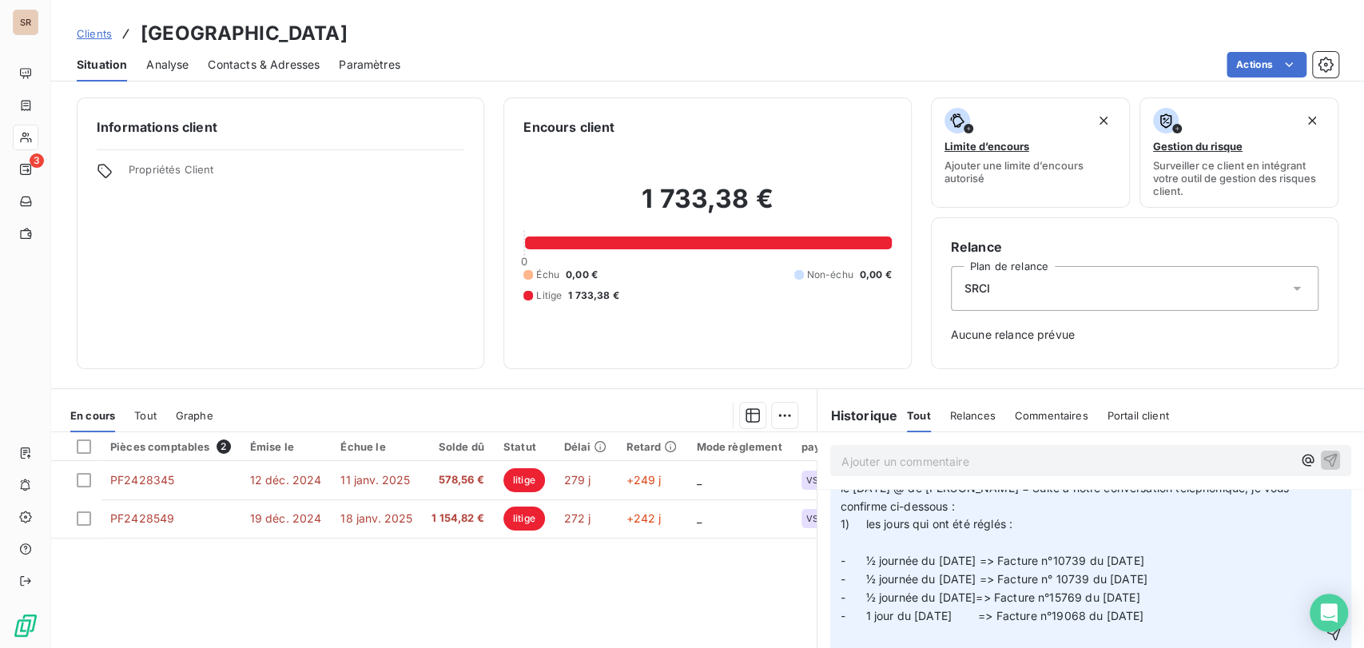
click at [842, 539] on p "﻿" at bounding box center [1081, 543] width 482 height 18
click at [865, 615] on p "﻿" at bounding box center [1081, 616] width 482 height 18
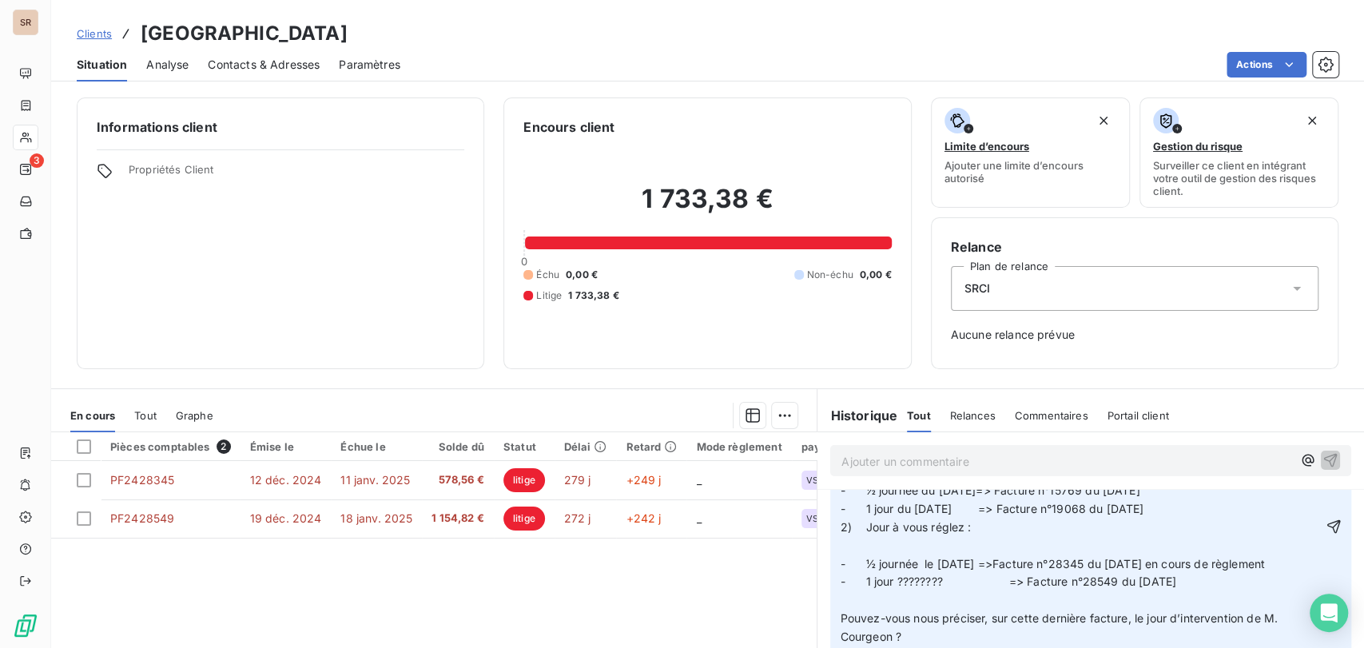
click at [840, 547] on p "﻿" at bounding box center [1081, 546] width 482 height 18
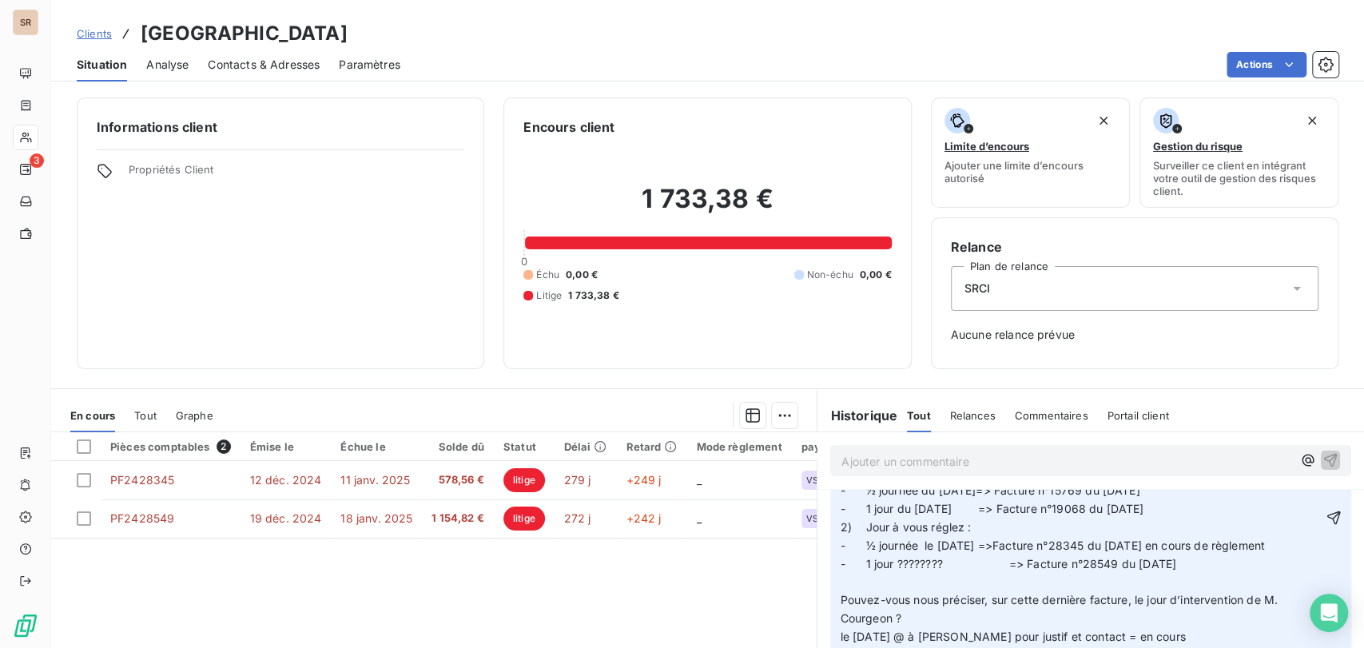
click at [845, 591] on p "﻿" at bounding box center [1081, 582] width 482 height 18
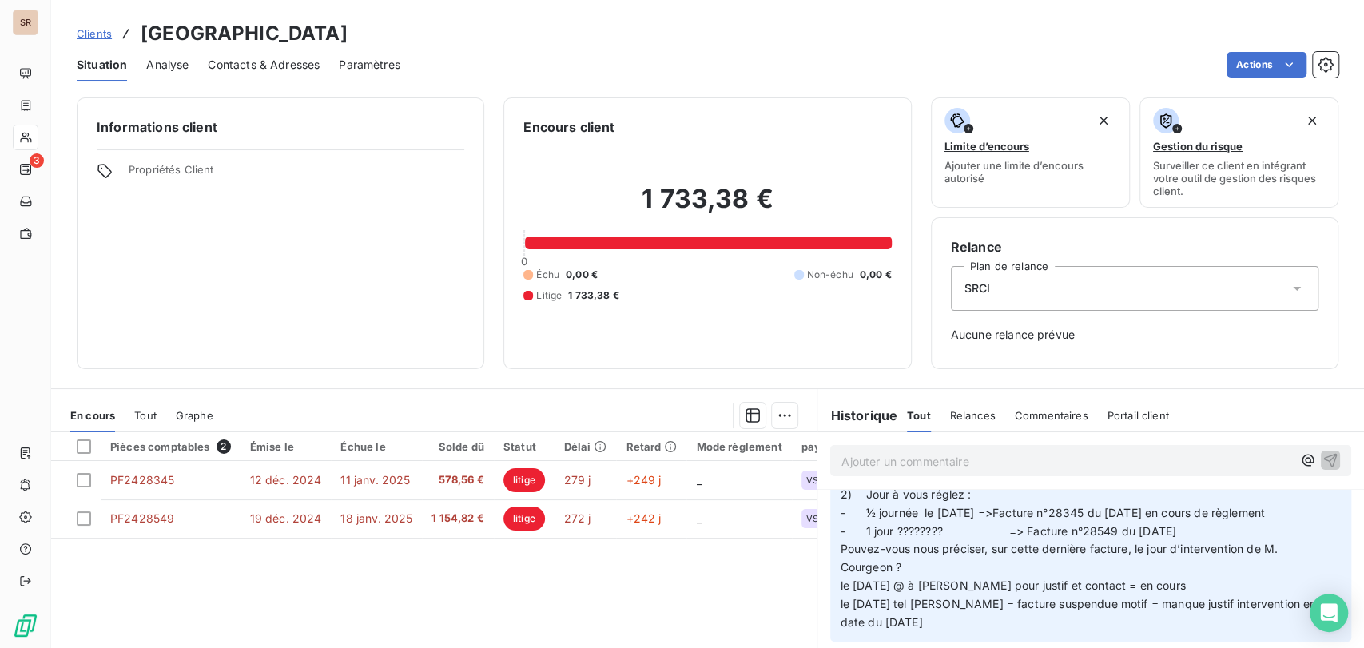
scroll to position [266, 0]
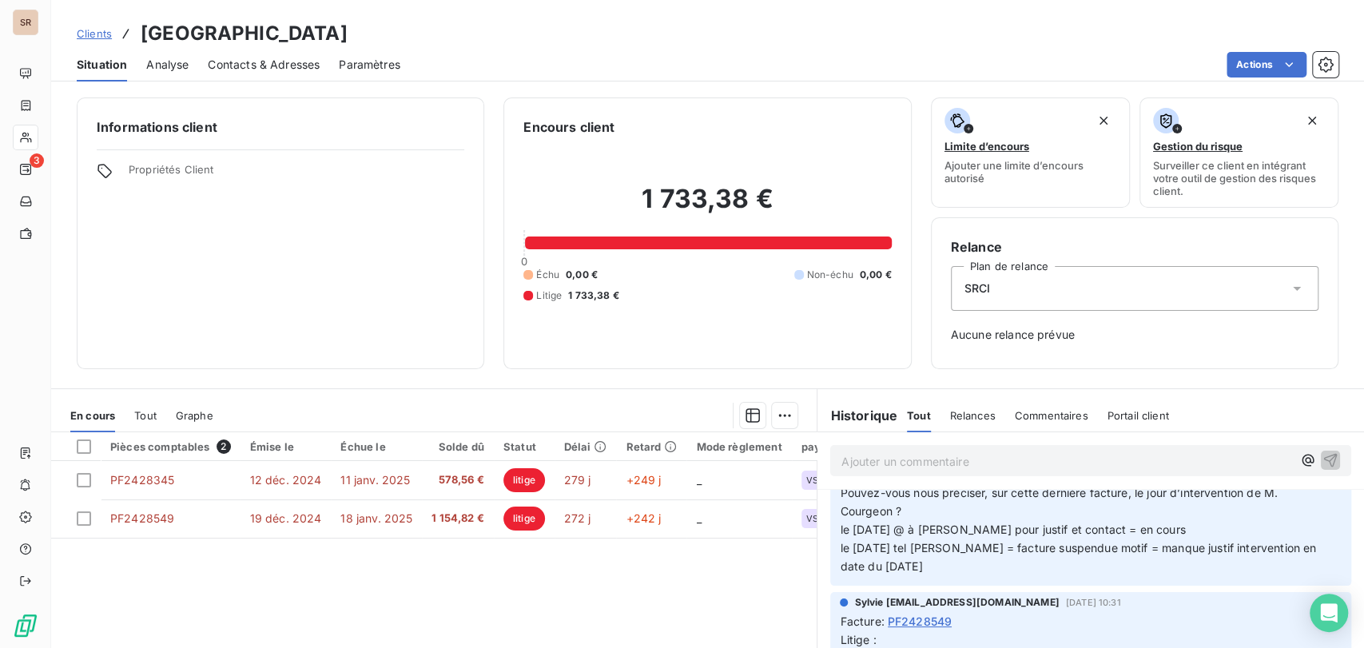
click at [840, 551] on p "le [DATE] @ à [PERSON_NAME] pour justif et contact = en cours le [DATE] tel [PE…" at bounding box center [1081, 548] width 482 height 55
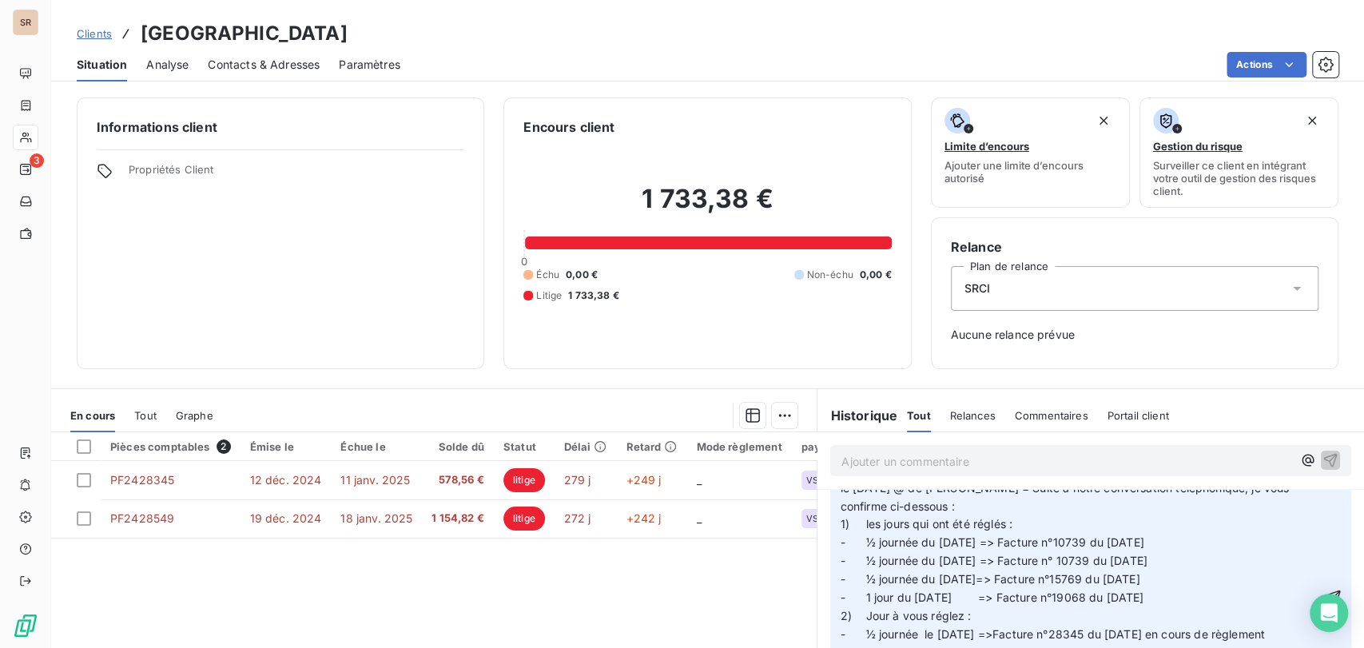
scroll to position [0, 0]
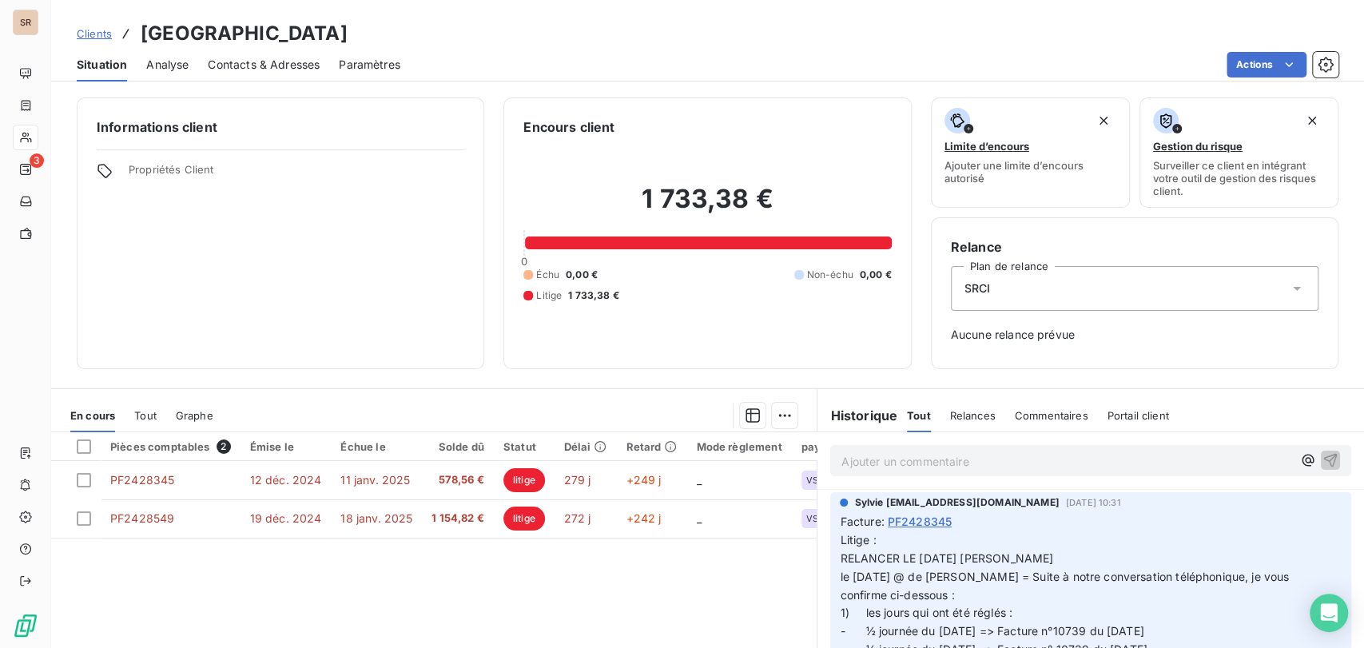
click at [840, 577] on span "Litige : RELANCER LE [DATE] [PERSON_NAME] le [DATE] @ de [PERSON_NAME] = Suite …" at bounding box center [1066, 567] width 452 height 69
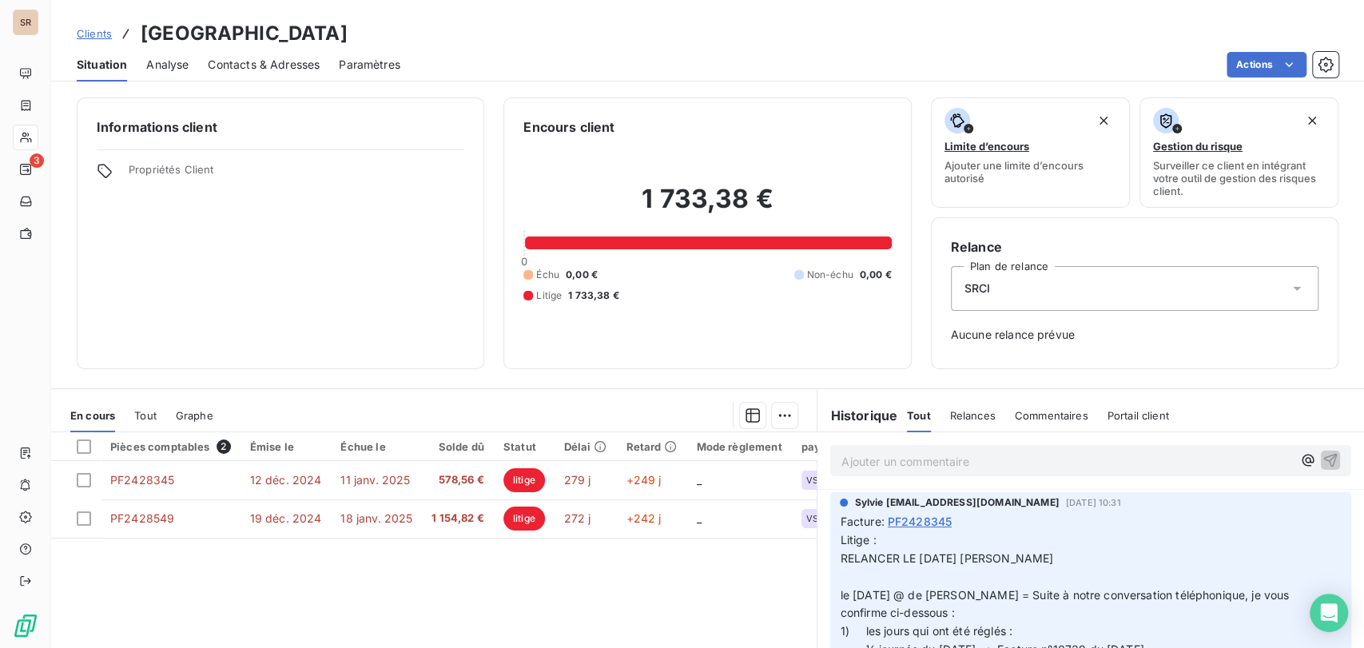
click at [853, 571] on p "Litige : RELANCER LE [DATE] [PERSON_NAME] le [DATE] @ de [PERSON_NAME] = Suite …" at bounding box center [1081, 576] width 482 height 91
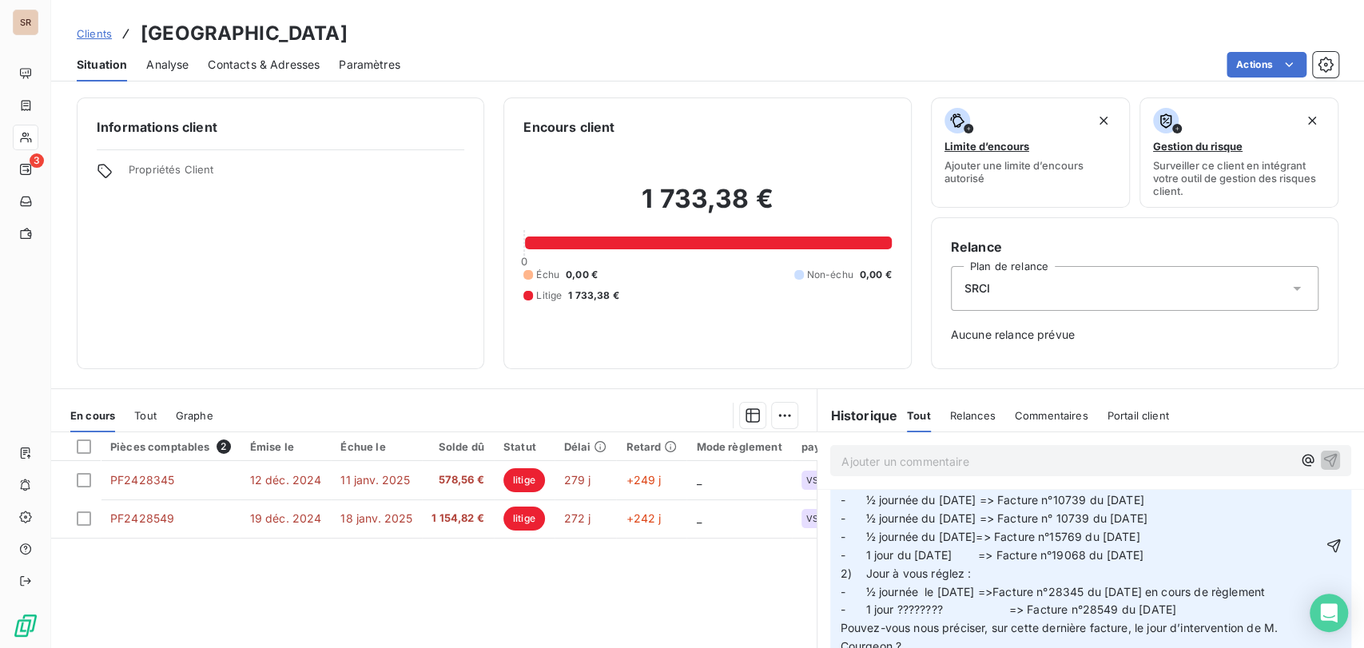
scroll to position [145, 0]
click at [1326, 555] on icon "button" at bounding box center [1334, 551] width 16 height 16
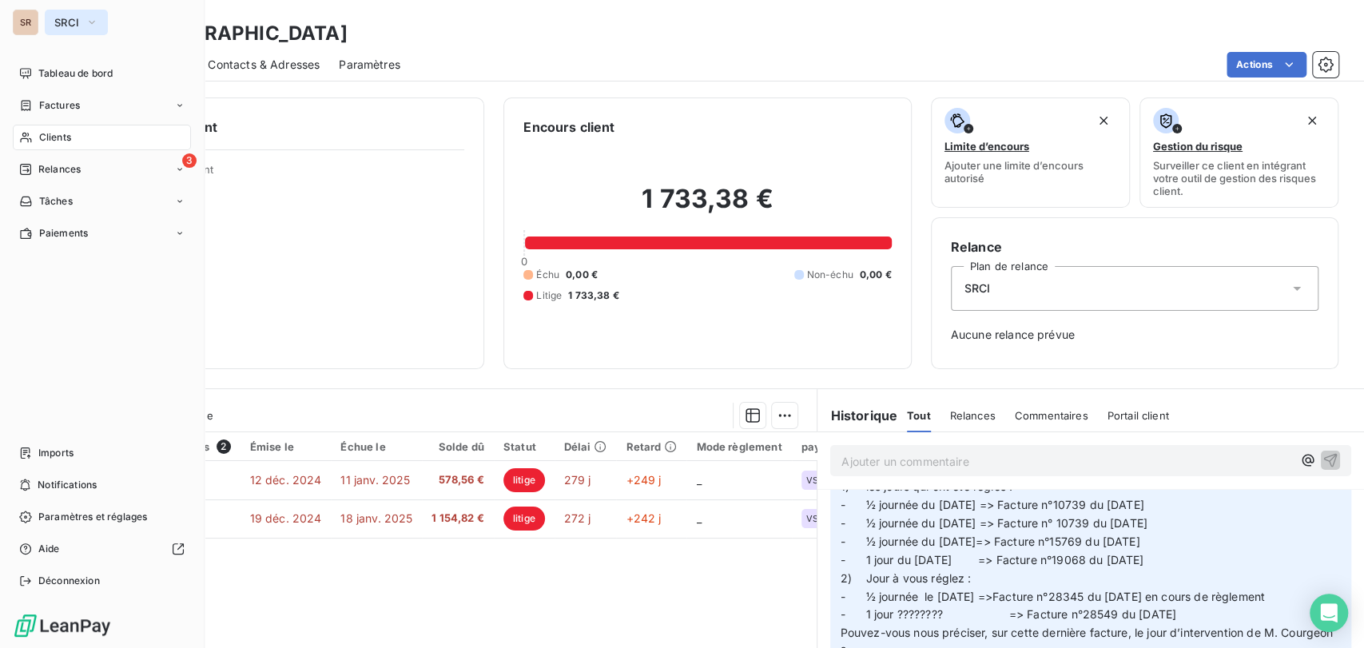
click at [96, 15] on icon "button" at bounding box center [92, 22] width 13 height 16
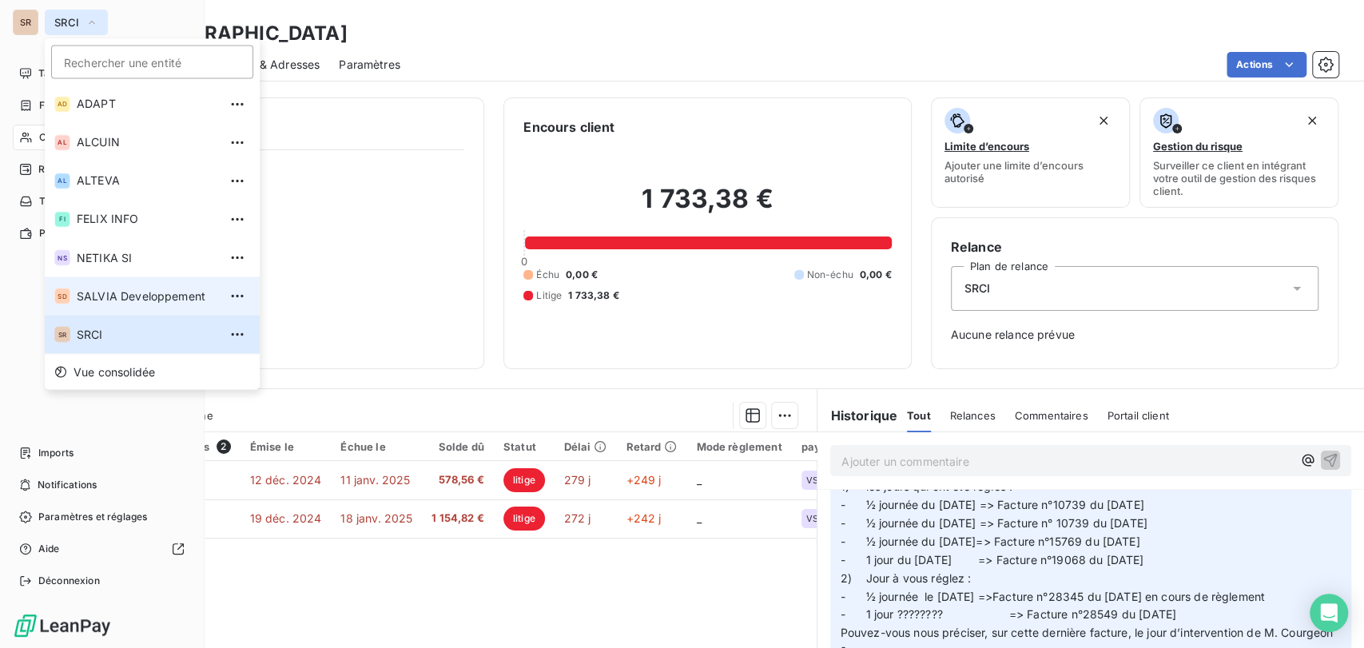
click at [93, 299] on span "SALVIA Developpement" at bounding box center [147, 296] width 141 height 16
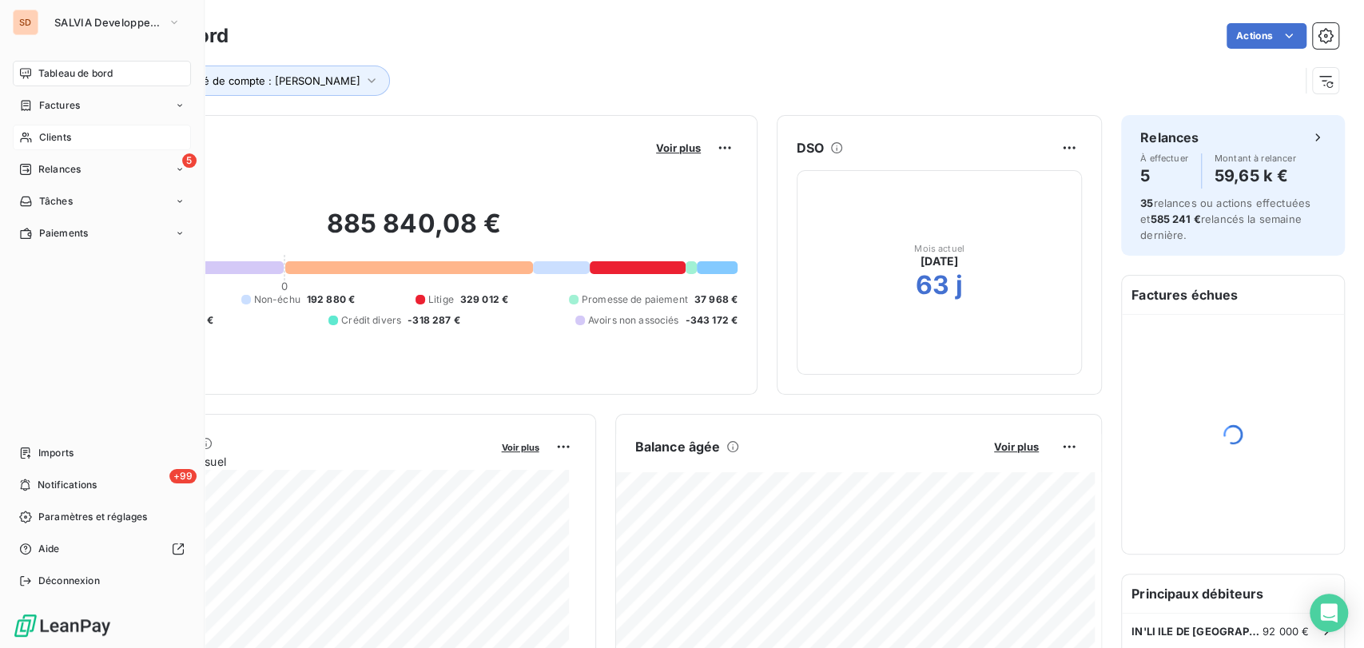
click at [58, 141] on span "Clients" at bounding box center [55, 137] width 32 height 14
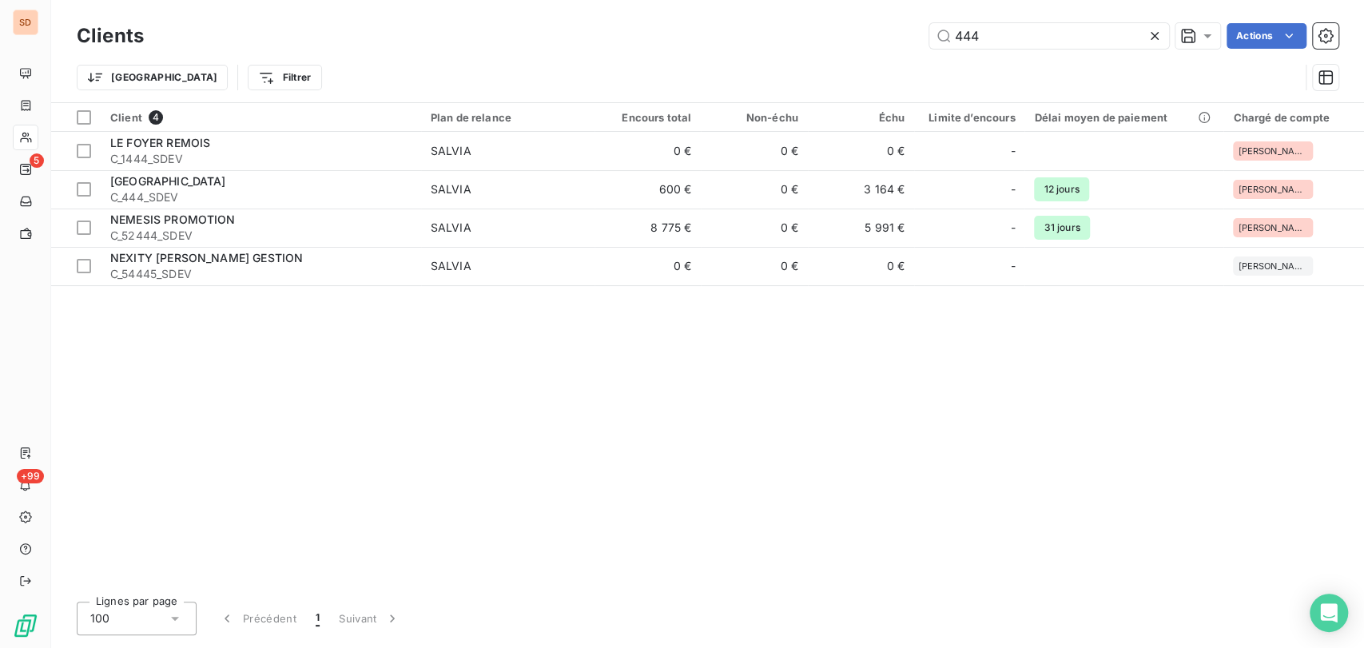
drag, startPoint x: 886, startPoint y: 45, endPoint x: 870, endPoint y: 34, distance: 19.5
click at [870, 34] on div "444 Actions" at bounding box center [750, 36] width 1175 height 26
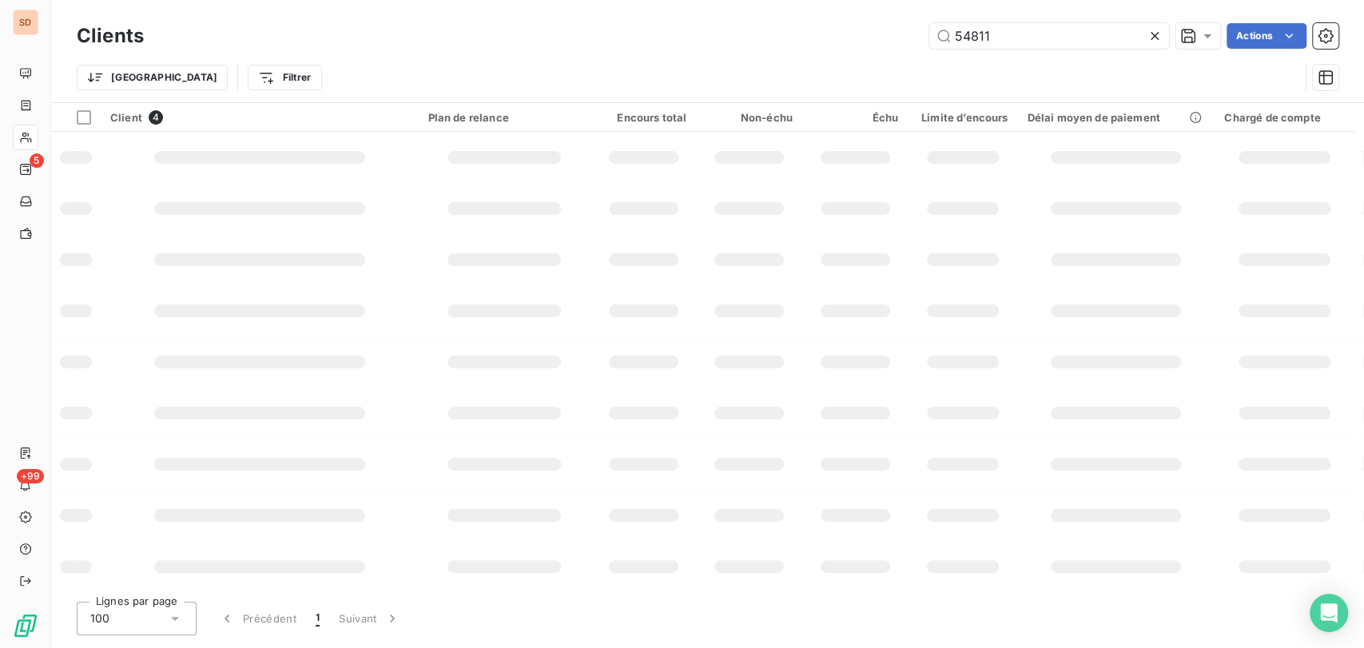
type input "54811"
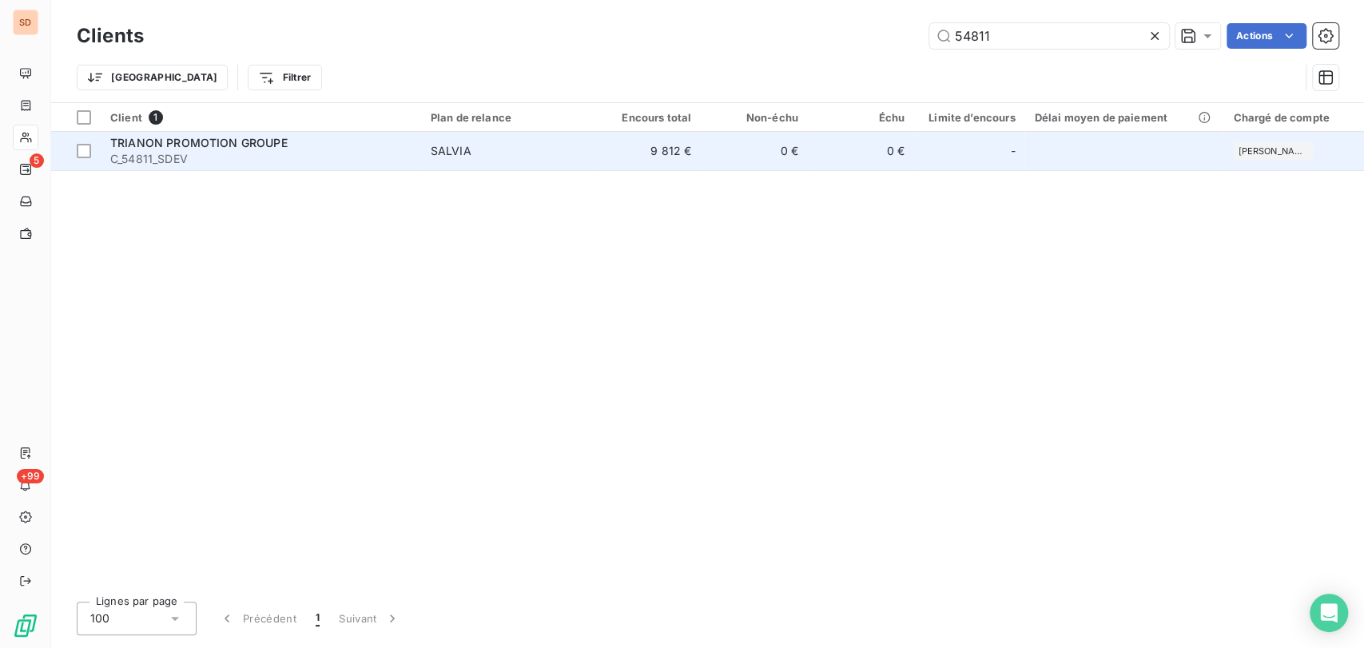
click at [157, 147] on span "TRIANON PROMOTION GROUPE" at bounding box center [198, 143] width 177 height 14
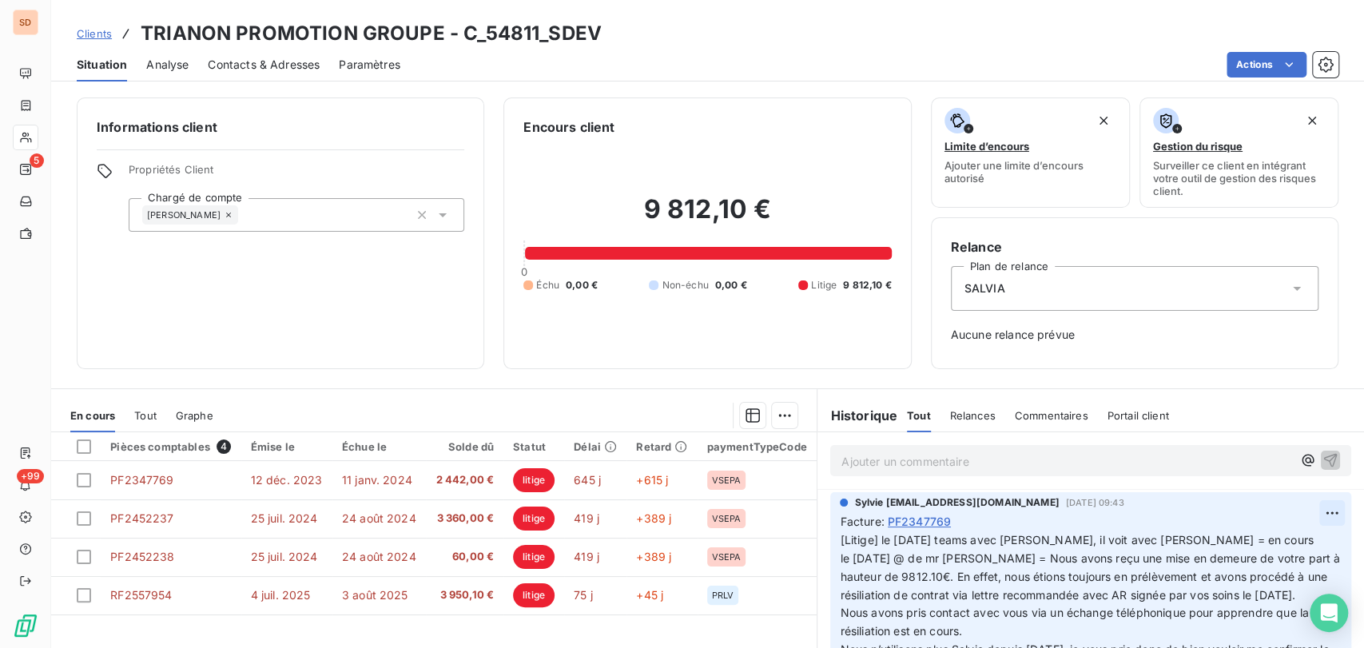
click at [1298, 513] on html "SD 5 +99 Clients TRIANON PROMOTION GROUPE - C_54811_SDEV Situation Analyse Cont…" at bounding box center [682, 324] width 1364 height 648
drag, startPoint x: 1242, startPoint y: 547, endPoint x: 1100, endPoint y: 549, distance: 141.4
click at [1223, 550] on div "Editer" at bounding box center [1266, 548] width 89 height 26
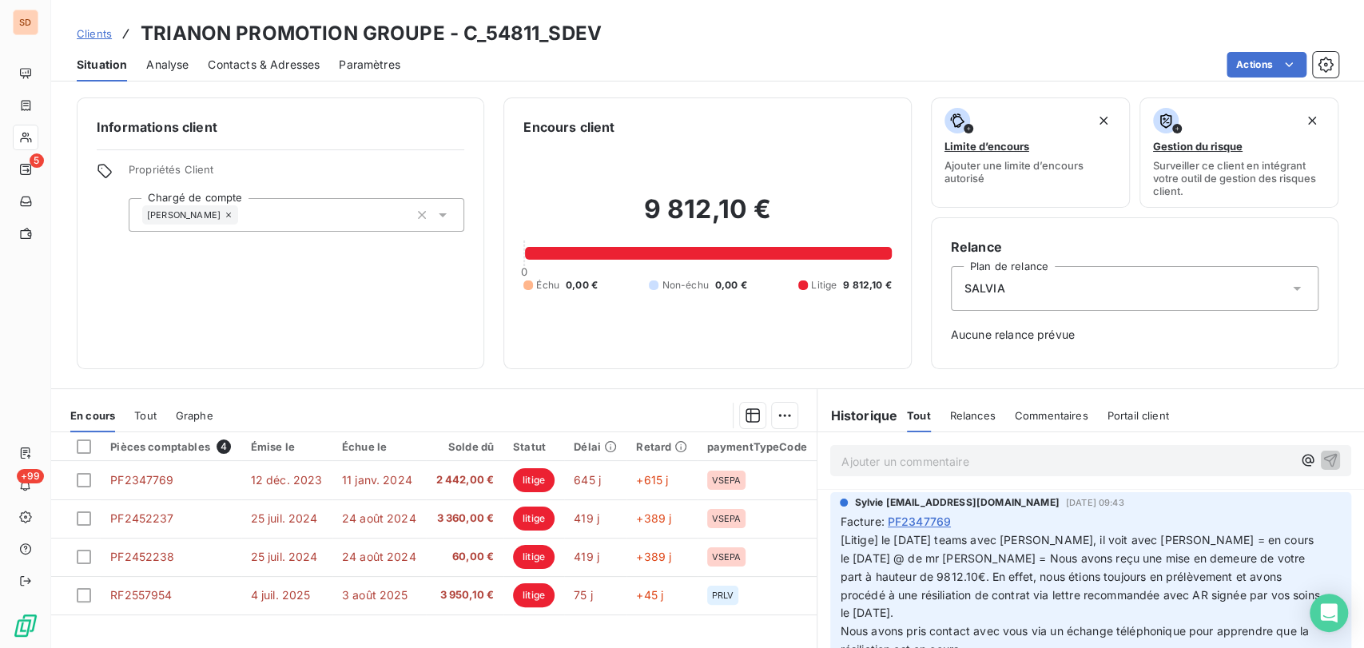
click at [873, 537] on span "[Litige] le [DATE] teams avec [PERSON_NAME], il voit avec [PERSON_NAME] = en co…" at bounding box center [1081, 576] width 483 height 87
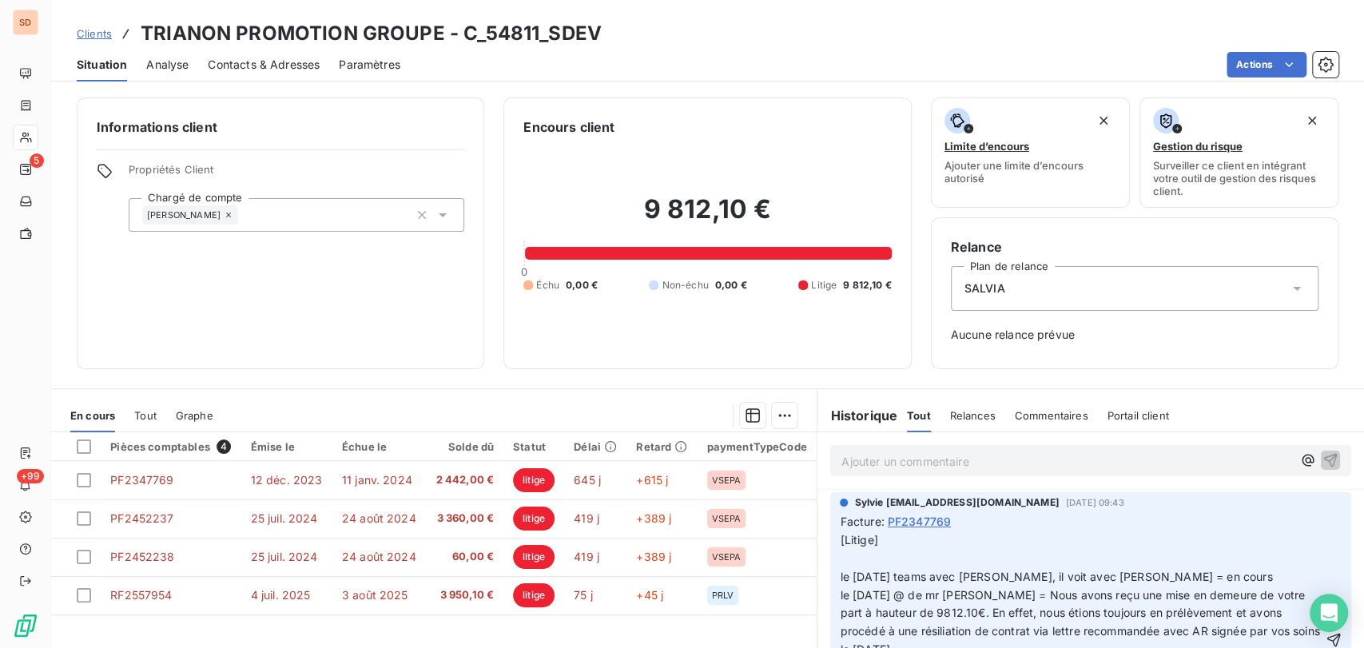
click at [840, 555] on p "[Litige] le [DATE] teams avec [PERSON_NAME], il voit avec [PERSON_NAME] = en co…" at bounding box center [1081, 641] width 483 height 220
click at [933, 555] on span "[Litige] le [DATE] @ de [PERSON_NAME] à mr [PERSON_NAME] = le [DATE] teams avec…" at bounding box center [1081, 640] width 483 height 215
click at [1063, 561] on p "[Litige] le [DATE] @ de [PERSON_NAME] à mr [PERSON_NAME] = le [DATE] teams avec…" at bounding box center [1081, 641] width 483 height 220
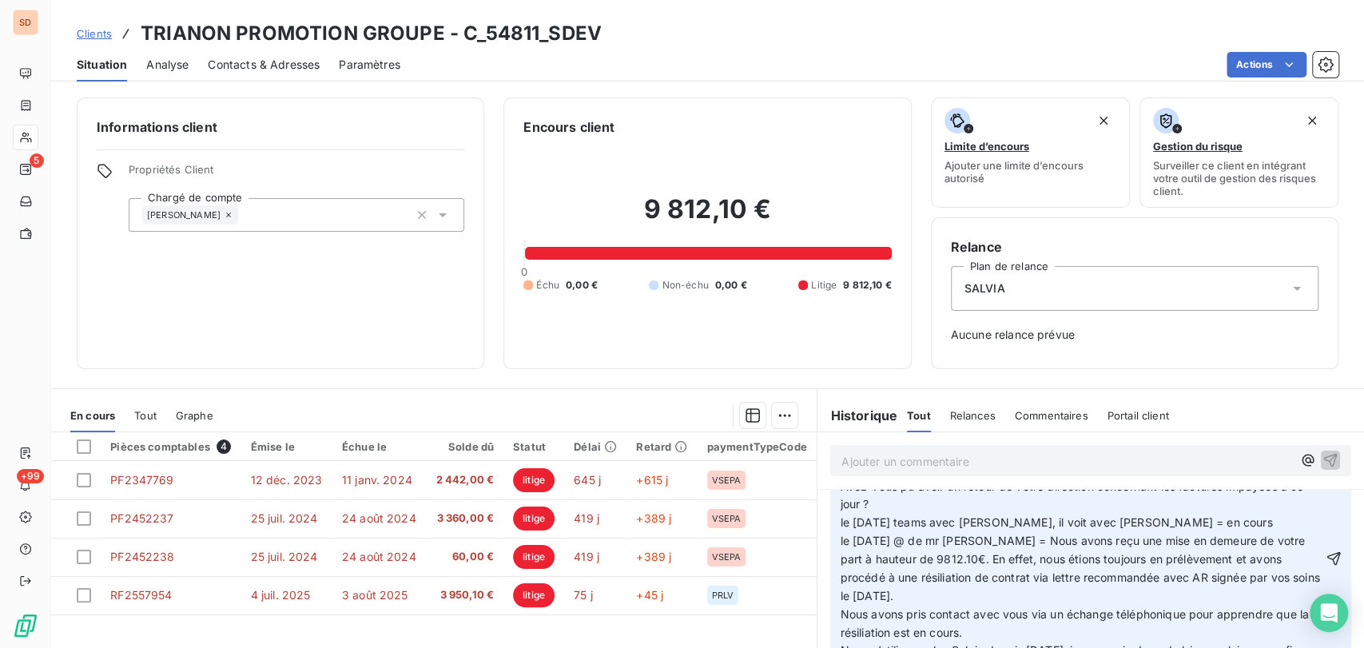
scroll to position [130, 0]
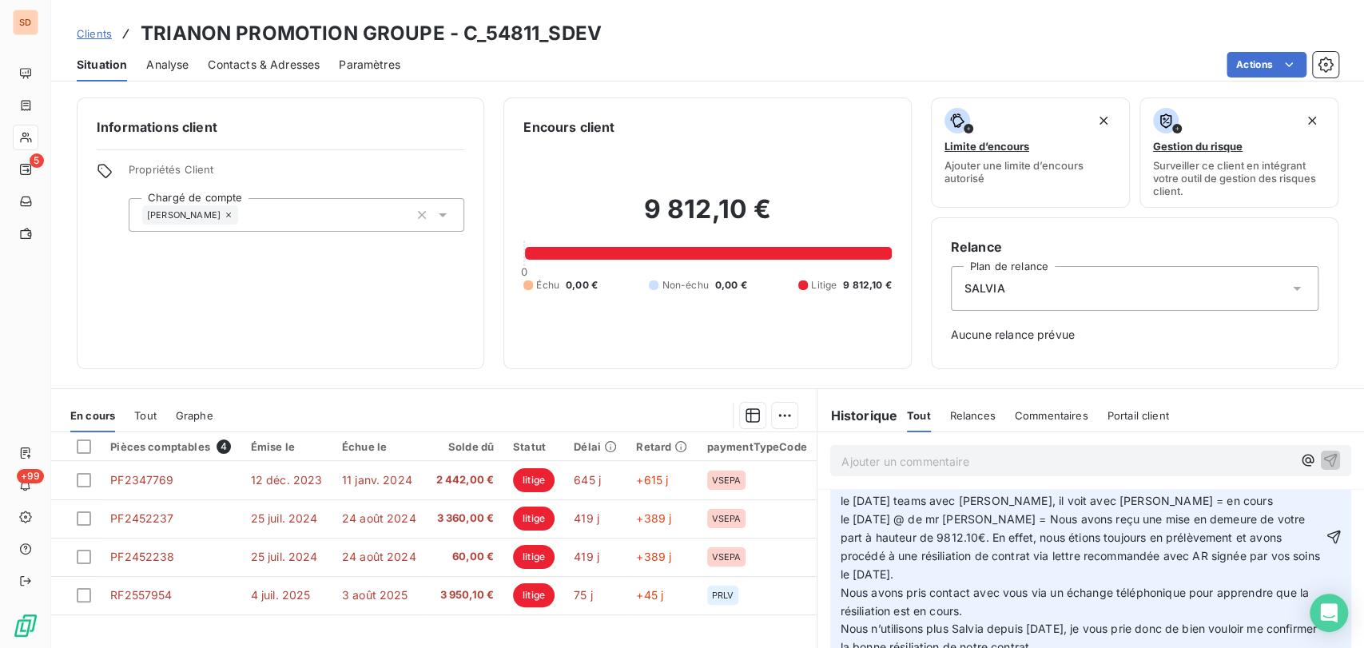
click at [1326, 539] on icon "button" at bounding box center [1334, 537] width 16 height 16
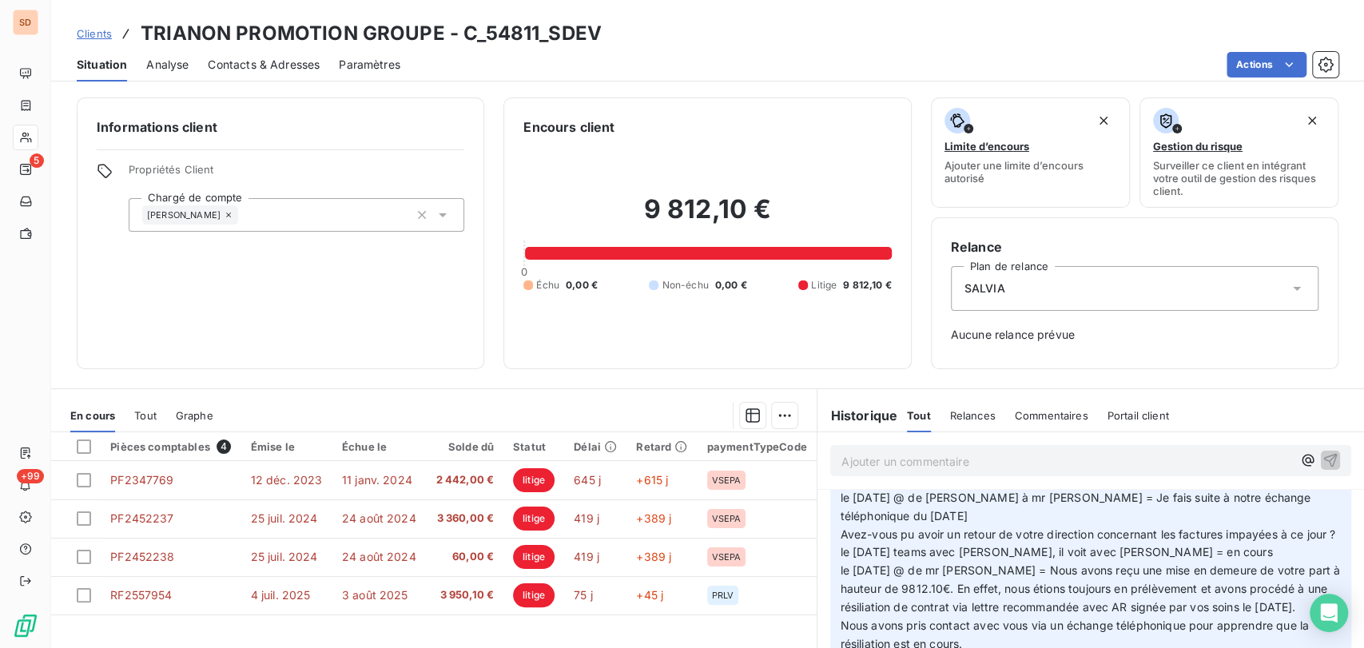
scroll to position [0, 0]
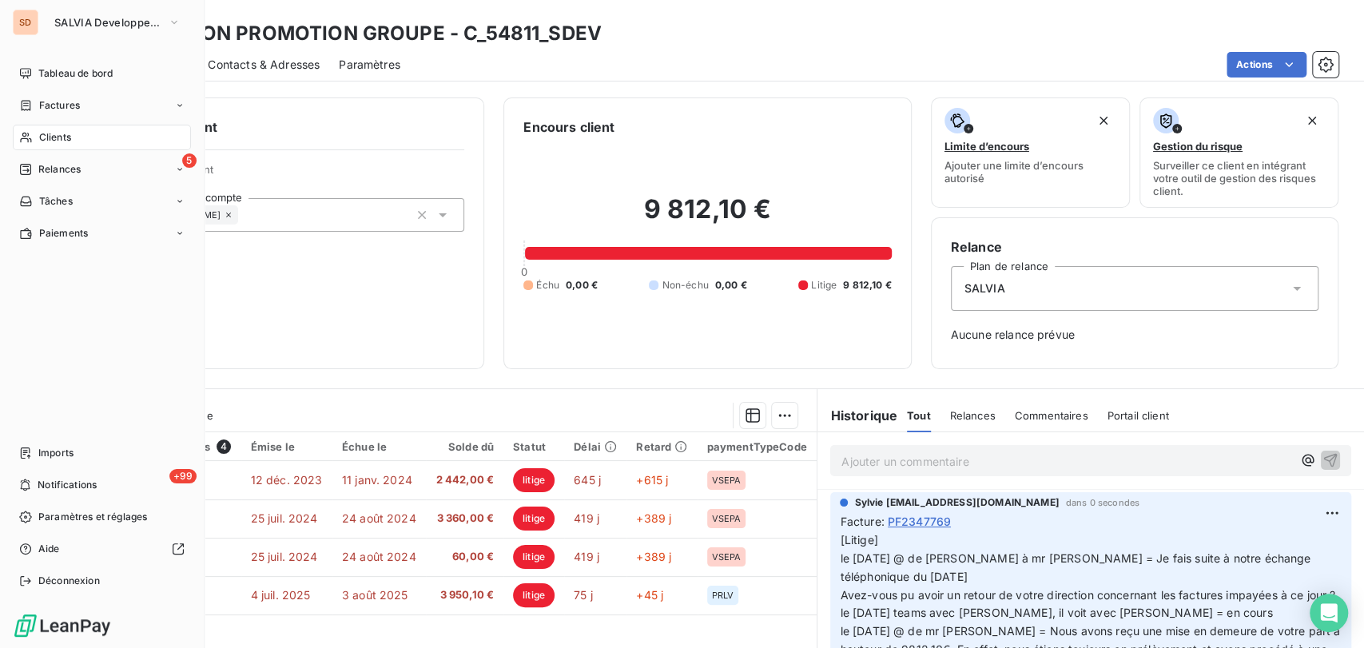
click at [47, 144] on span "Clients" at bounding box center [55, 137] width 32 height 14
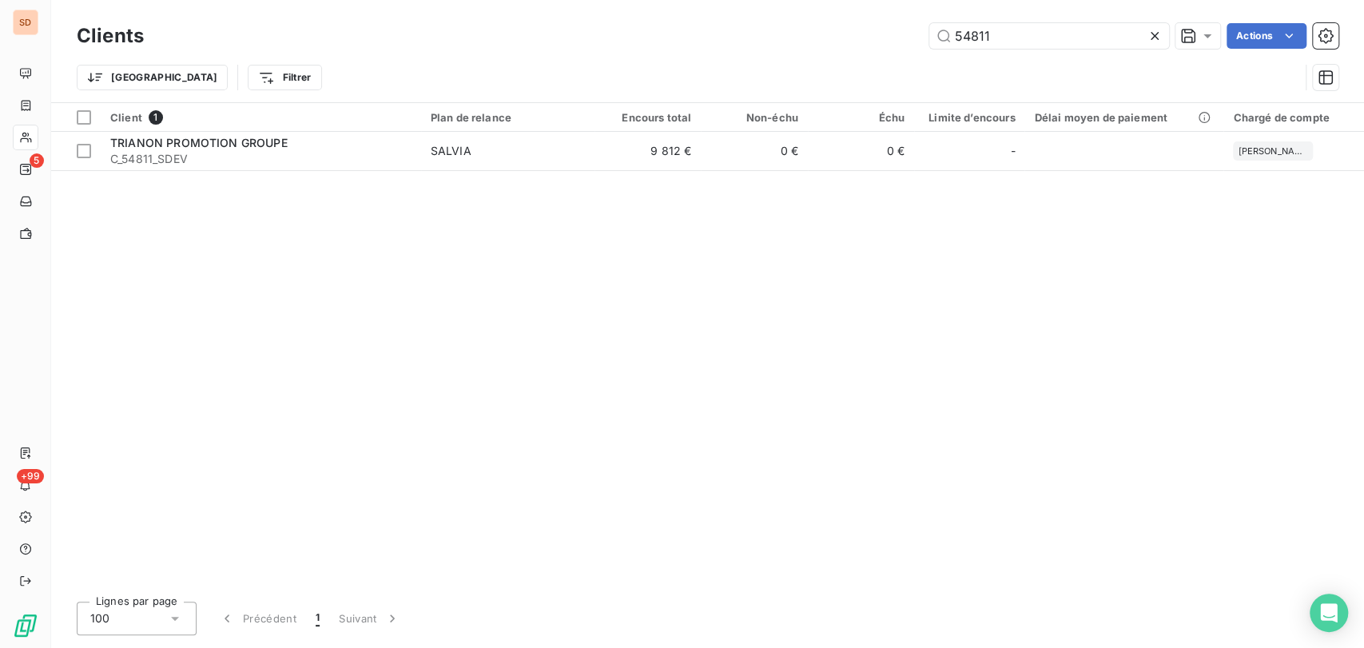
drag, startPoint x: 994, startPoint y: 37, endPoint x: 939, endPoint y: 20, distance: 57.6
click at [972, 33] on input "54811" at bounding box center [1049, 36] width 240 height 26
type input "5"
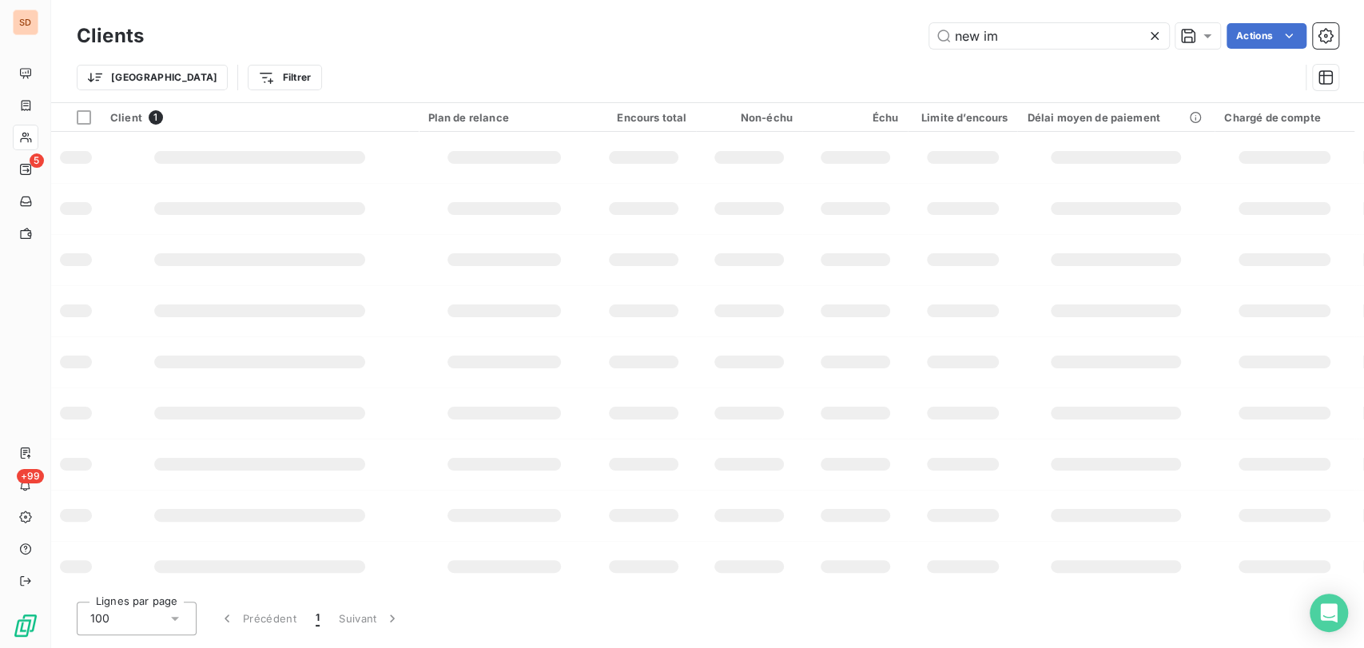
type input "new im"
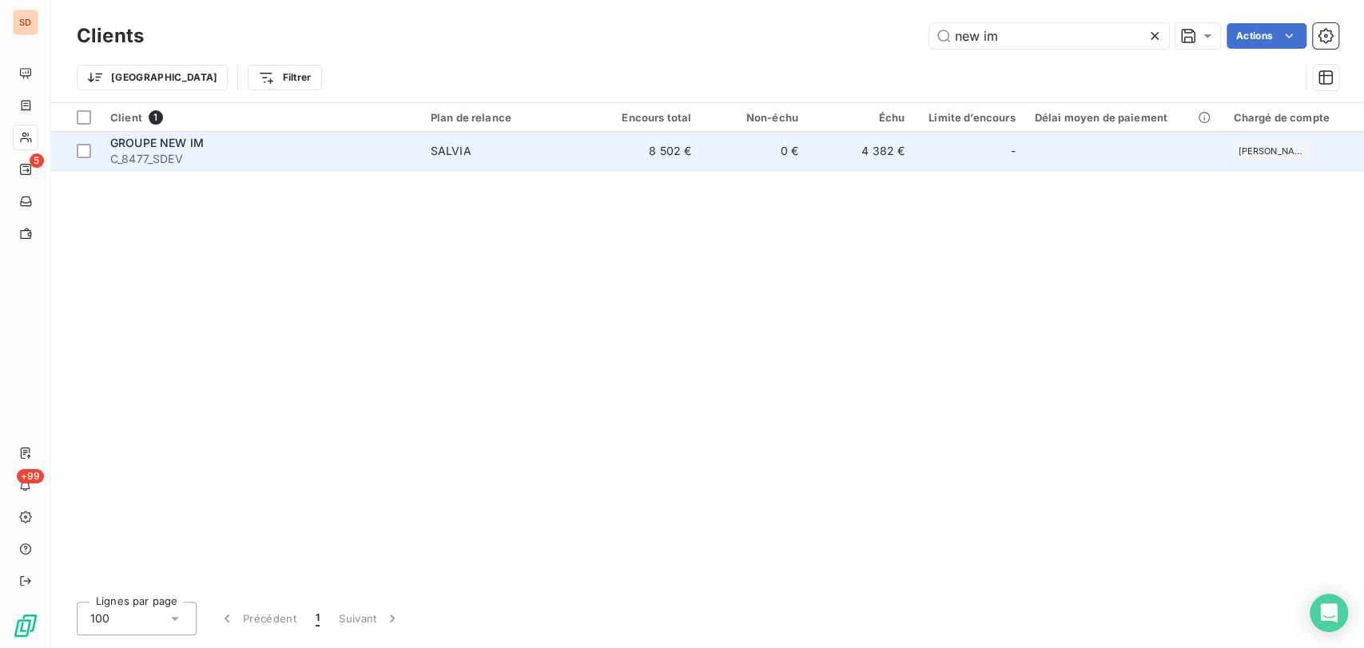
click at [121, 149] on span "GROUPE NEW IM" at bounding box center [156, 143] width 93 height 14
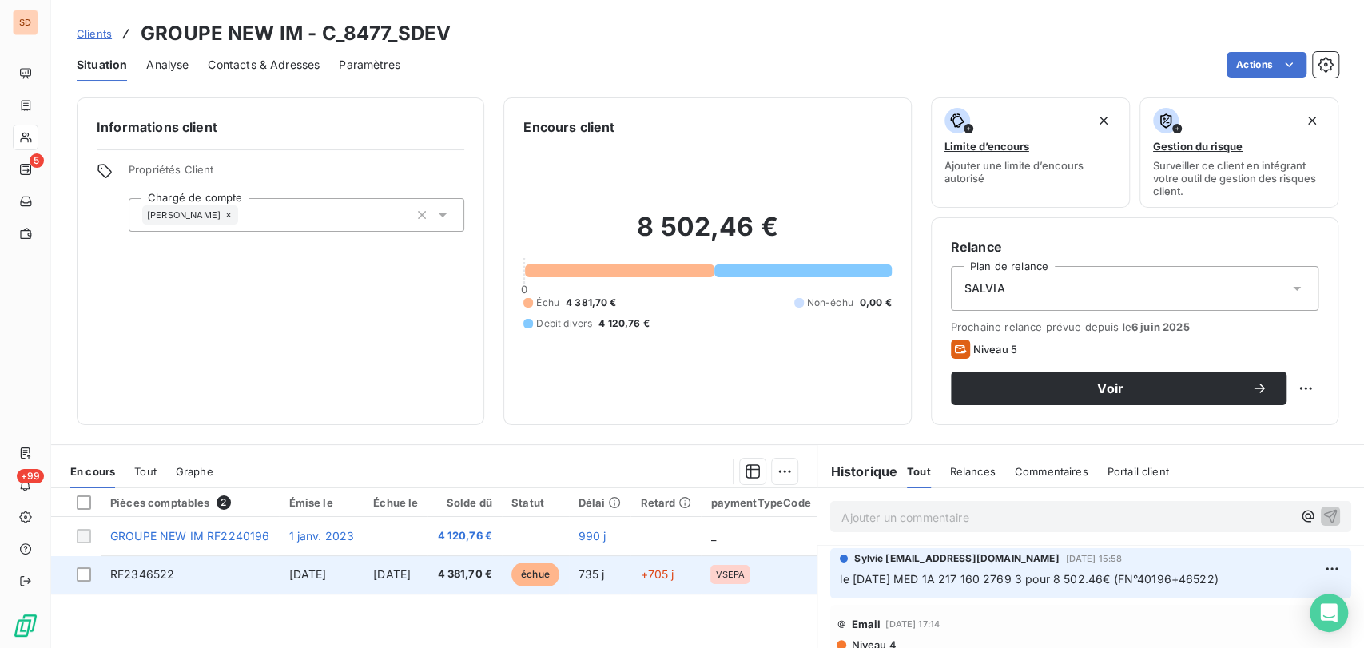
click at [153, 574] on span "RF2346522" at bounding box center [142, 574] width 64 height 14
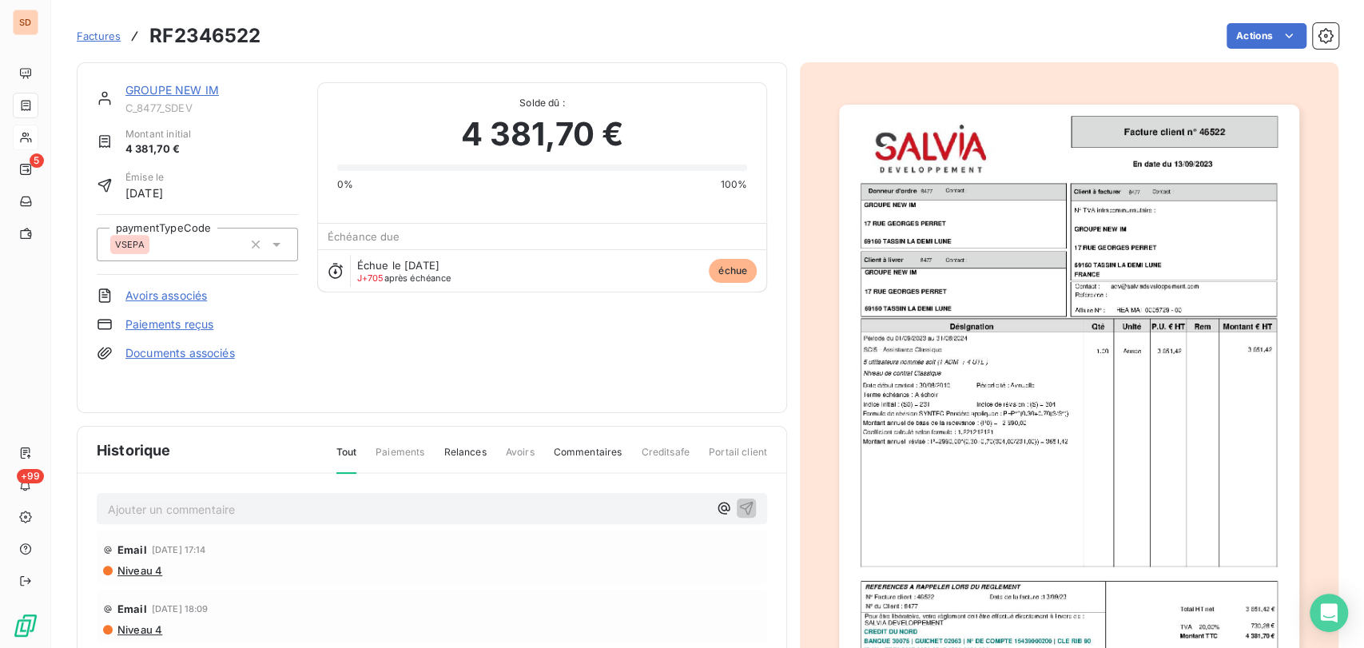
click at [173, 352] on link "Documents associés" at bounding box center [179, 353] width 109 height 16
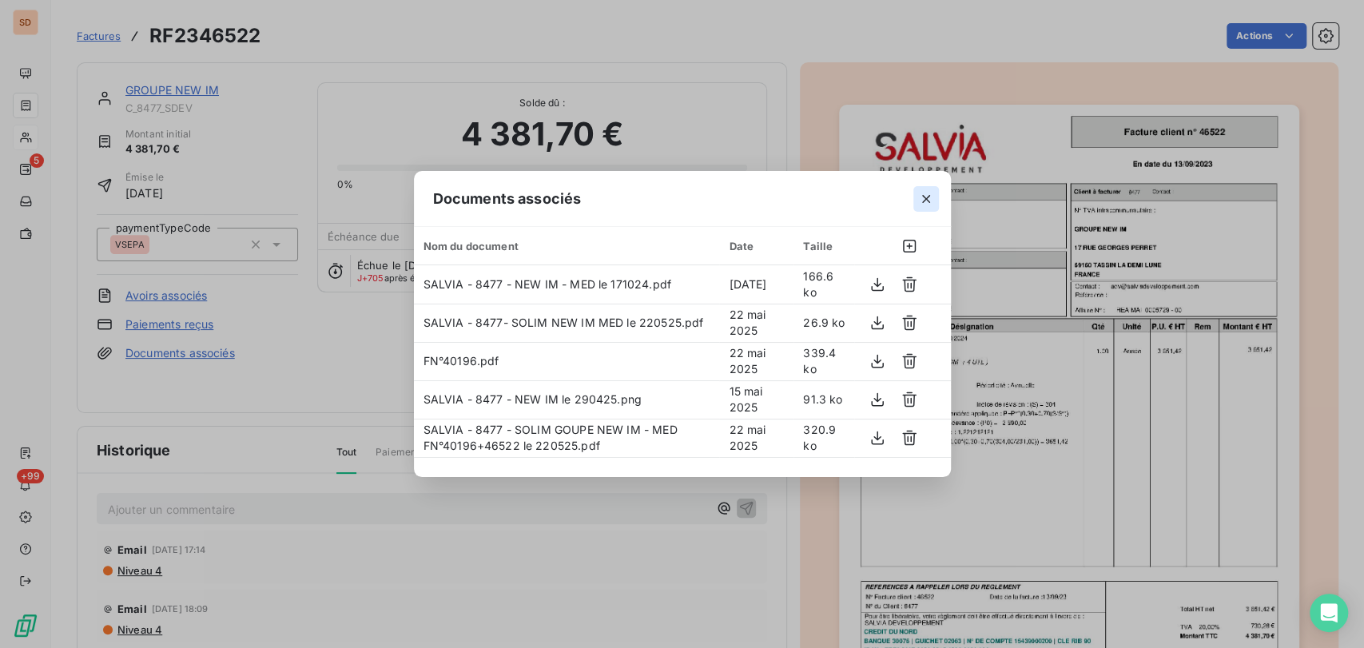
click at [921, 200] on icon "button" at bounding box center [926, 199] width 16 height 16
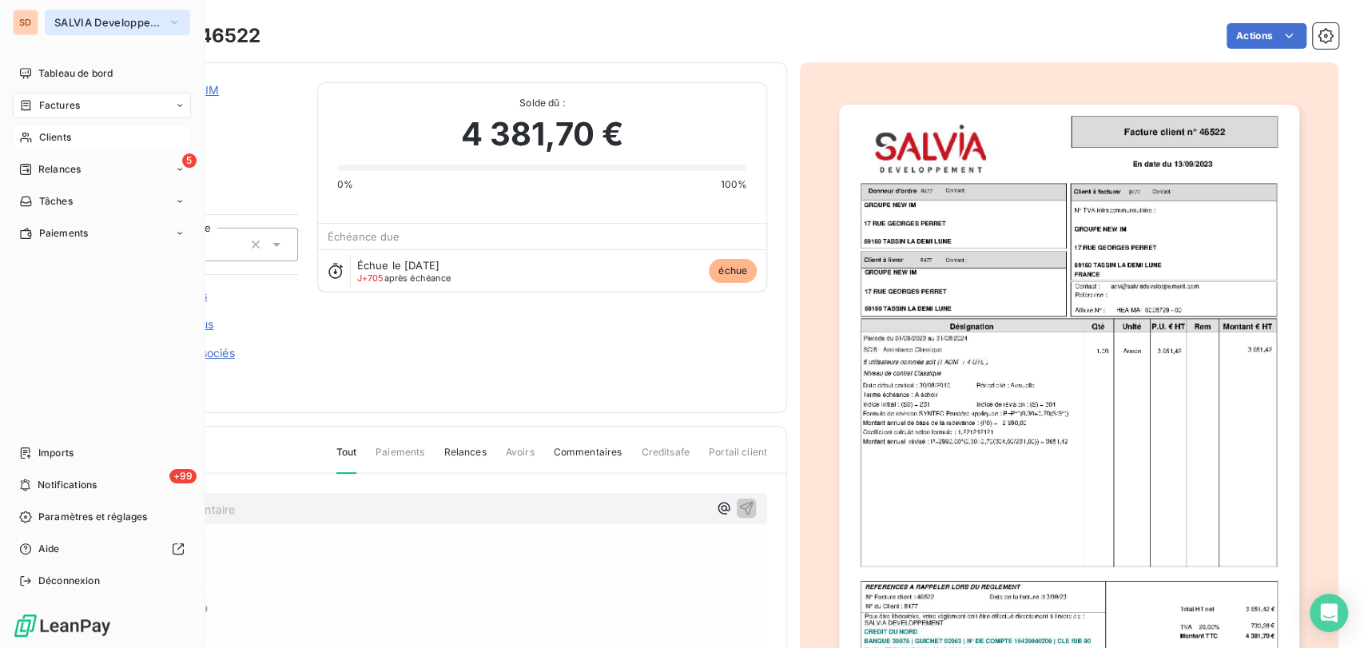
click at [176, 21] on icon "button" at bounding box center [174, 22] width 13 height 16
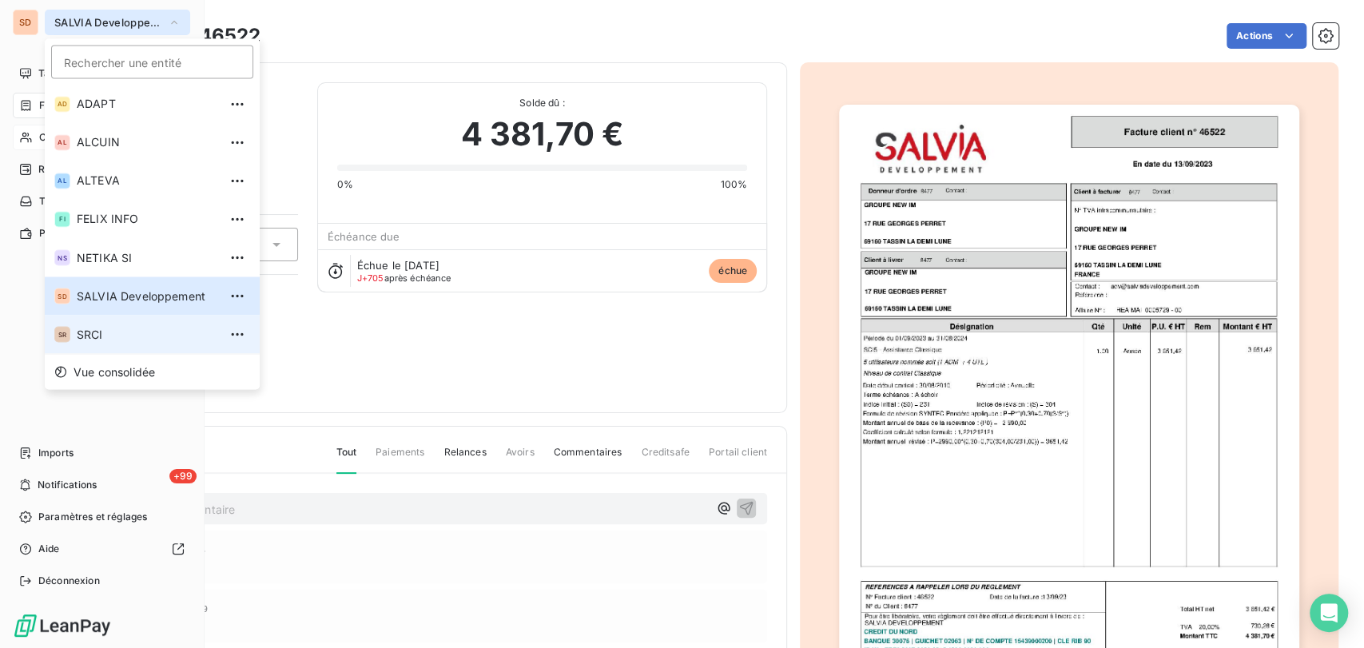
click at [85, 346] on li "SR SRCI" at bounding box center [152, 334] width 215 height 38
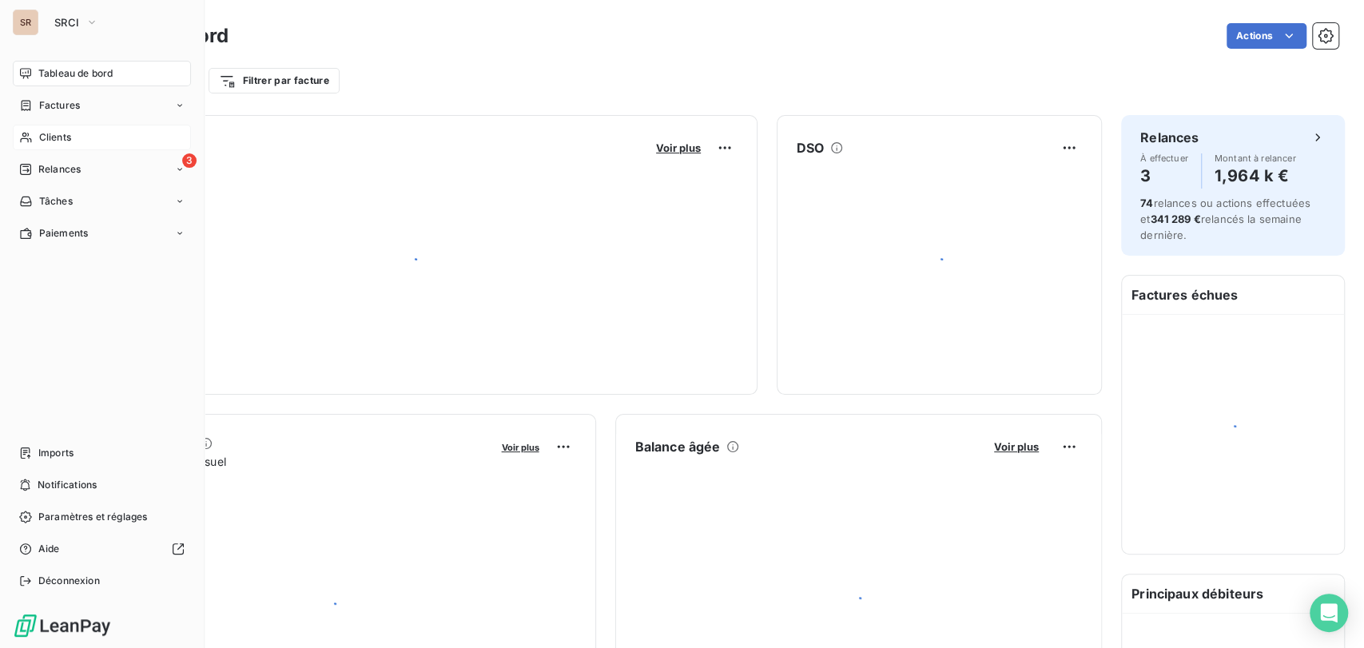
click at [50, 133] on span "Clients" at bounding box center [55, 137] width 32 height 14
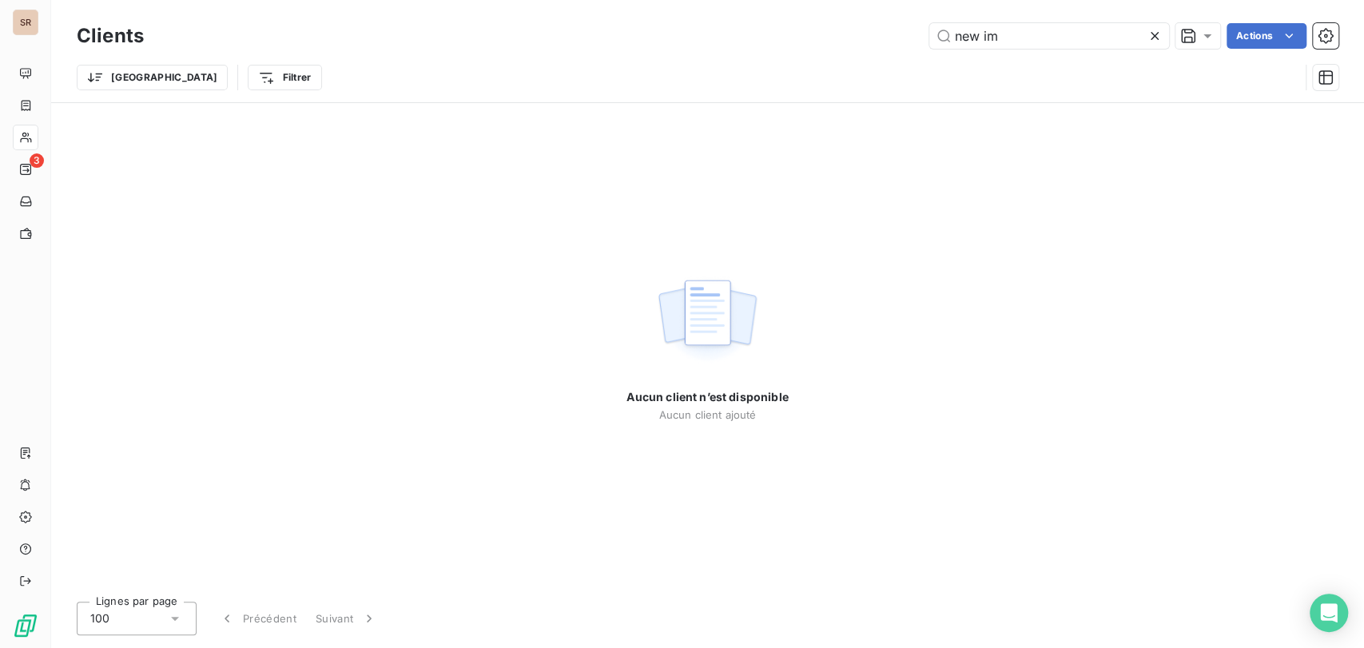
drag, startPoint x: 1005, startPoint y: 38, endPoint x: 877, endPoint y: 27, distance: 128.3
click at [879, 27] on div "new im Actions" at bounding box center [750, 36] width 1175 height 26
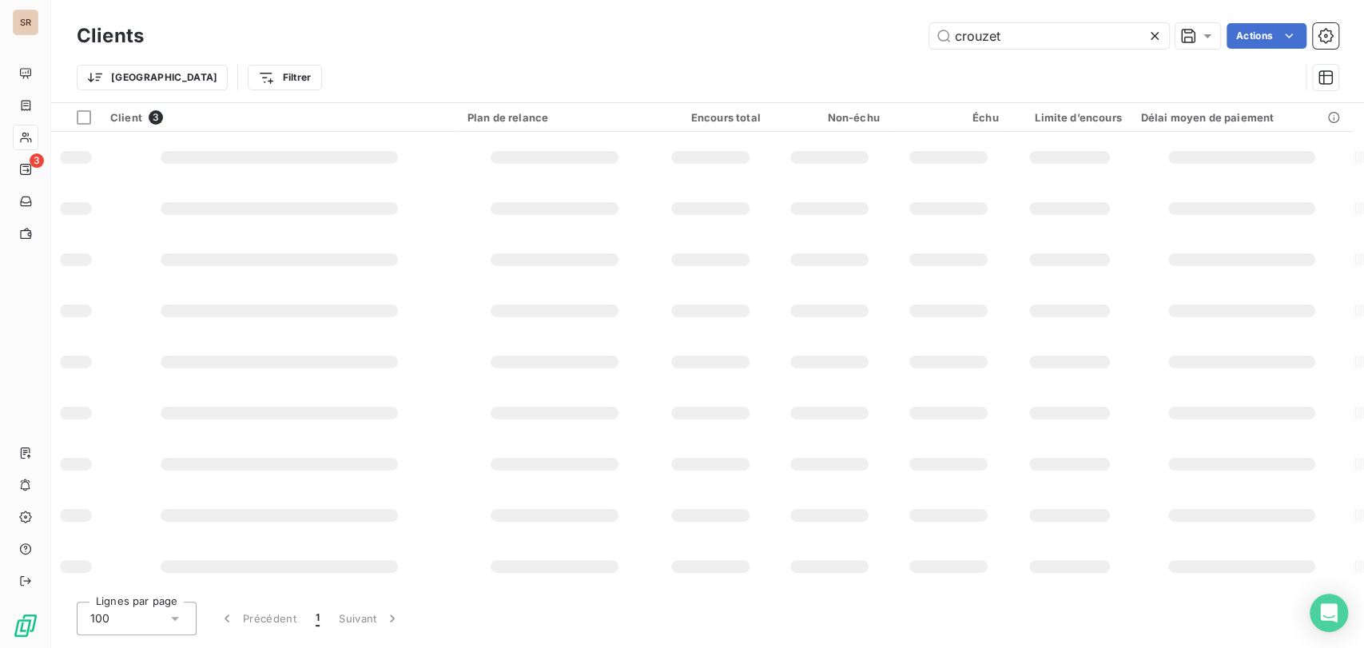
type input "crouzet"
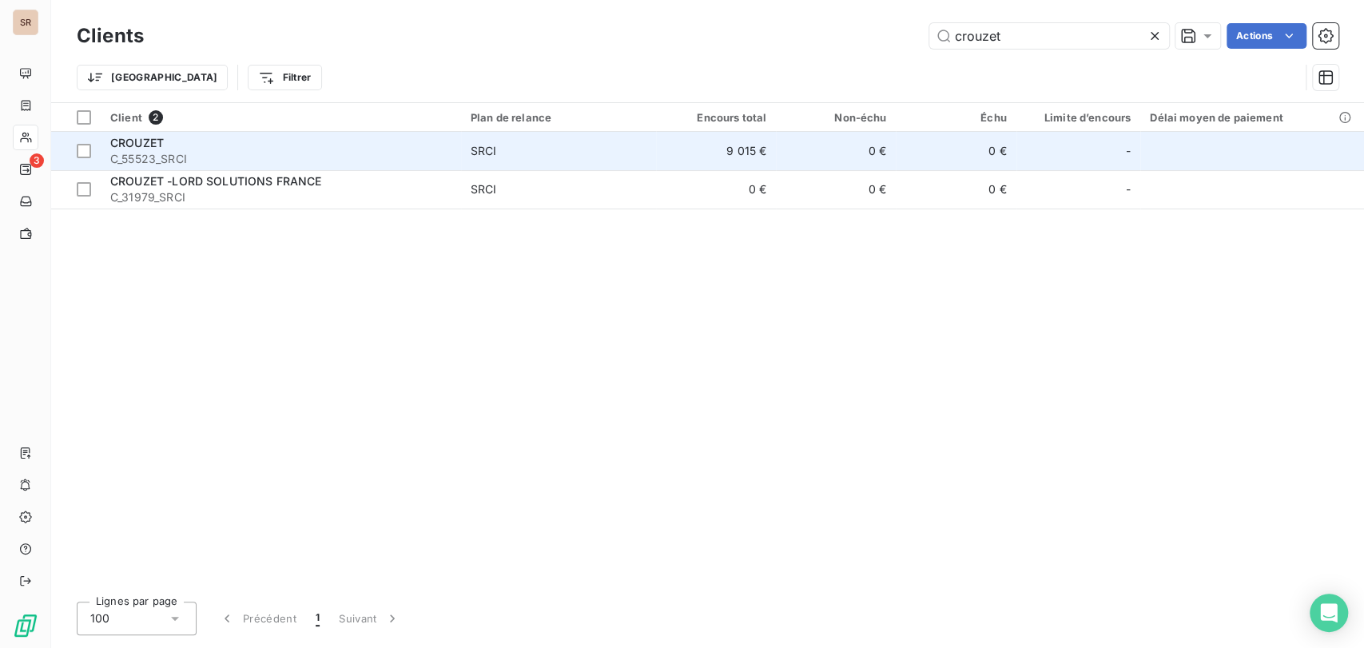
click at [142, 142] on span "CROUZET" at bounding box center [137, 143] width 54 height 14
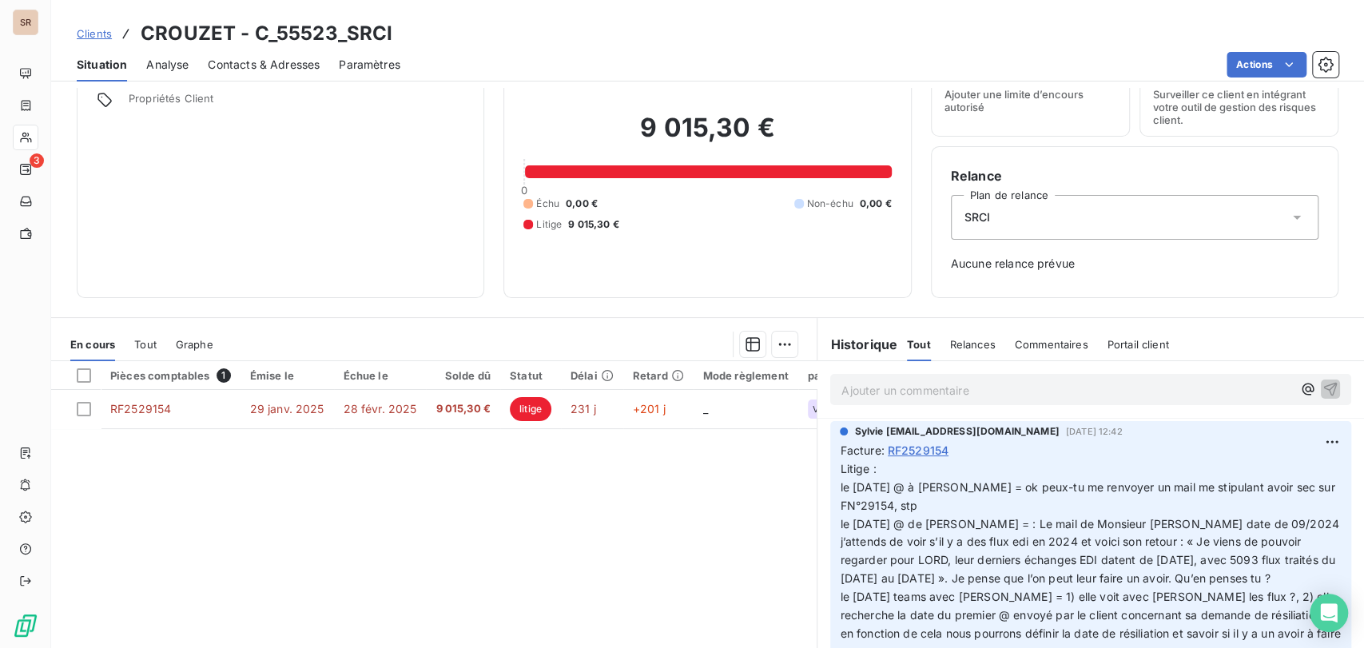
scroll to position [84, 0]
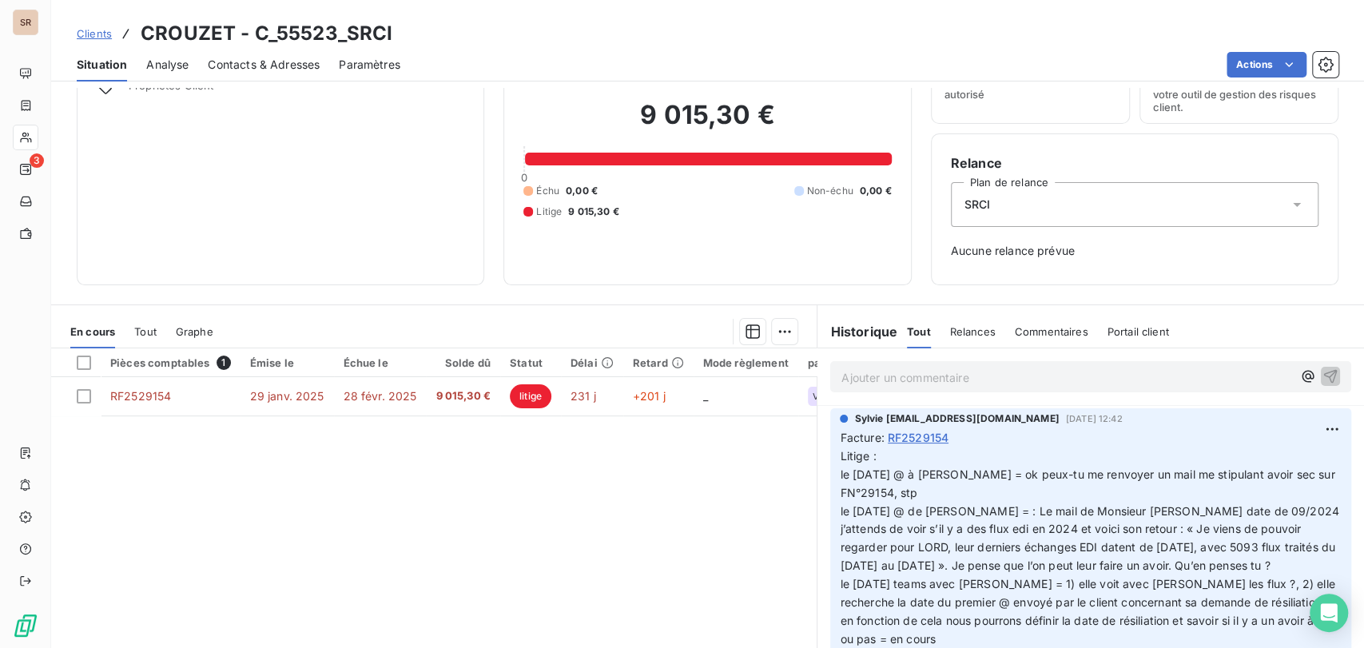
click at [844, 376] on p "Ajouter un commentaire ﻿" at bounding box center [1066, 378] width 451 height 20
click at [1322, 378] on icon "button" at bounding box center [1330, 376] width 16 height 16
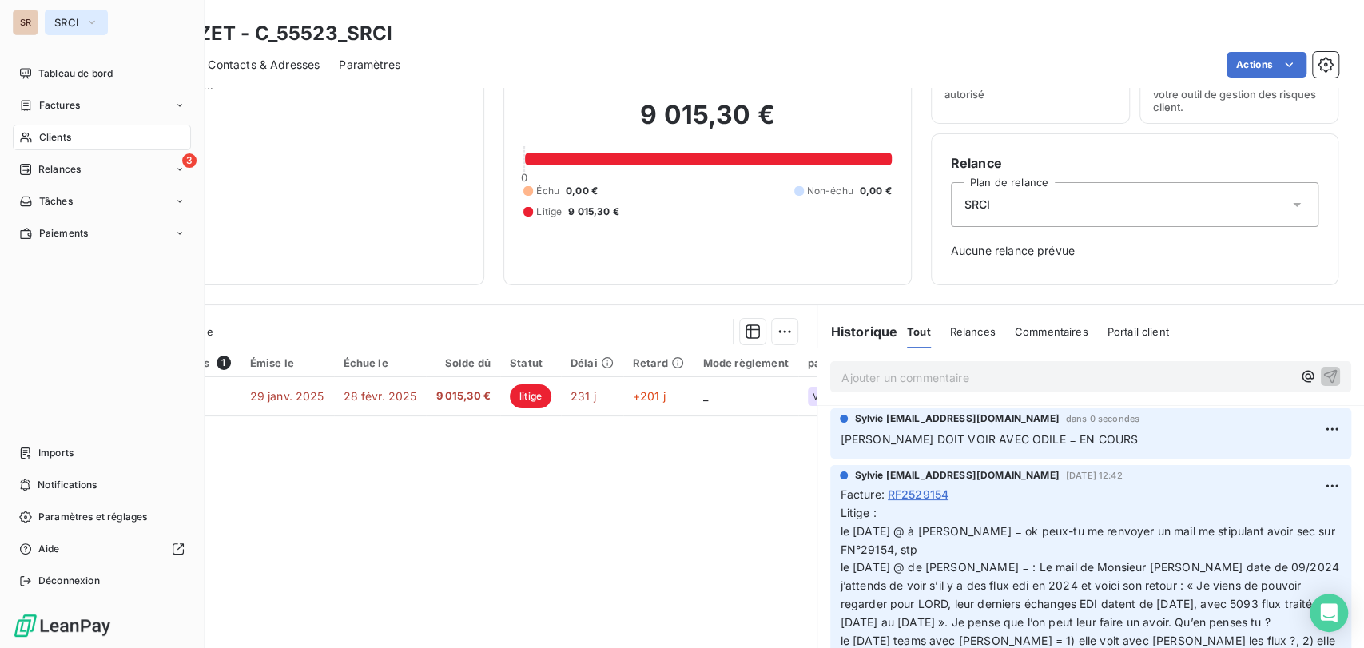
click at [96, 24] on icon "button" at bounding box center [92, 22] width 13 height 16
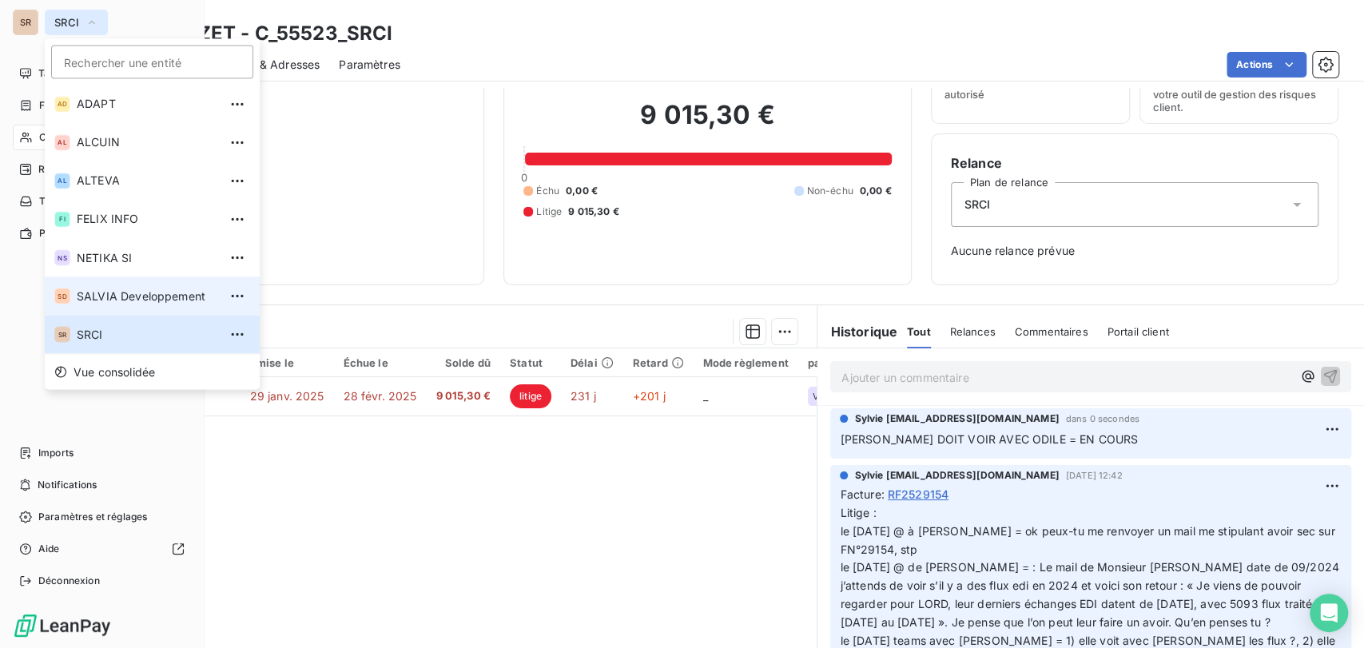
click at [93, 293] on span "SALVIA Developpement" at bounding box center [147, 296] width 141 height 16
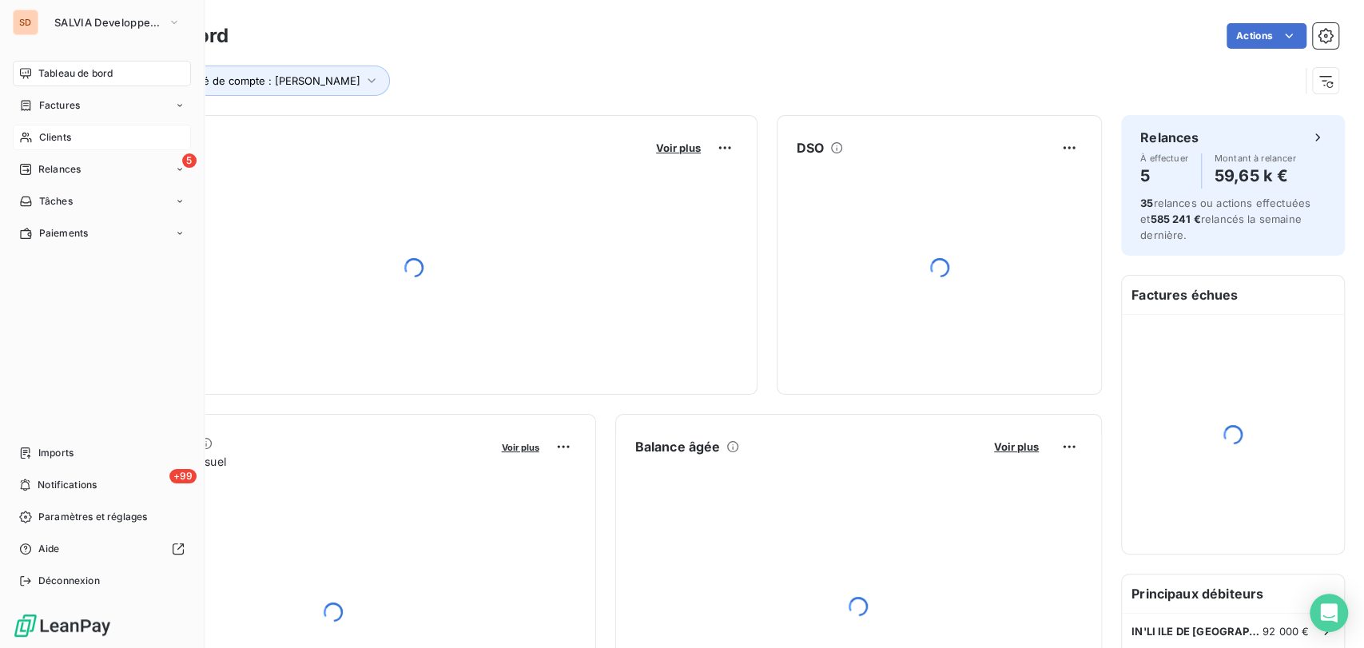
click at [42, 133] on span "Clients" at bounding box center [55, 137] width 32 height 14
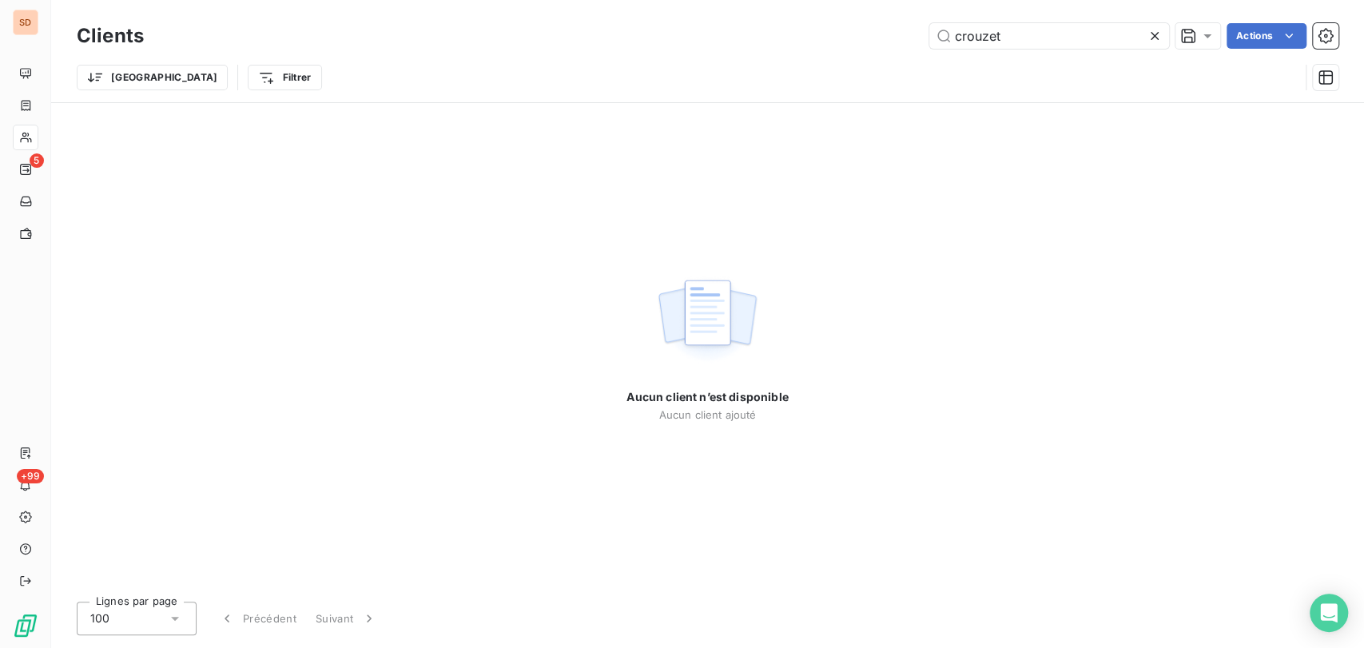
drag, startPoint x: 1003, startPoint y: 34, endPoint x: 852, endPoint y: 35, distance: 151.0
click at [853, 36] on div "crouzet Actions" at bounding box center [750, 36] width 1175 height 26
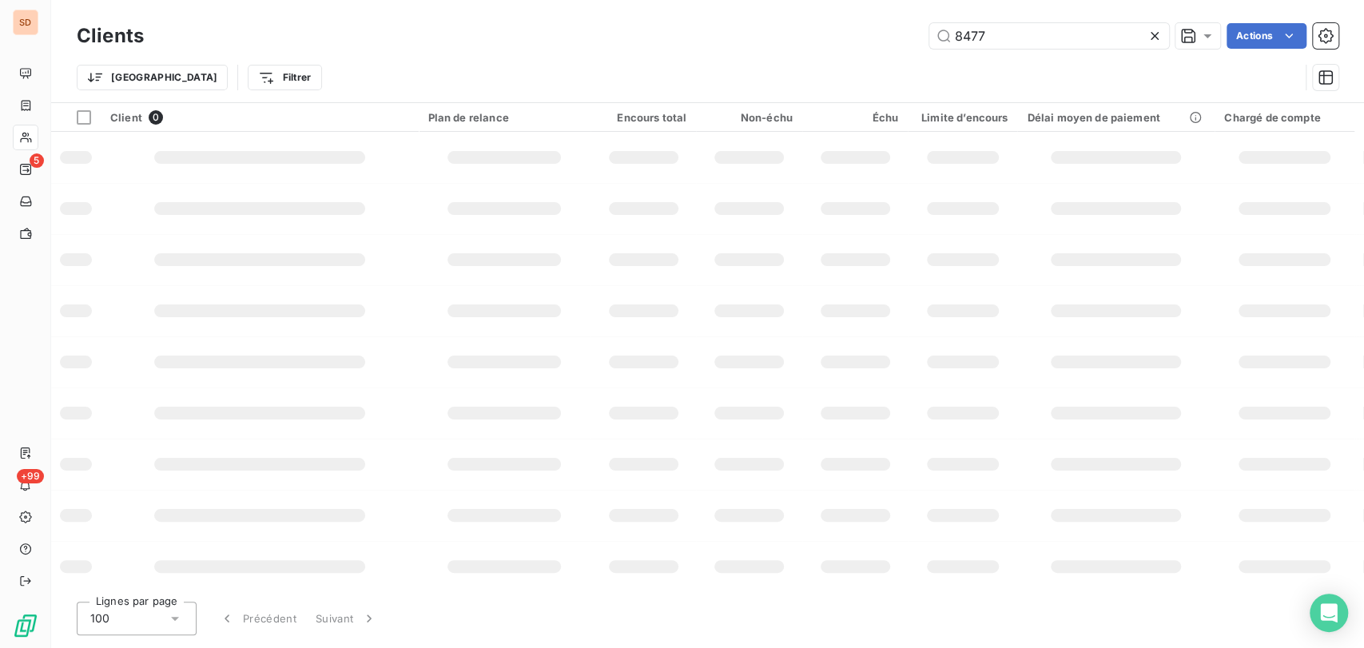
type input "8477"
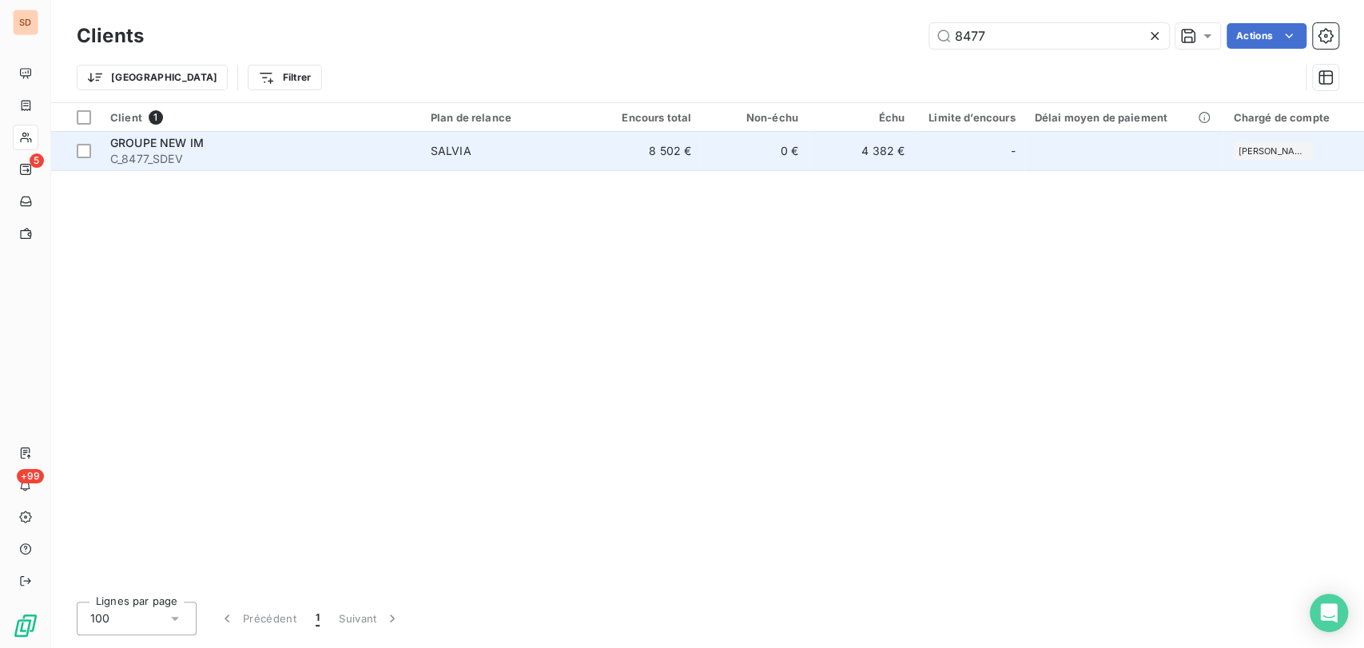
click at [161, 149] on div "GROUPE NEW IM" at bounding box center [260, 143] width 301 height 16
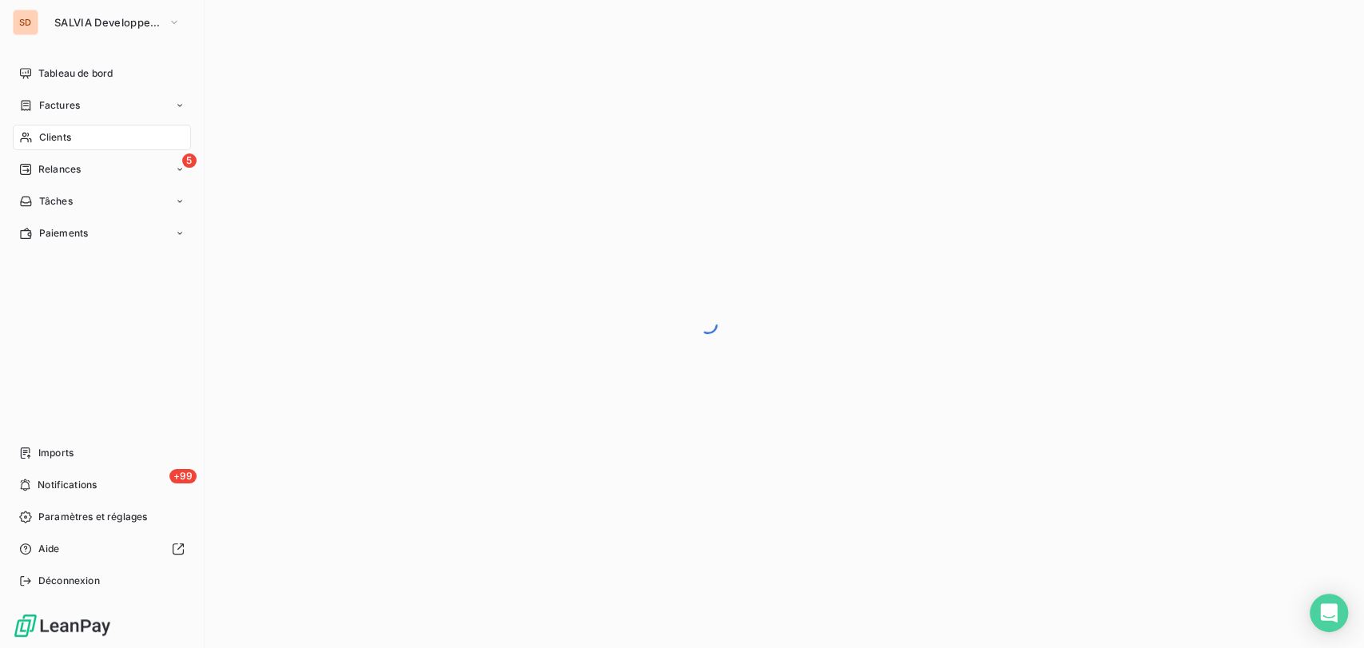
click at [42, 135] on span "Clients" at bounding box center [55, 137] width 32 height 14
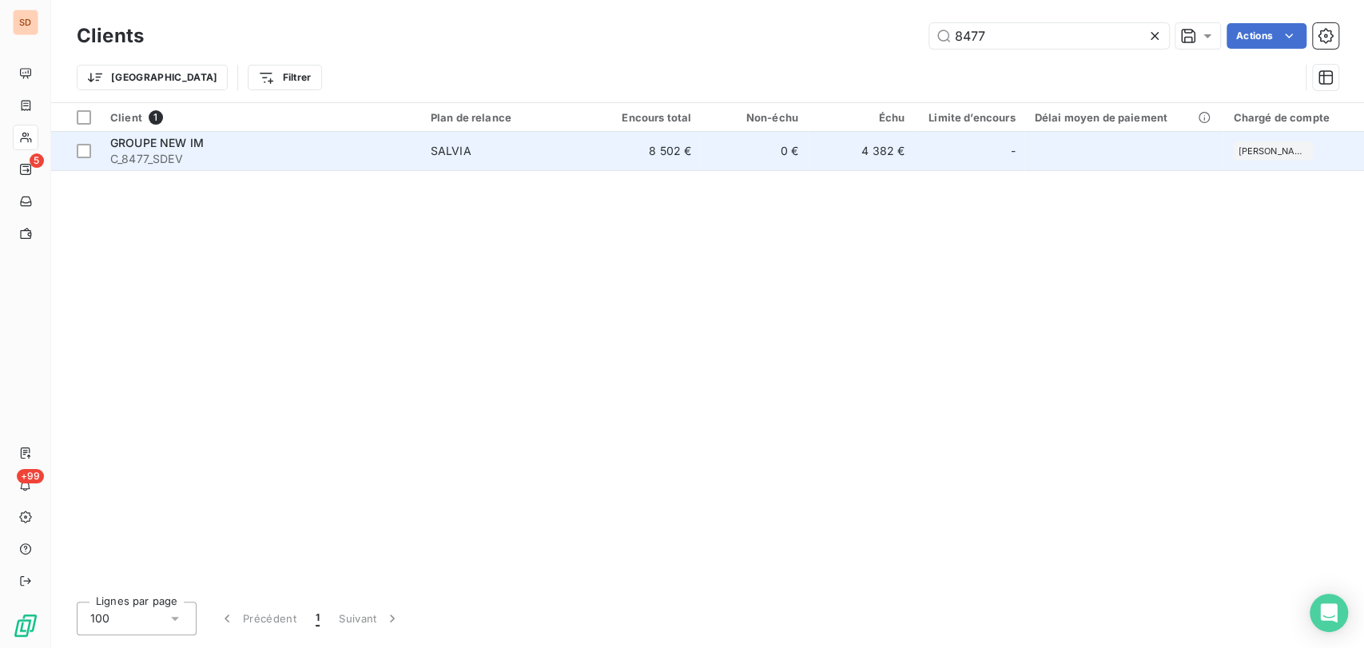
click at [152, 140] on span "GROUPE NEW IM" at bounding box center [156, 143] width 93 height 14
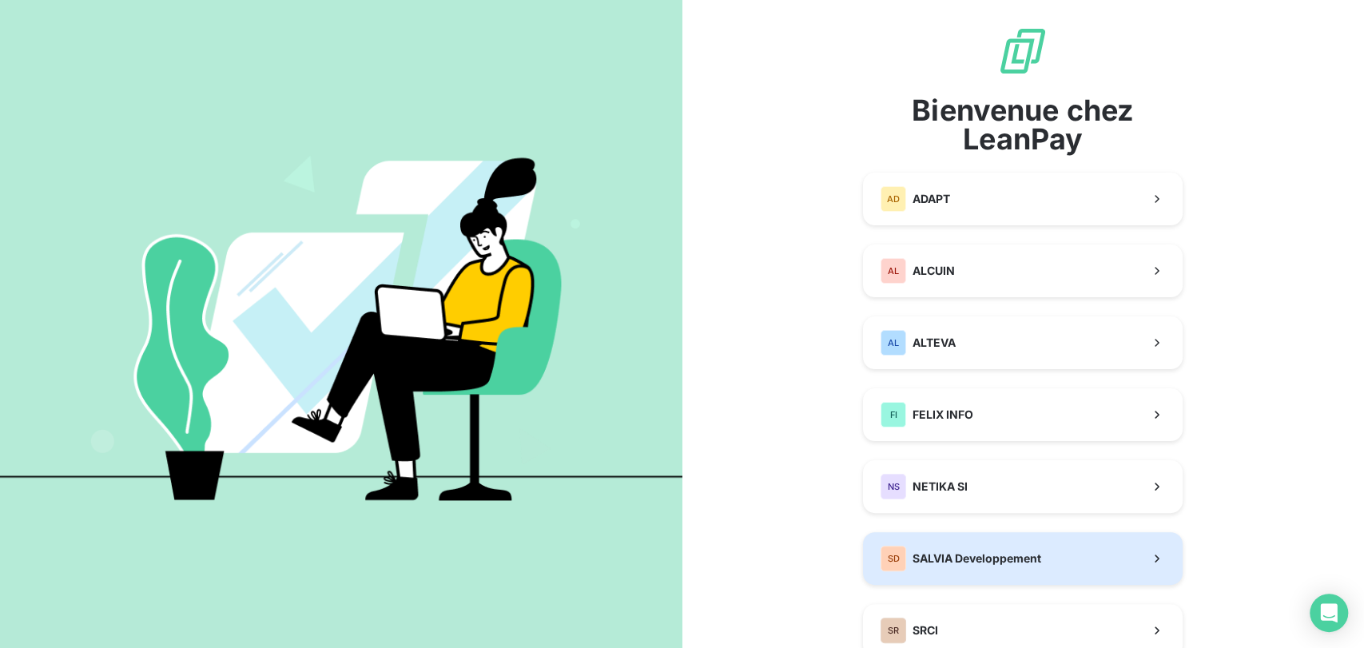
click at [908, 549] on div "SD SALVIA Developpement" at bounding box center [961, 559] width 161 height 26
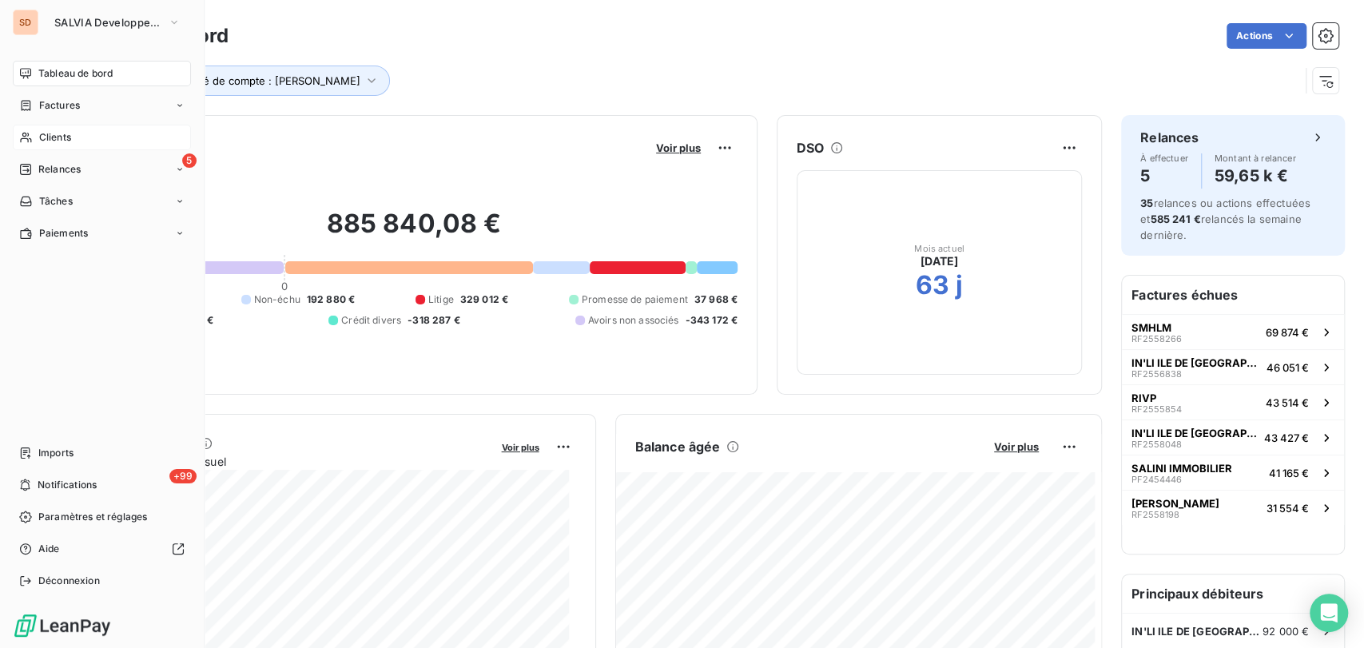
click at [54, 135] on span "Clients" at bounding box center [55, 137] width 32 height 14
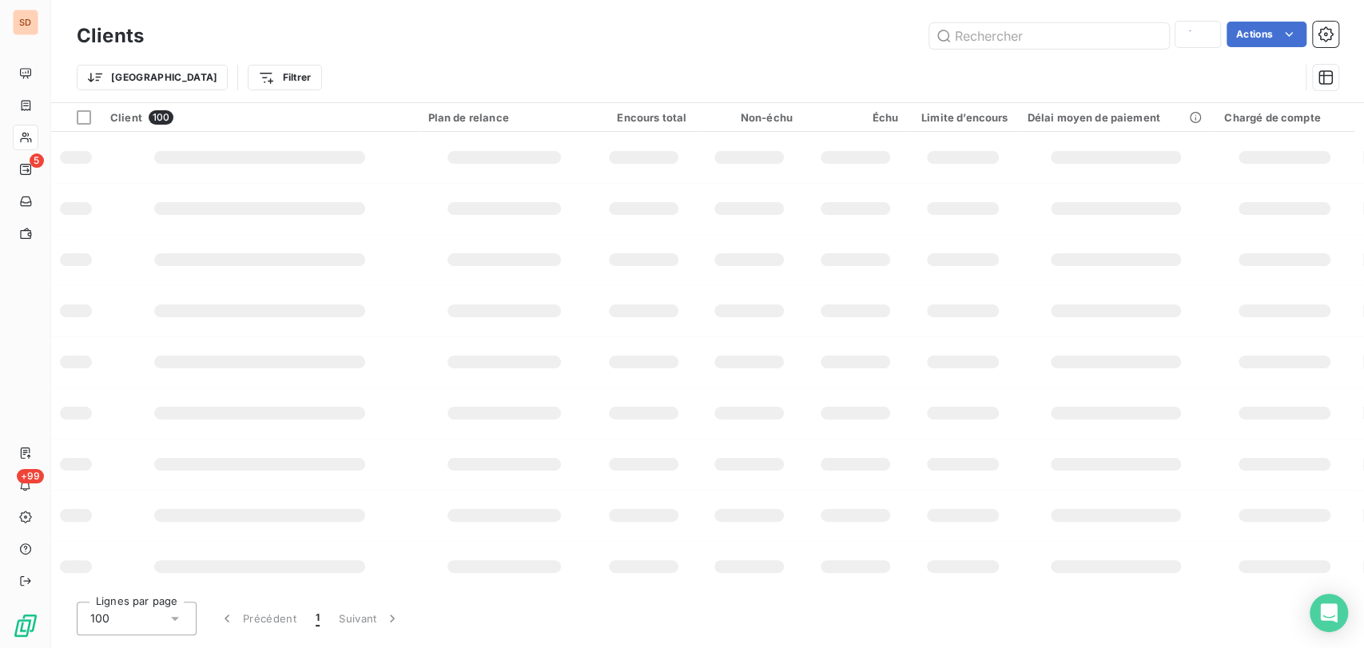
type input "8477"
type input "NEW IM"
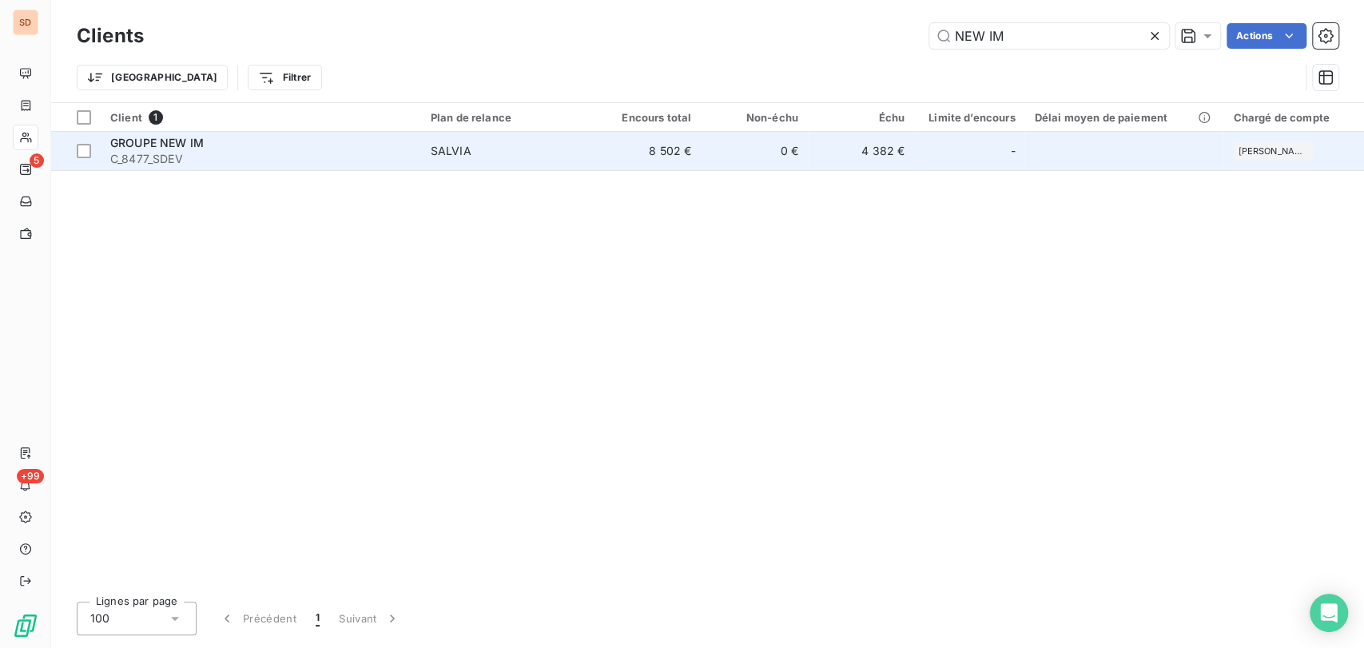
click at [160, 136] on span "GROUPE NEW IM" at bounding box center [156, 143] width 93 height 14
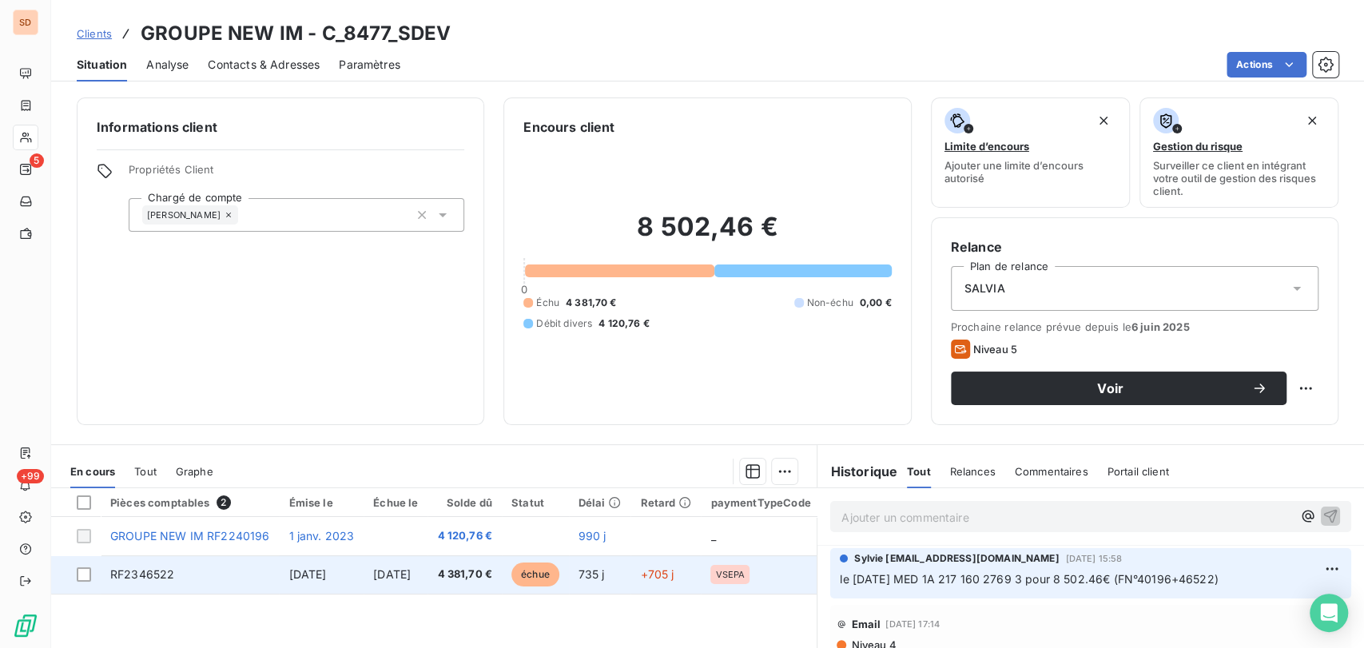
click at [136, 571] on span "RF2346522" at bounding box center [142, 574] width 64 height 14
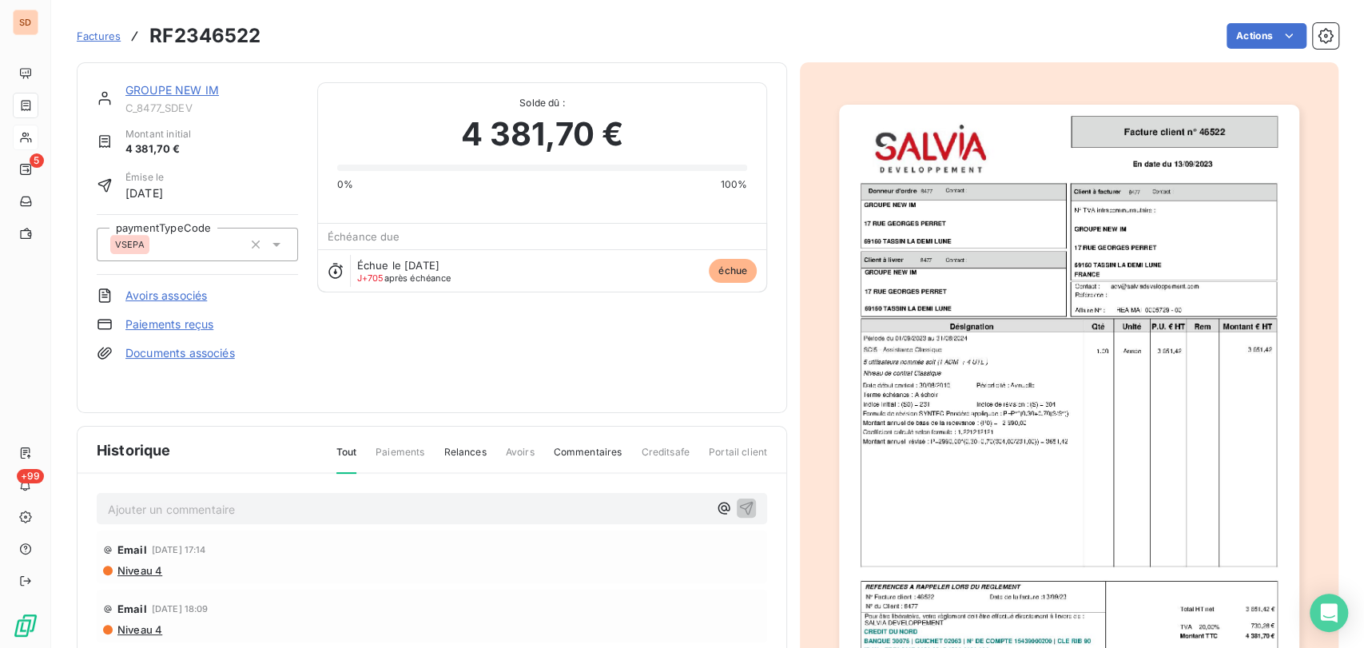
click at [951, 411] on img "button" at bounding box center [1069, 430] width 460 height 650
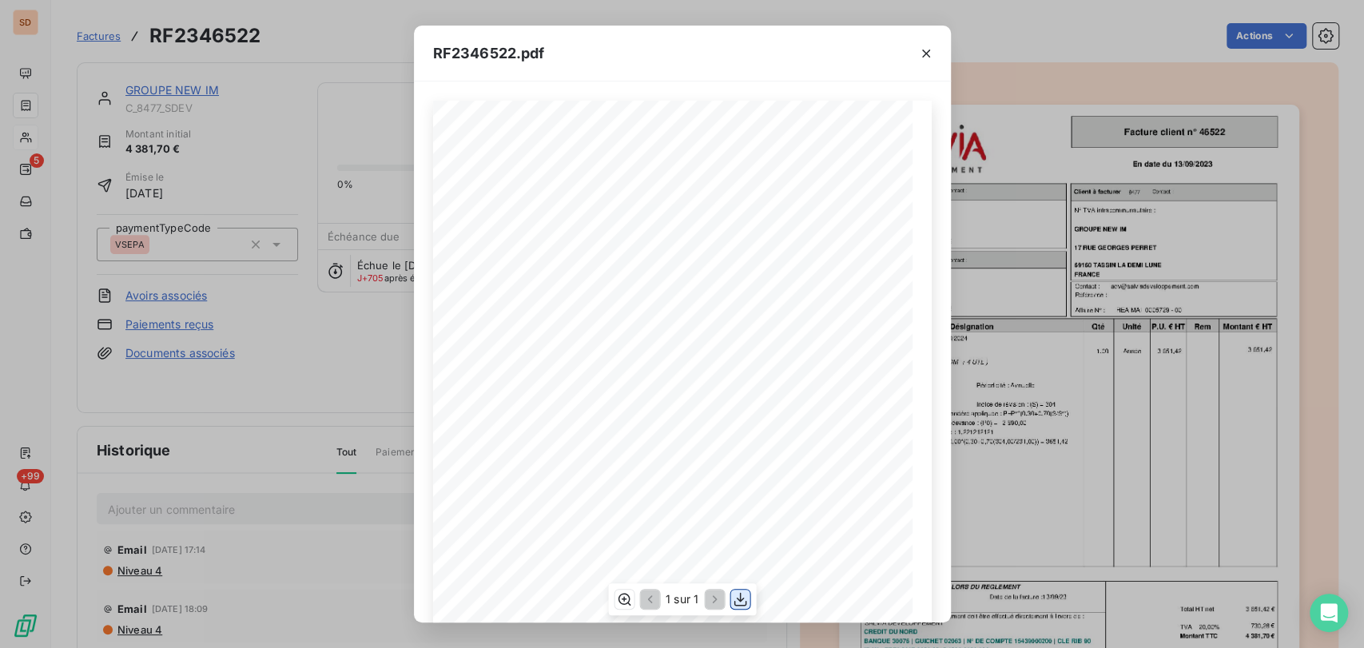
click at [738, 602] on icon "button" at bounding box center [740, 599] width 16 height 16
click at [931, 53] on icon "button" at bounding box center [926, 54] width 16 height 16
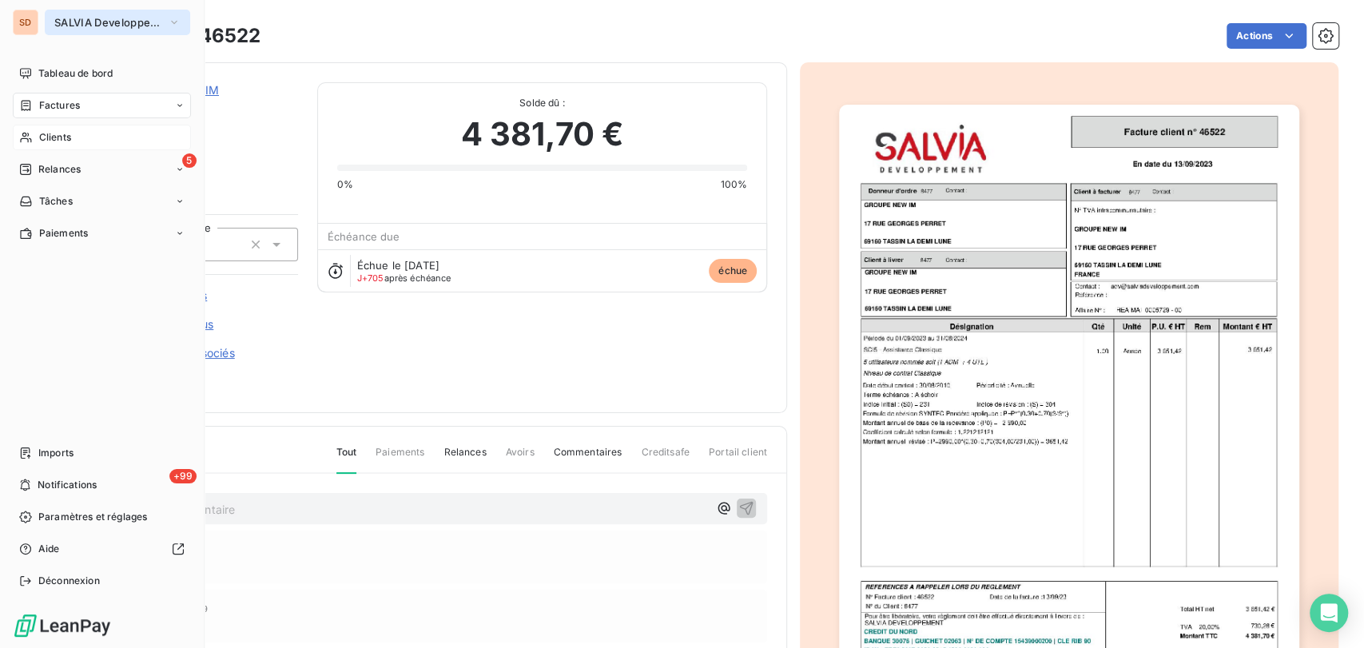
click at [173, 27] on icon "button" at bounding box center [174, 22] width 13 height 16
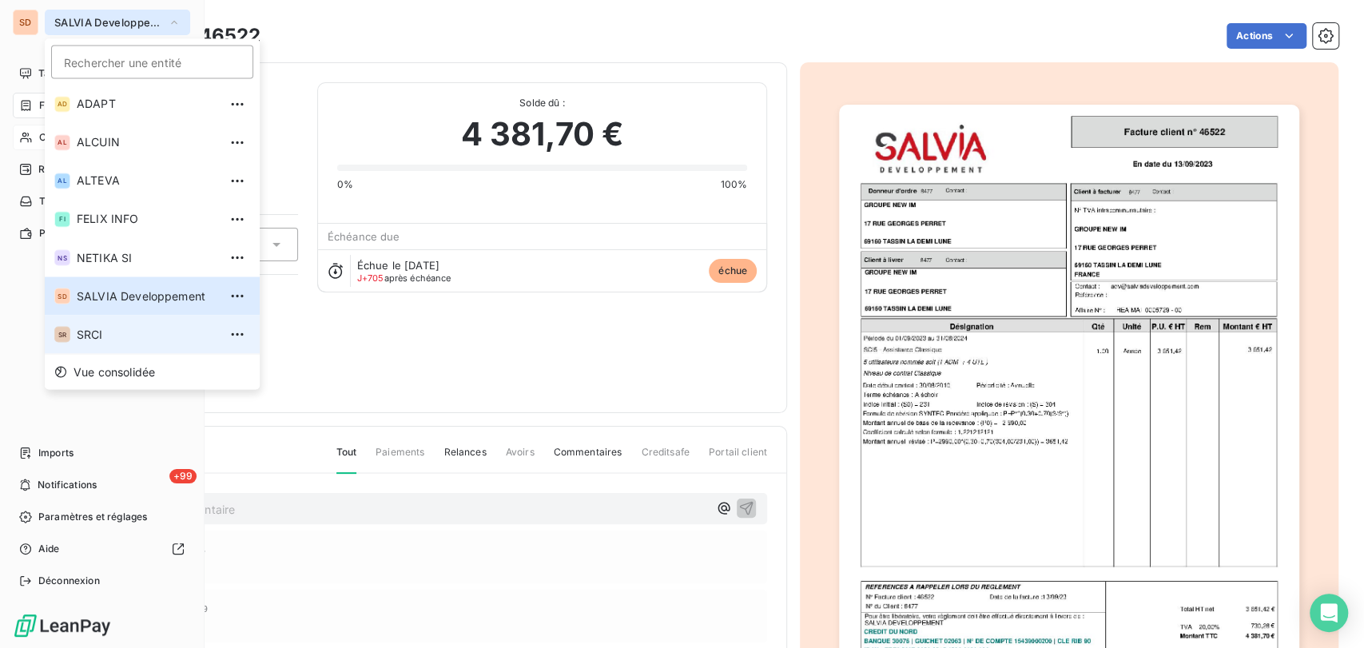
click at [86, 345] on li "SR SRCI" at bounding box center [152, 334] width 215 height 38
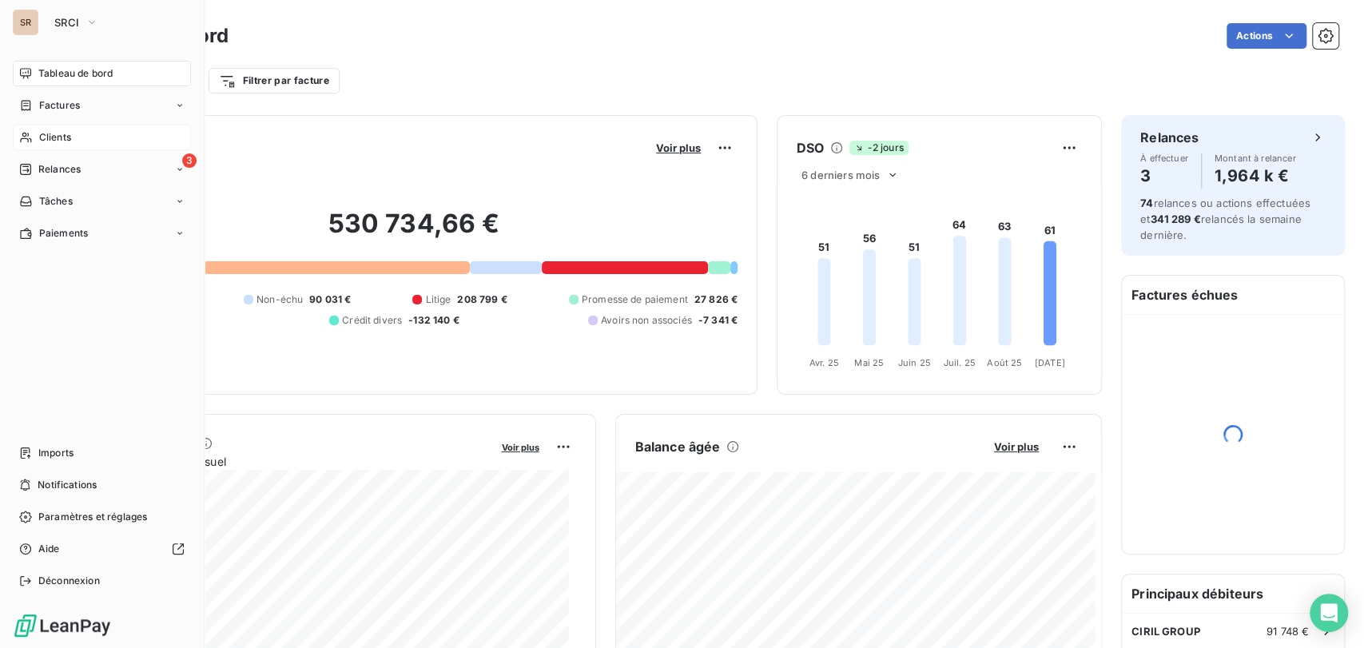
click at [44, 137] on span "Clients" at bounding box center [55, 137] width 32 height 14
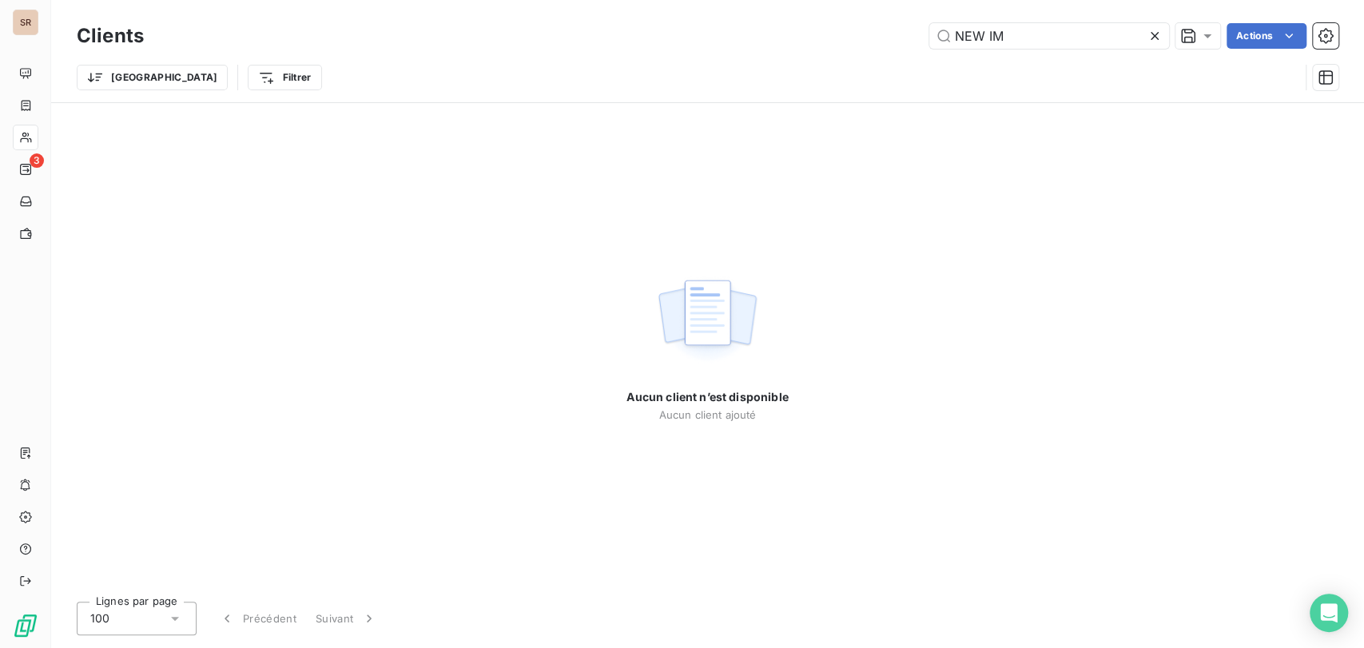
drag, startPoint x: 875, startPoint y: 34, endPoint x: 773, endPoint y: 35, distance: 102.3
click at [774, 34] on div "NEW IM Actions" at bounding box center [750, 36] width 1175 height 26
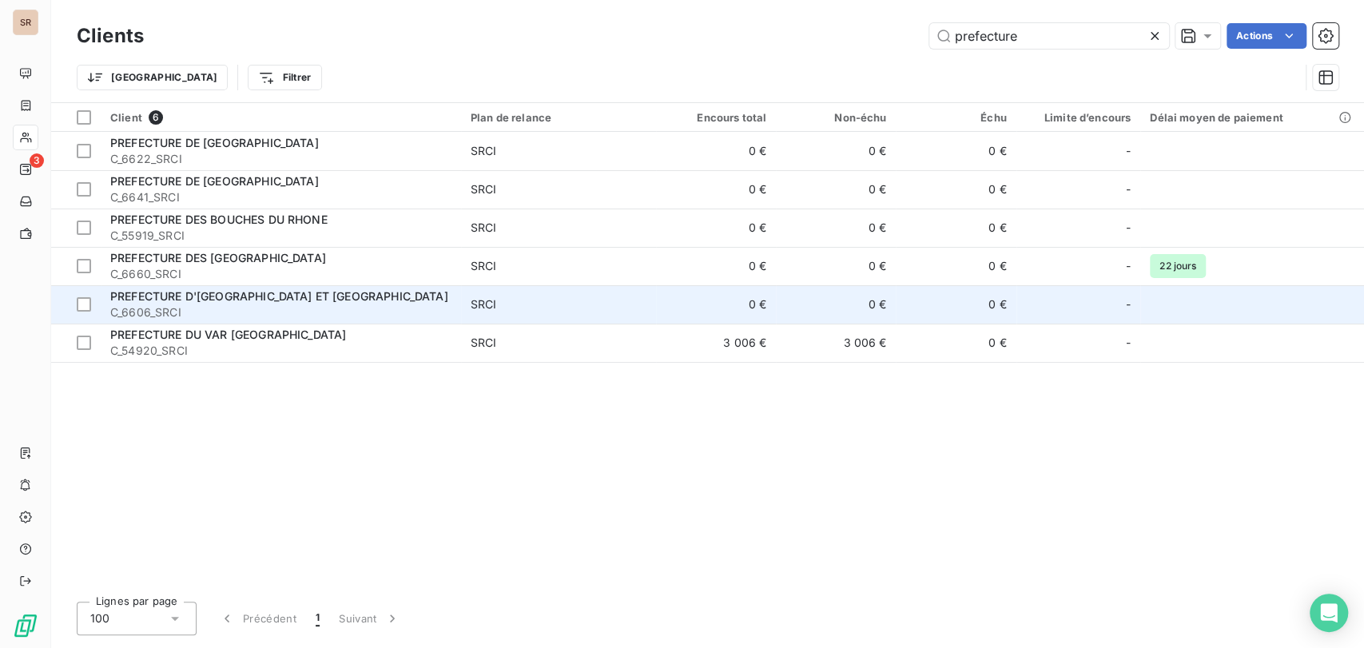
type input "prefecture"
click at [147, 298] on span "PREFECTURE D'INDRE ET LOIRE" at bounding box center [279, 296] width 338 height 14
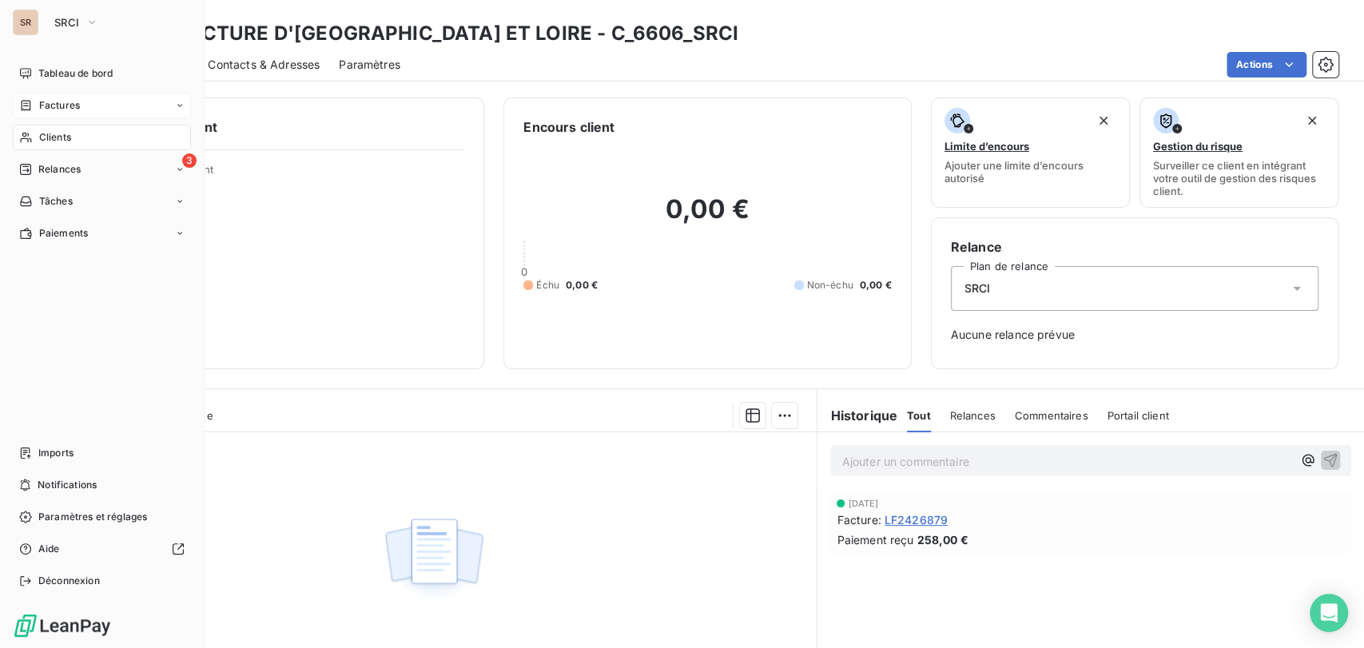
click at [54, 110] on span "Factures" at bounding box center [59, 105] width 41 height 14
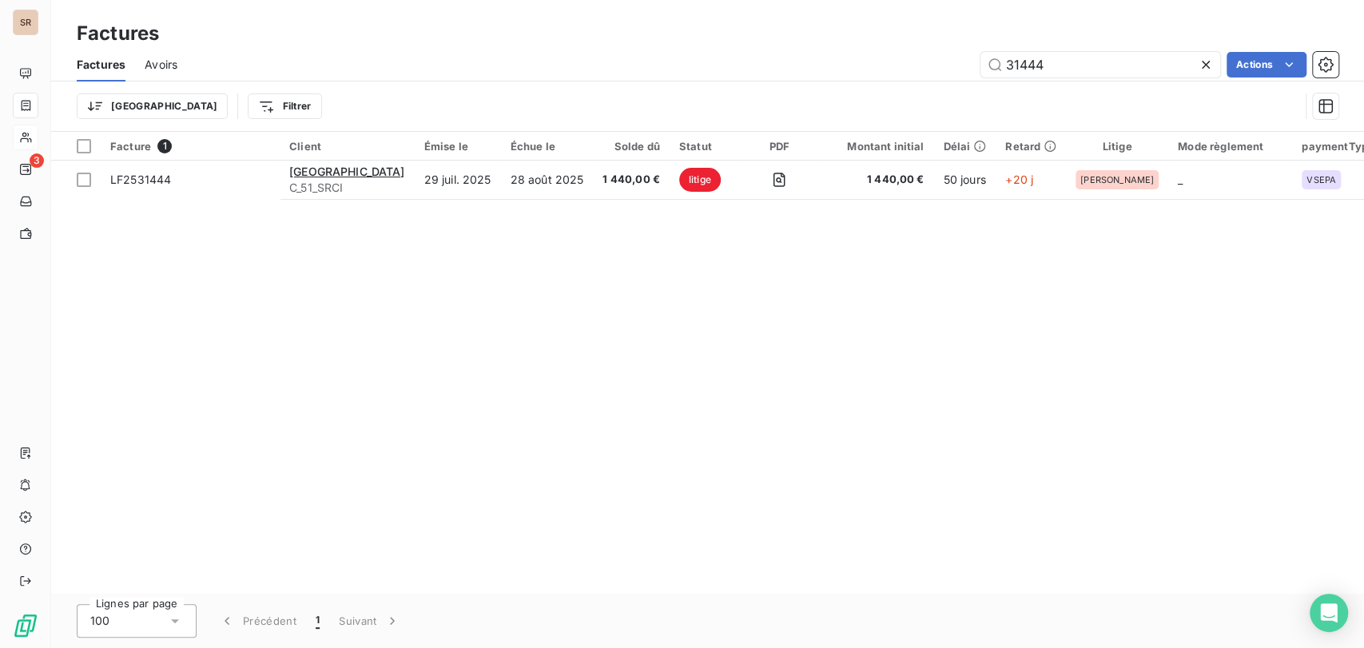
drag, startPoint x: 1053, startPoint y: 66, endPoint x: 885, endPoint y: 58, distance: 168.8
click at [895, 58] on div "31444 Actions" at bounding box center [768, 65] width 1142 height 26
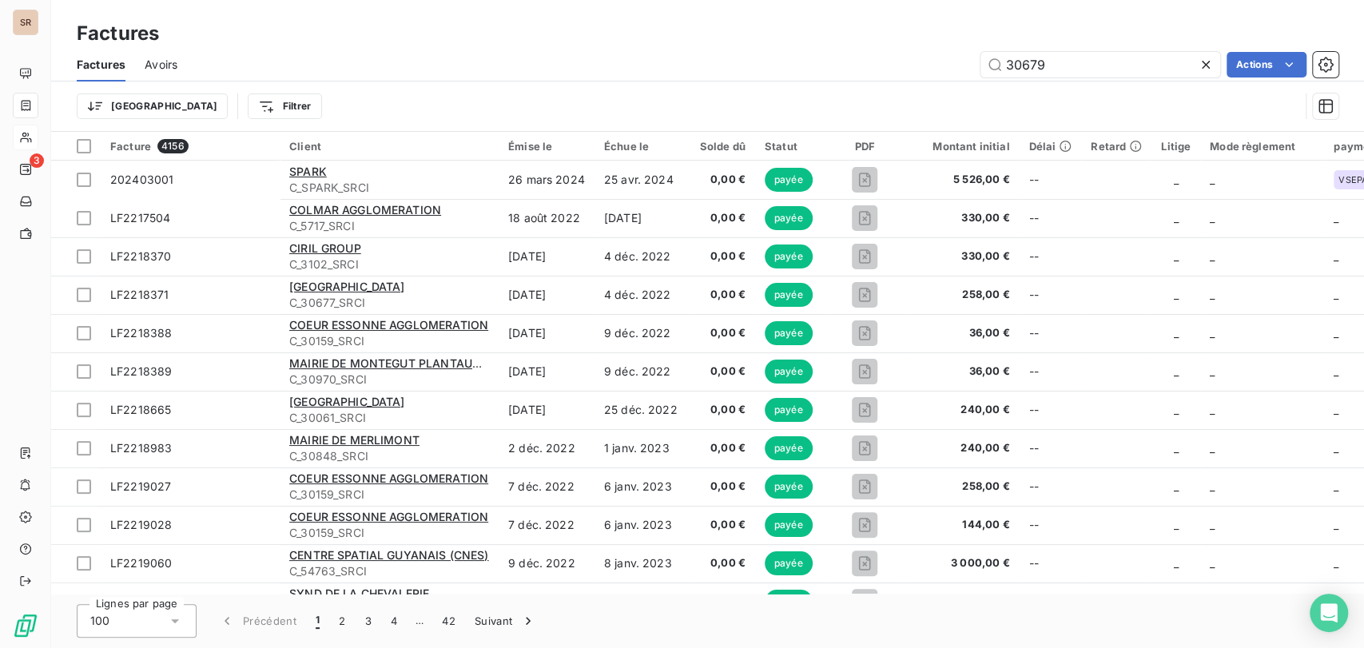
type input "30679"
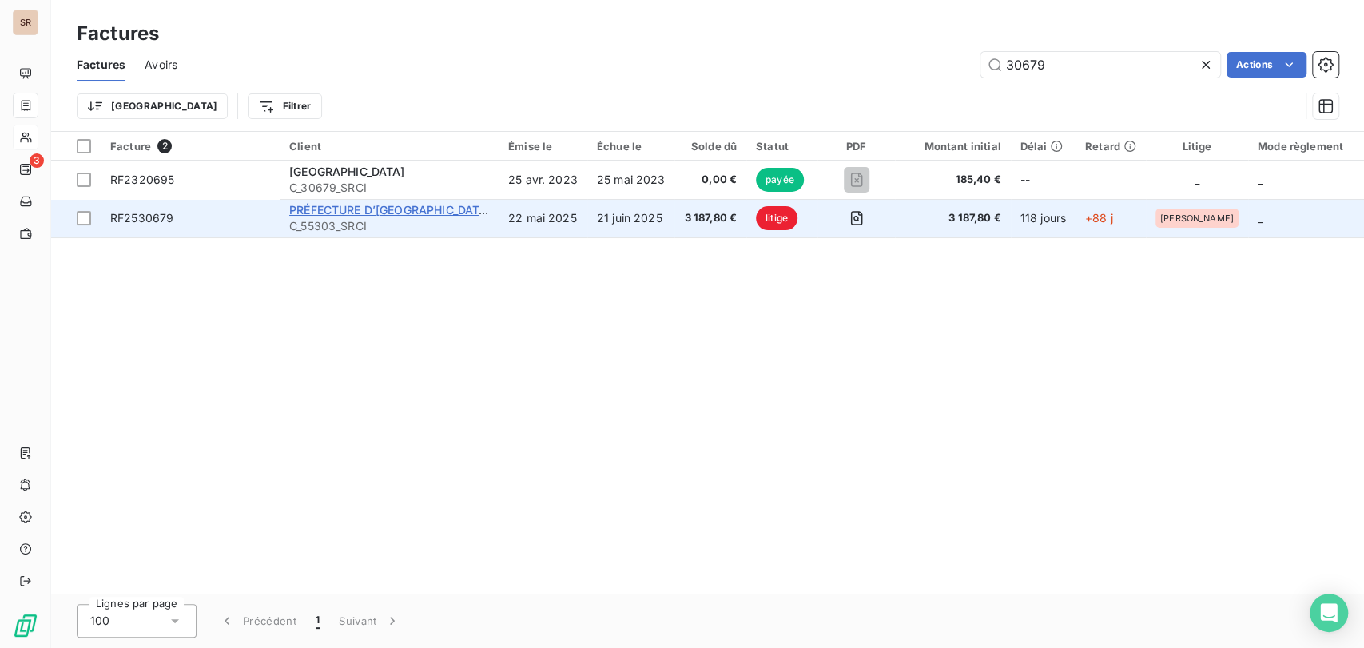
click at [325, 212] on span "PRÉFECTURE D’INDRE-ET-LOIRE" at bounding box center [390, 210] width 202 height 14
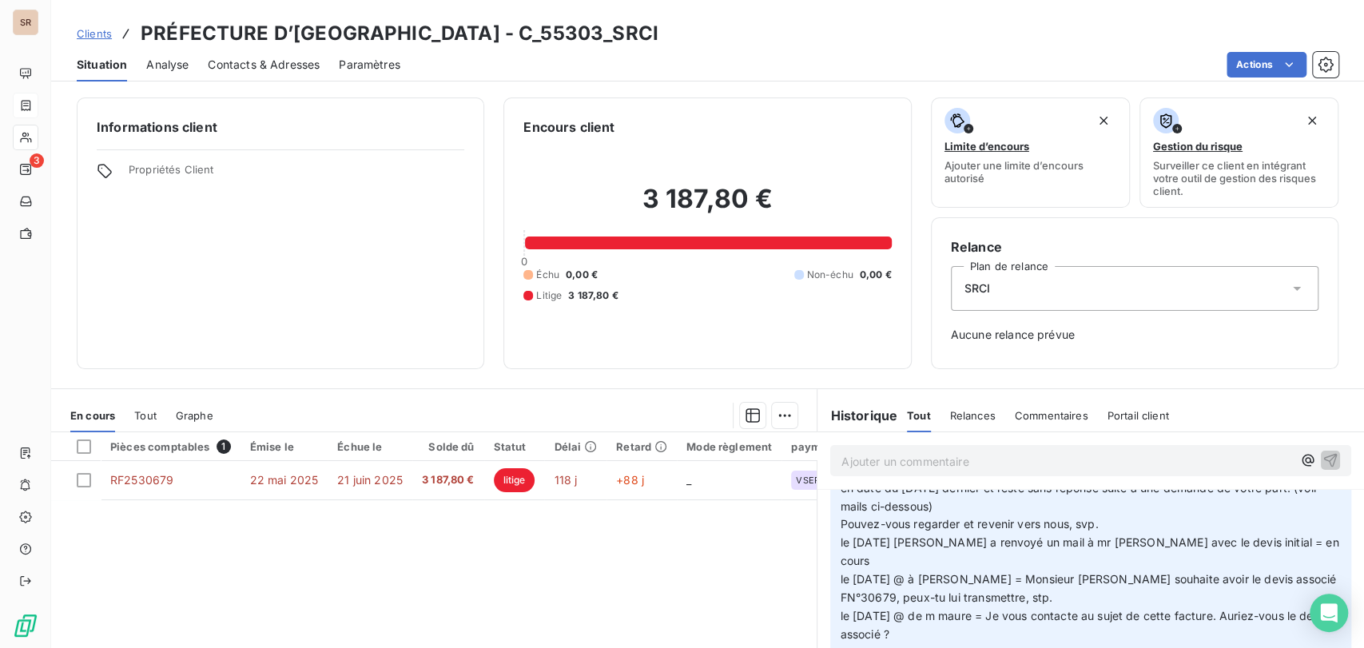
scroll to position [97, 0]
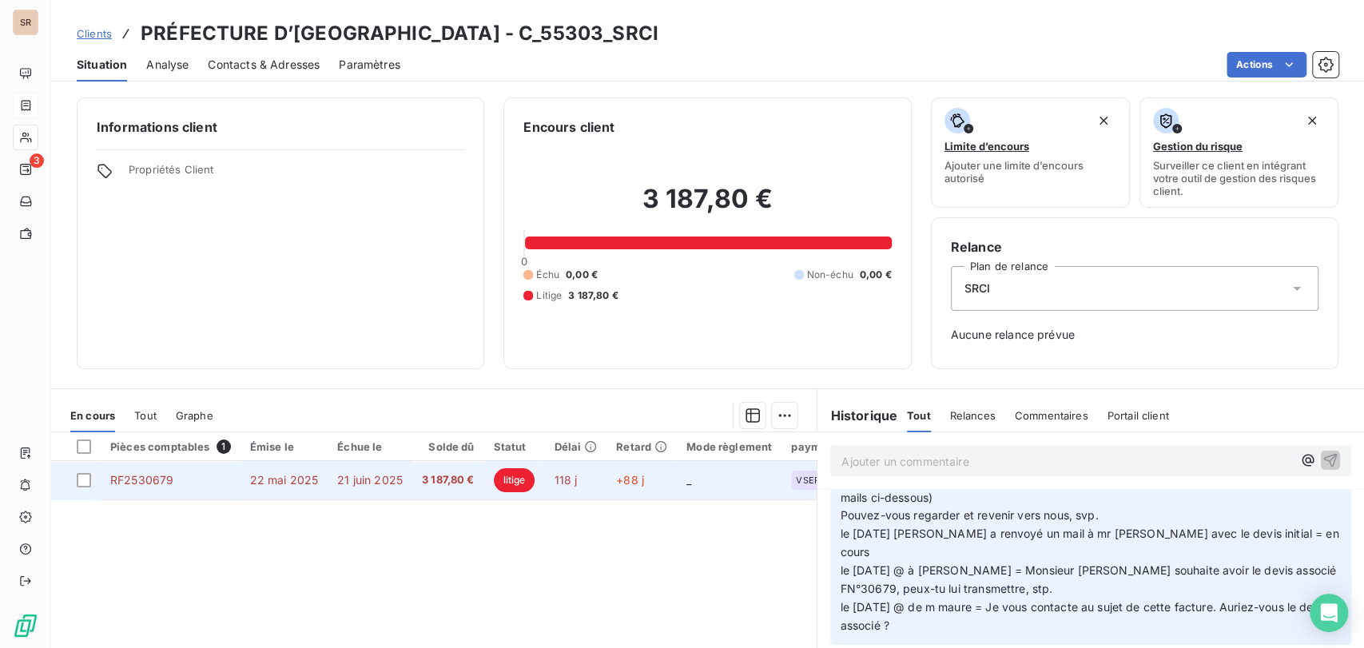
click at [150, 481] on span "RF2530679" at bounding box center [141, 480] width 63 height 14
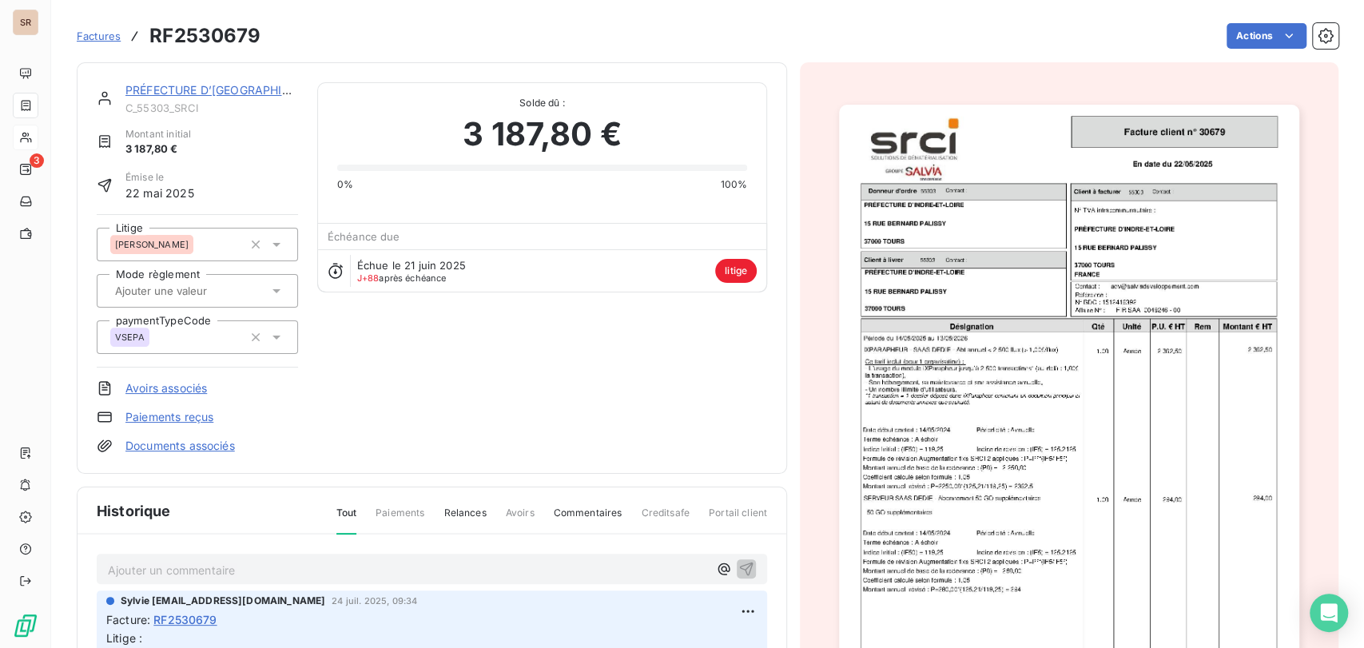
click at [188, 443] on link "Documents associés" at bounding box center [179, 446] width 109 height 16
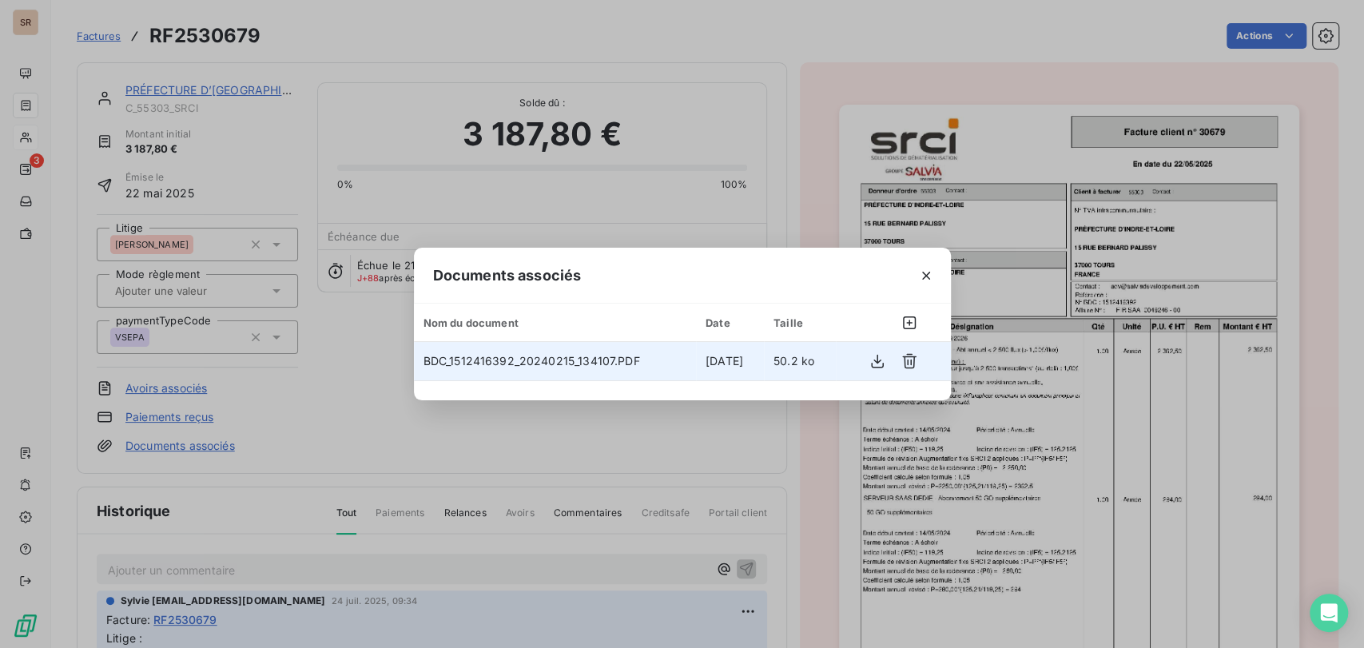
click at [465, 366] on span "BDC_1512416392_20240215_134107.PDF" at bounding box center [532, 361] width 217 height 14
click at [873, 360] on icon "button" at bounding box center [877, 361] width 16 height 16
click at [875, 360] on icon "button" at bounding box center [877, 361] width 16 height 16
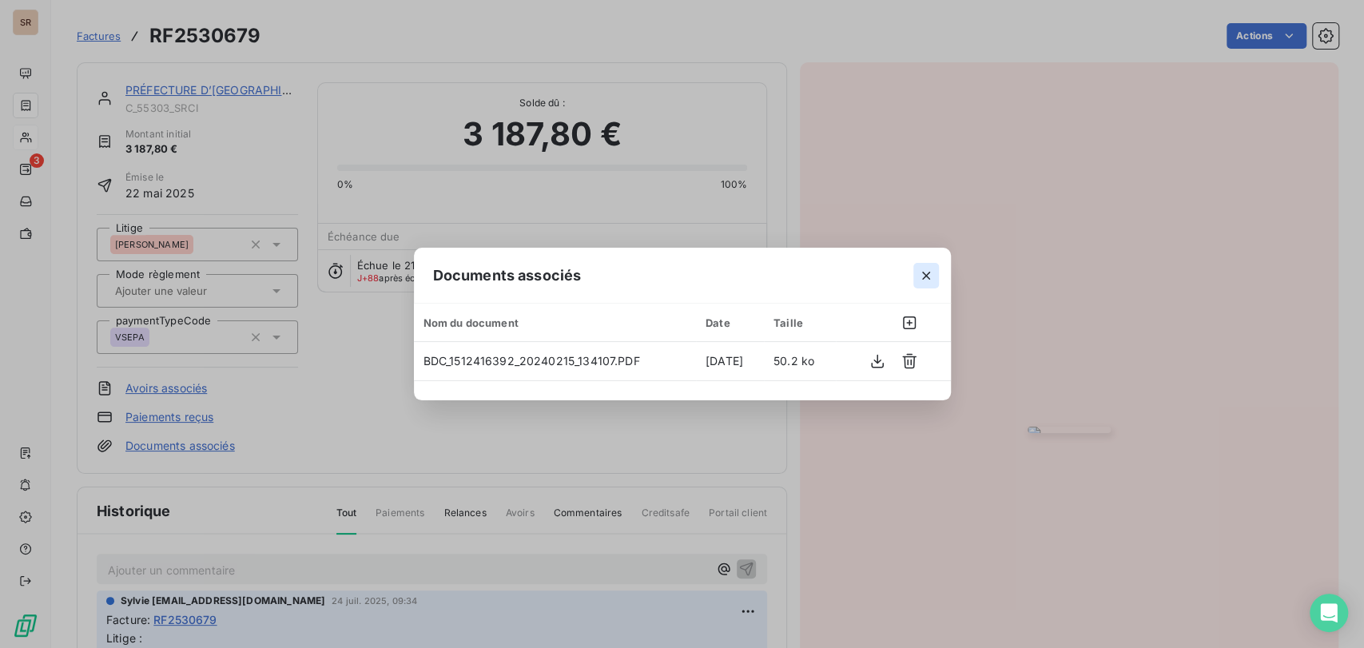
click at [921, 276] on icon "button" at bounding box center [926, 276] width 16 height 16
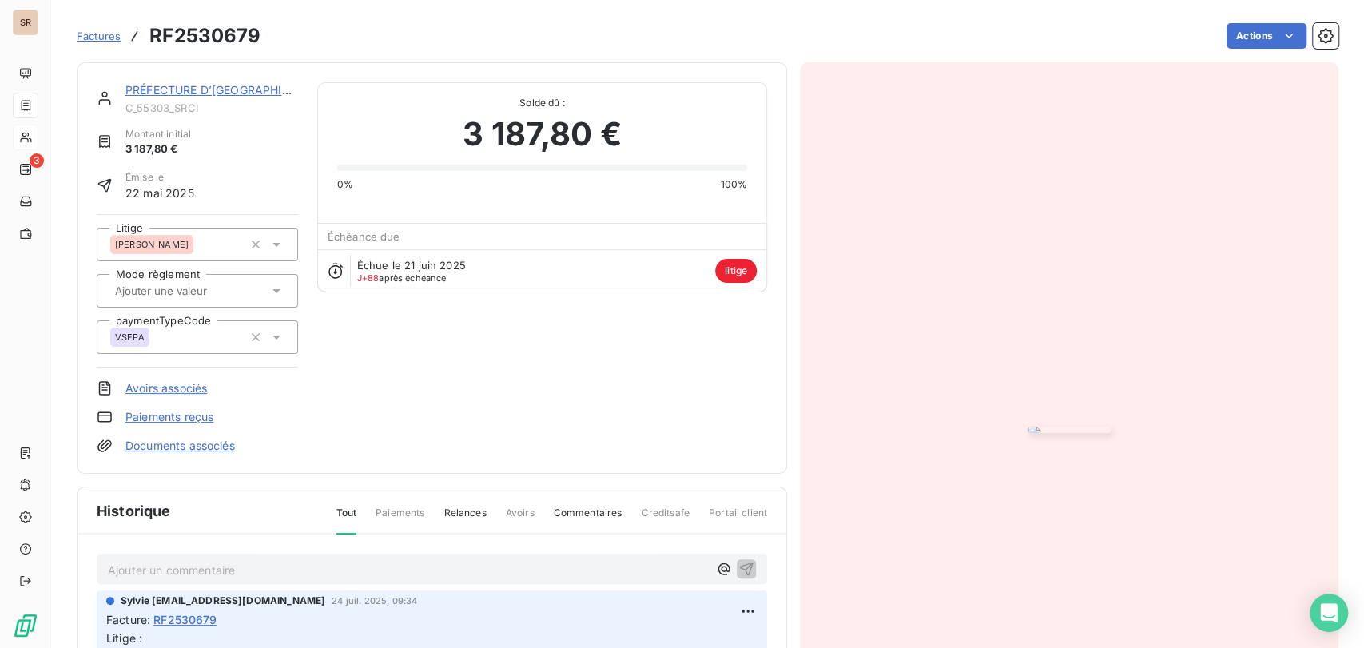
click at [197, 86] on link "PRÉFECTURE D’INDRE-ET-LOIRE" at bounding box center [226, 90] width 203 height 14
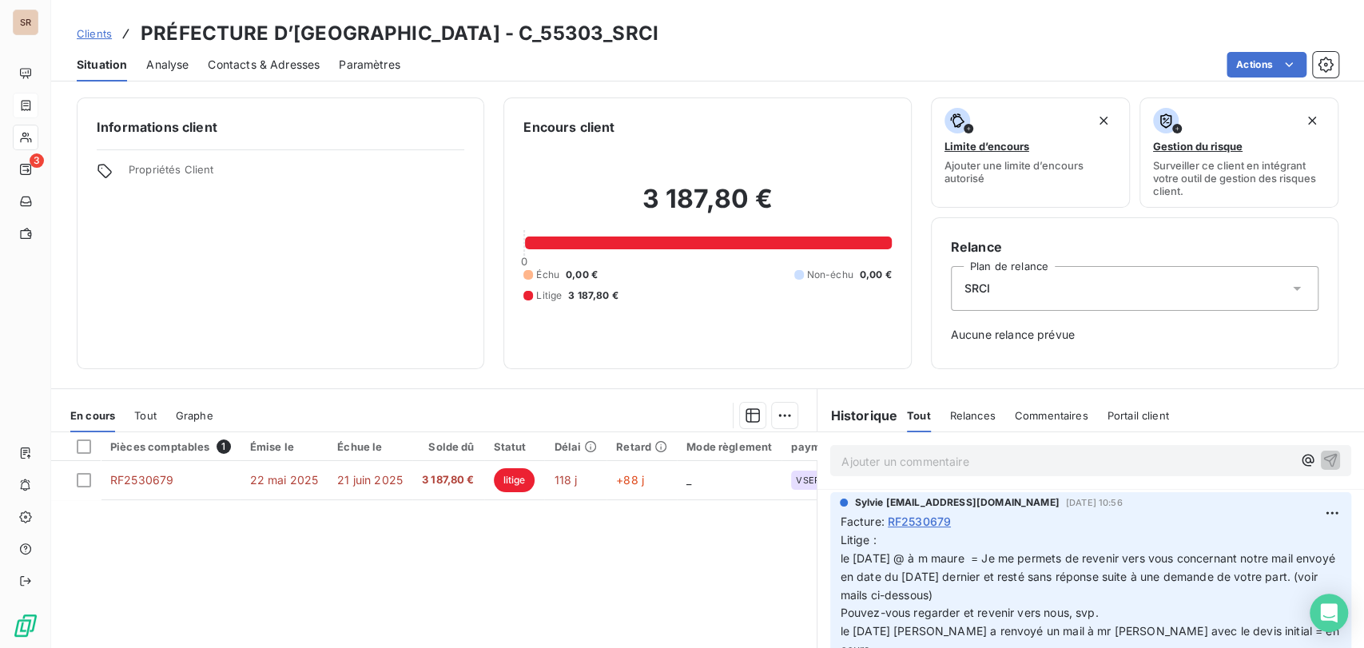
click at [230, 65] on span "Contacts & Adresses" at bounding box center [264, 65] width 112 height 16
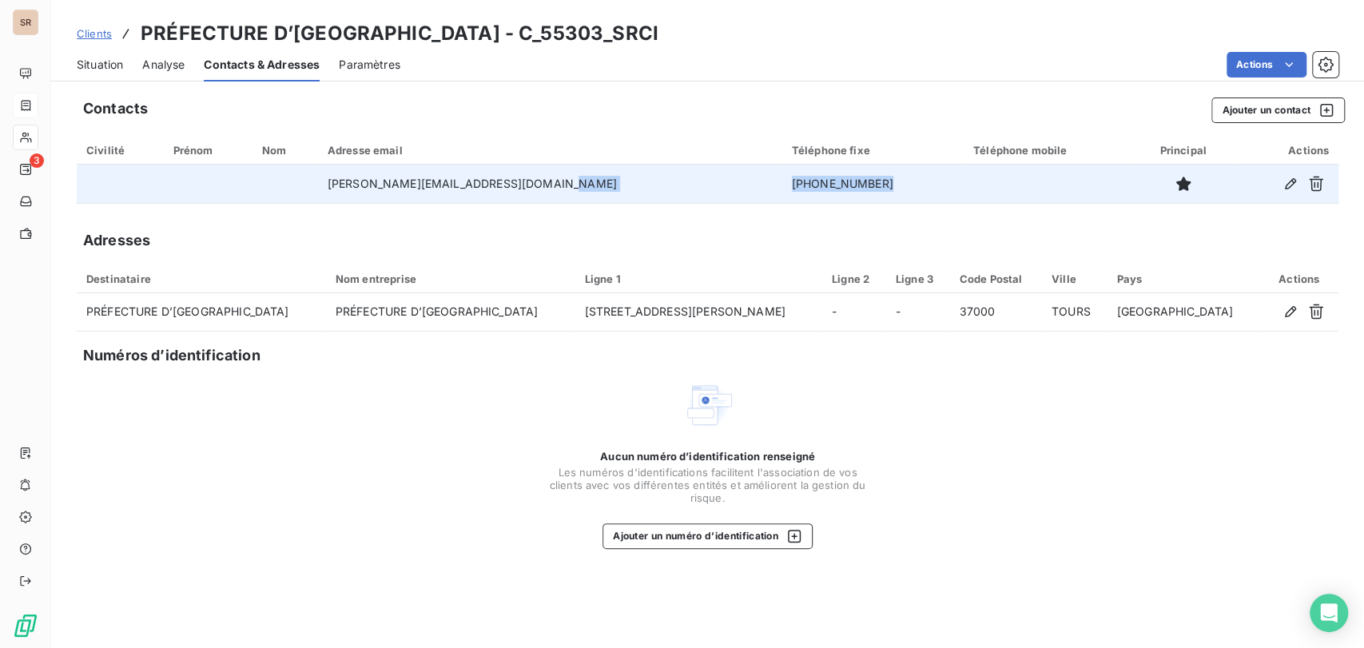
drag, startPoint x: 837, startPoint y: 181, endPoint x: 718, endPoint y: 190, distance: 119.5
click at [718, 190] on tr "etienne.maure@indre-et-loire.gouv.fr 02.47.33.10.08" at bounding box center [708, 184] width 1262 height 38
copy tr "02.47.33.10.08"
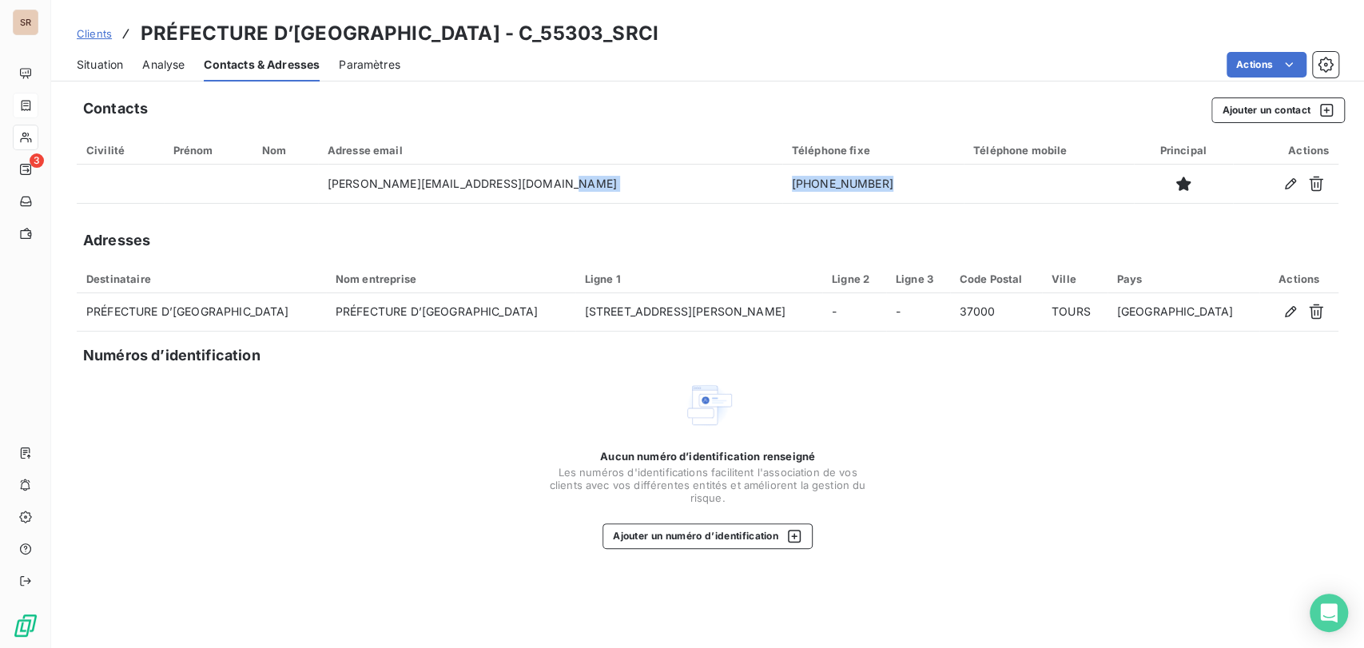
click at [102, 65] on span "Situation" at bounding box center [100, 65] width 46 height 16
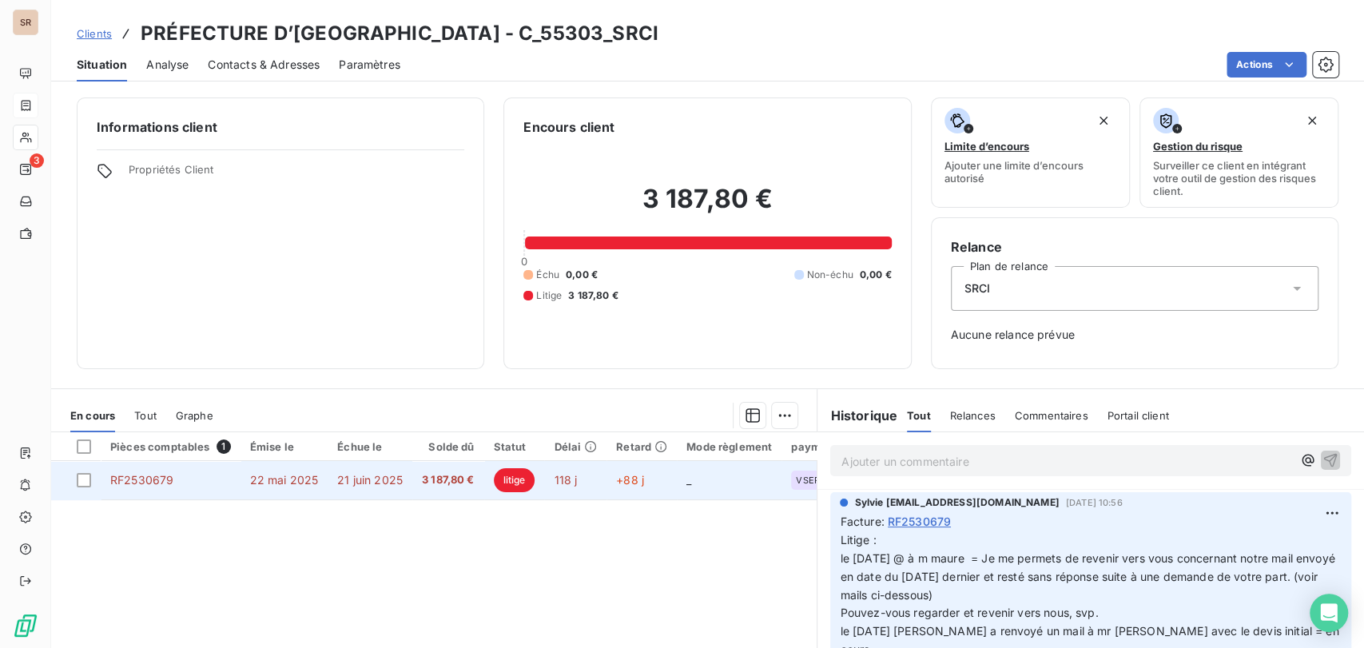
click at [143, 475] on span "RF2530679" at bounding box center [141, 480] width 63 height 14
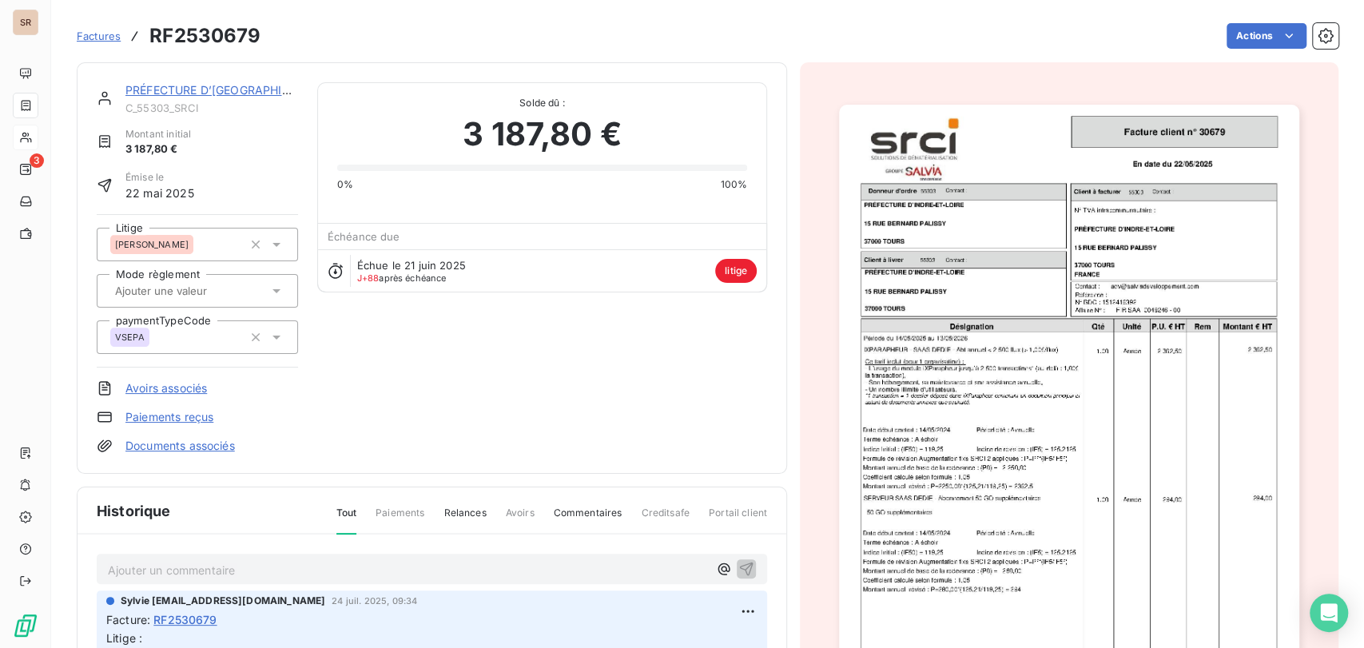
click at [160, 448] on link "Documents associés" at bounding box center [179, 446] width 109 height 16
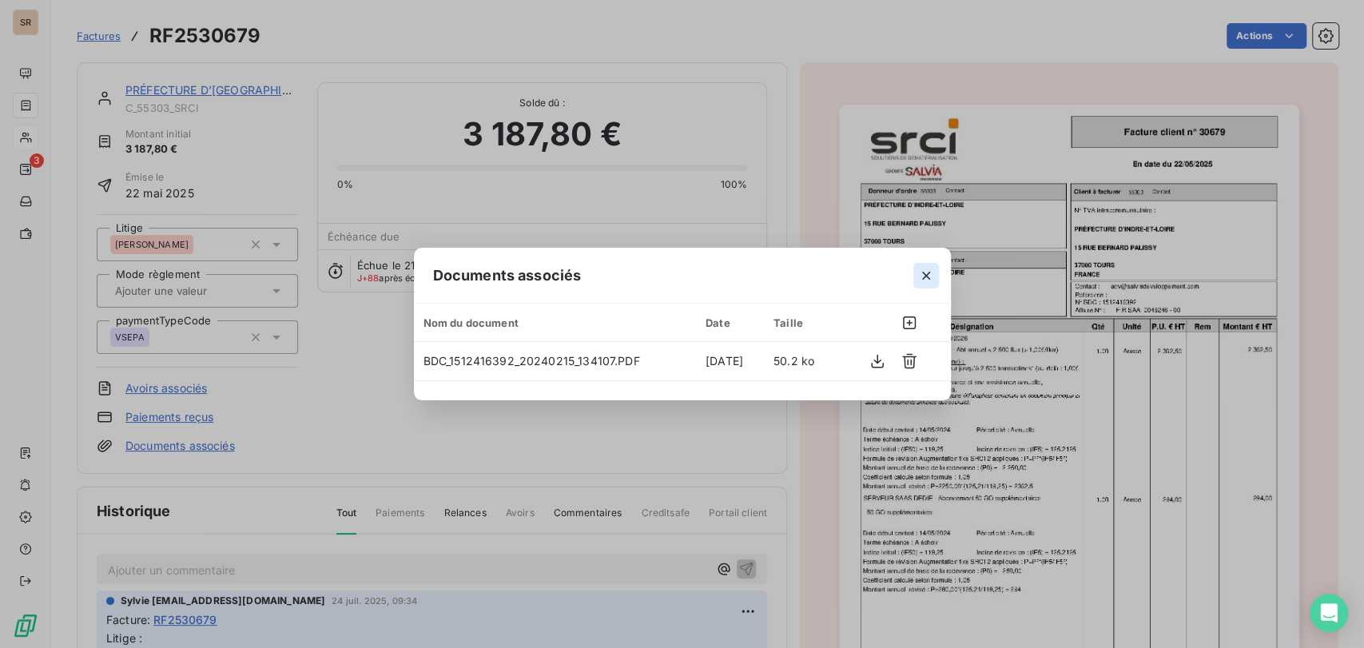
click at [929, 272] on icon "button" at bounding box center [926, 276] width 16 height 16
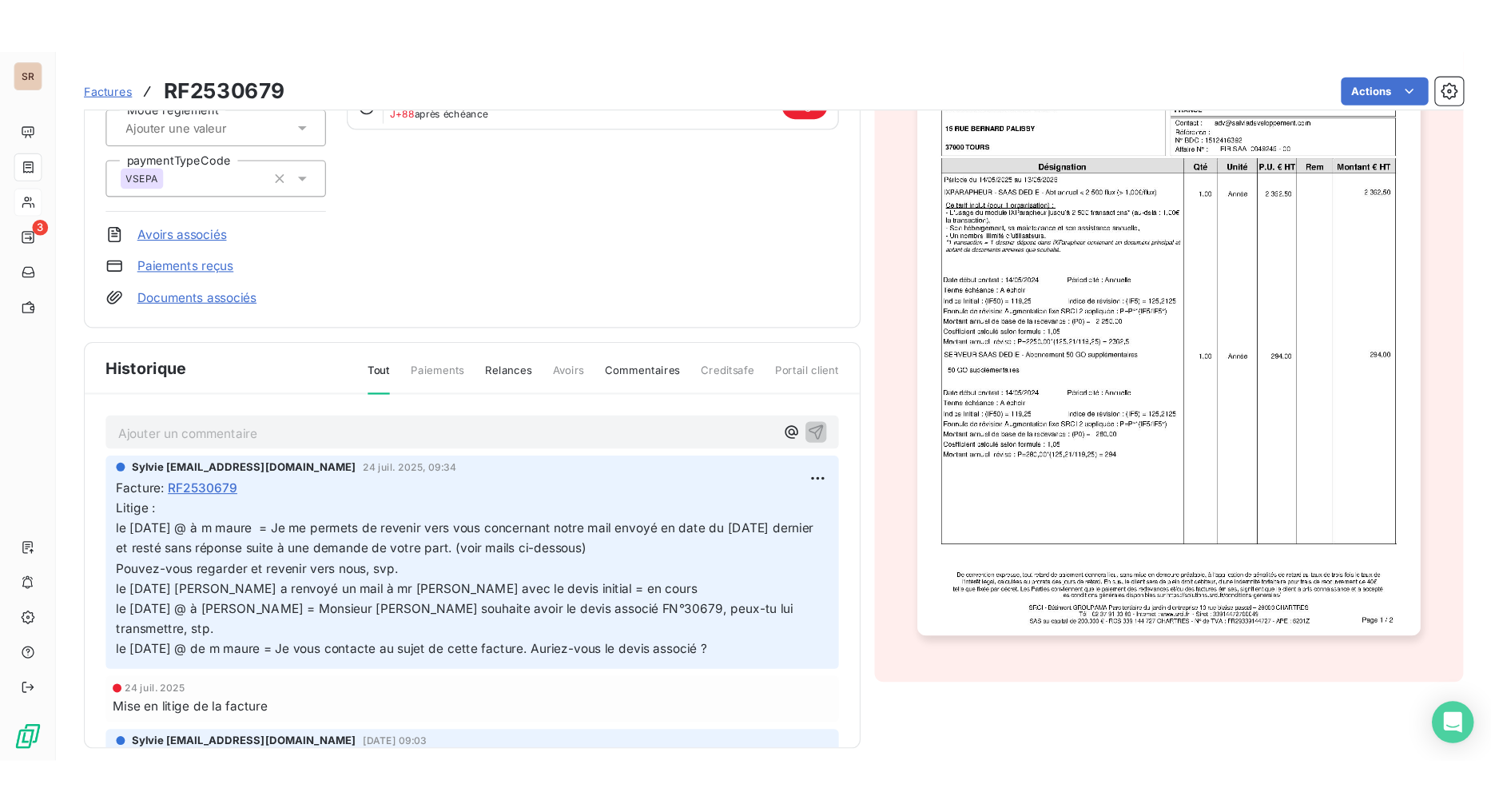
scroll to position [236, 0]
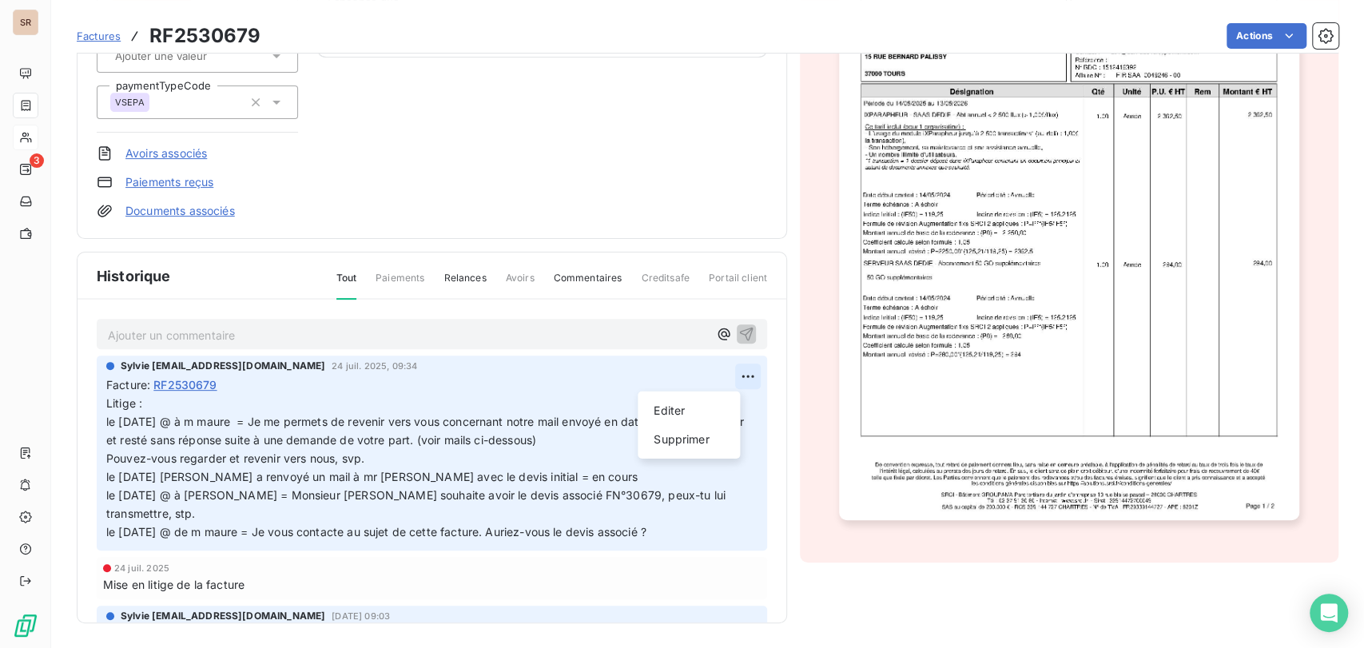
click at [719, 379] on html "SR 3 Factures RF2530679 Actions PRÉFECTURE D’INDRE-ET-LOIRE C_55303_SRCI Montan…" at bounding box center [682, 324] width 1364 height 648
drag, startPoint x: 675, startPoint y: 412, endPoint x: 519, endPoint y: 416, distance: 155.9
click at [674, 412] on div "Editer" at bounding box center [688, 411] width 89 height 26
click at [145, 406] on p "Litige : le 12/09/25 @ à m maure = Je me permets de revenir vers vous concernan…" at bounding box center [422, 468] width 632 height 146
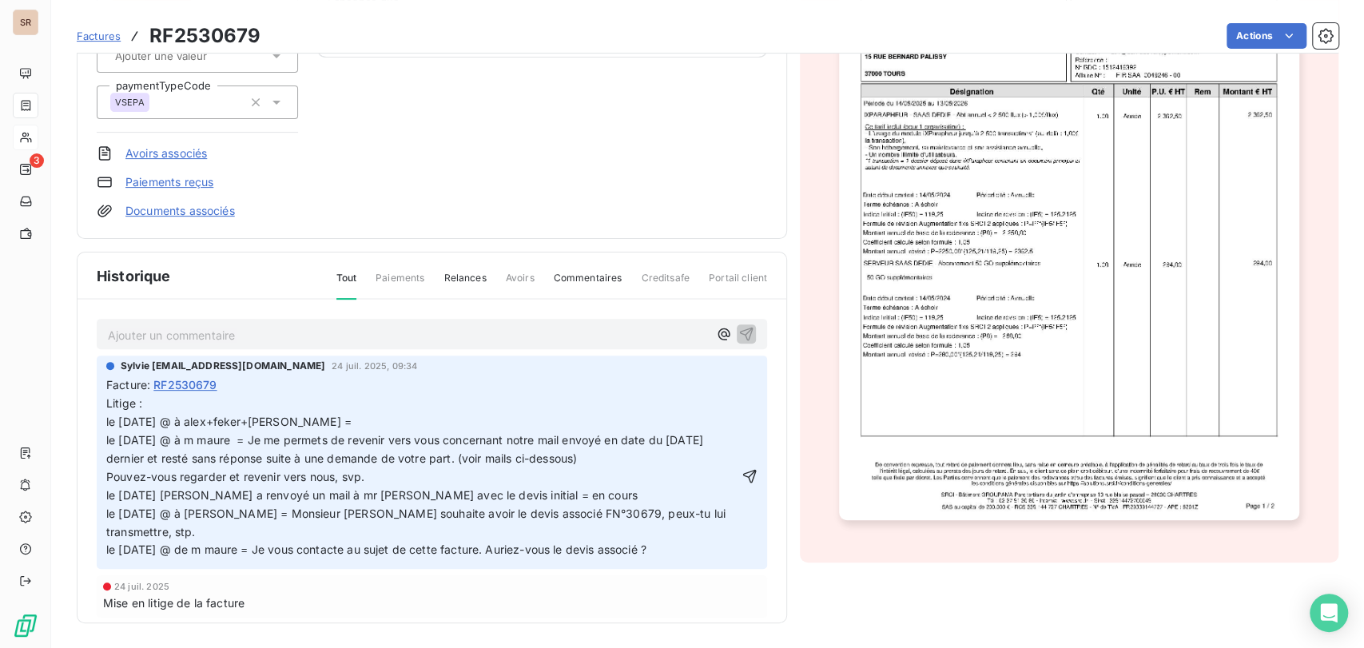
click at [341, 420] on p "Litige : le 17/09/25 @ à alex+feker+stéphanie = le 12/09/25 @ à m maure = Je me…" at bounding box center [422, 477] width 632 height 165
click at [742, 468] on icon "button" at bounding box center [750, 476] width 16 height 16
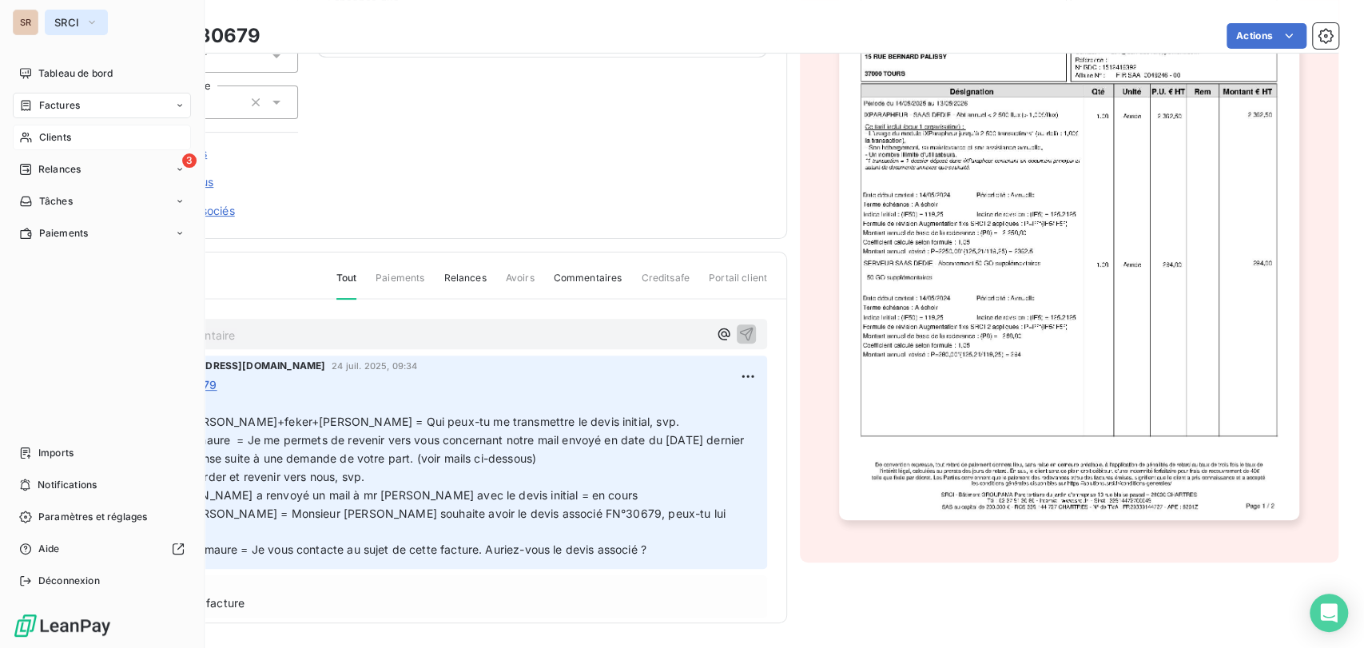
click at [93, 24] on icon "button" at bounding box center [92, 22] width 13 height 16
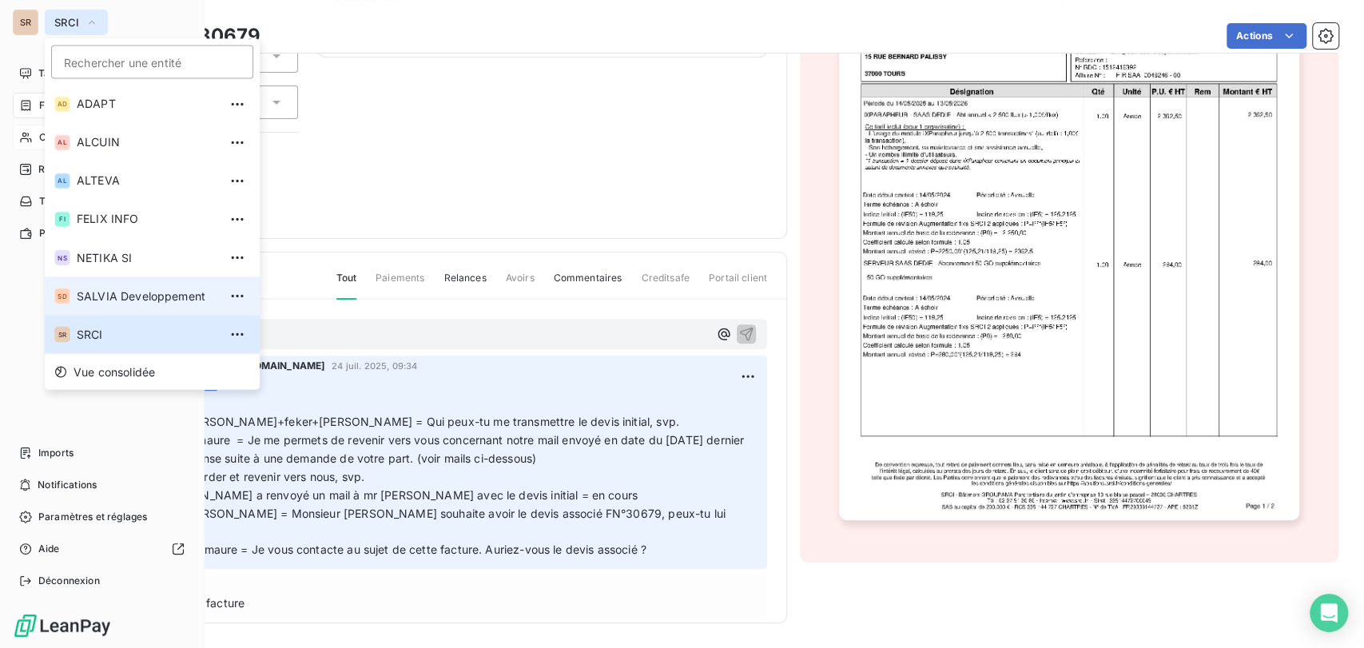
click at [104, 294] on span "SALVIA Developpement" at bounding box center [147, 296] width 141 height 16
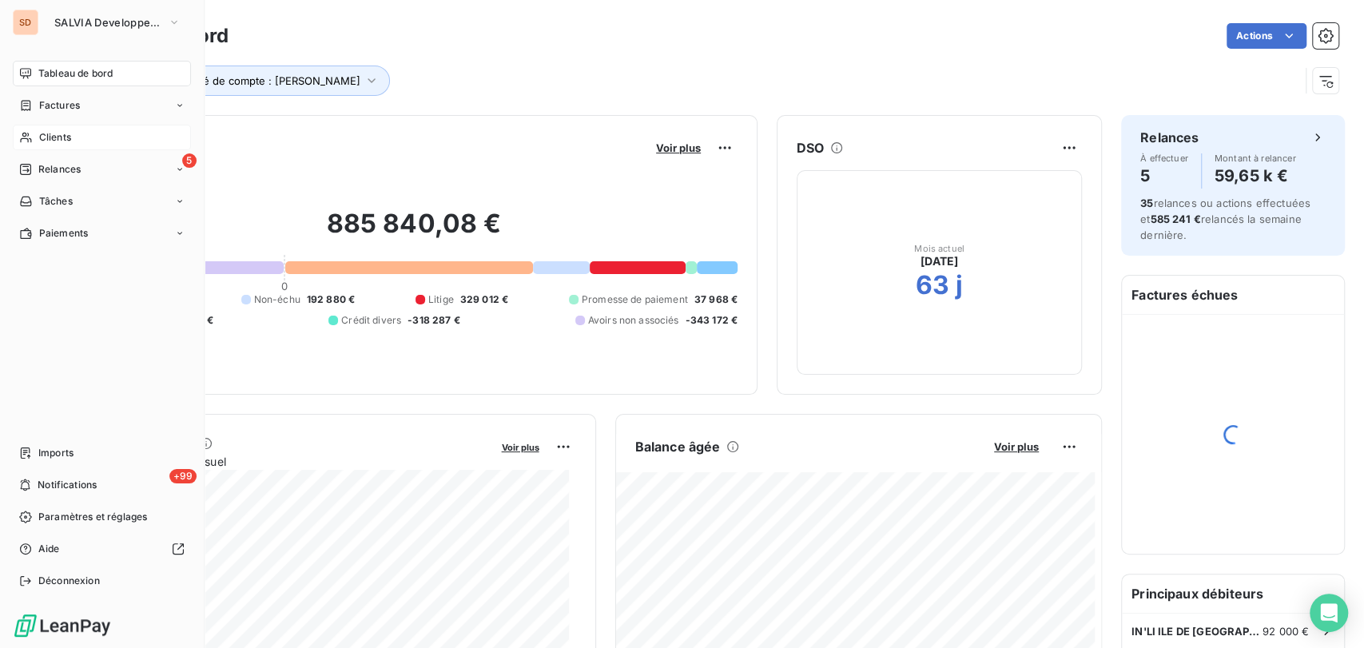
drag, startPoint x: 52, startPoint y: 143, endPoint x: 70, endPoint y: 141, distance: 17.7
click at [52, 142] on span "Clients" at bounding box center [55, 137] width 32 height 14
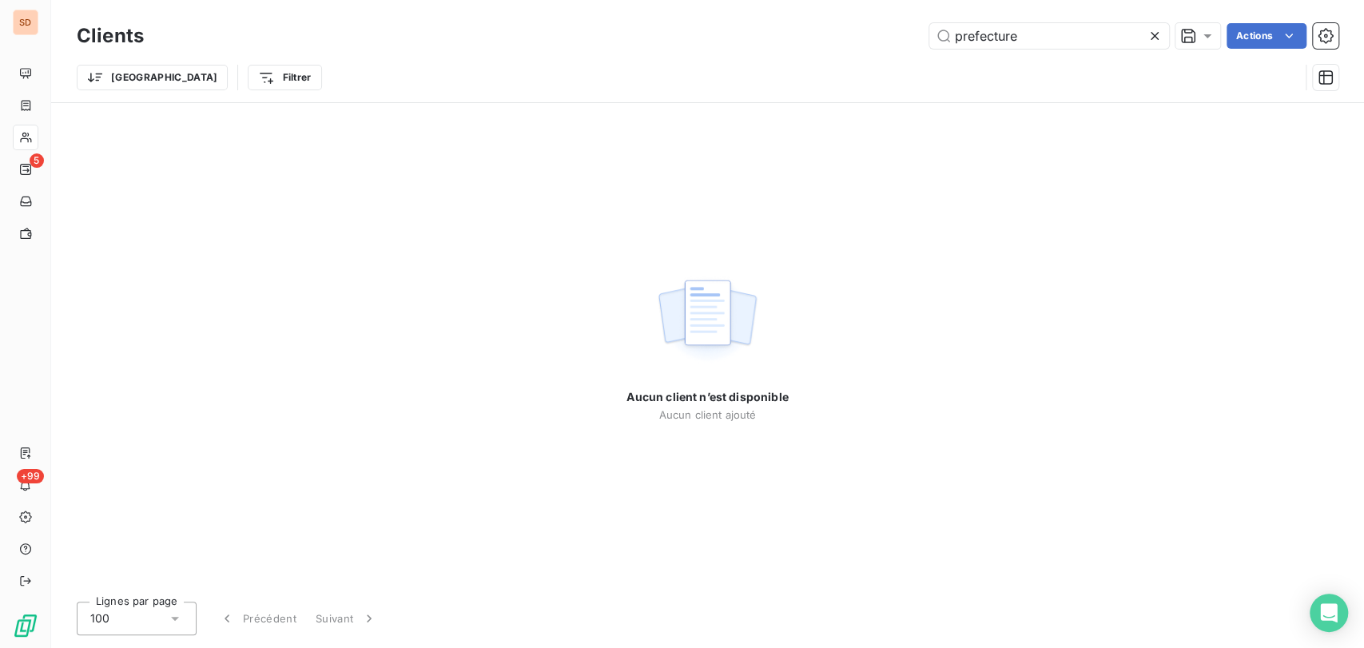
drag, startPoint x: 989, startPoint y: 31, endPoint x: 815, endPoint y: 49, distance: 175.1
click at [817, 50] on div "Clients prefecture Actions" at bounding box center [708, 36] width 1262 height 34
click at [978, 31] on input "newim" at bounding box center [1049, 36] width 240 height 26
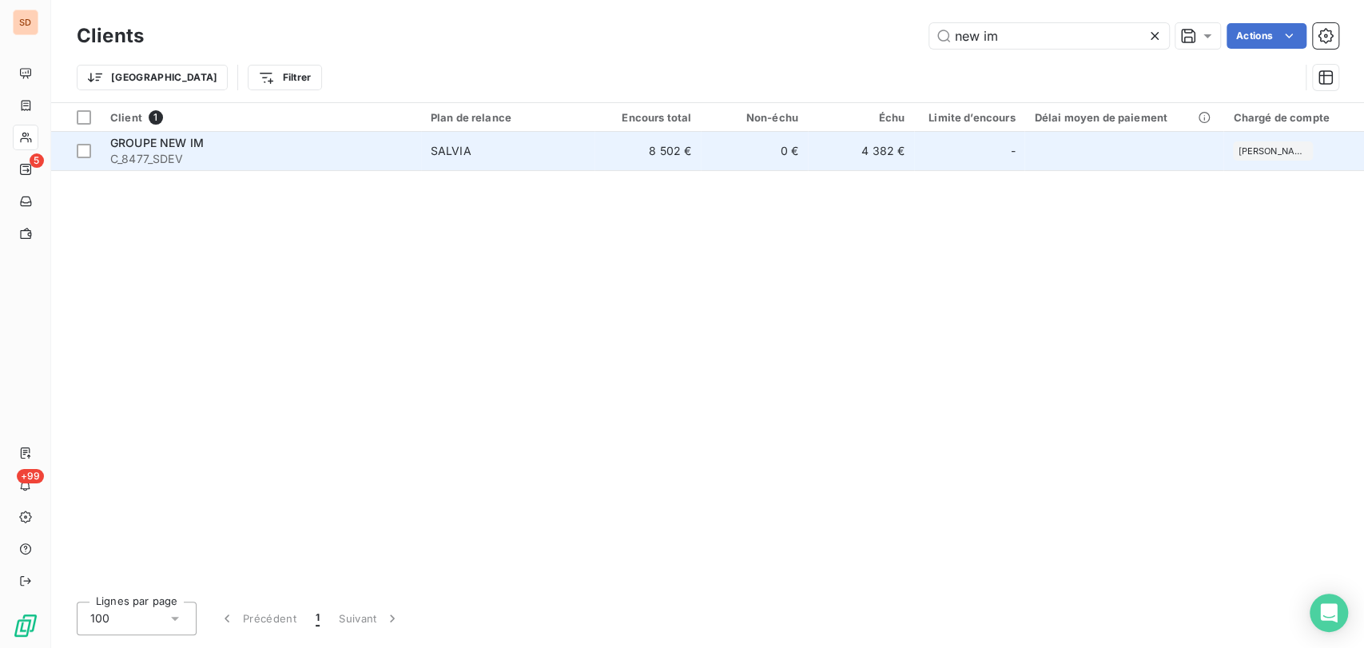
type input "new im"
click at [128, 145] on span "GROUPE NEW IM" at bounding box center [156, 143] width 93 height 14
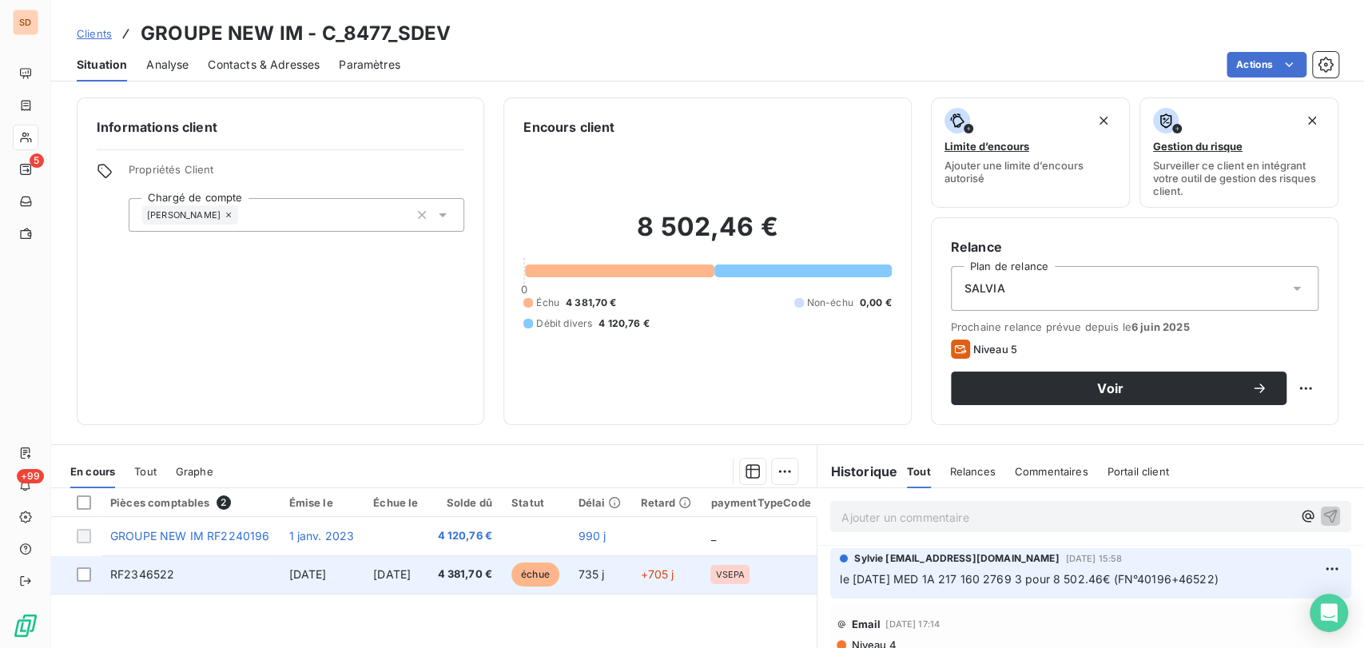
click at [159, 580] on td "RF2346522" at bounding box center [190, 574] width 178 height 38
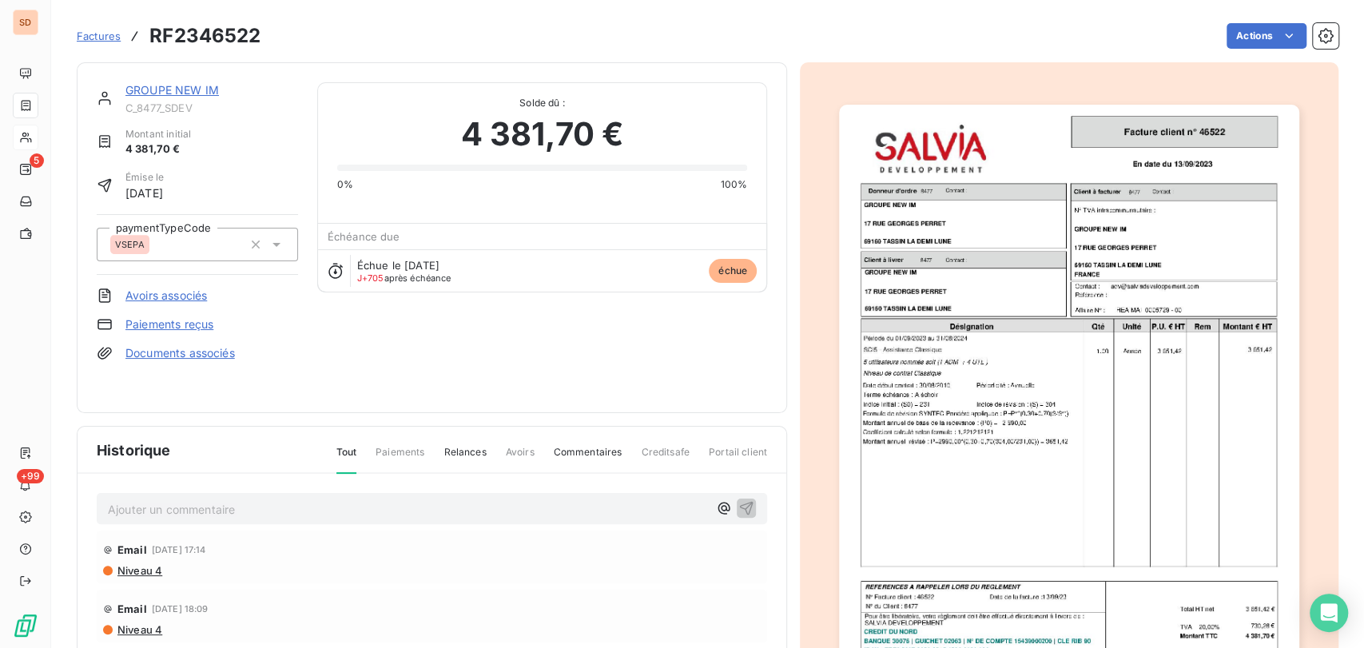
click at [171, 358] on link "Documents associés" at bounding box center [179, 353] width 109 height 16
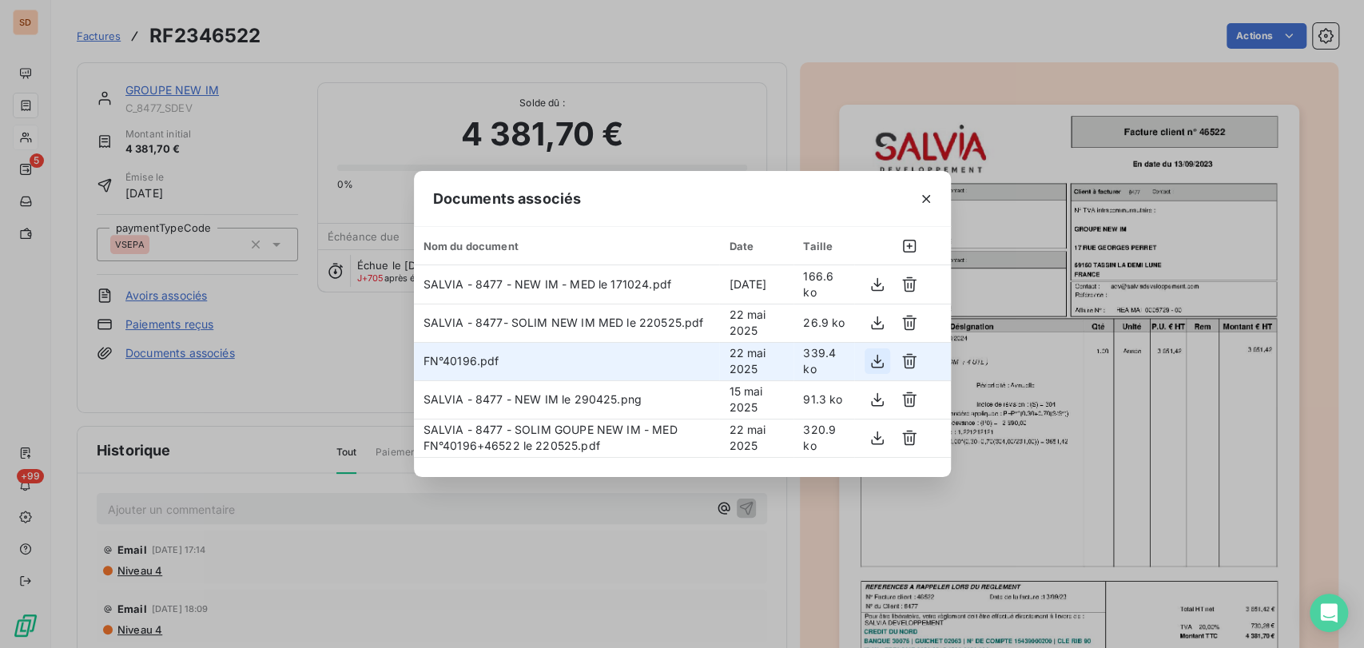
click at [877, 358] on icon "button" at bounding box center [877, 362] width 13 height 14
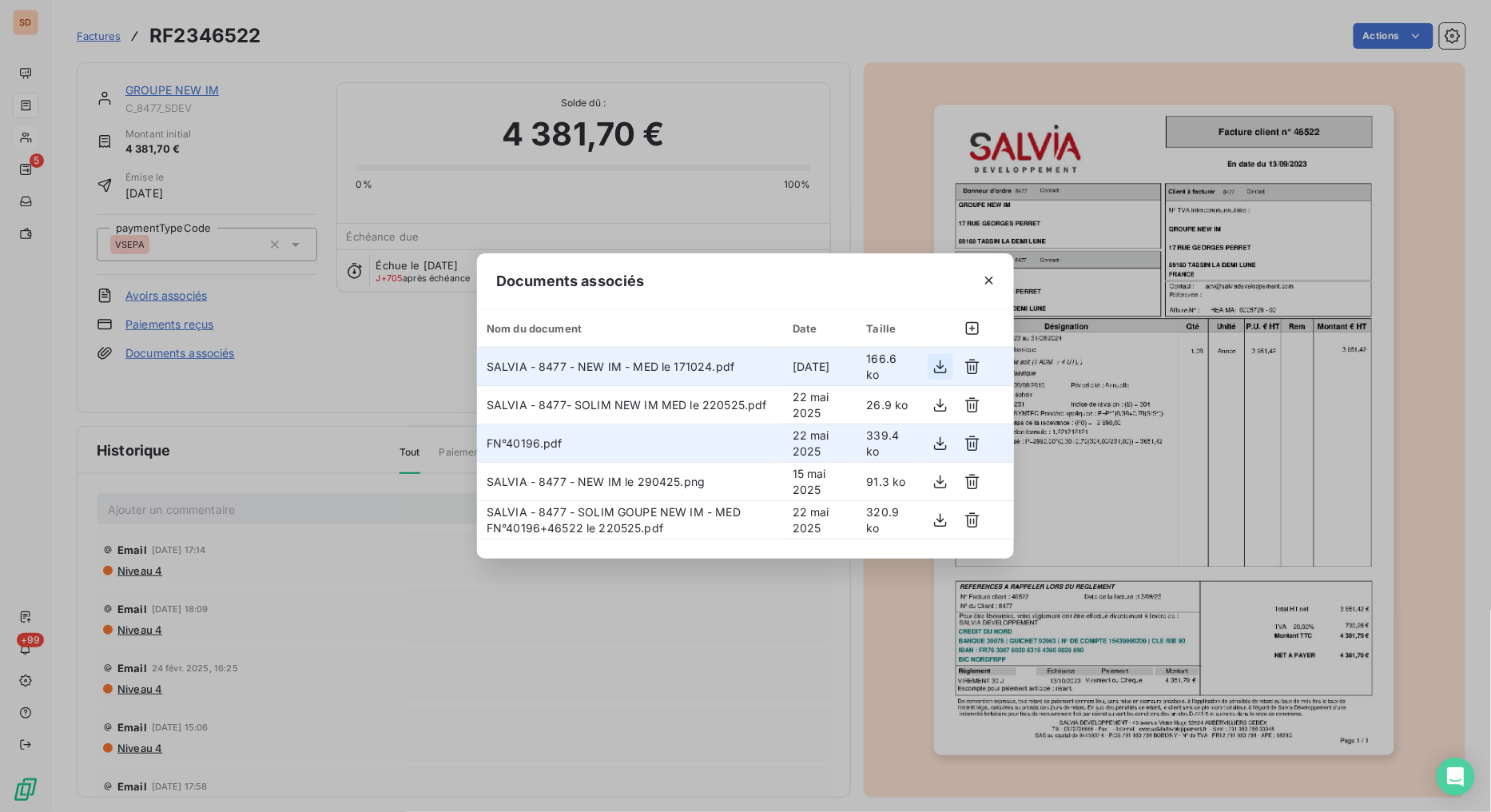
click at [943, 368] on icon "button" at bounding box center [941, 367] width 16 height 16
click at [941, 404] on icon "button" at bounding box center [941, 405] width 16 height 16
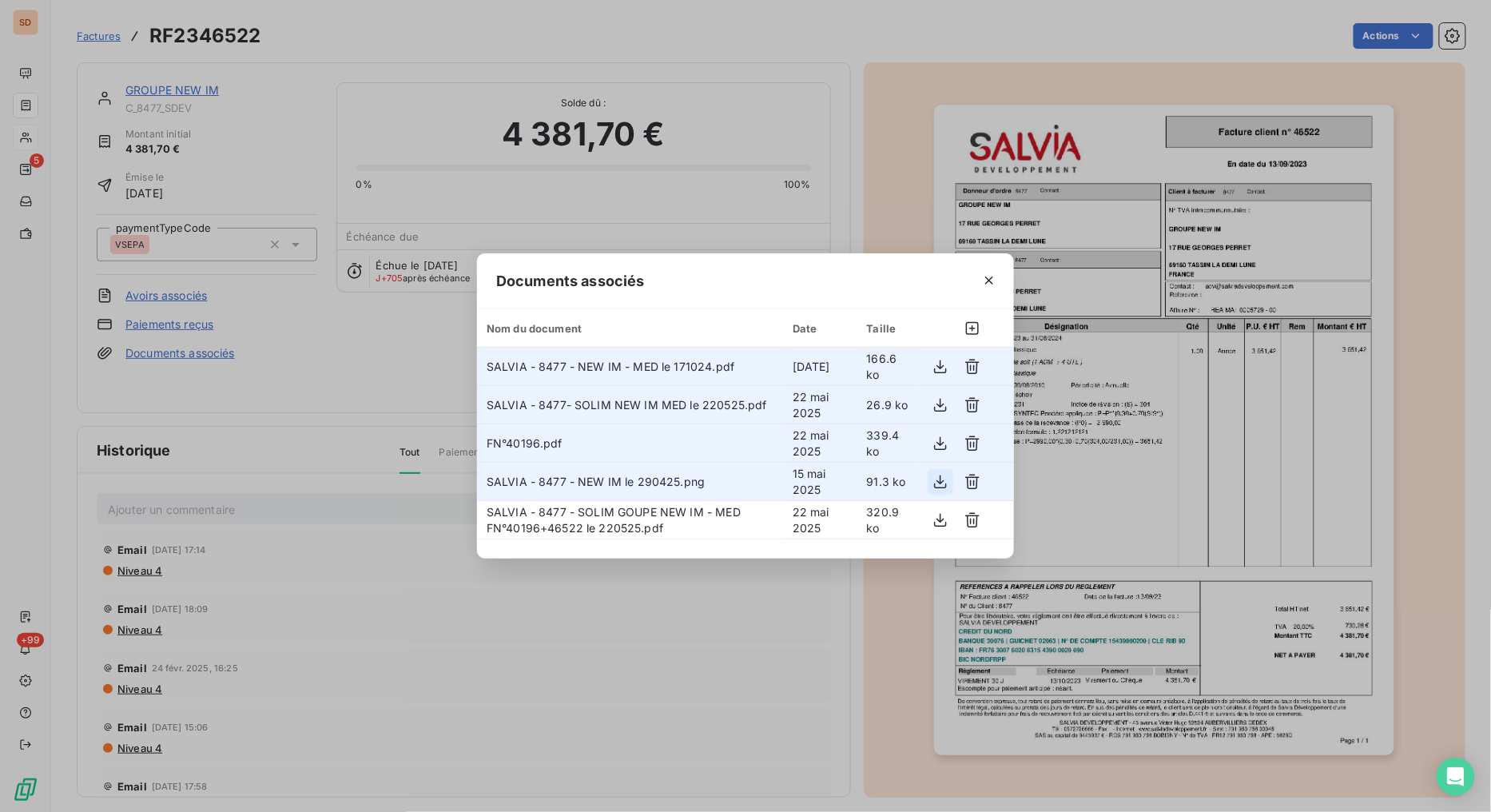
click at [941, 483] on icon "button" at bounding box center [940, 482] width 13 height 14
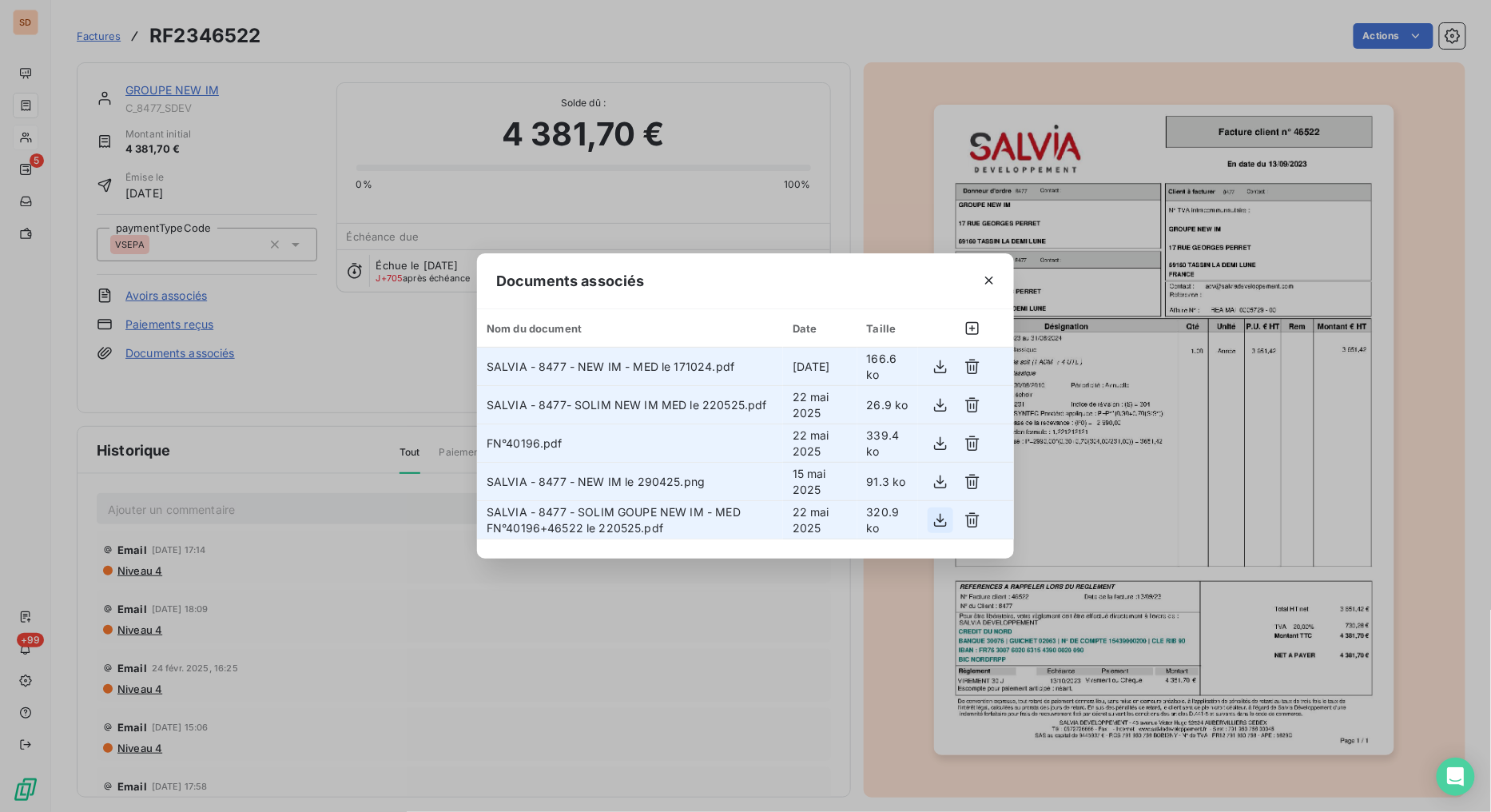
click at [939, 517] on icon "button" at bounding box center [941, 520] width 16 height 16
click at [937, 521] on icon "button" at bounding box center [941, 520] width 16 height 16
click at [992, 281] on icon "button" at bounding box center [989, 280] width 16 height 16
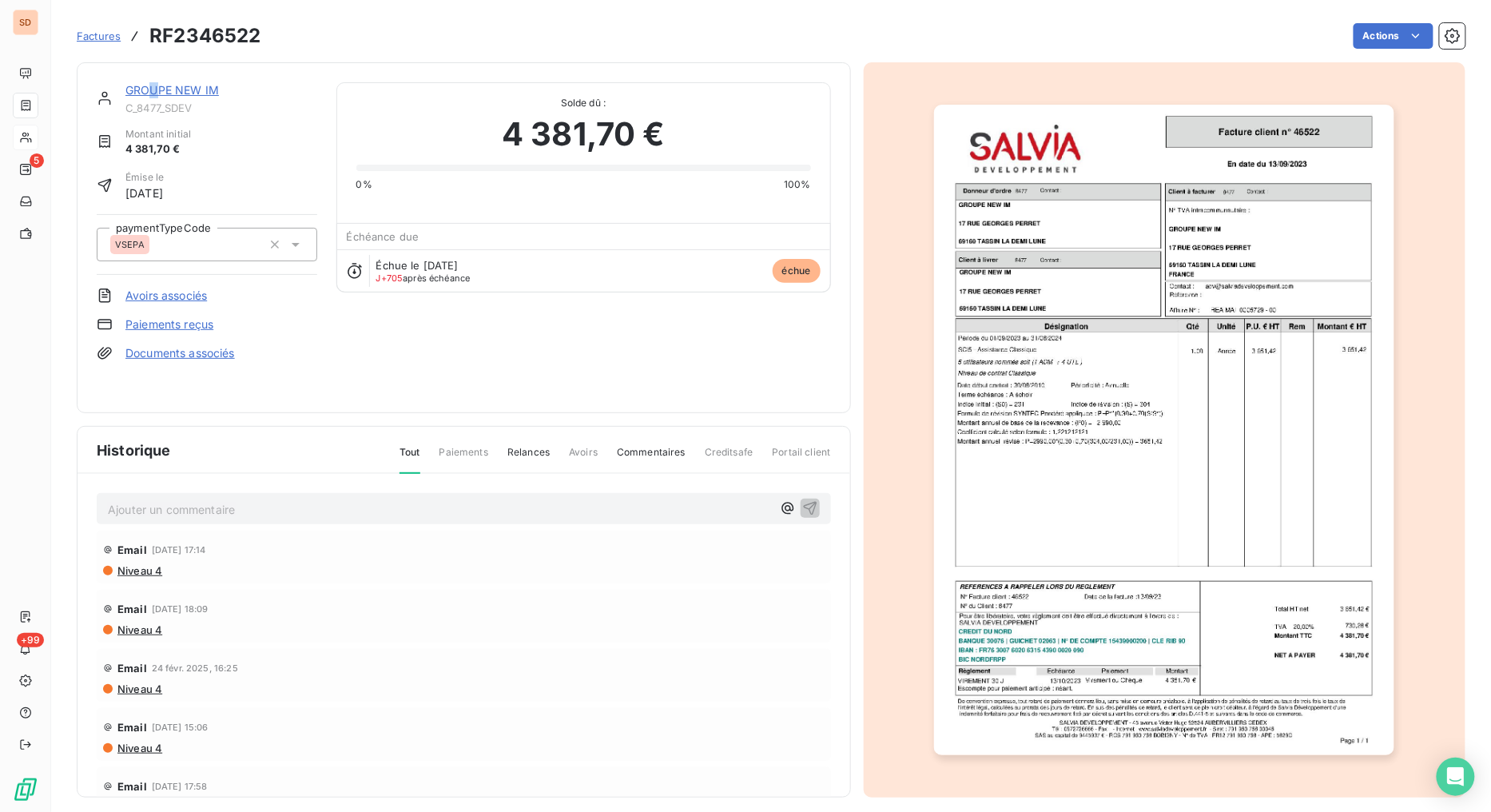
click at [153, 92] on link "GROUPE NEW IM" at bounding box center [171, 90] width 93 height 14
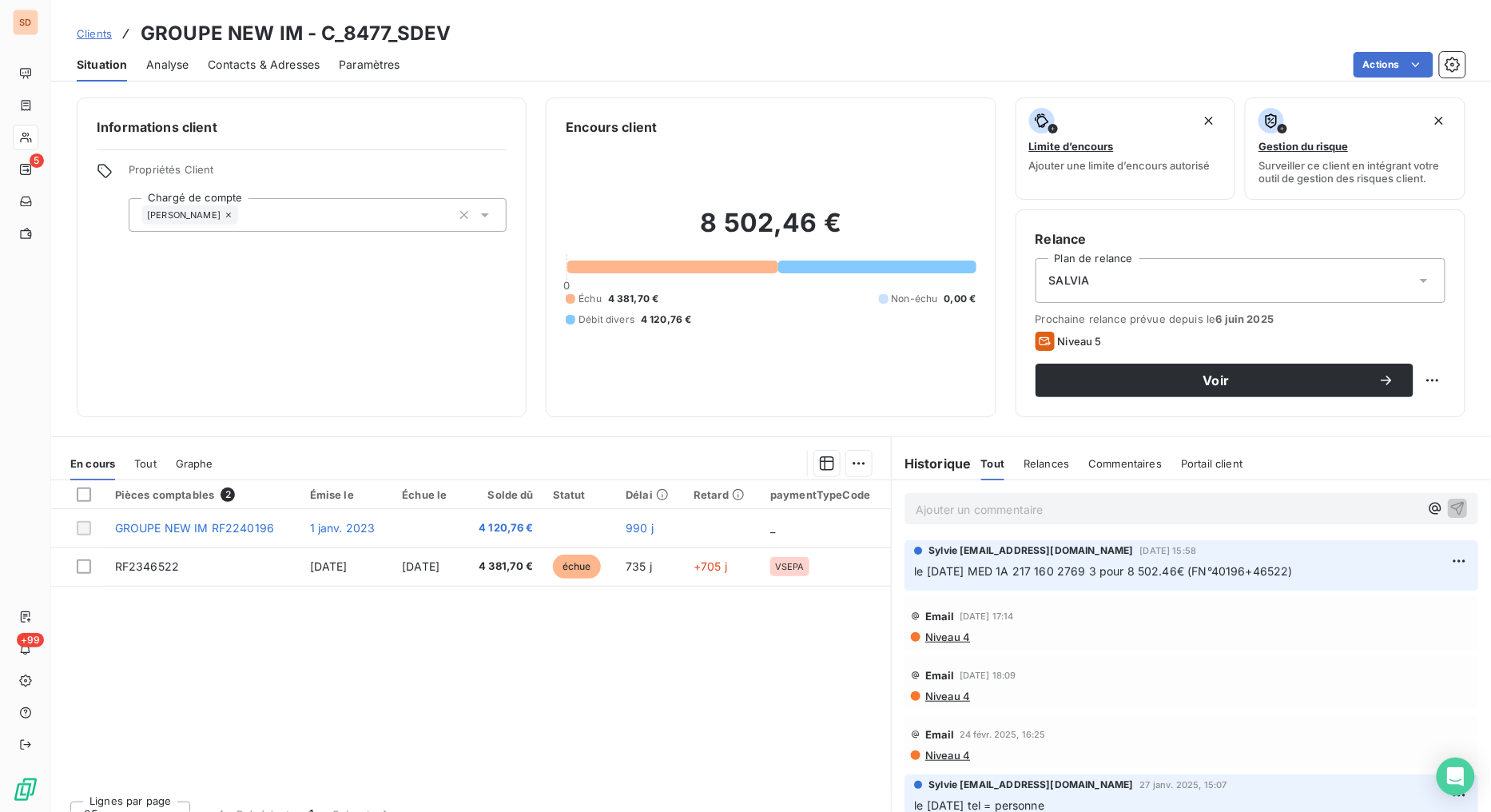
click at [251, 62] on span "Contacts & Adresses" at bounding box center [264, 65] width 112 height 16
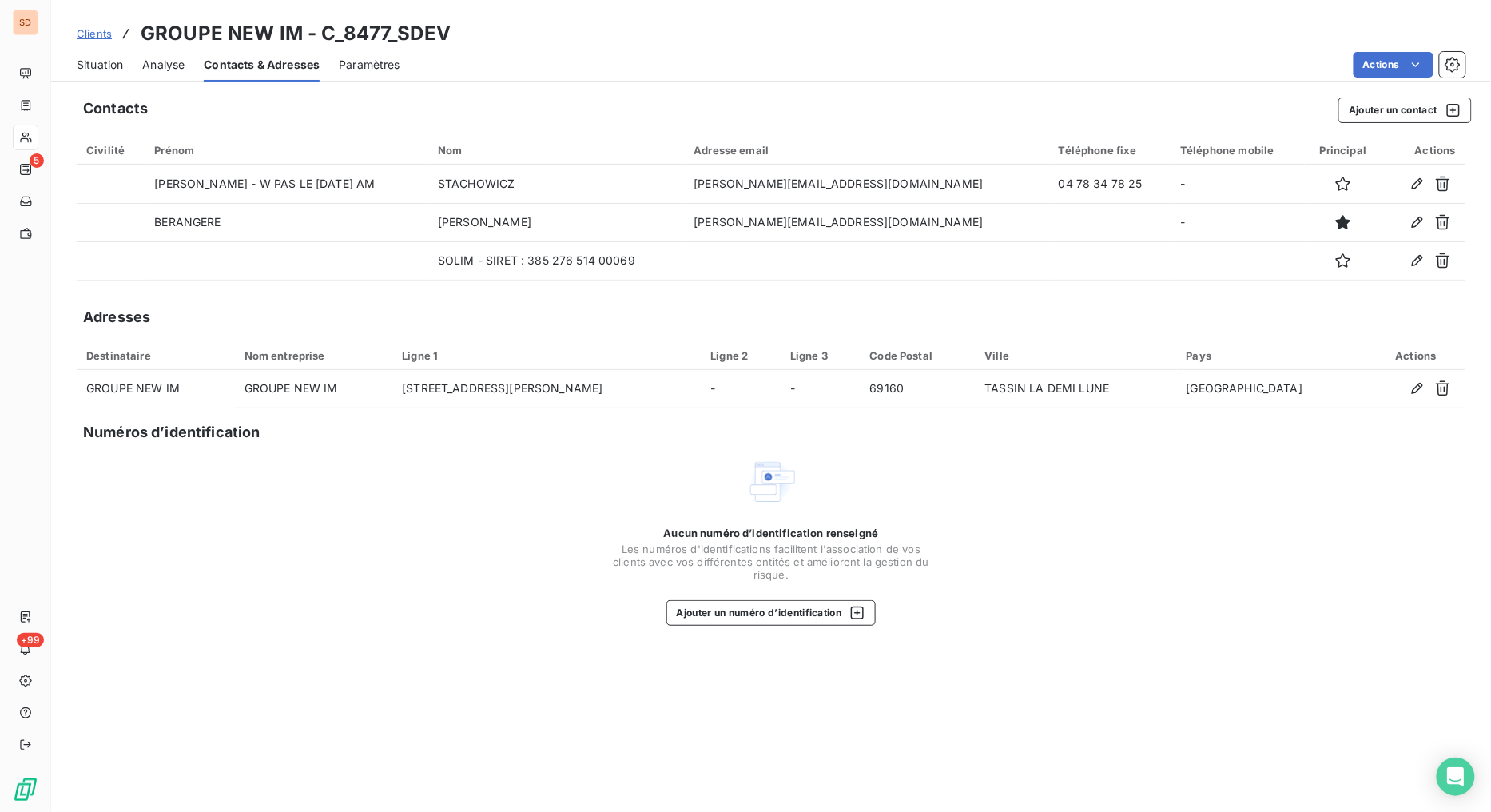
click at [91, 62] on span "Situation" at bounding box center [100, 65] width 46 height 16
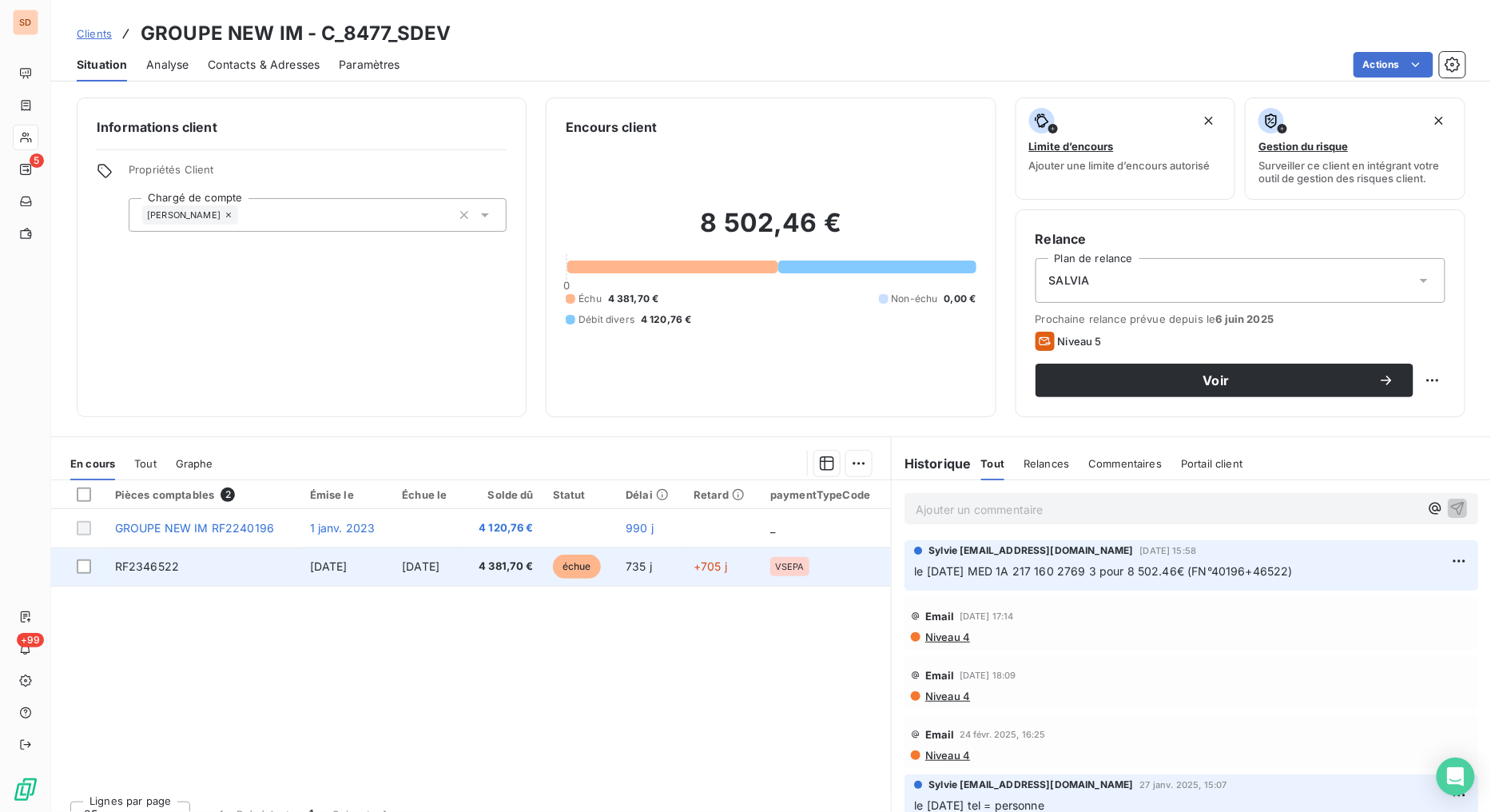
click at [153, 562] on span "RF2346522" at bounding box center [147, 566] width 64 height 14
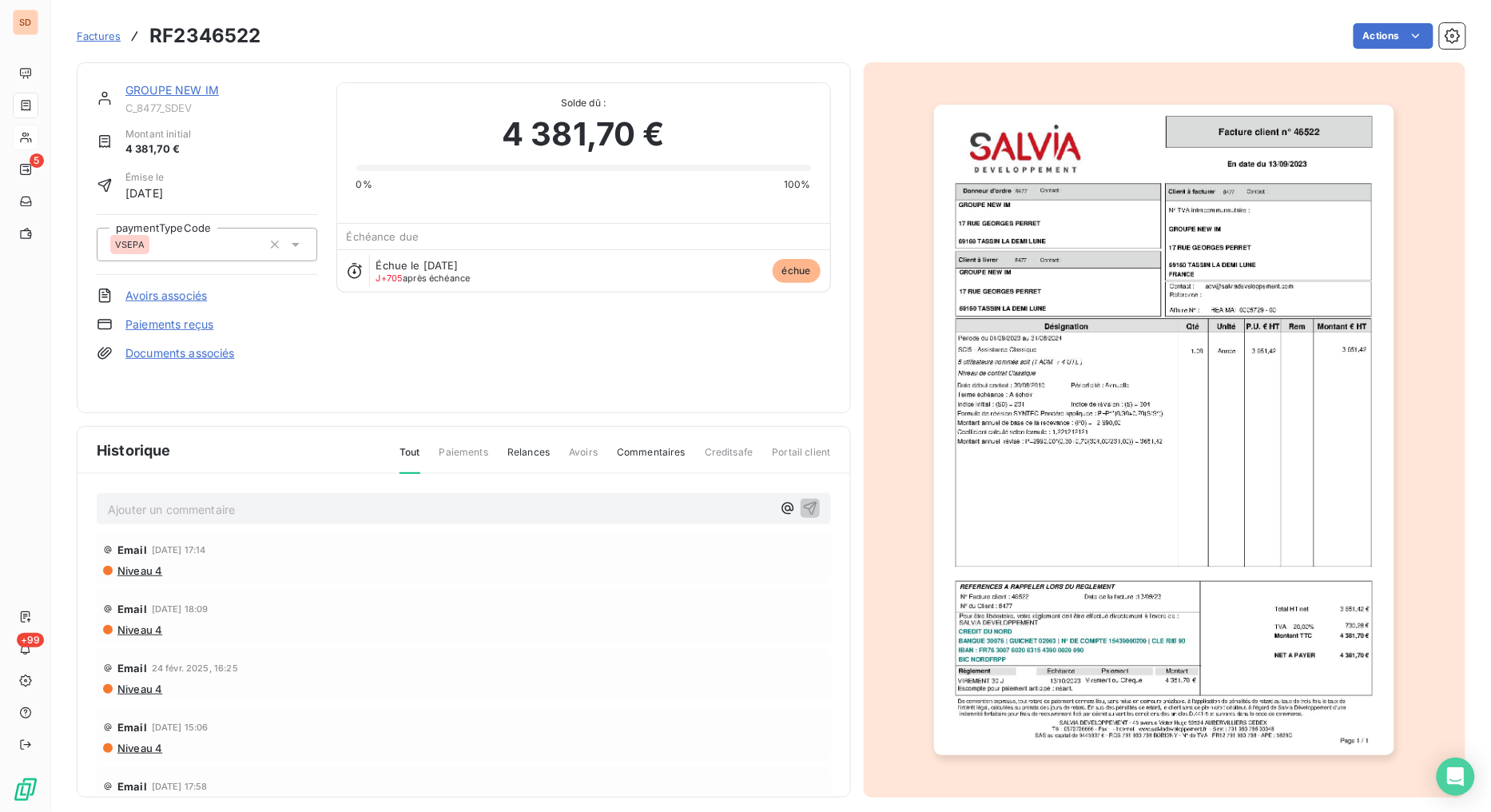
click at [153, 352] on link "Documents associés" at bounding box center [179, 353] width 109 height 16
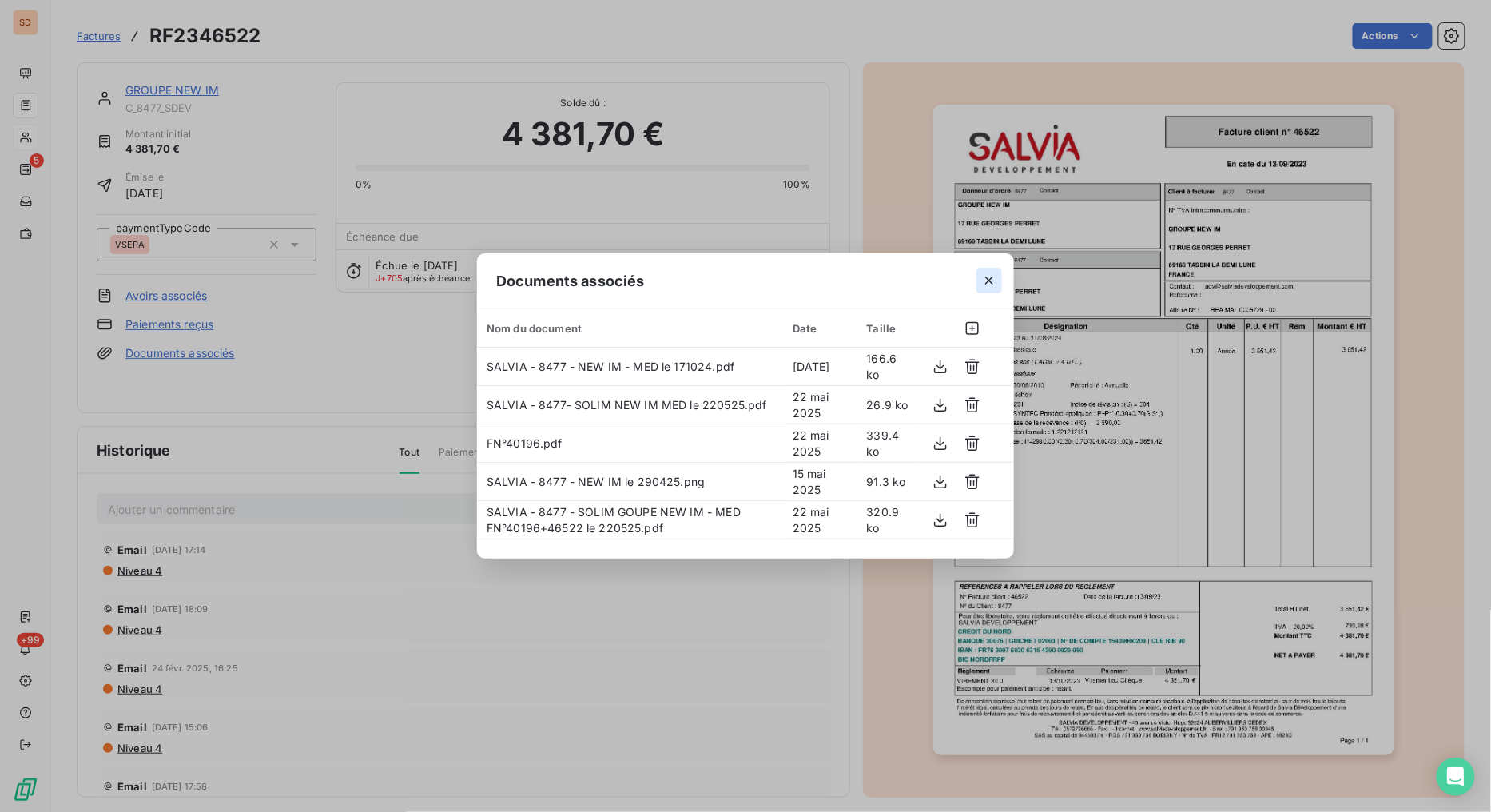
click at [992, 277] on icon "button" at bounding box center [989, 280] width 8 height 8
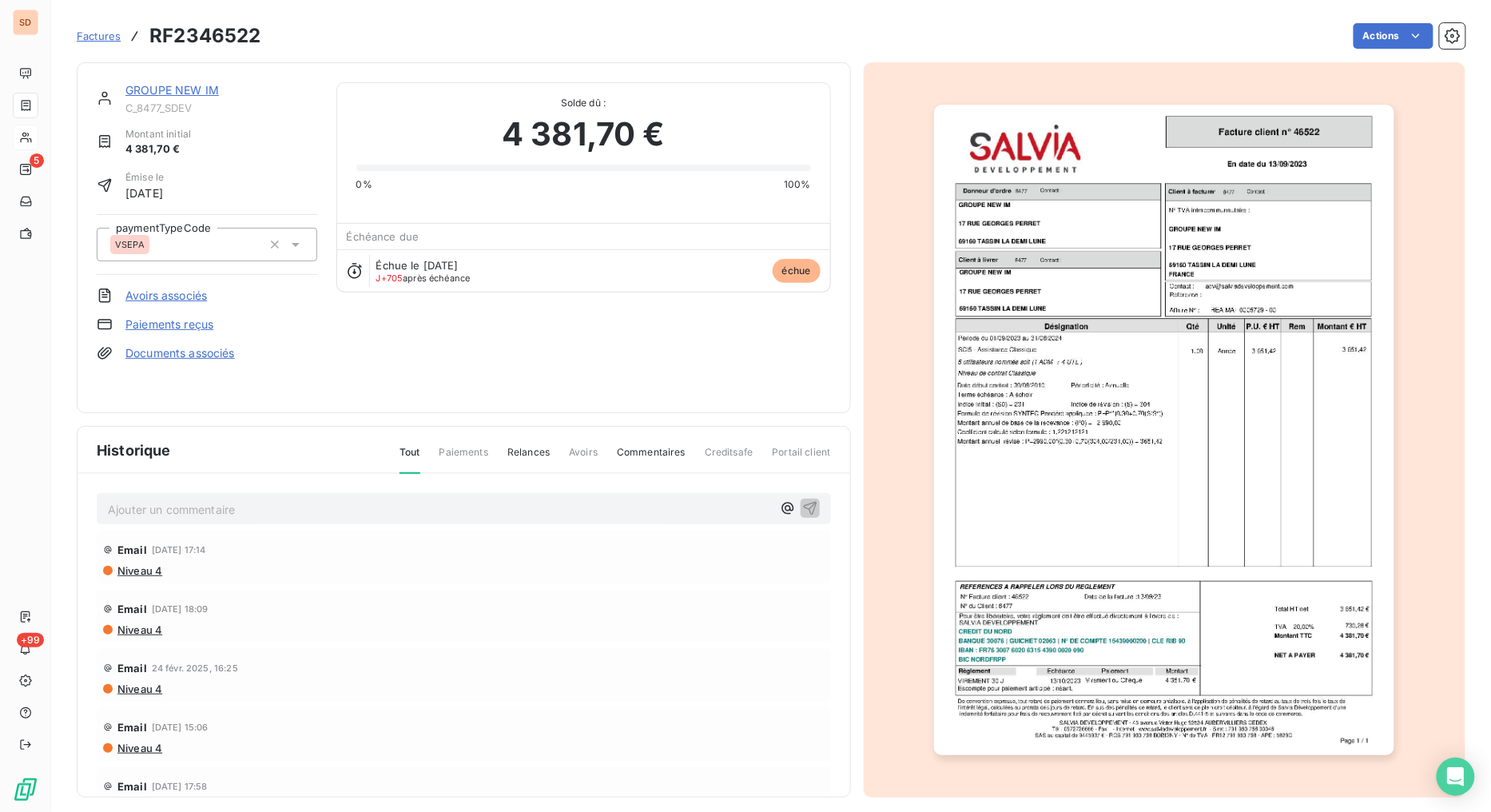
click at [181, 96] on link "GROUPE NEW IM" at bounding box center [171, 90] width 93 height 14
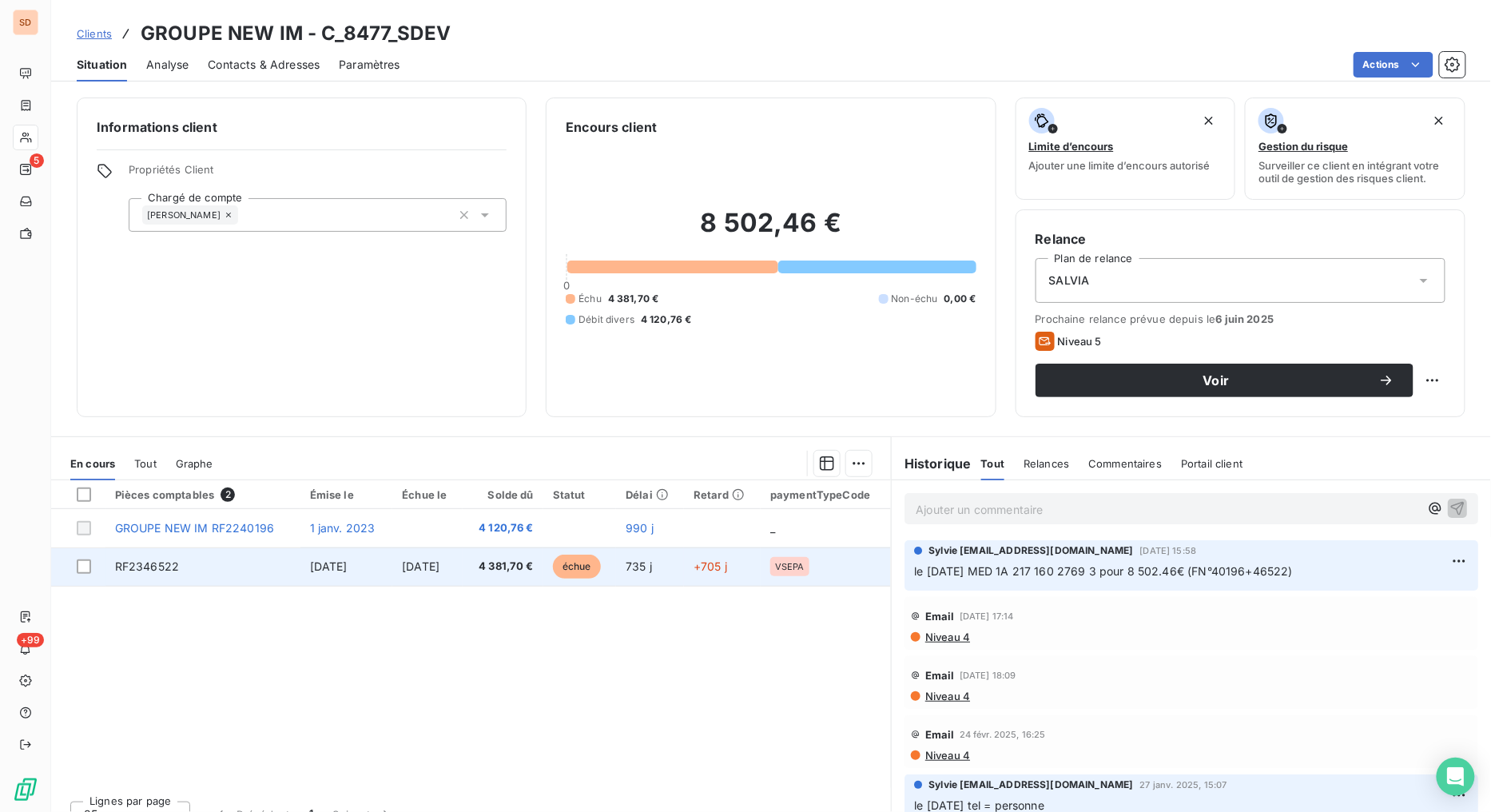
click at [142, 566] on span "RF2346522" at bounding box center [147, 566] width 64 height 14
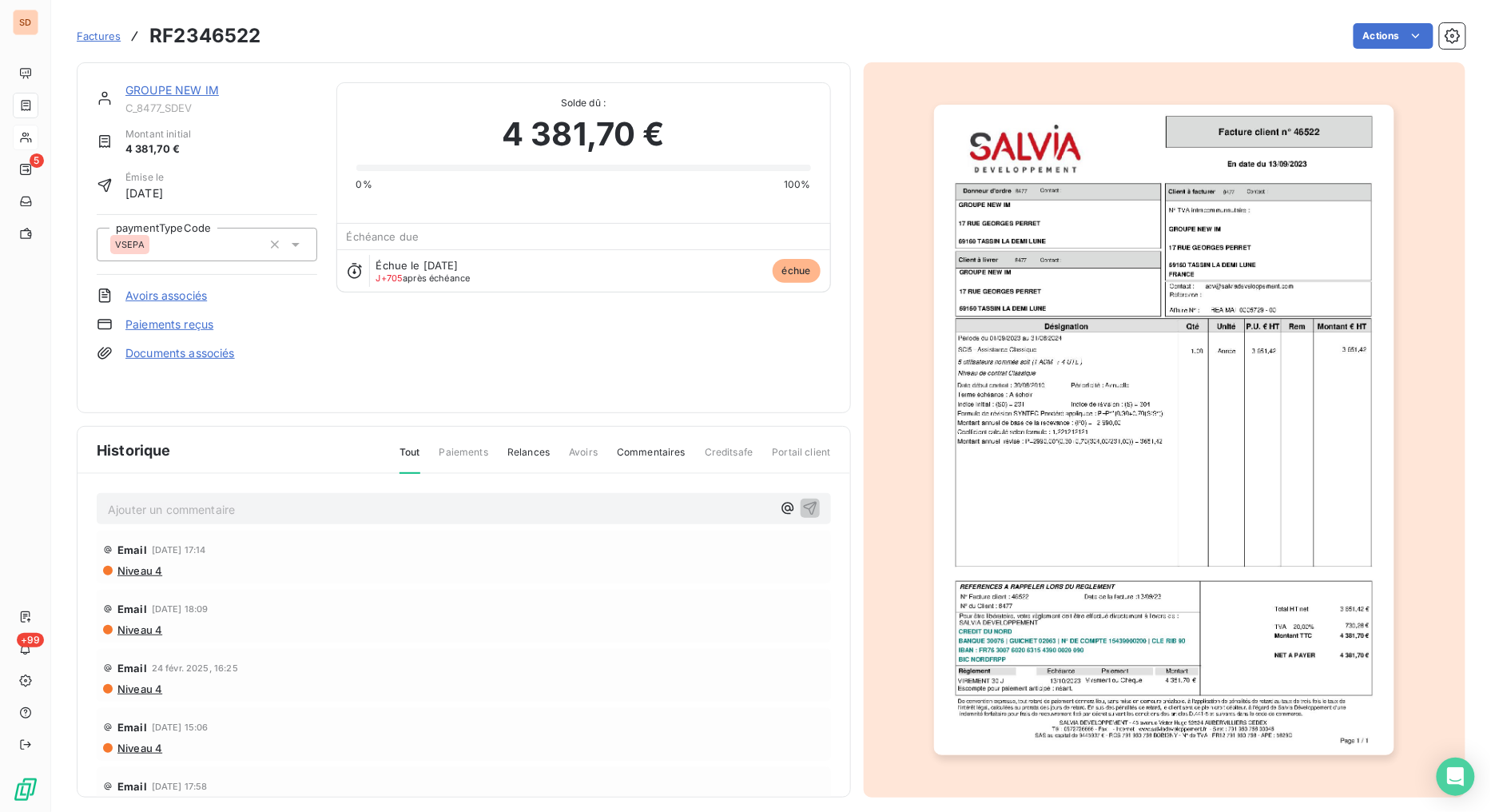
click at [1147, 268] on img "button" at bounding box center [1164, 430] width 460 height 650
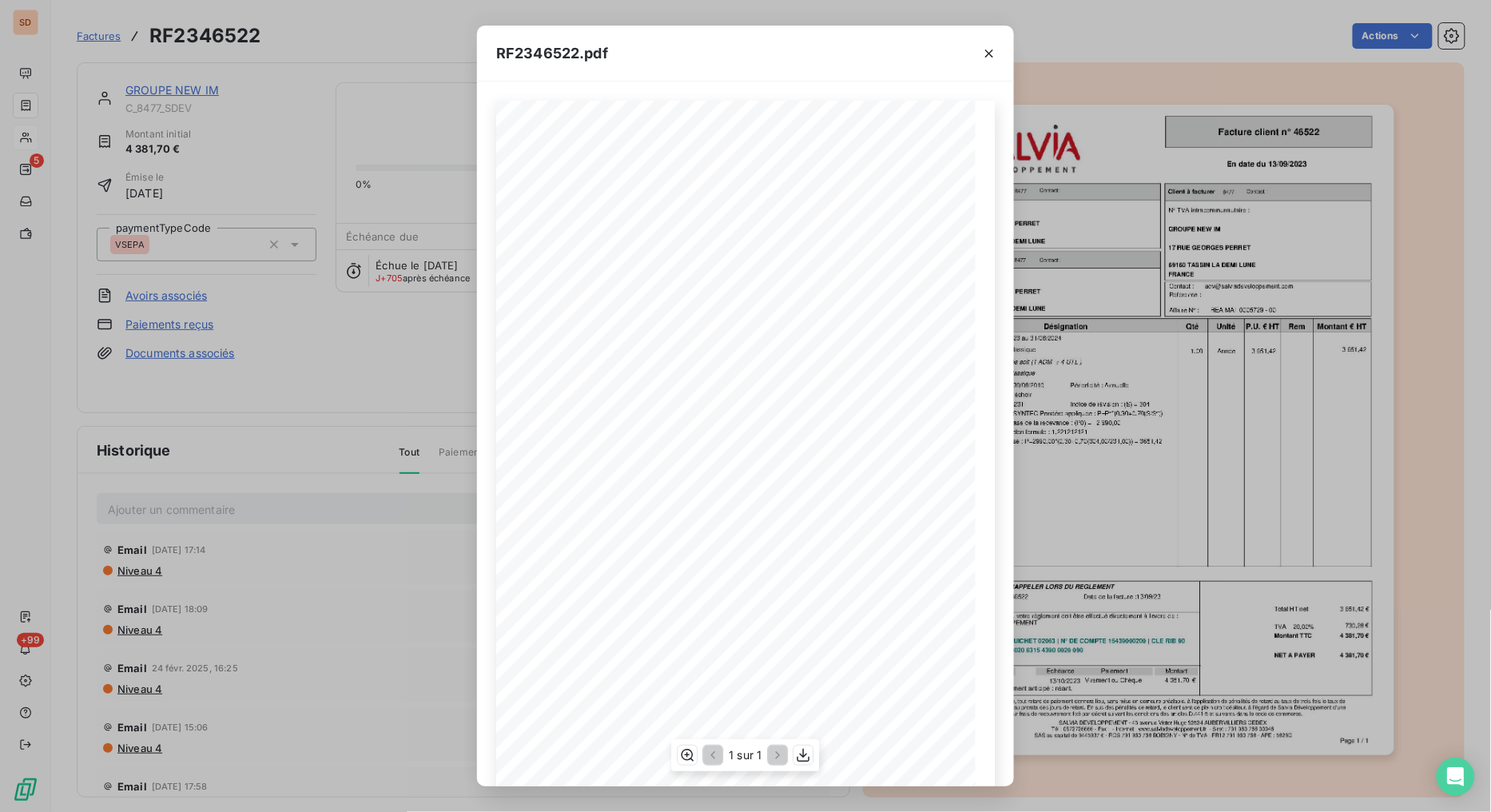
click at [780, 299] on span "Référence :" at bounding box center [771, 295] width 38 height 6
click at [684, 647] on icon "button" at bounding box center [687, 755] width 16 height 16
drag, startPoint x: 988, startPoint y: 52, endPoint x: 977, endPoint y: 53, distance: 11.2
click at [988, 52] on icon "button" at bounding box center [989, 54] width 8 height 8
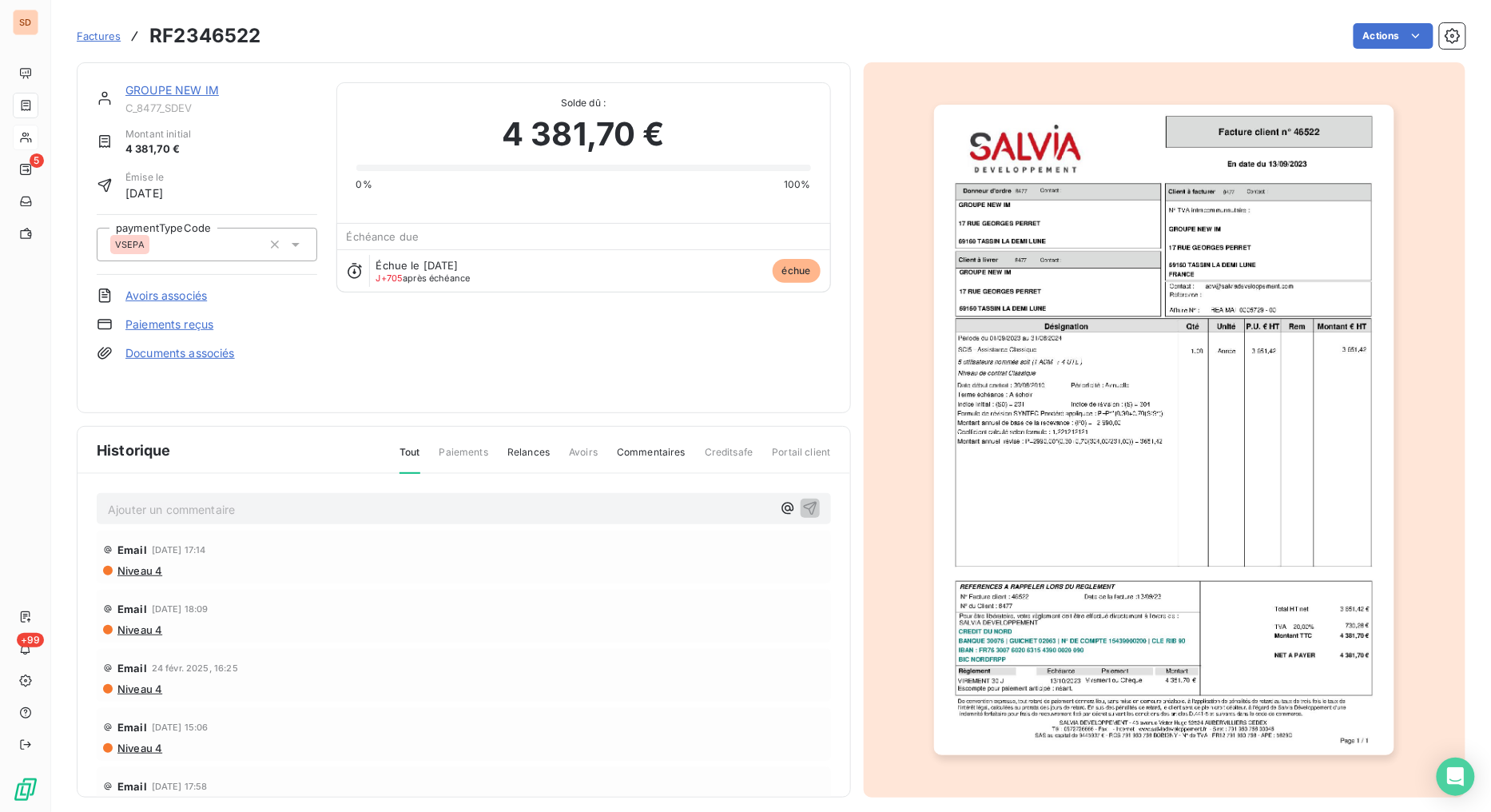
click at [198, 85] on link "GROUPE NEW IM" at bounding box center [171, 90] width 93 height 14
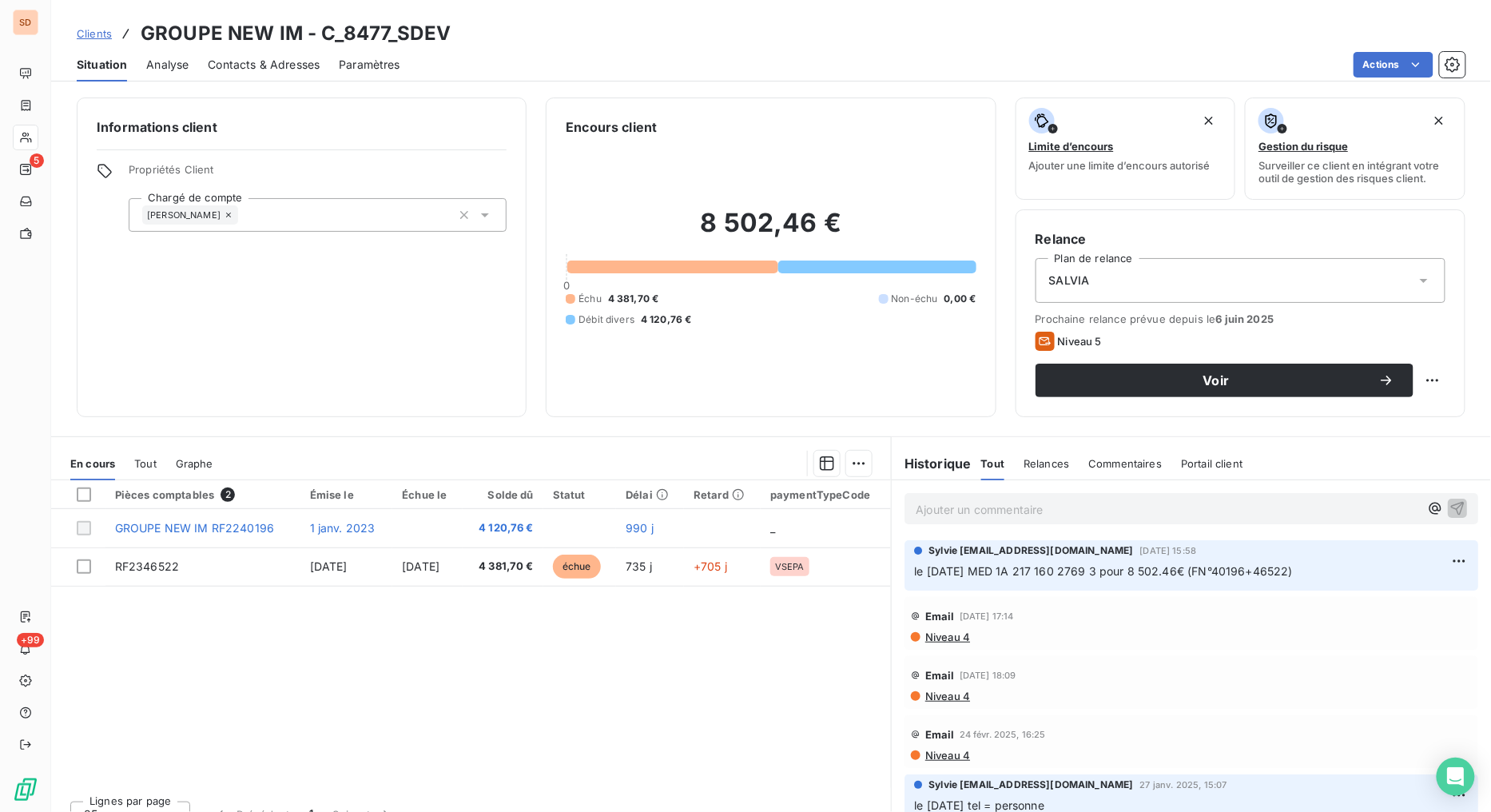
click at [267, 64] on span "Contacts & Adresses" at bounding box center [264, 65] width 112 height 16
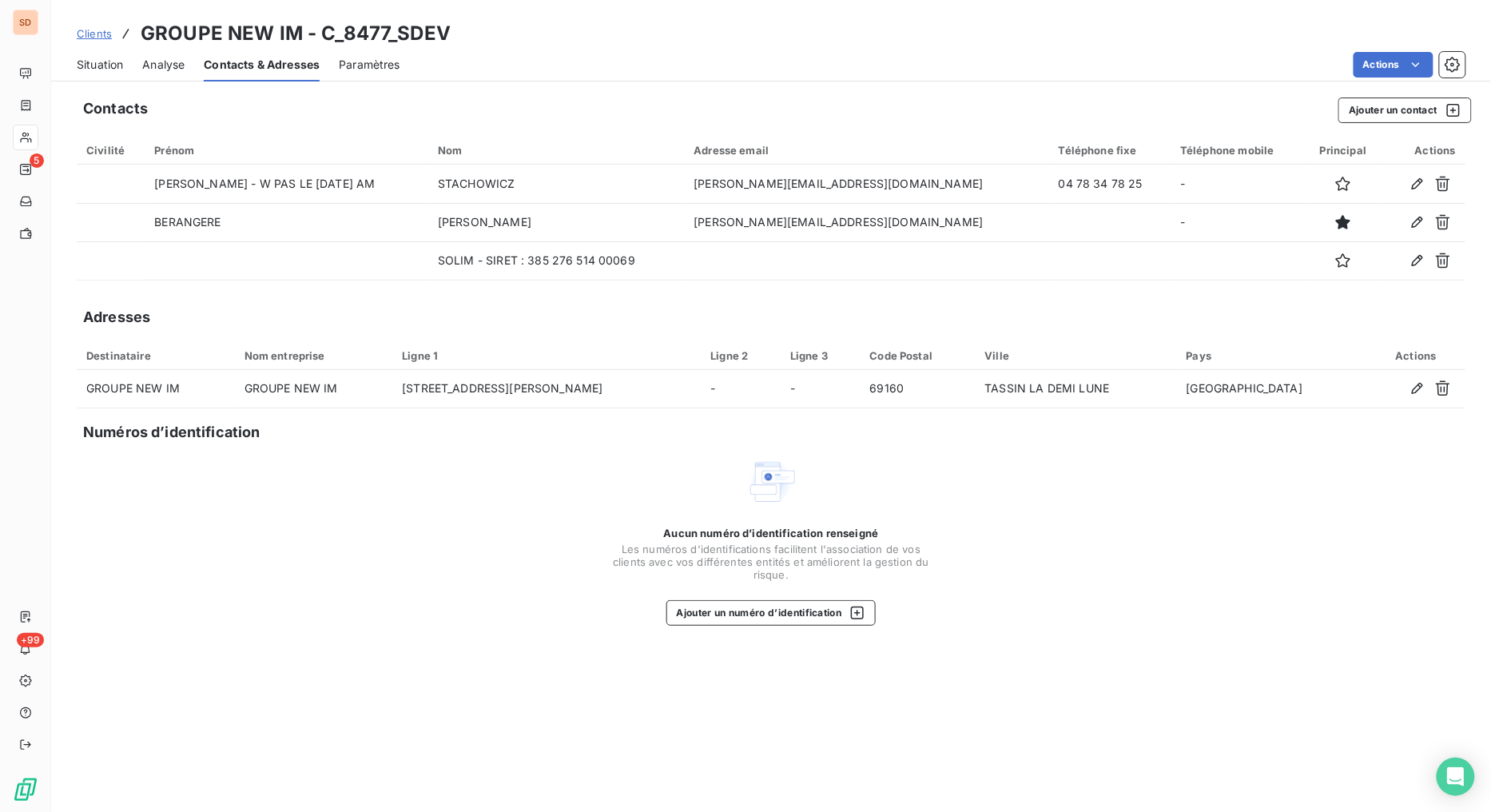
click at [100, 60] on span "Situation" at bounding box center [100, 65] width 46 height 16
